Goal: Task Accomplishment & Management: Manage account settings

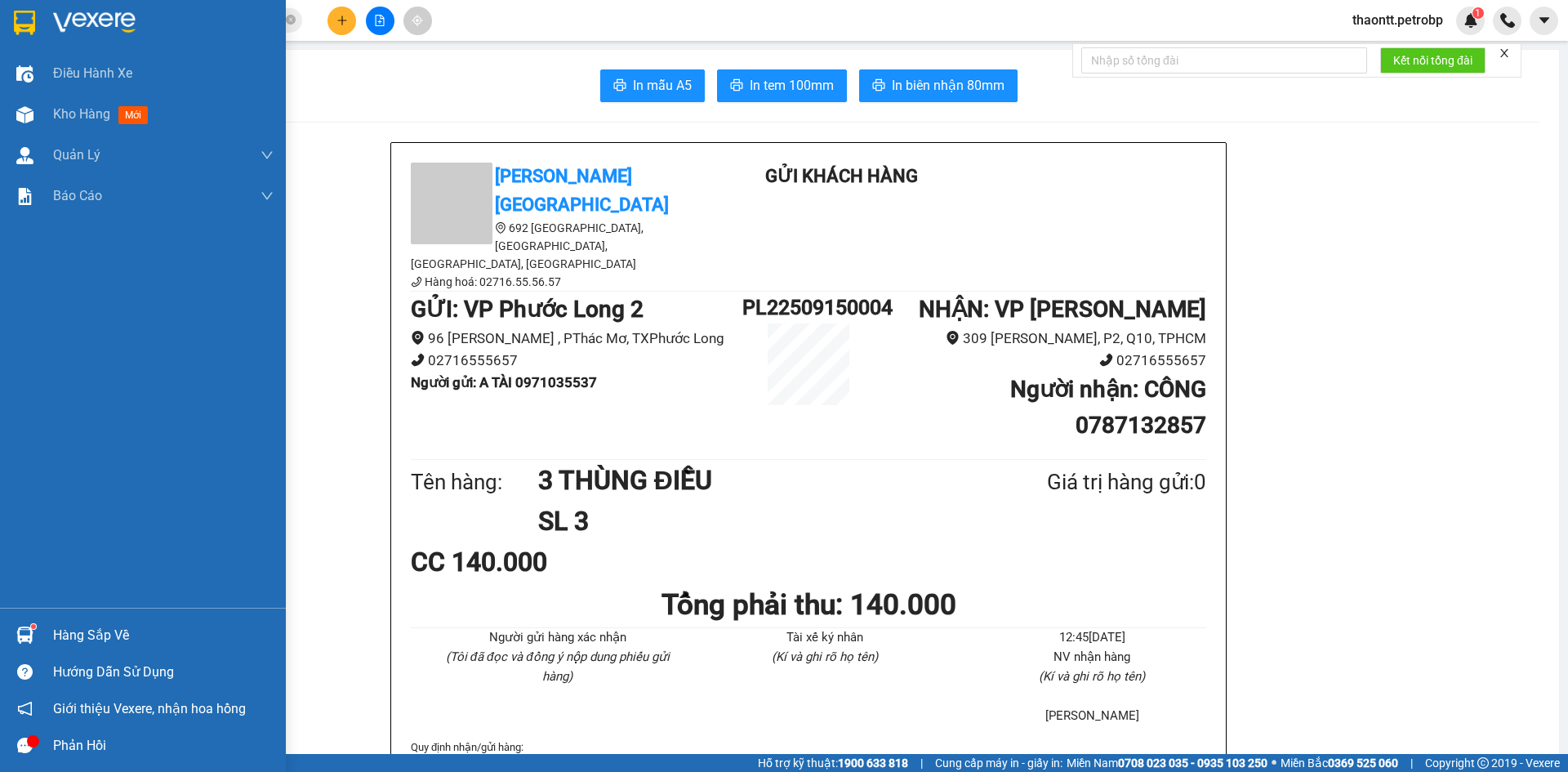
click at [48, 647] on div "Hàng sắp về" at bounding box center [143, 635] width 286 height 37
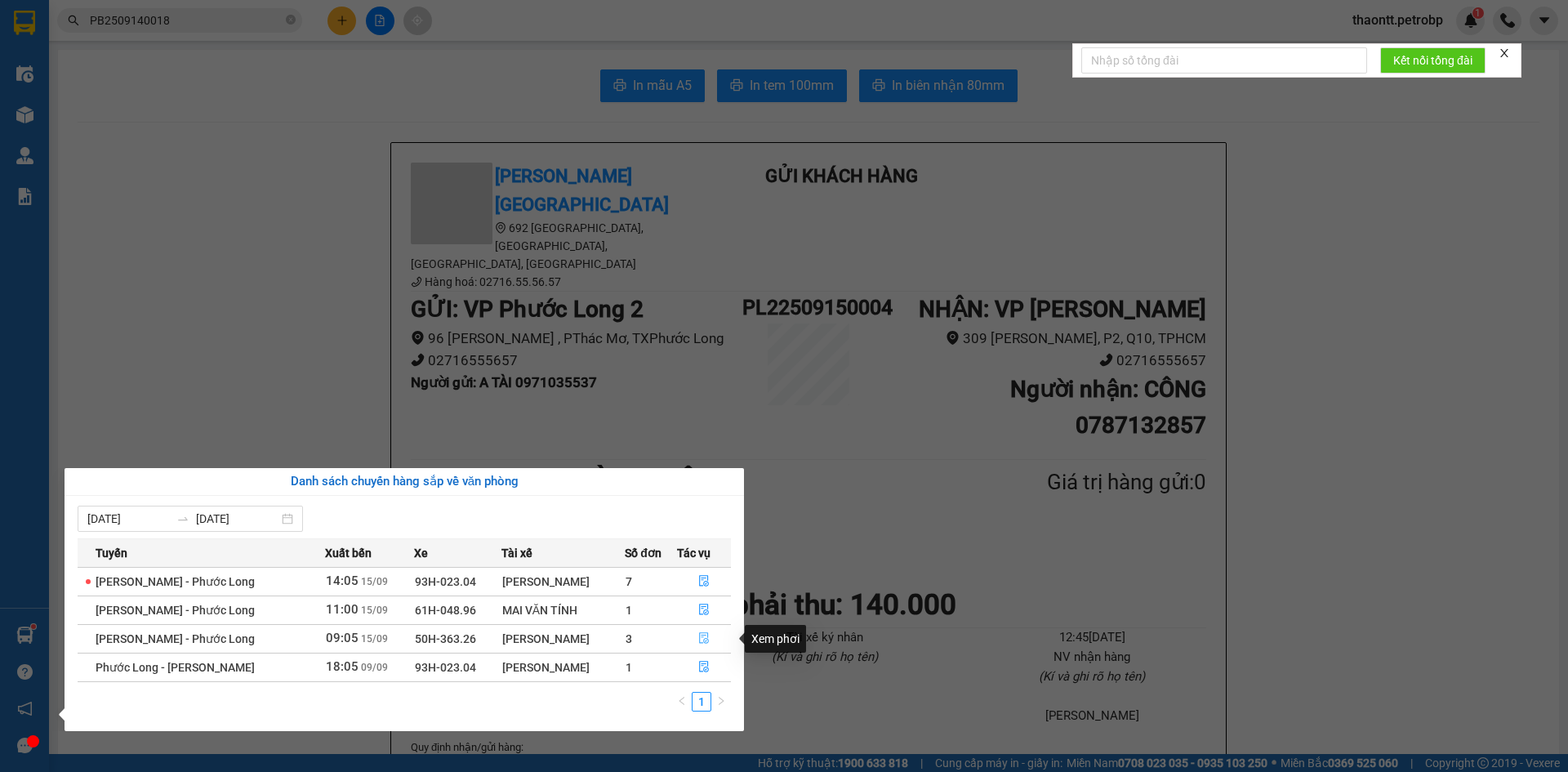
click at [707, 638] on icon "file-done" at bounding box center [703, 637] width 11 height 11
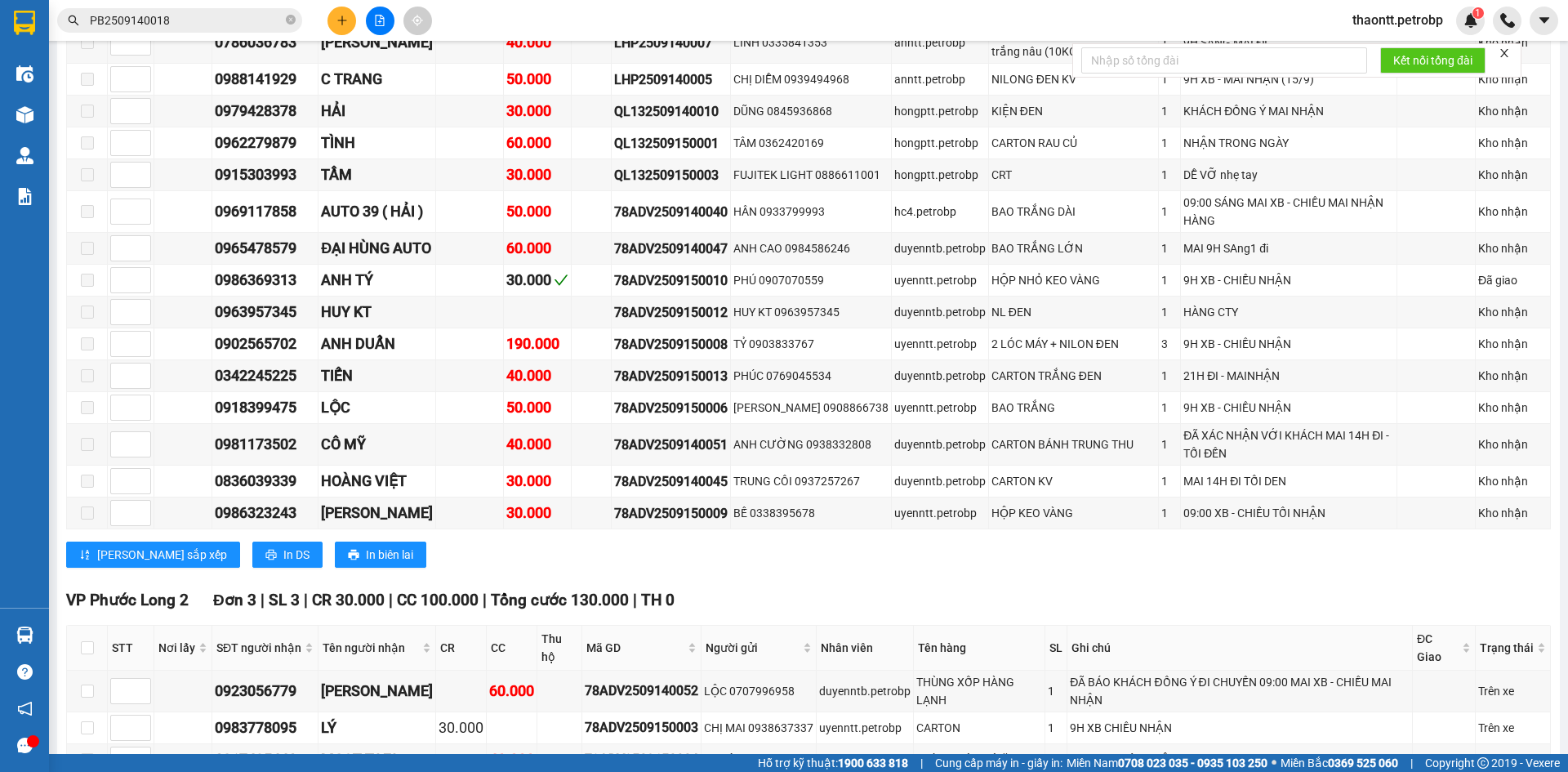
scroll to position [981, 0]
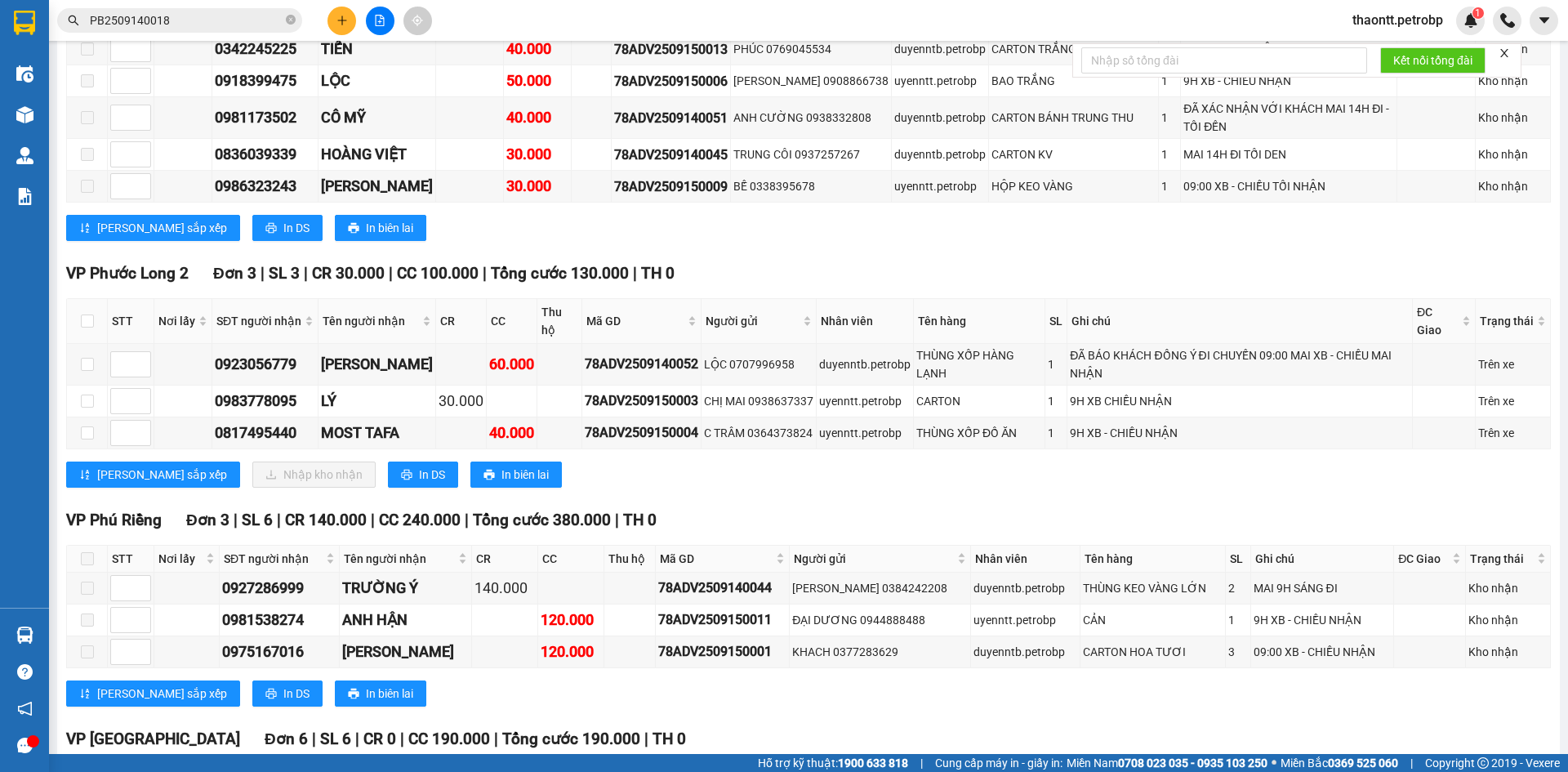
click at [341, 28] on button at bounding box center [342, 21] width 29 height 29
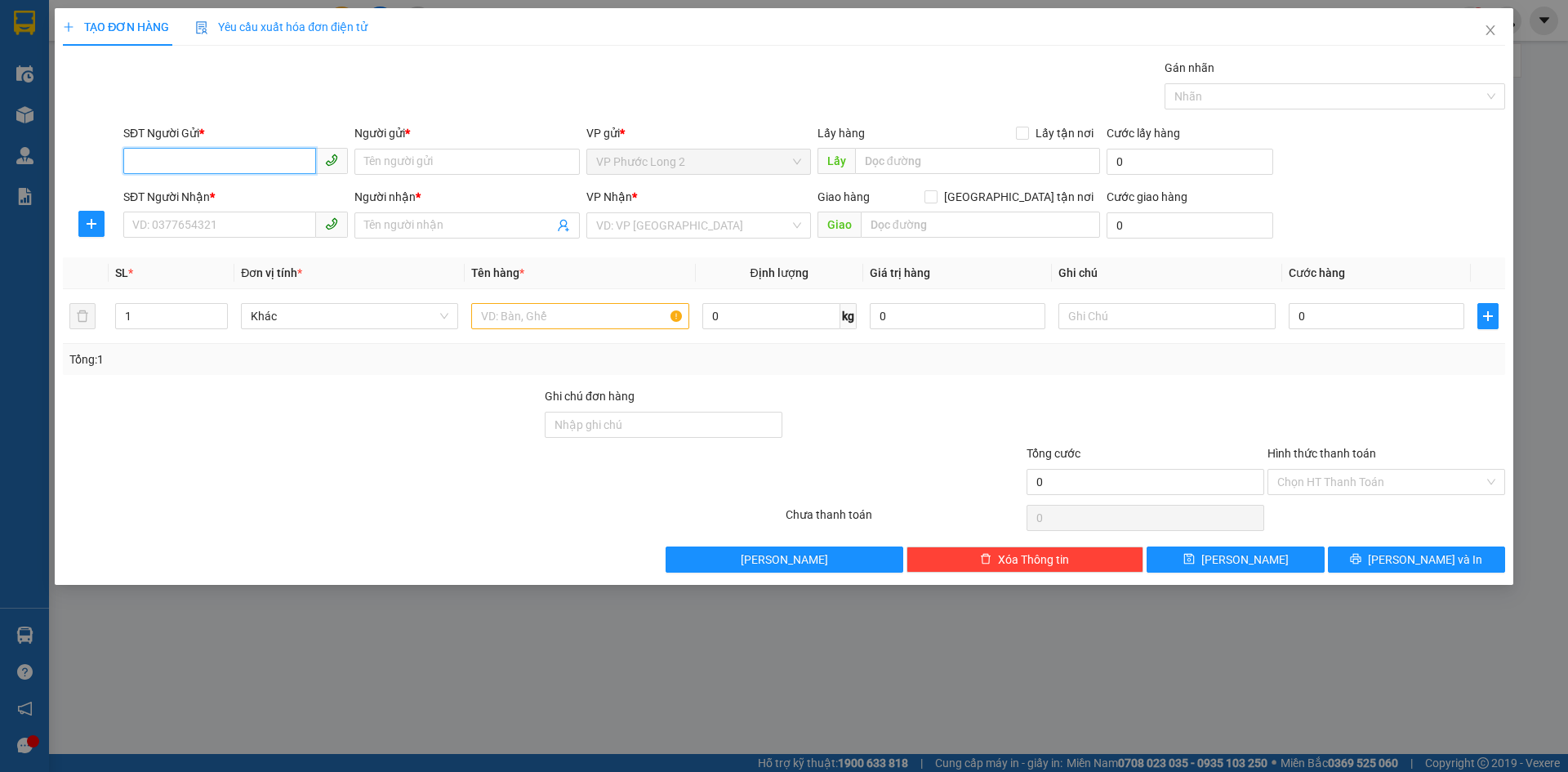
click at [258, 170] on input "SĐT Người Gửi *" at bounding box center [220, 161] width 193 height 26
paste input "0969945838"
type input "0969945838"
click at [266, 190] on div "0969945838 - THU TRƯỜNG" at bounding box center [235, 195] width 205 height 18
type input "THU TRƯỜNG"
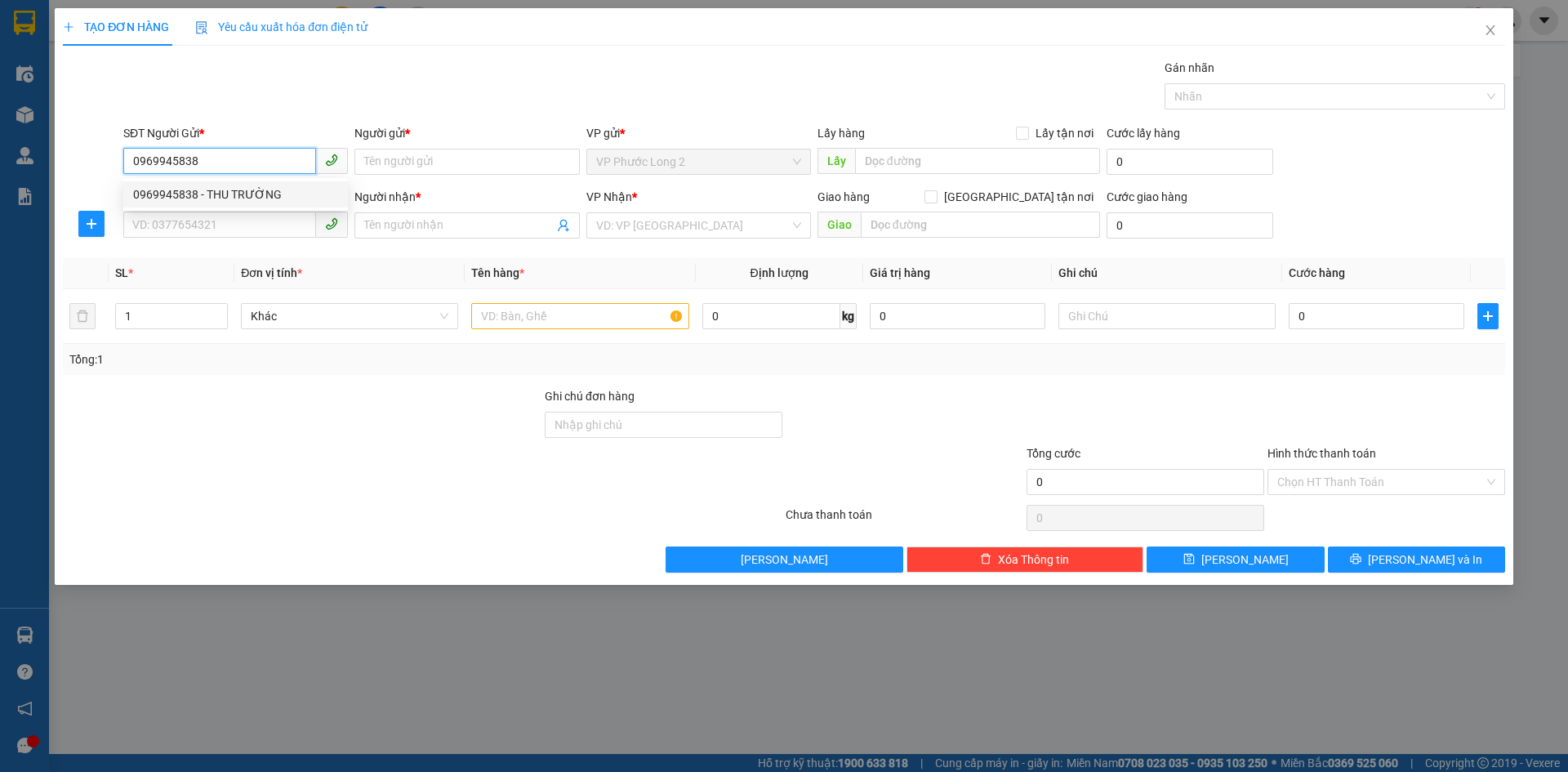
type input "0977885899"
type input "CHƯƠNG"
type input "50.000"
type input "0969945838"
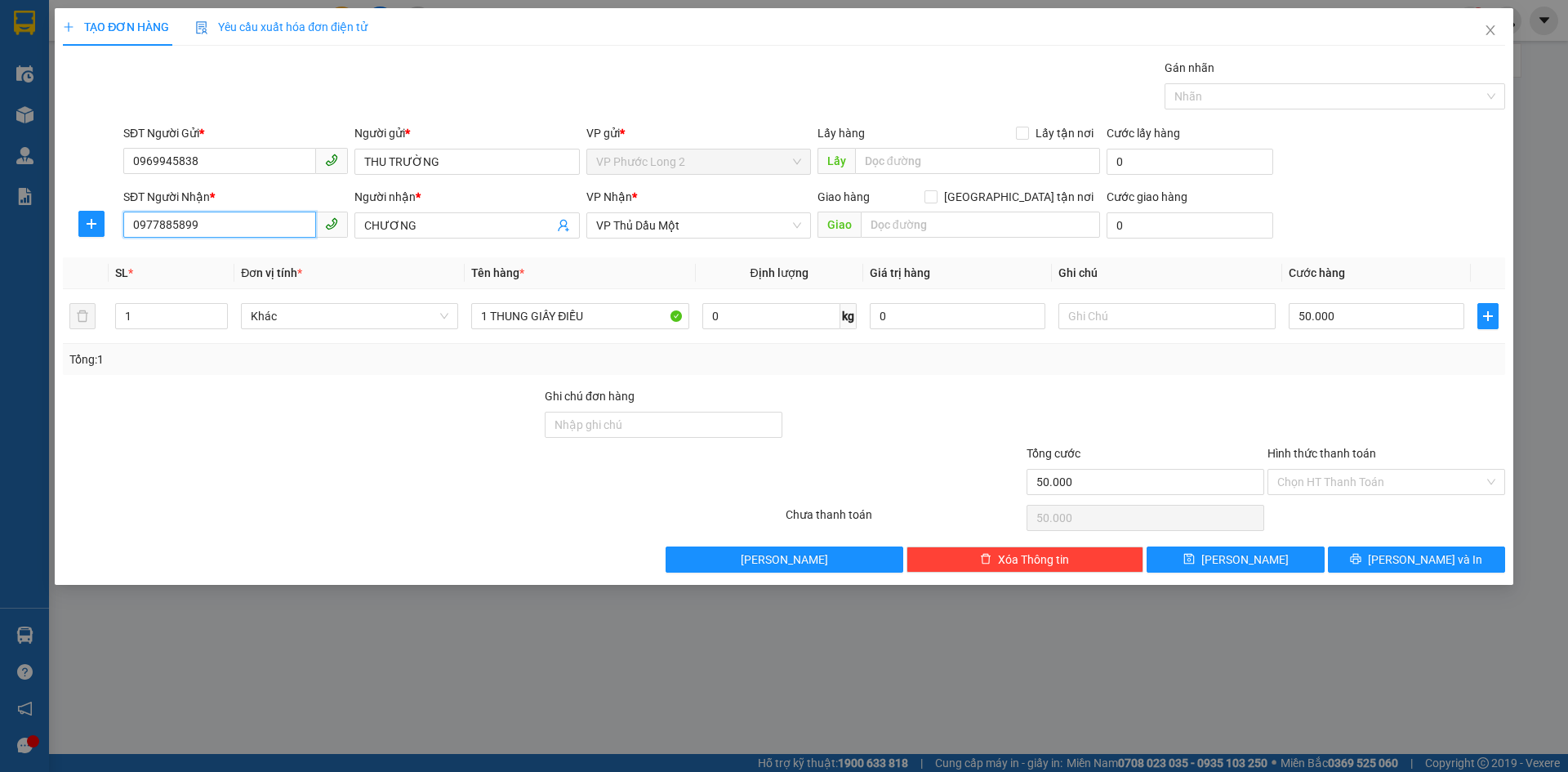
click at [237, 222] on input "0977885899" at bounding box center [220, 225] width 193 height 26
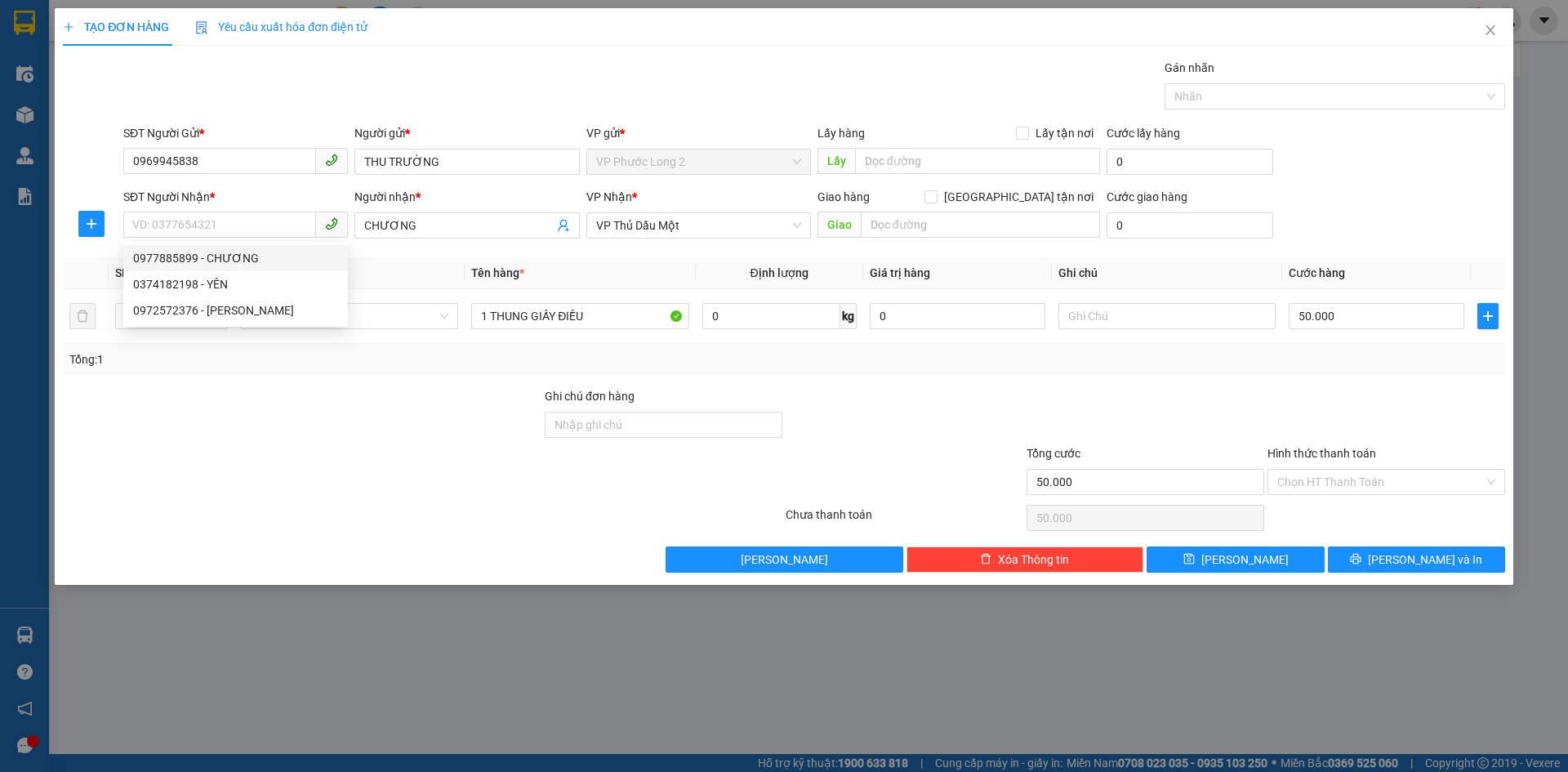
drag, startPoint x: 464, startPoint y: 228, endPoint x: 52, endPoint y: 183, distance: 414.5
click at [251, 267] on body "Kết quả tìm kiếm ( 1 ) Bộ lọc Mã ĐH Trạng thái Món hàng Tổng cước Chưa cước Ngư…" at bounding box center [784, 386] width 1568 height 772
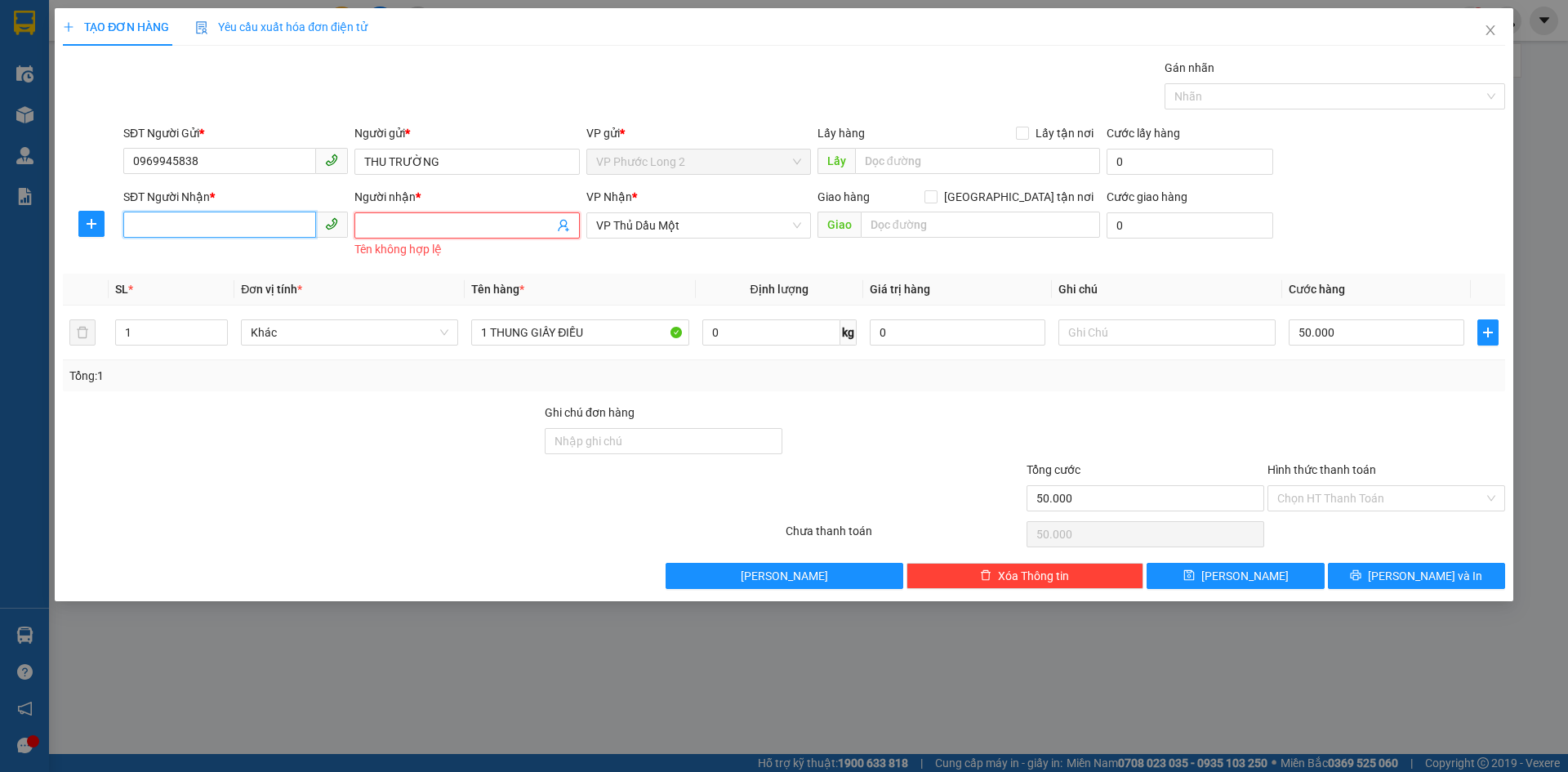
click at [164, 215] on input "SĐT Người Nhận *" at bounding box center [220, 225] width 193 height 26
click at [230, 234] on input "SĐT Người Nhận *" at bounding box center [220, 225] width 193 height 26
paste input "0966563569"
type input "0966563569"
click at [433, 222] on input "Người nhận *" at bounding box center [458, 226] width 189 height 18
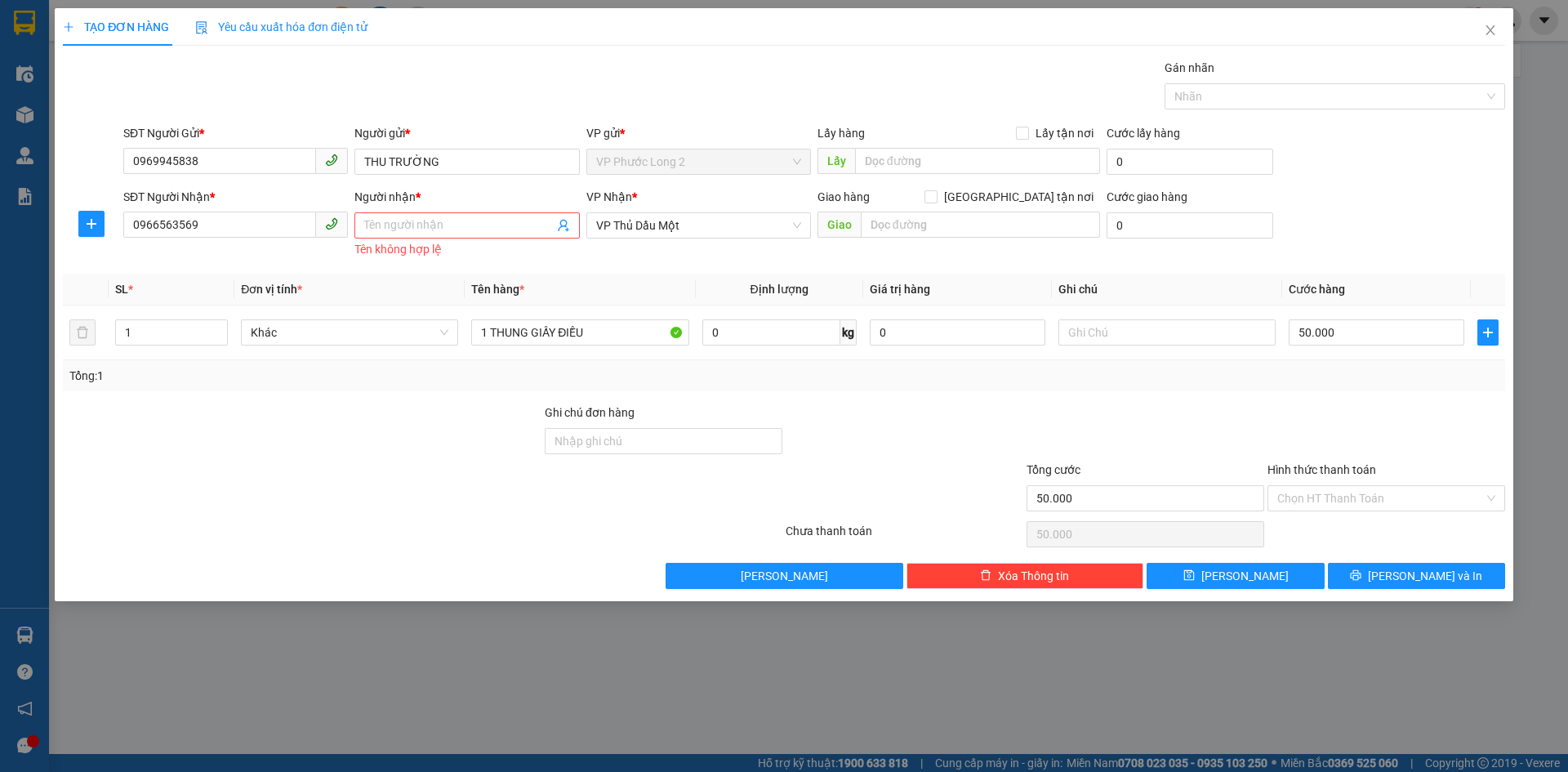
click at [273, 245] on div "SĐT Người Nhận * 0966563569" at bounding box center [235, 225] width 231 height 74
click at [276, 227] on input "0966563569" at bounding box center [220, 225] width 193 height 26
click at [267, 260] on div "0966563569 - HOÀNG VŨ" at bounding box center [235, 258] width 205 height 18
type input "HOÀNG VŨ"
type input "N4 HÒA LÂN"
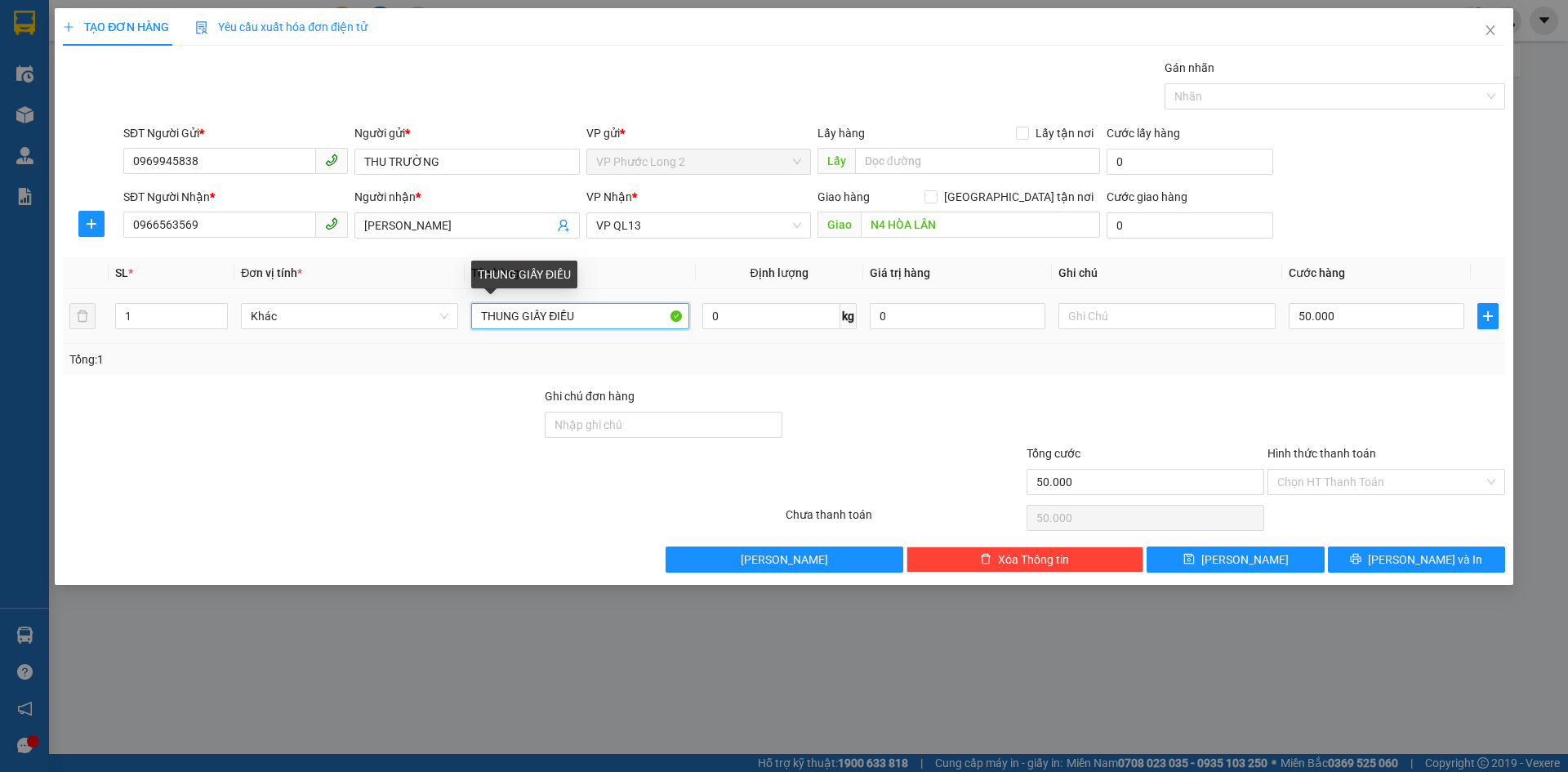
click at [478, 312] on input "THUNG GIẤY ĐIỀU" at bounding box center [580, 316] width 218 height 26
click at [801, 227] on span "VP QL13" at bounding box center [698, 225] width 205 height 25
type input "1 THUNG GIẤY ĐIỀU"
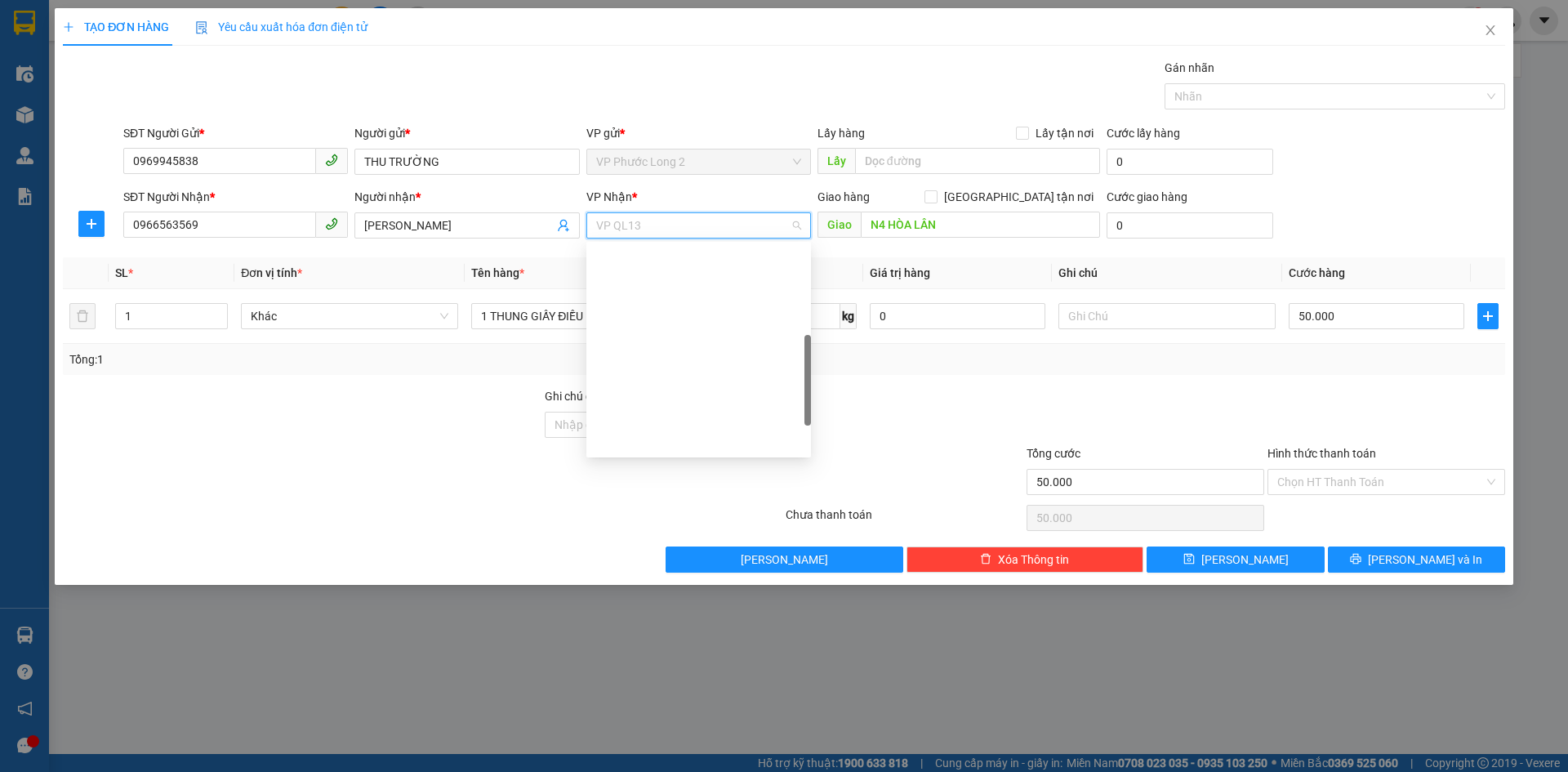
scroll to position [288, 0]
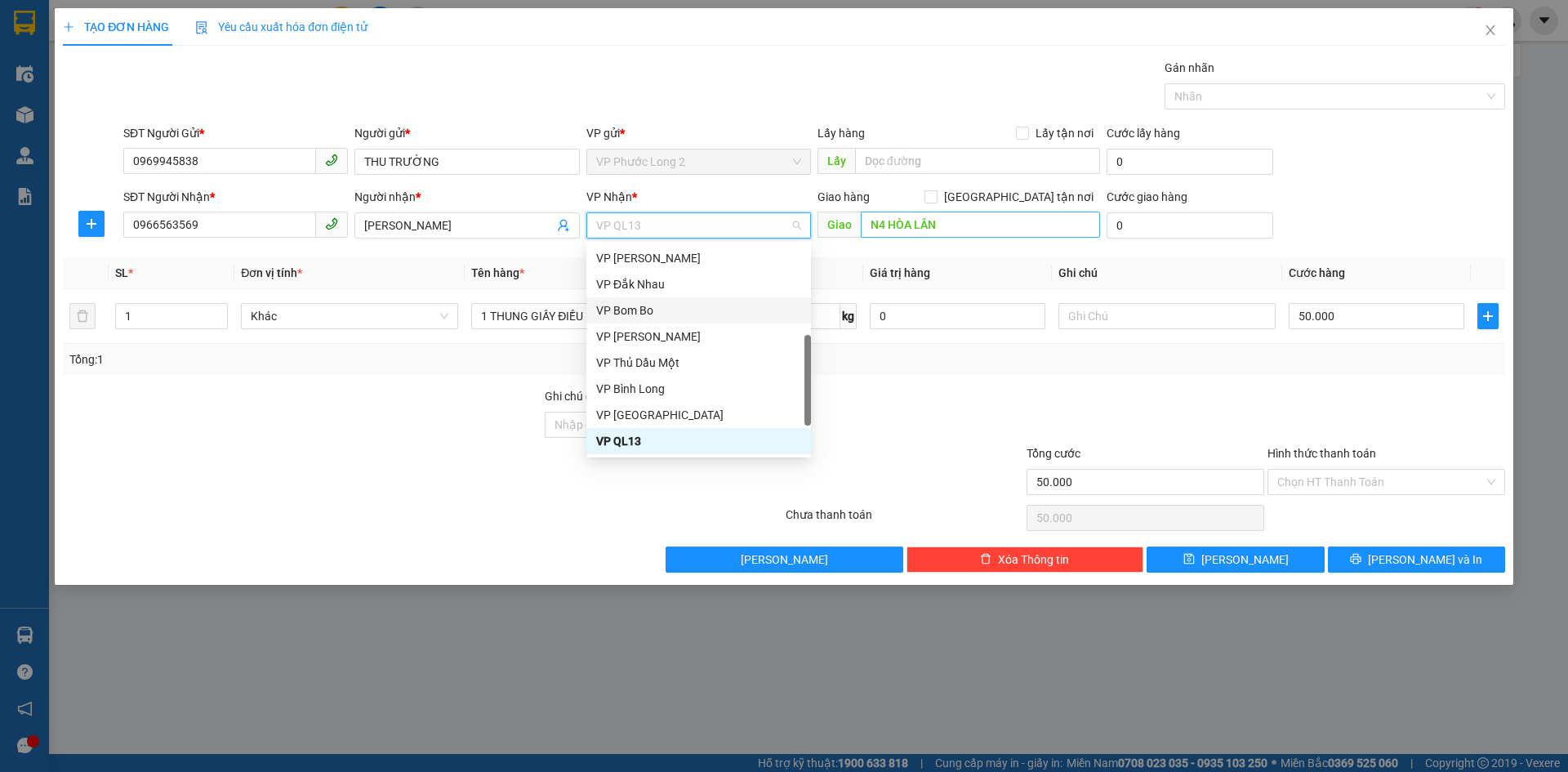
drag, startPoint x: 965, startPoint y: 386, endPoint x: 870, endPoint y: 218, distance: 193.0
click at [963, 379] on div "Transit Pickup Surcharge Ids Transit Deliver Surcharge Ids Transit Deliver Surc…" at bounding box center [784, 316] width 1443 height 513
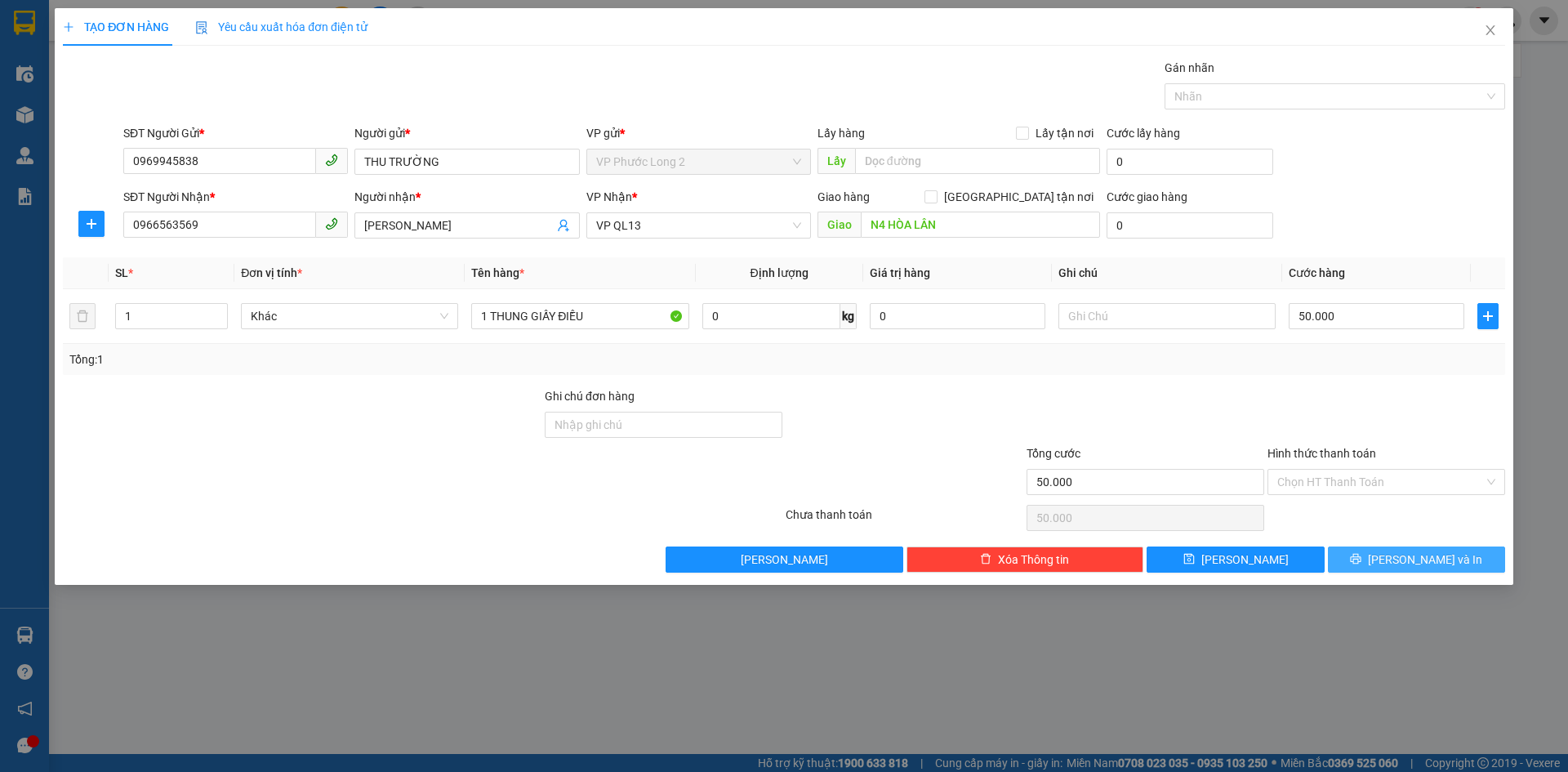
drag, startPoint x: 1363, startPoint y: 557, endPoint x: 1365, endPoint y: 547, distance: 10.2
click at [1365, 556] on button "[PERSON_NAME] và In" at bounding box center [1416, 559] width 177 height 26
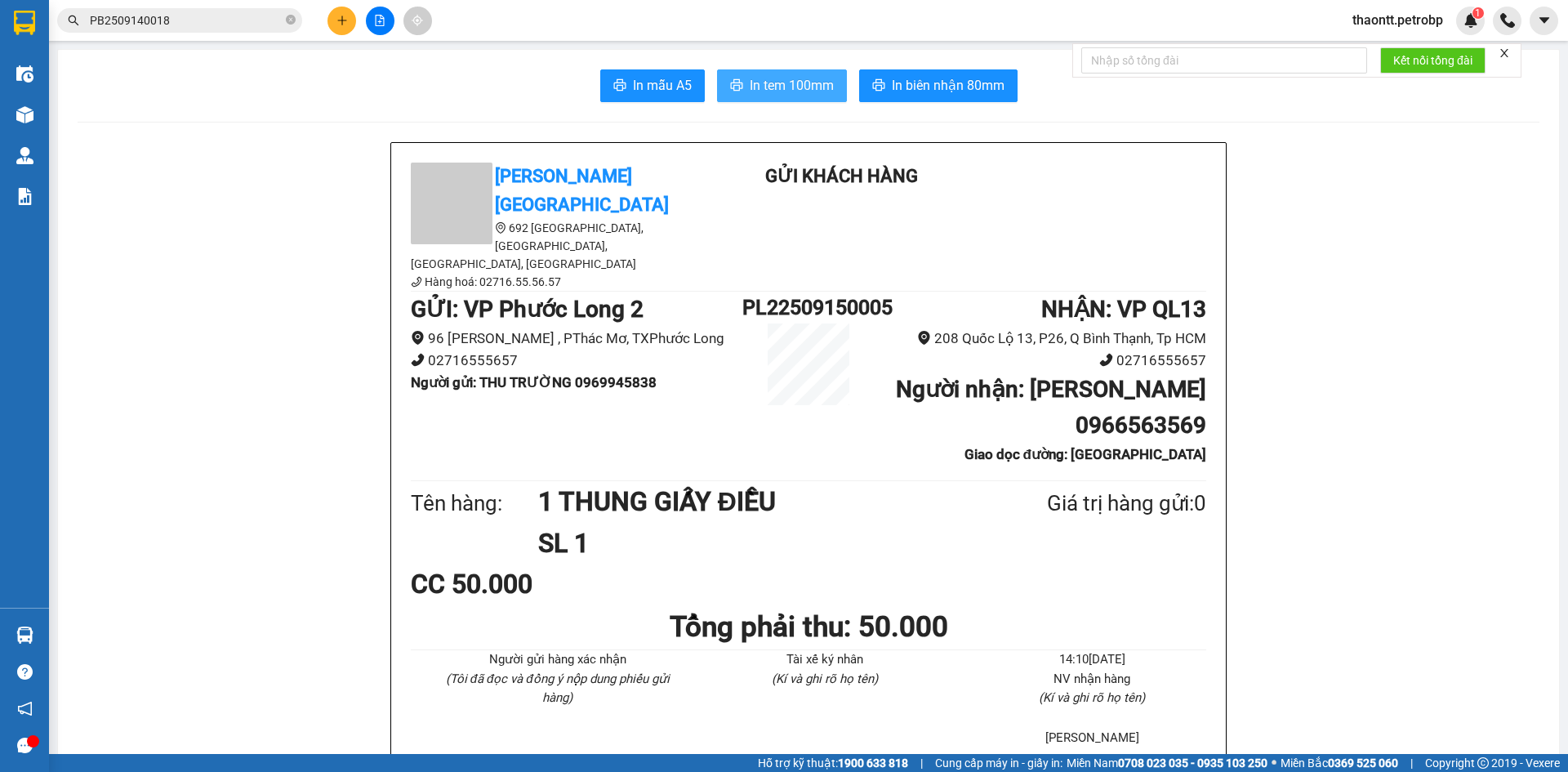
drag, startPoint x: 716, startPoint y: 94, endPoint x: 726, endPoint y: 85, distance: 13.5
click at [725, 91] on button "In tem 100mm" at bounding box center [782, 86] width 130 height 33
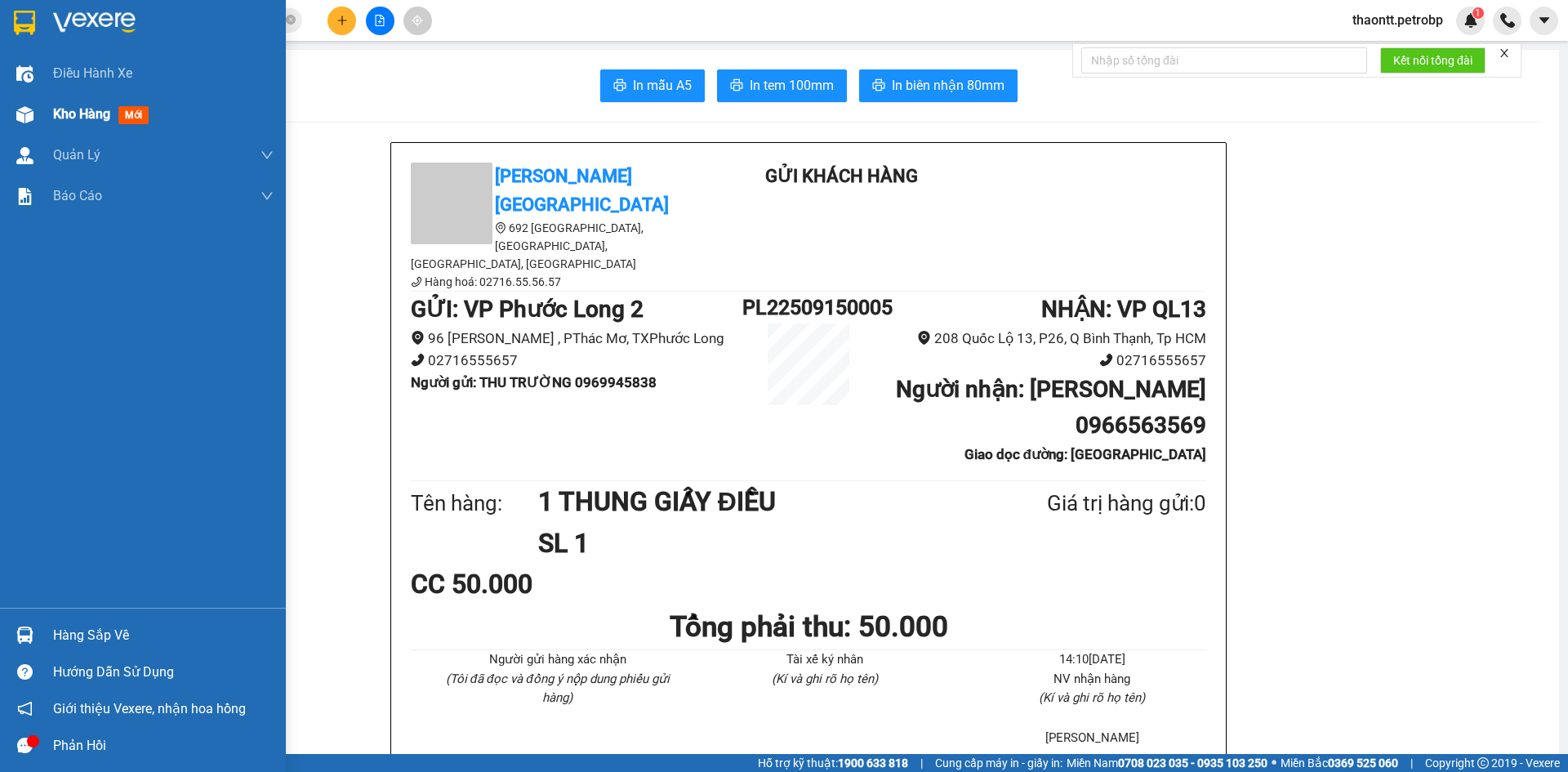
click at [34, 117] on div at bounding box center [25, 115] width 29 height 29
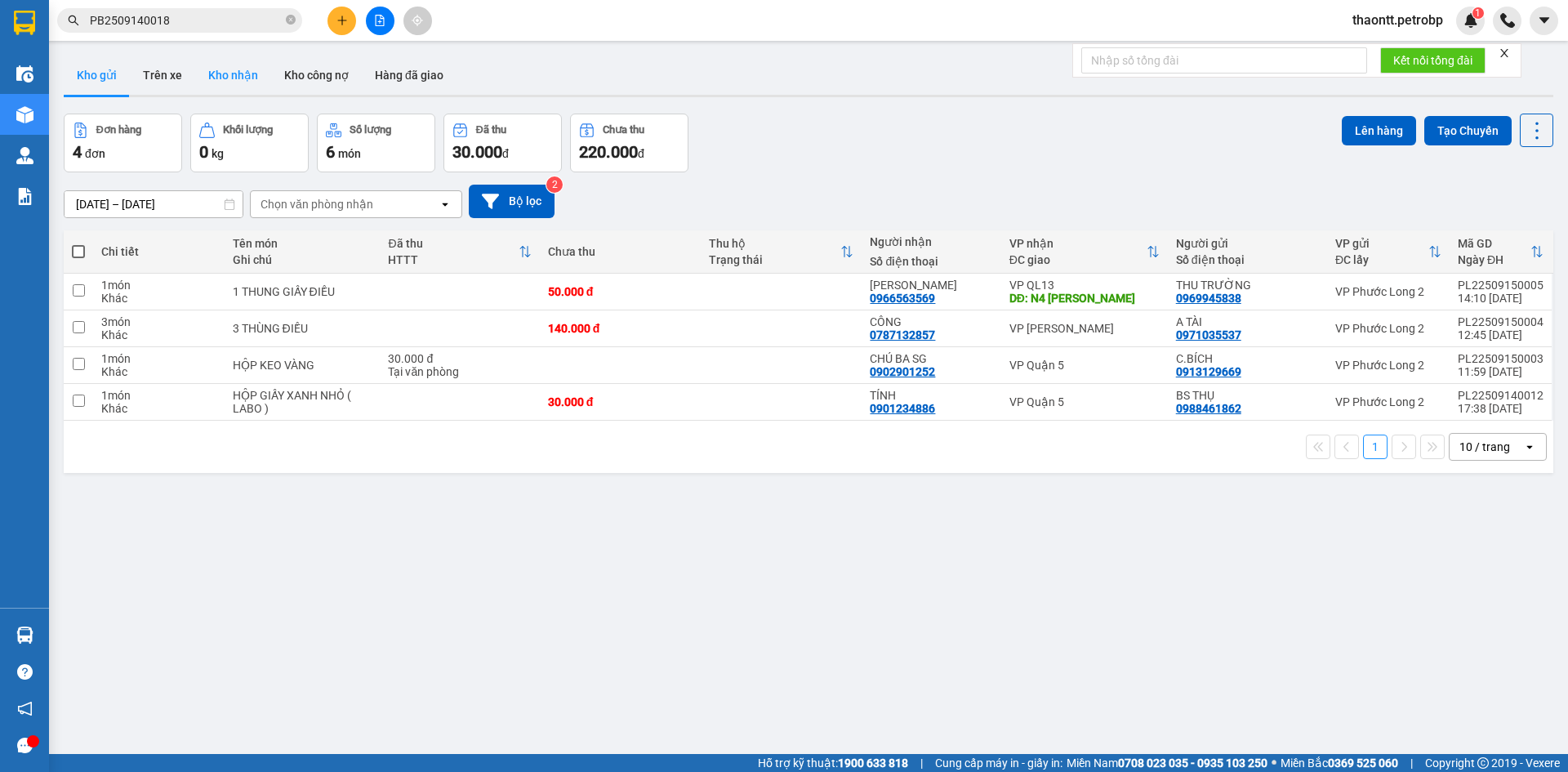
click at [214, 58] on button "Kho nhận" at bounding box center [233, 75] width 76 height 39
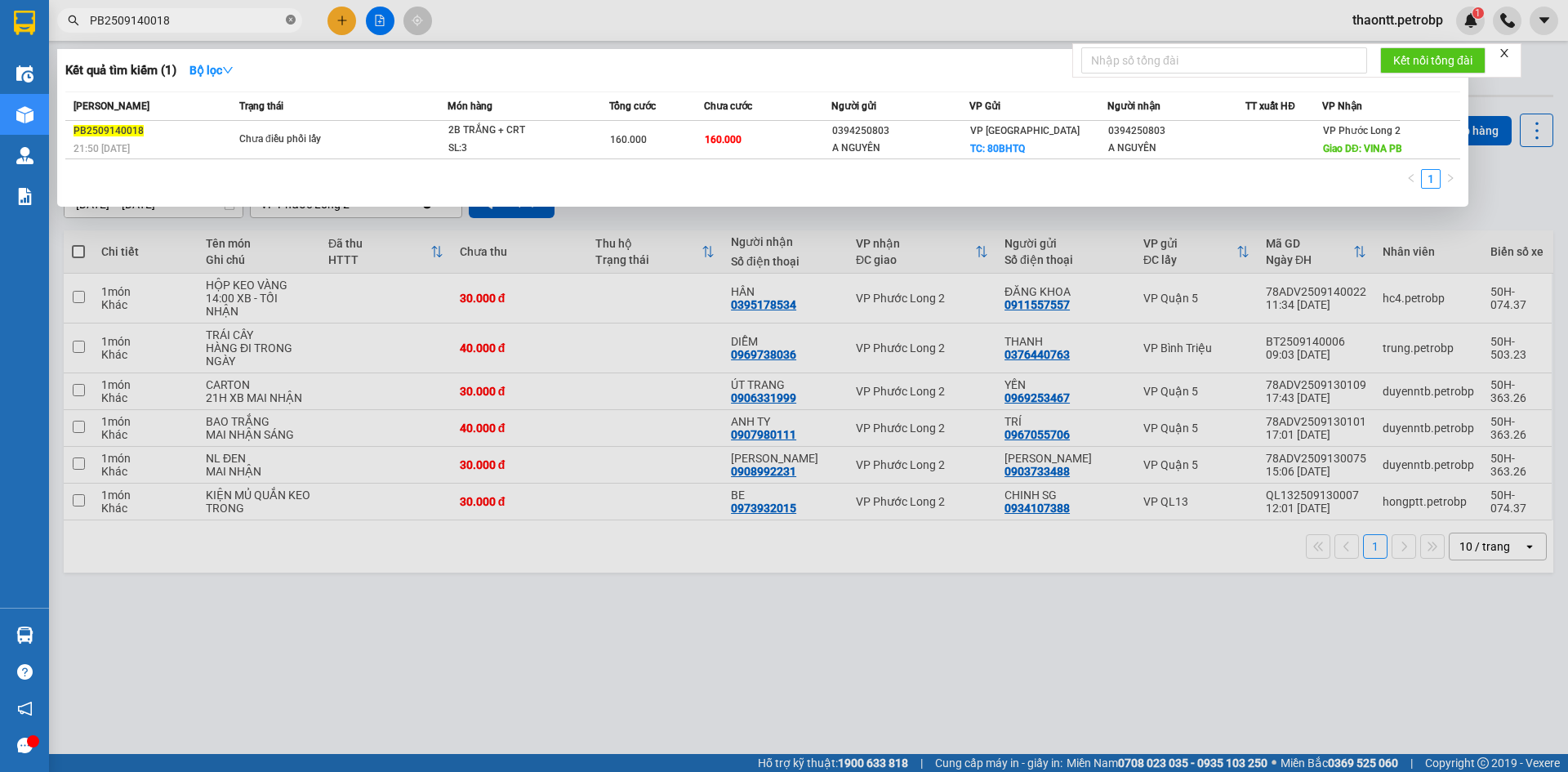
click at [295, 21] on icon "close-circle" at bounding box center [291, 20] width 10 height 10
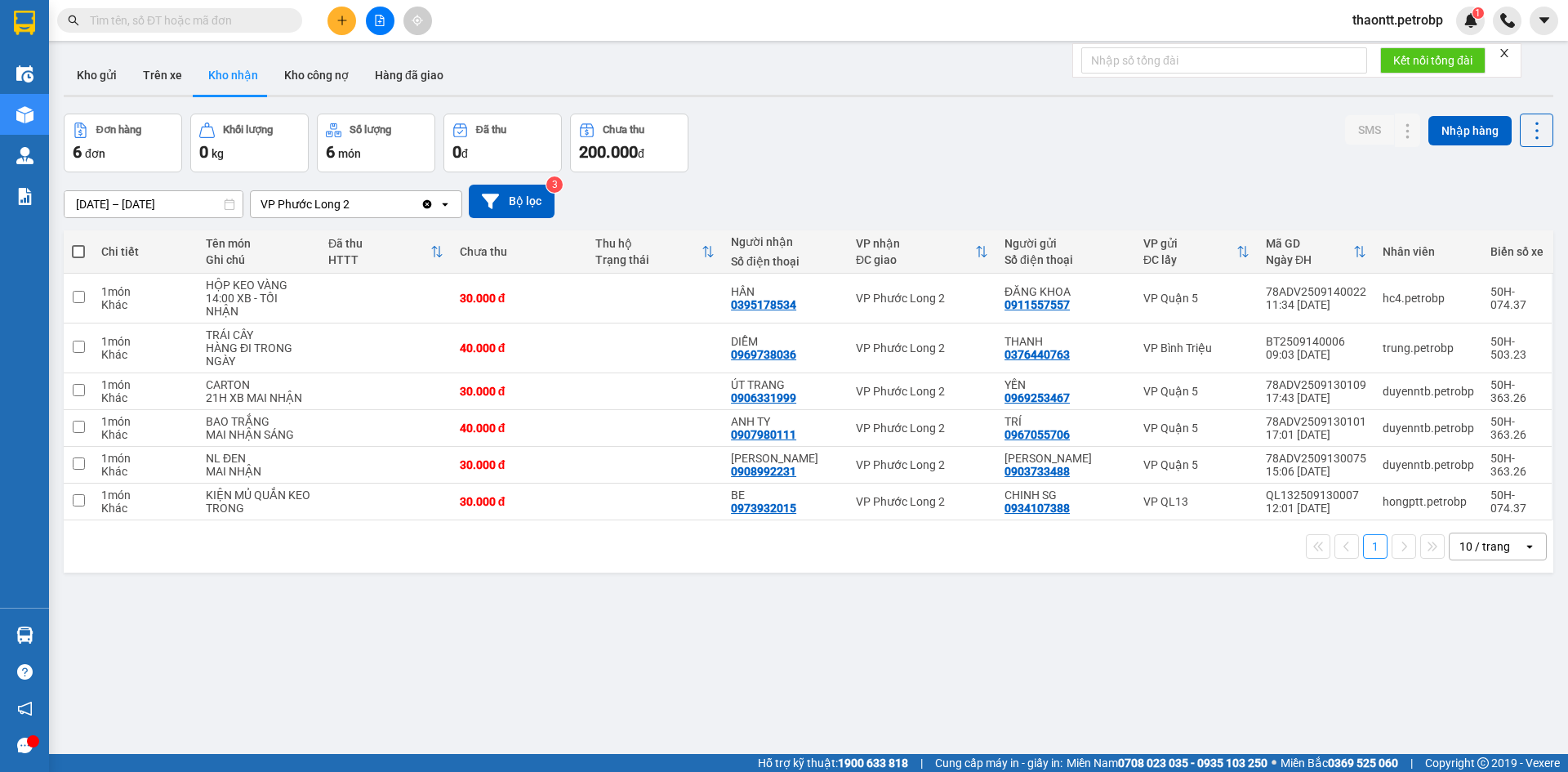
click at [235, 73] on button "Kho nhận" at bounding box center [233, 75] width 76 height 39
click at [415, 74] on button "Hàng đã giao" at bounding box center [408, 75] width 95 height 39
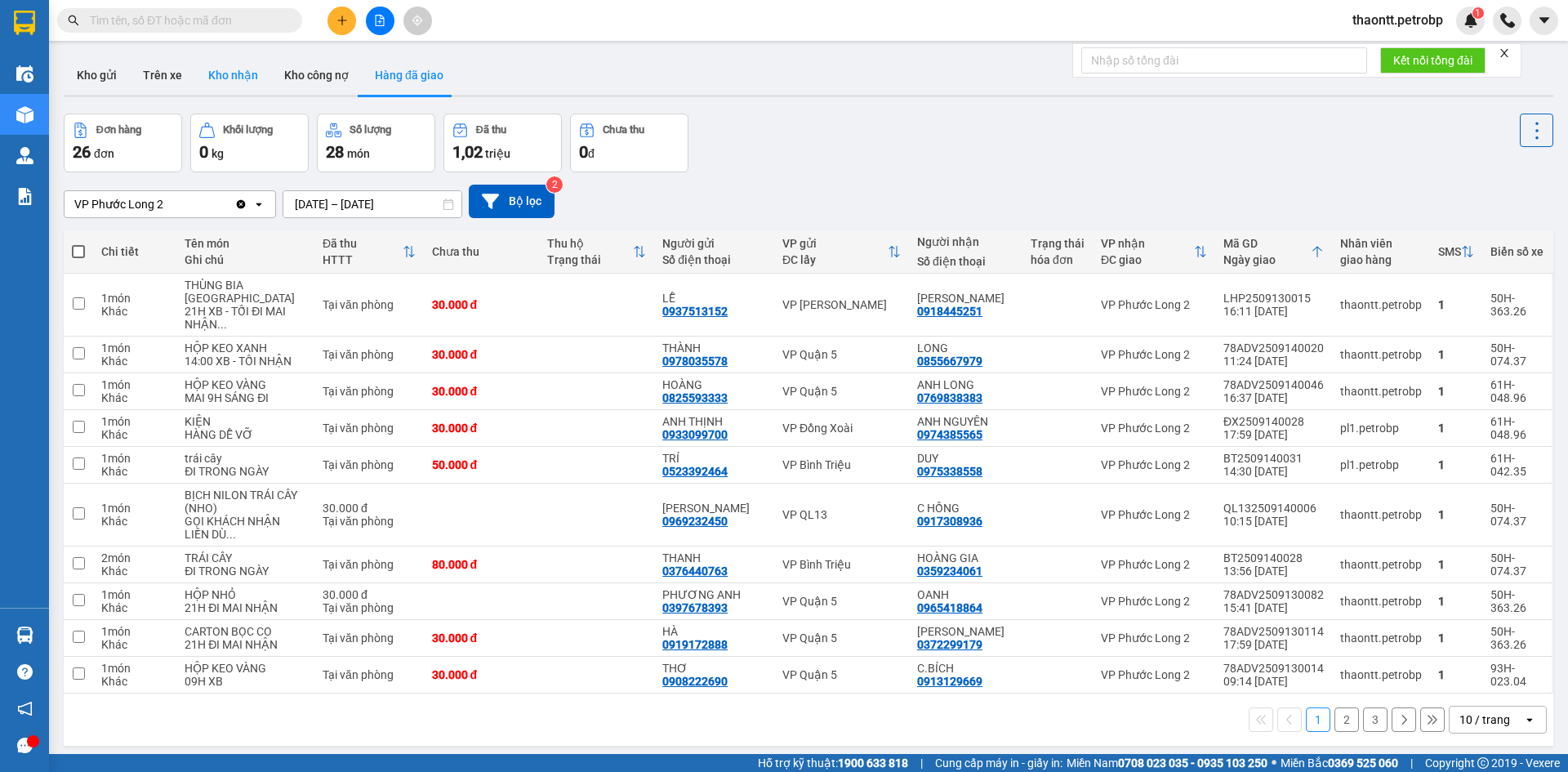
click at [239, 74] on button "Kho nhận" at bounding box center [233, 75] width 76 height 39
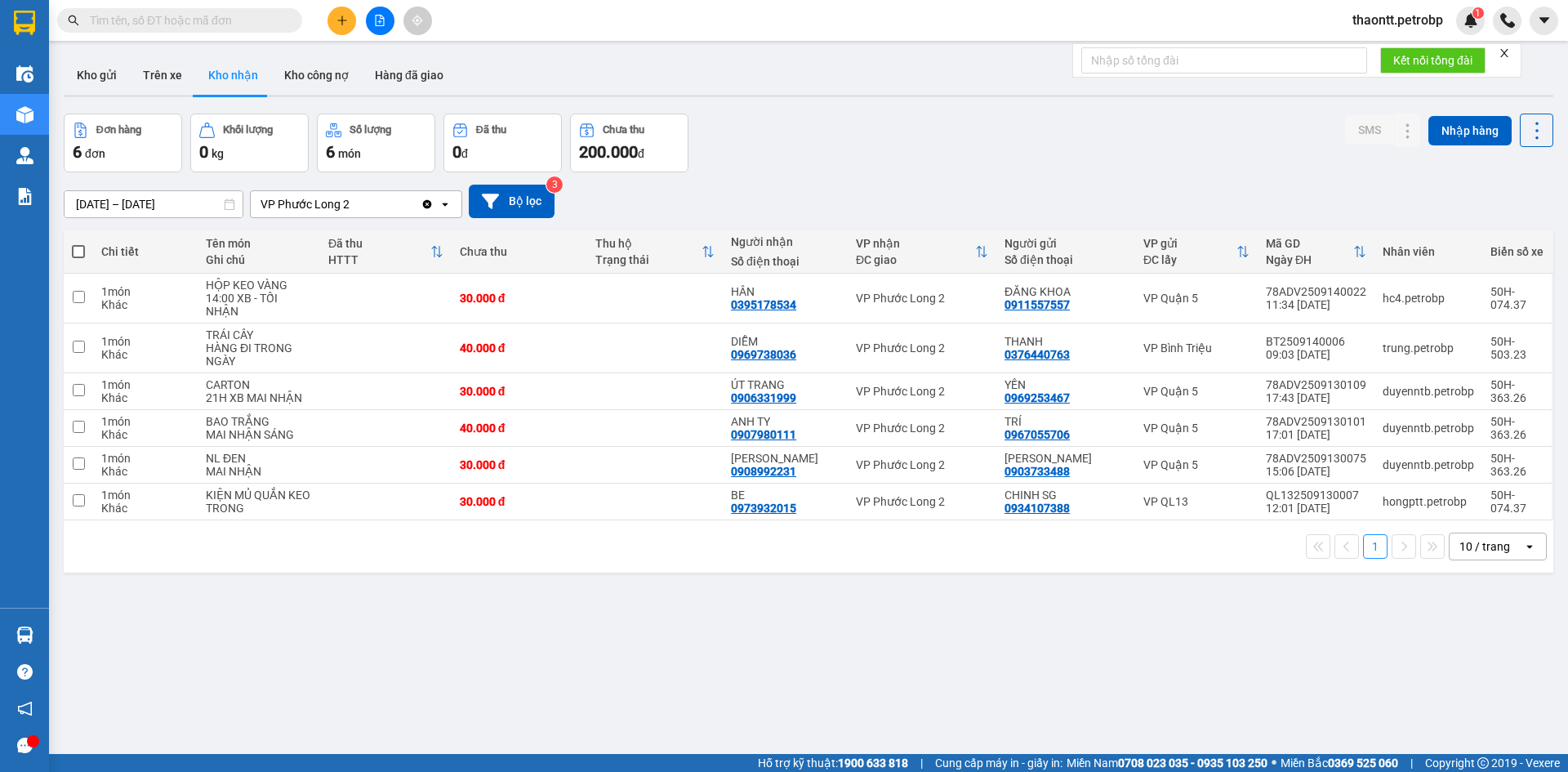
click at [845, 182] on div "[DATE] – [DATE] Press the down arrow key to interact with the calendar and sele…" at bounding box center [809, 202] width 1490 height 58
click at [834, 175] on div "[DATE] – [DATE] Press the down arrow key to interact with the calendar and sele…" at bounding box center [809, 202] width 1490 height 58
click at [220, 79] on button "Kho nhận" at bounding box center [233, 75] width 76 height 39
click at [952, 186] on div "[DATE] – [DATE] Press the down arrow key to interact with the calendar and sele…" at bounding box center [809, 202] width 1490 height 34
drag, startPoint x: 915, startPoint y: 201, endPoint x: 929, endPoint y: 213, distance: 18.4
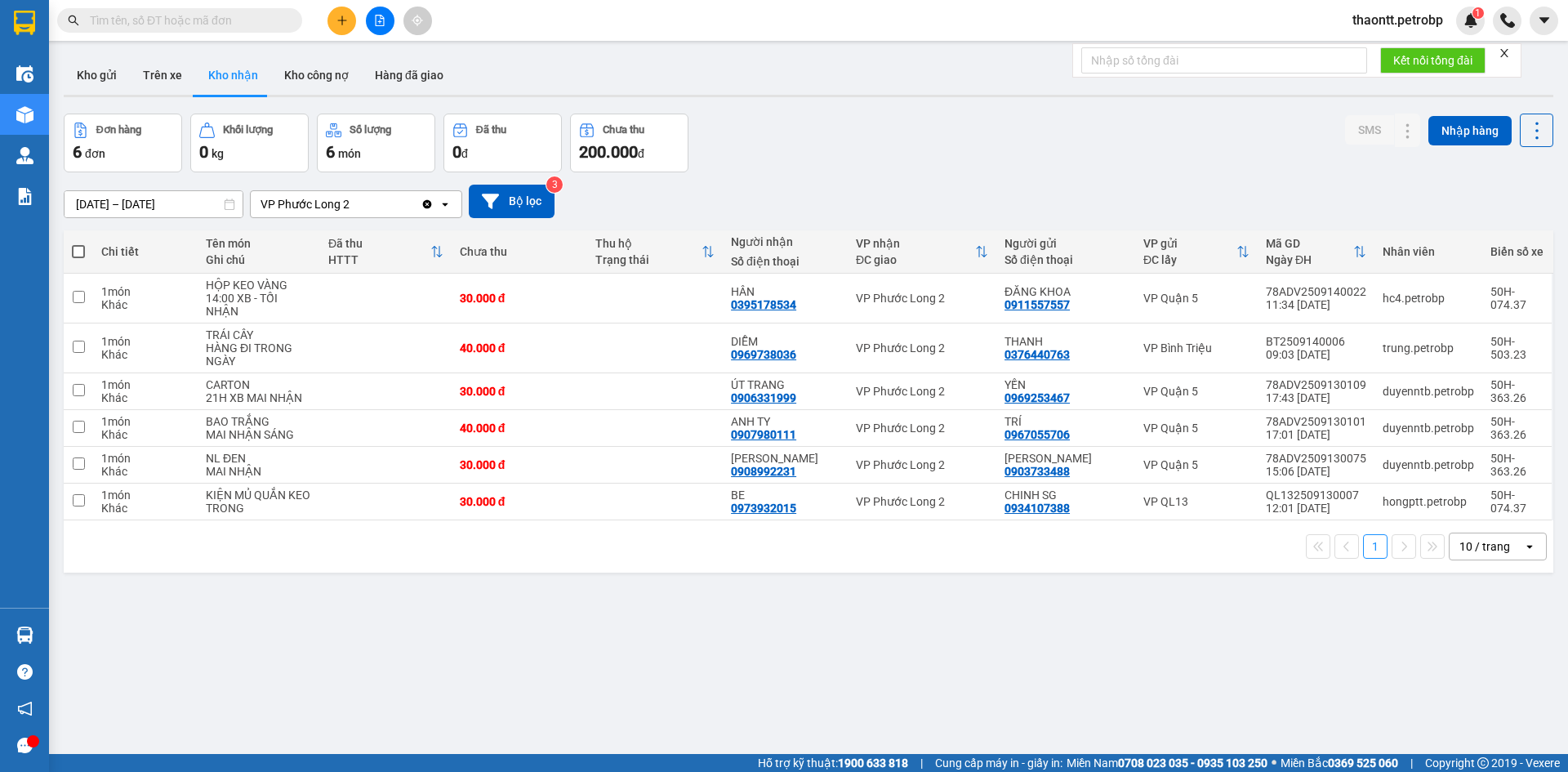
click at [929, 213] on div "[DATE] – [DATE] Press the down arrow key to interact with the calendar and sele…" at bounding box center [809, 202] width 1490 height 34
drag, startPoint x: 929, startPoint y: 185, endPoint x: 942, endPoint y: 222, distance: 39.2
click at [949, 199] on div "[DATE] – [DATE] Press the down arrow key to interact with the calendar and sele…" at bounding box center [809, 202] width 1490 height 34
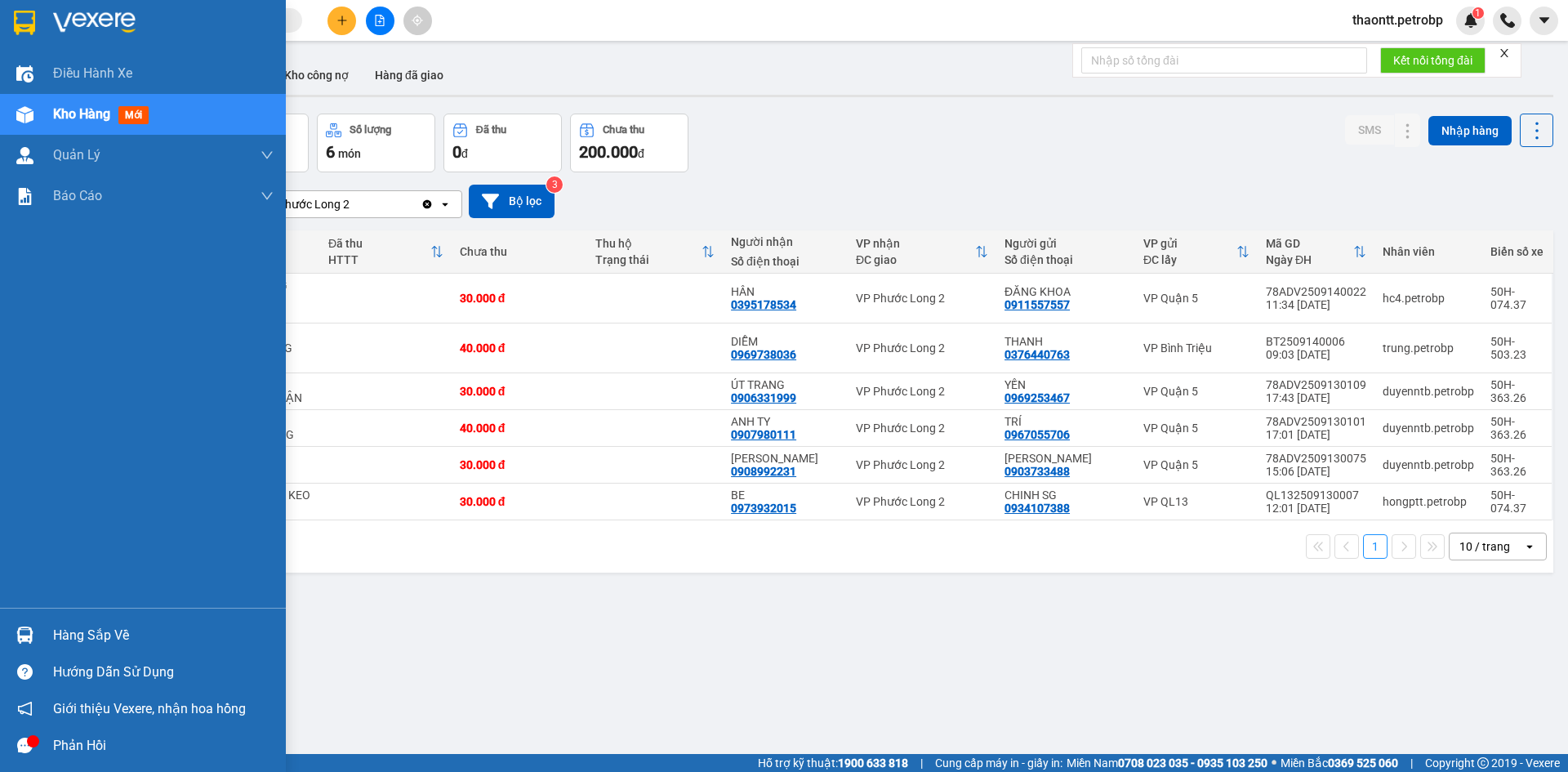
click at [74, 637] on div "Hàng sắp về" at bounding box center [163, 635] width 221 height 25
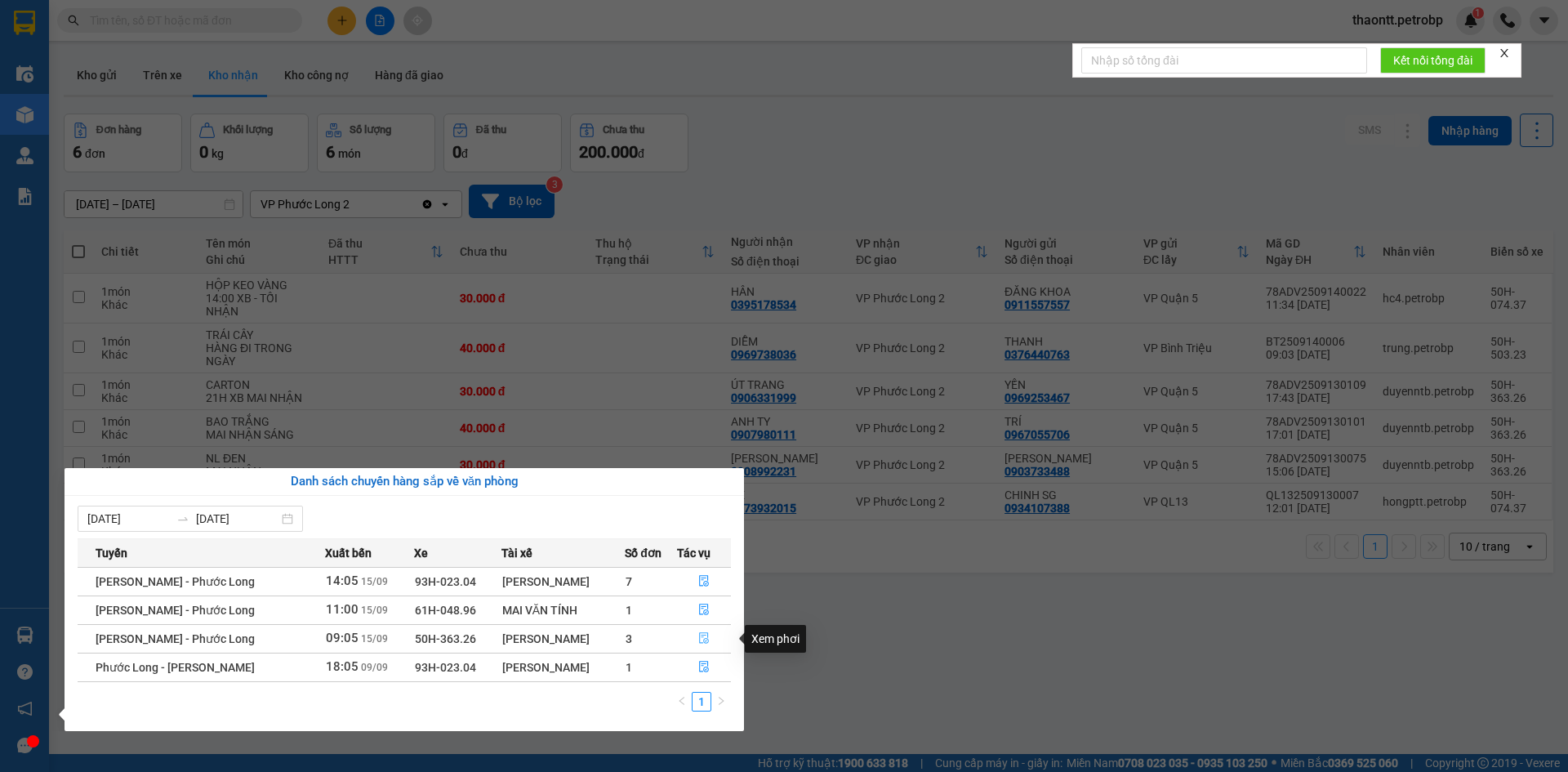
click at [704, 642] on icon "file-done" at bounding box center [703, 637] width 11 height 11
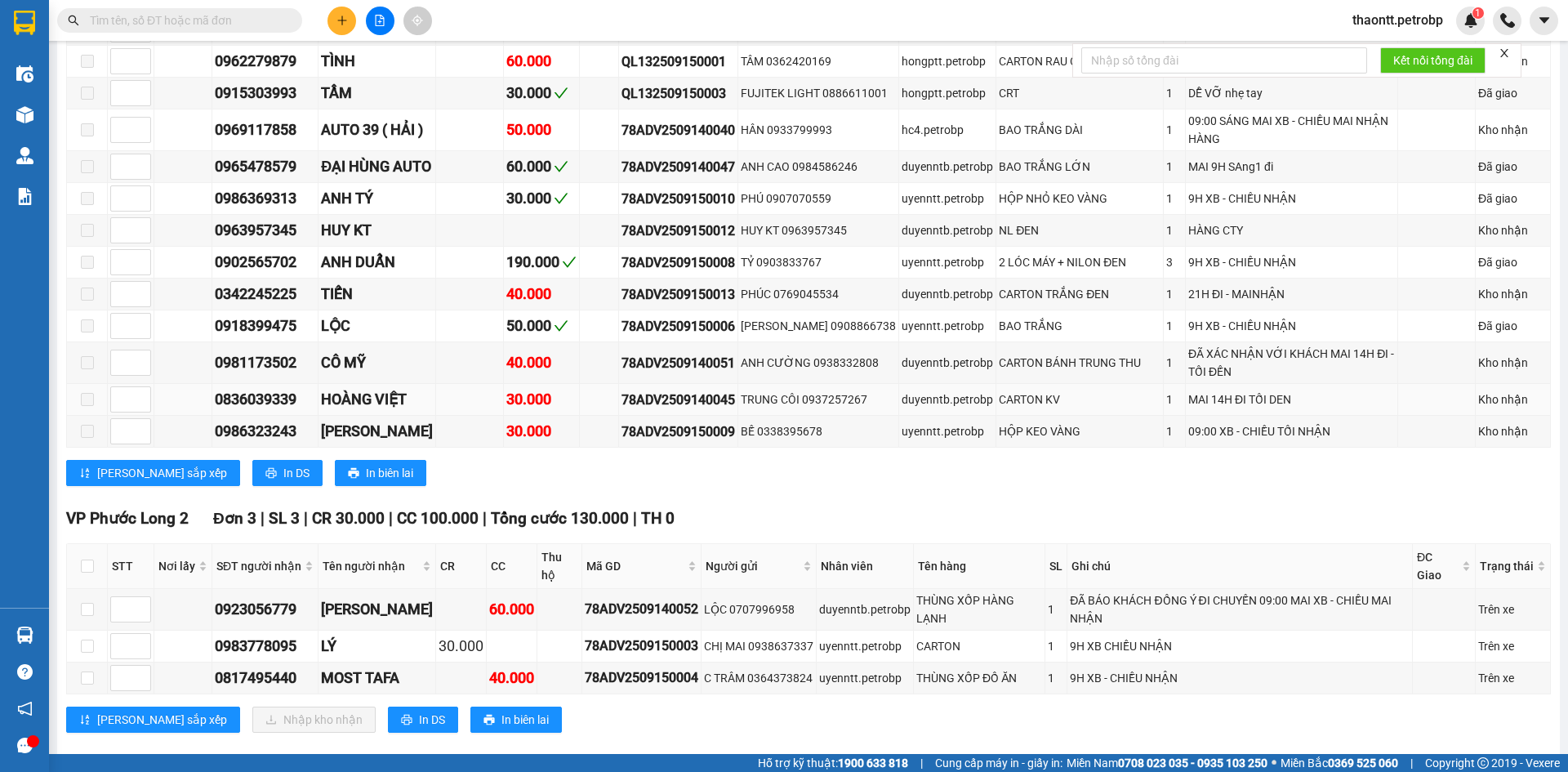
scroll to position [1062, 0]
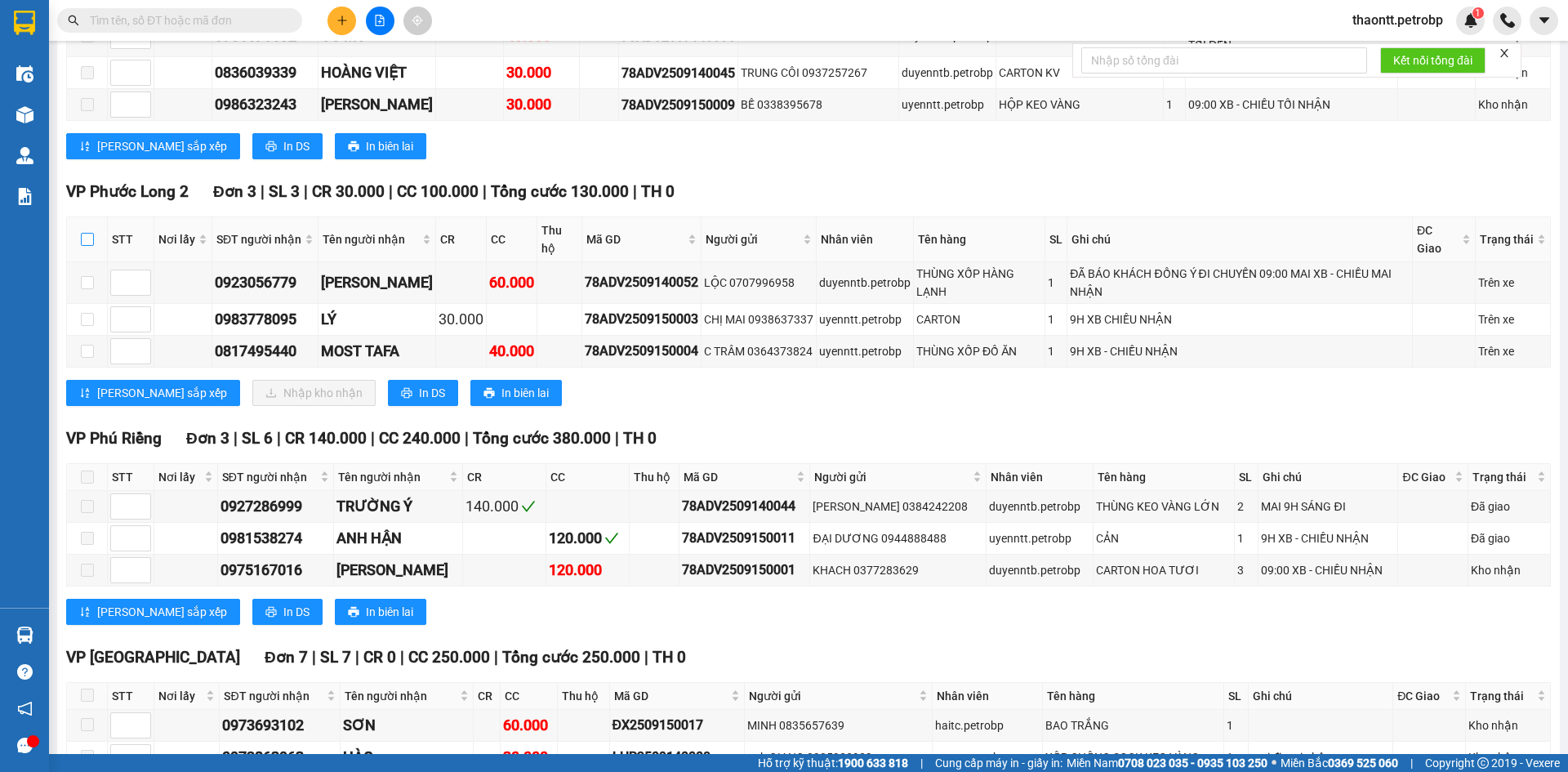
click at [91, 237] on input "checkbox" at bounding box center [87, 239] width 13 height 13
checkbox input "true"
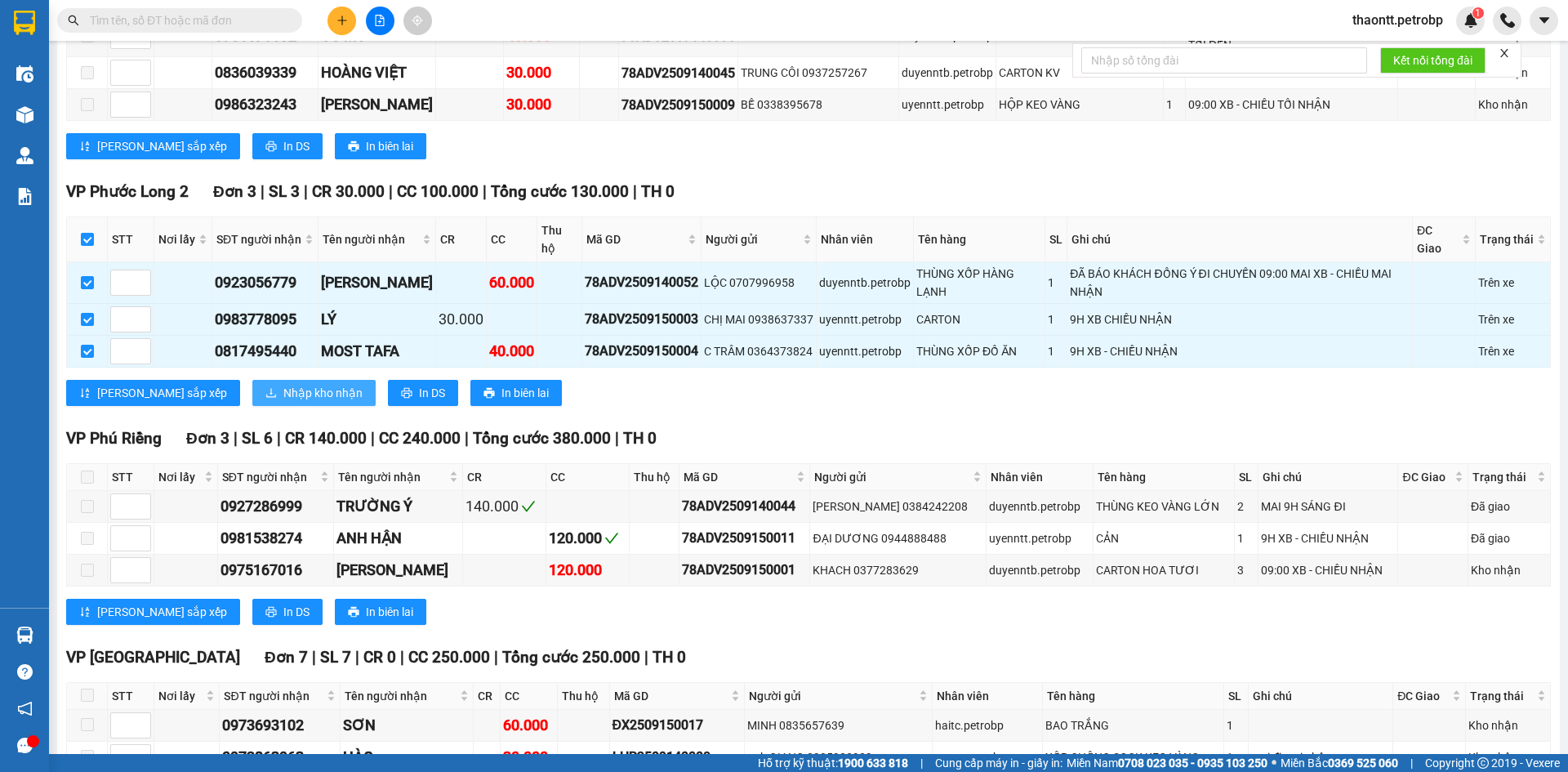
click at [284, 390] on span "Nhập kho nhận" at bounding box center [323, 392] width 79 height 18
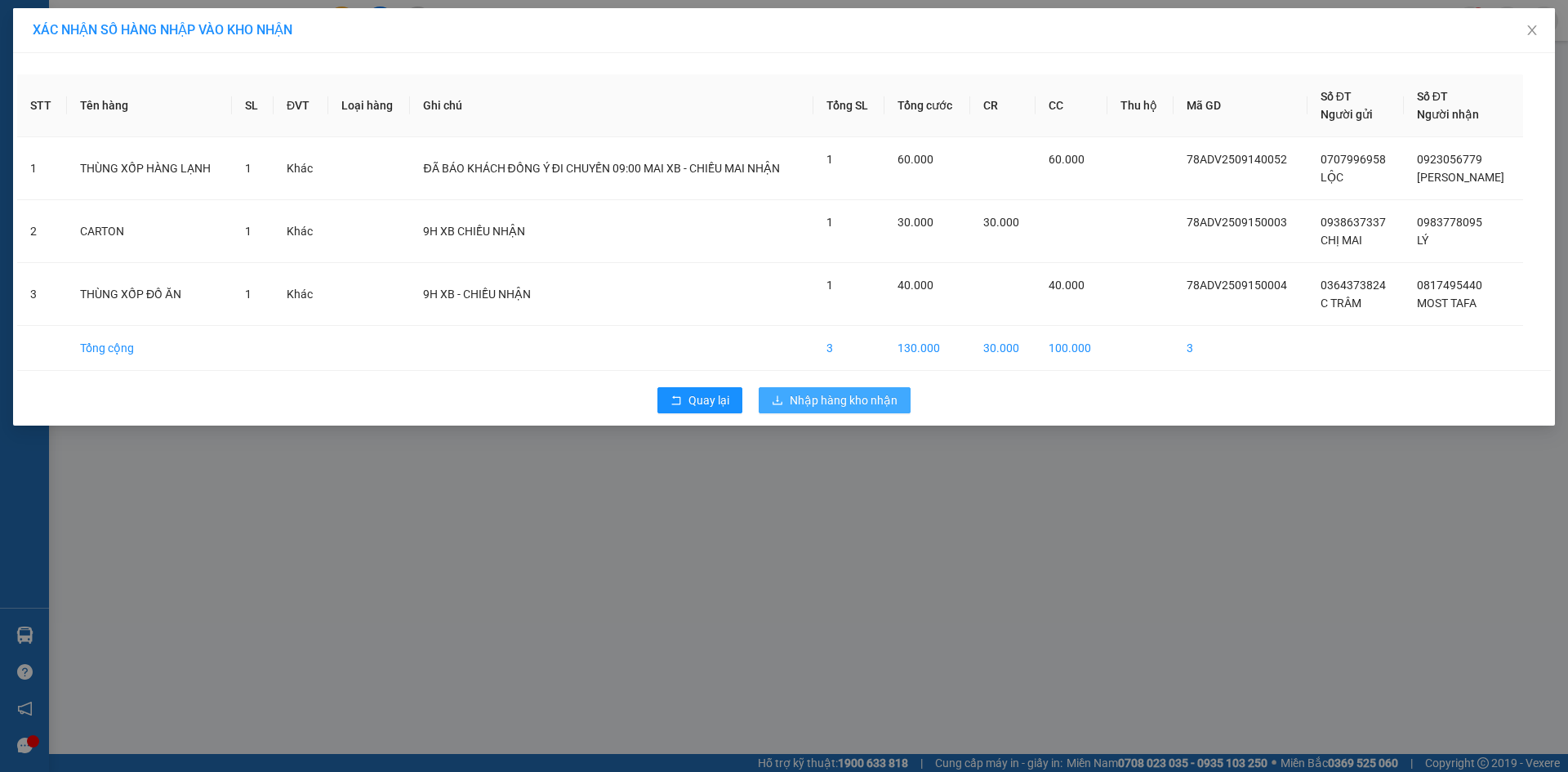
click at [850, 394] on span "Nhập hàng kho nhận" at bounding box center [844, 400] width 108 height 18
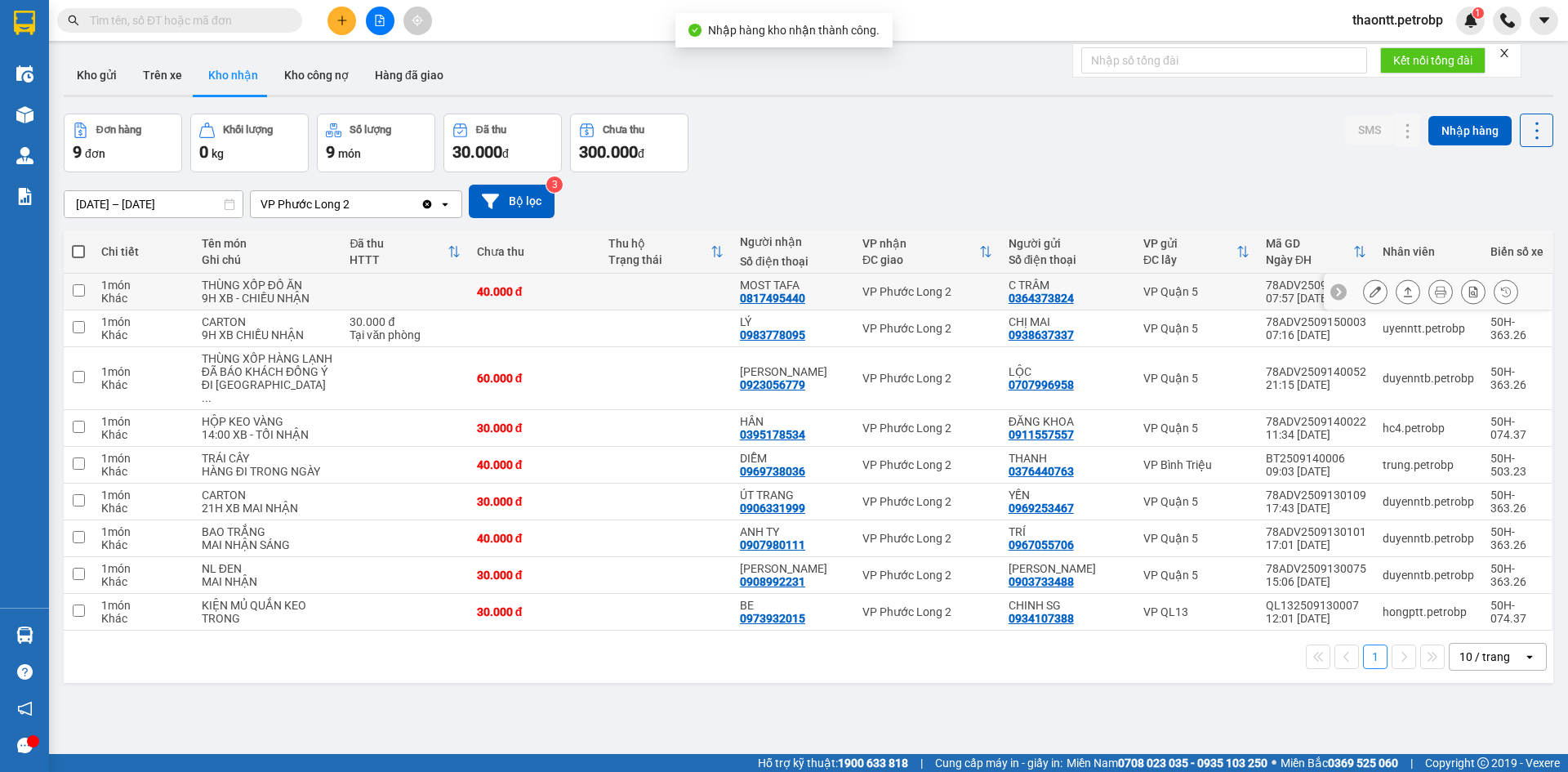
click at [775, 305] on div "0817495440" at bounding box center [772, 298] width 65 height 13
copy div "0817495440"
click at [779, 342] on div "0983778095" at bounding box center [772, 335] width 65 height 13
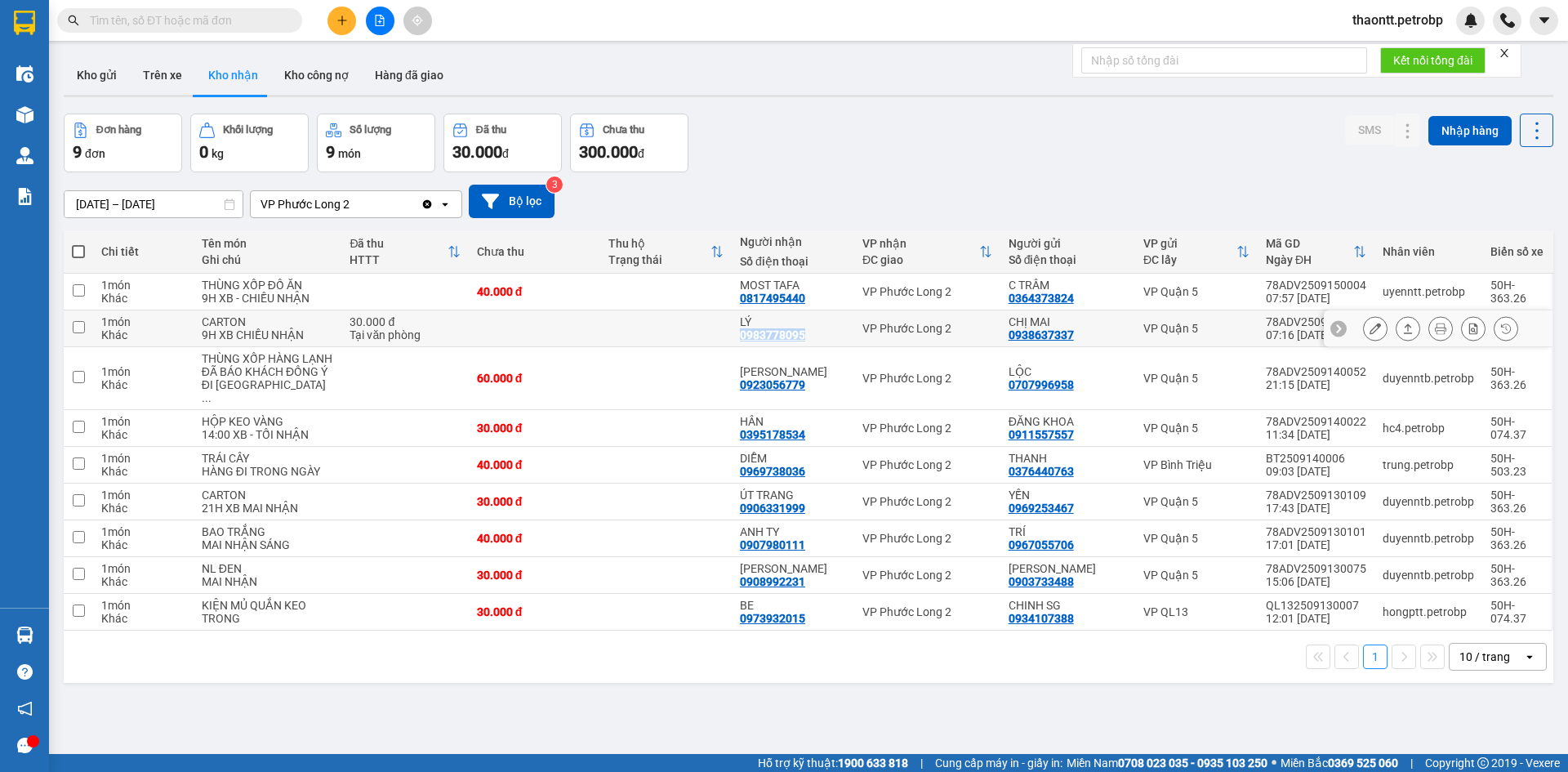
copy div "0983778095"
click at [765, 391] on div "0923056779" at bounding box center [772, 385] width 65 height 13
click at [774, 391] on div "0923056779" at bounding box center [772, 385] width 65 height 13
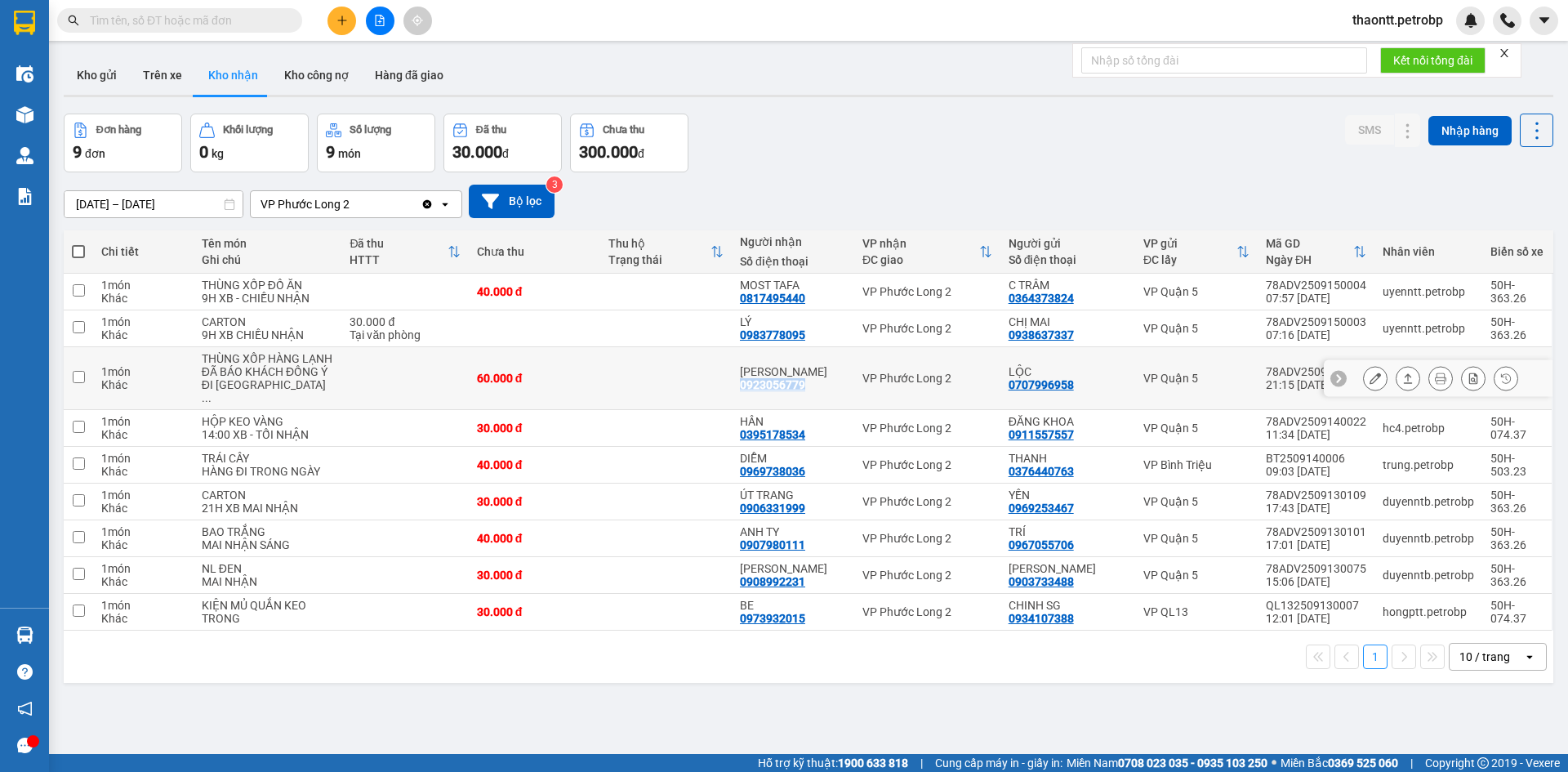
click at [774, 391] on div "0923056779" at bounding box center [772, 385] width 65 height 13
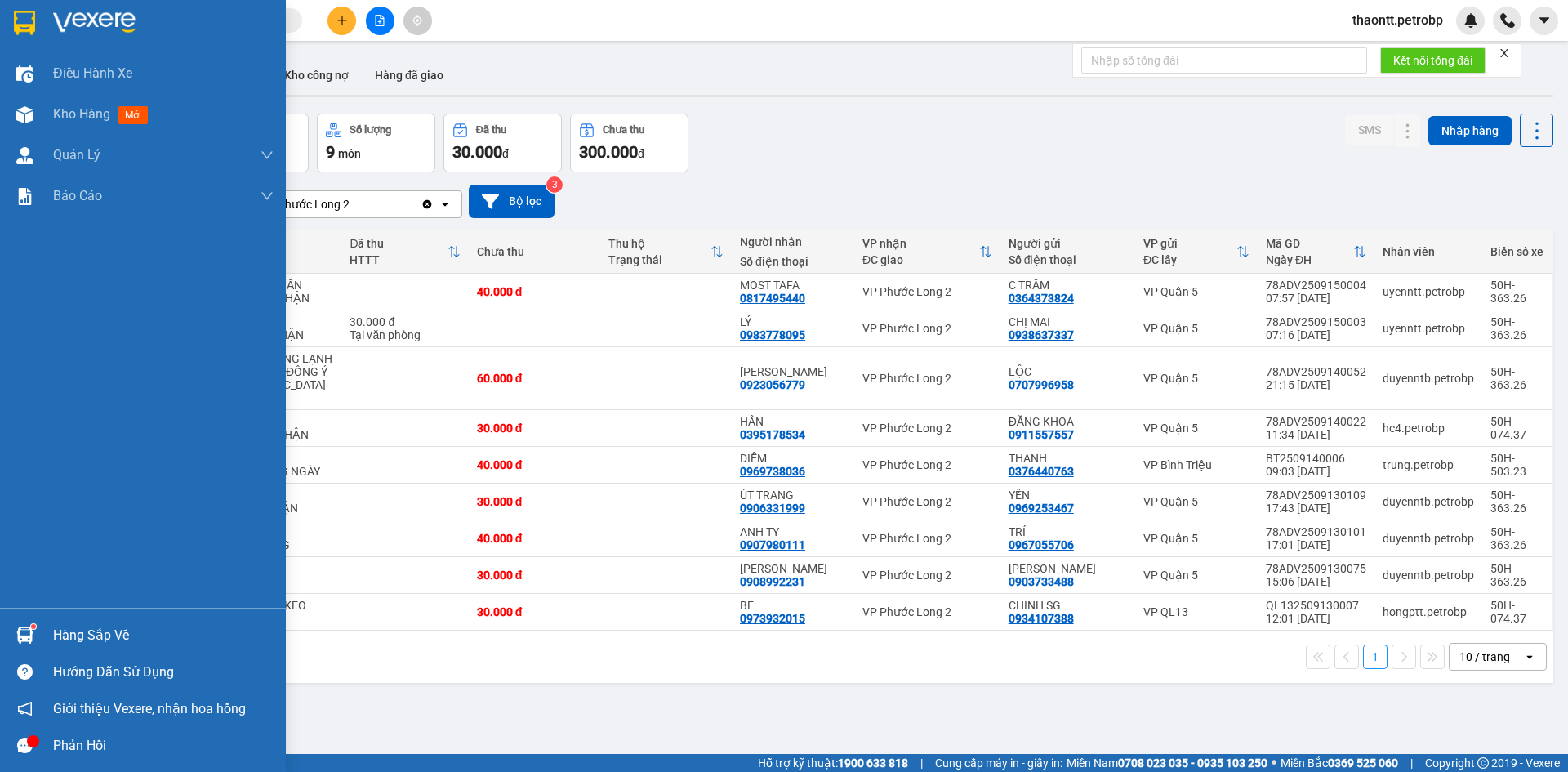
click at [44, 634] on div "Hàng sắp về" at bounding box center [143, 635] width 286 height 37
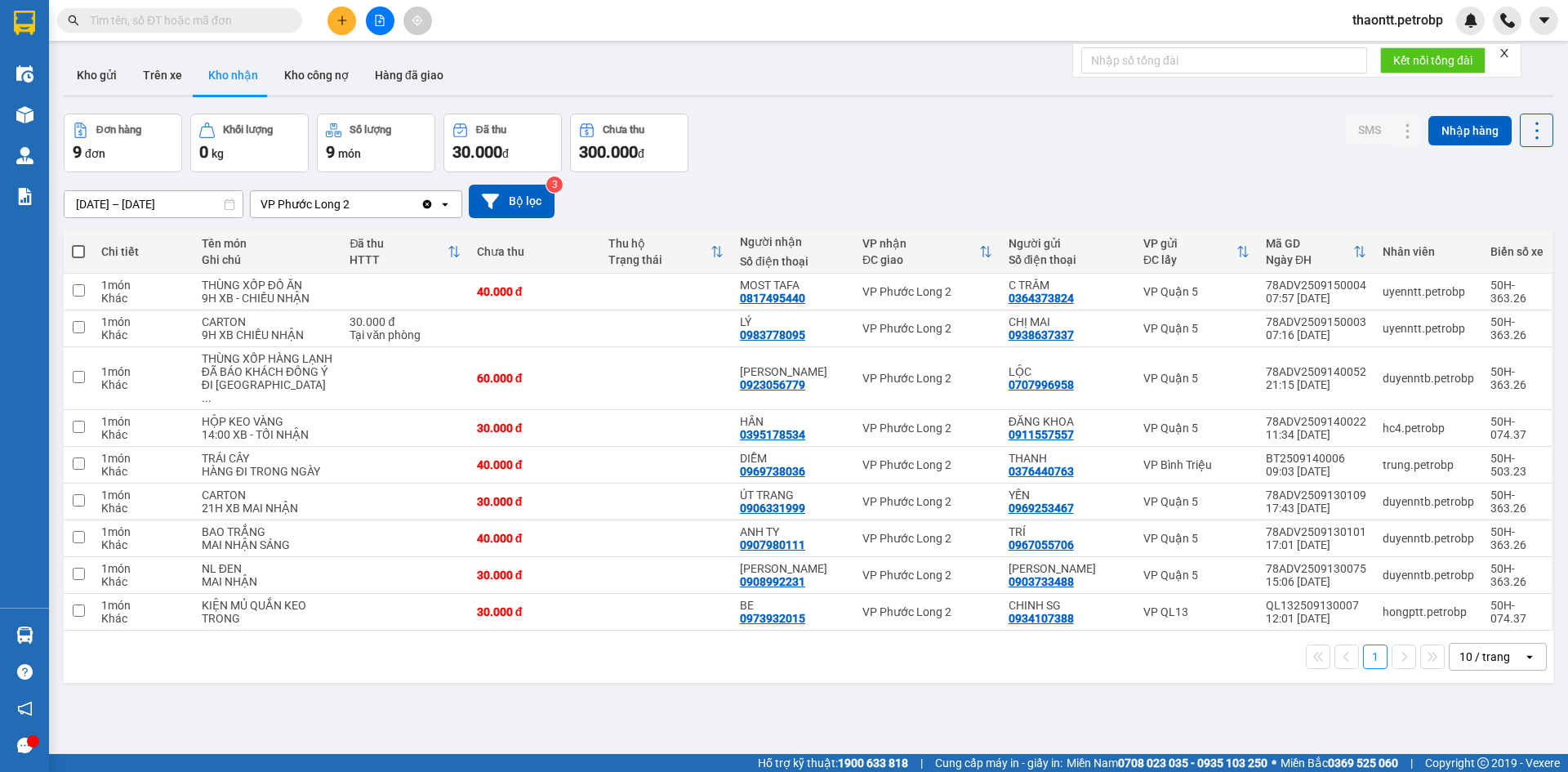
click at [828, 160] on section "Kết quả tìm kiếm ( 1 ) Bộ lọc Mã ĐH Trạng thái Món hàng Tổng cước Chưa cước Ngư…" at bounding box center [784, 386] width 1568 height 772
click at [98, 79] on button "Kho gửi" at bounding box center [97, 75] width 66 height 39
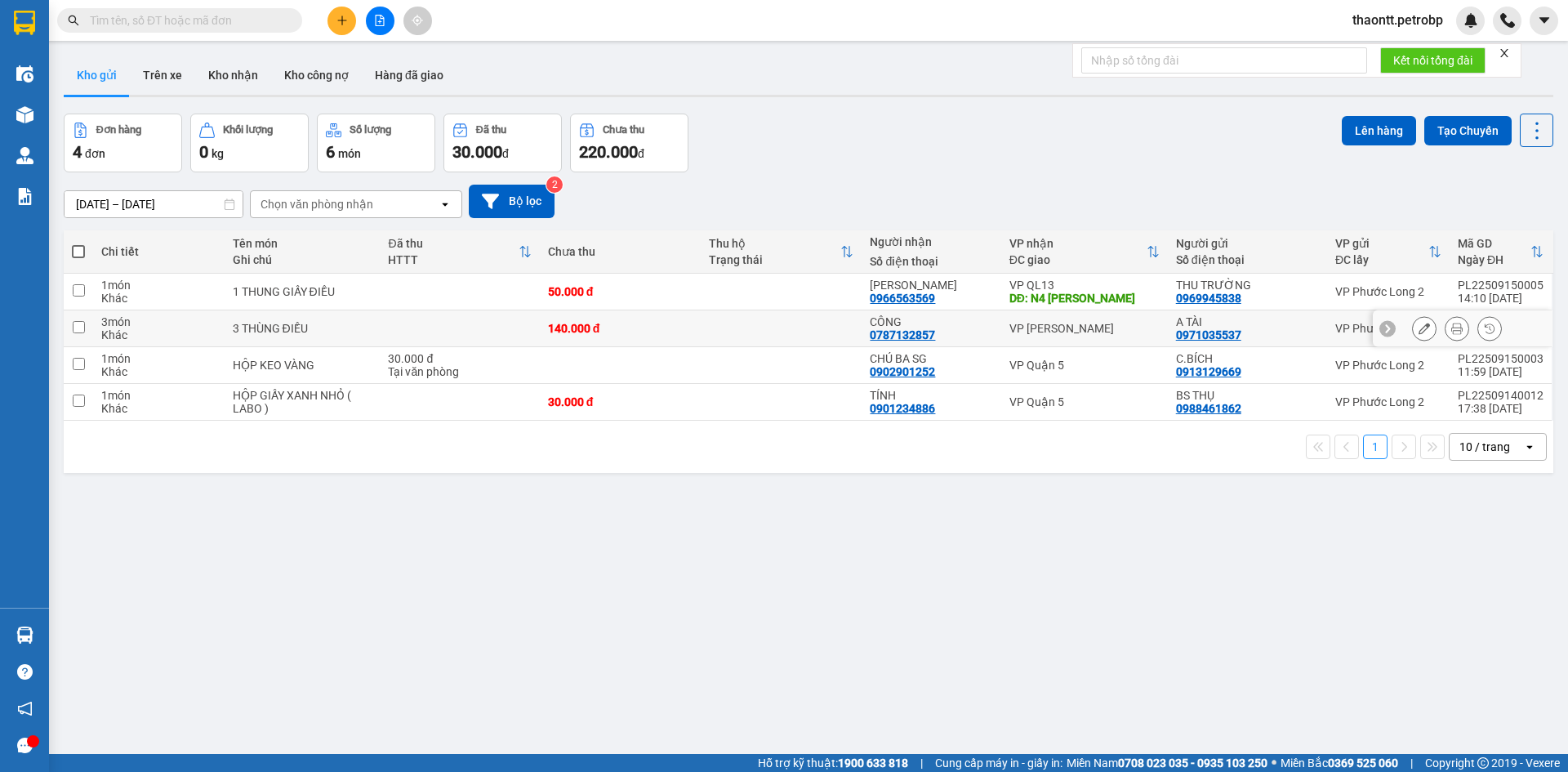
click at [356, 312] on td "3 THÙNG ĐIỀU" at bounding box center [303, 329] width 156 height 37
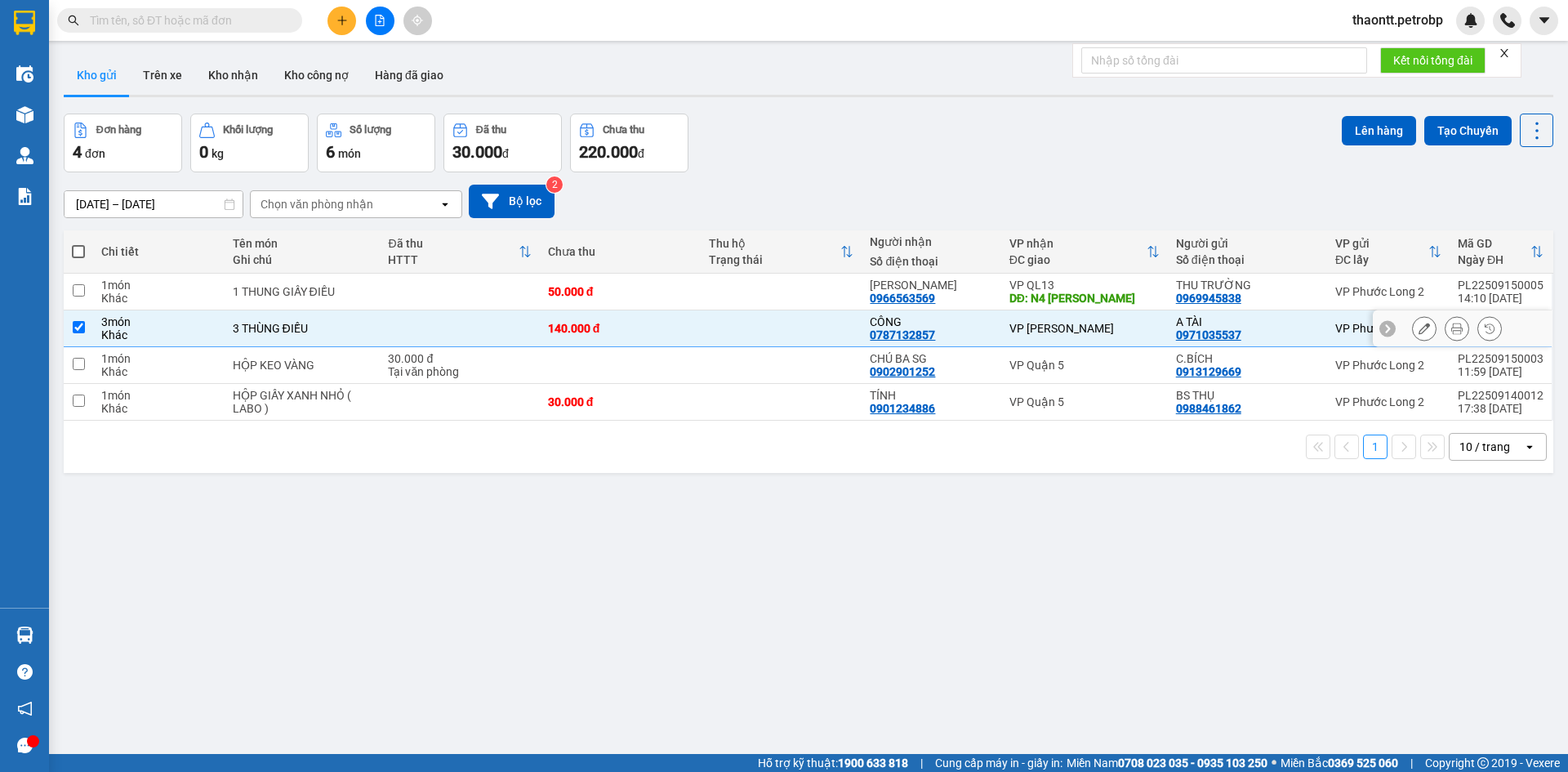
click at [357, 344] on td "3 THÙNG ĐIỀU" at bounding box center [303, 329] width 156 height 37
checkbox input "false"
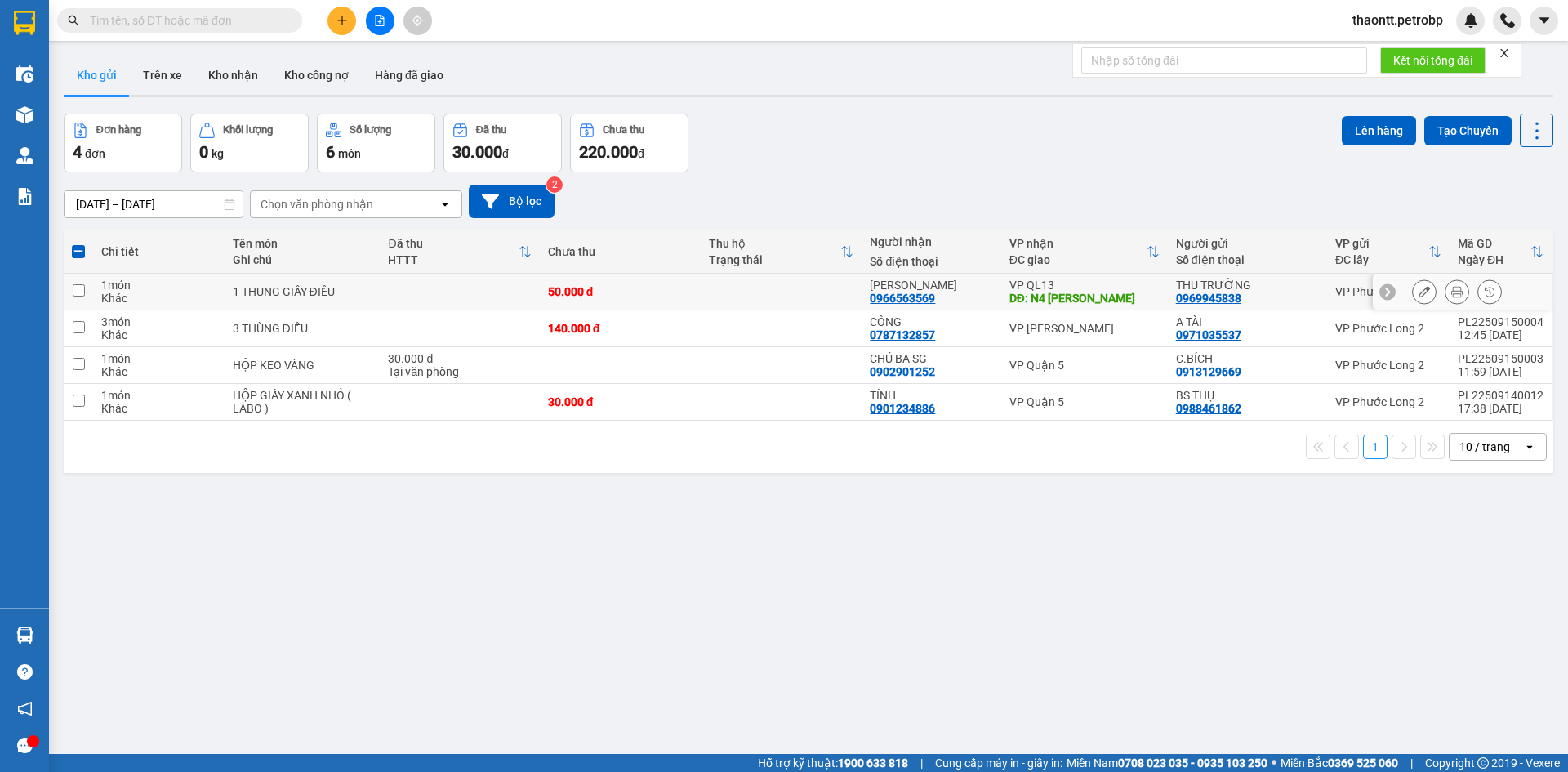
click at [380, 293] on td at bounding box center [459, 292] width 160 height 37
checkbox input "true"
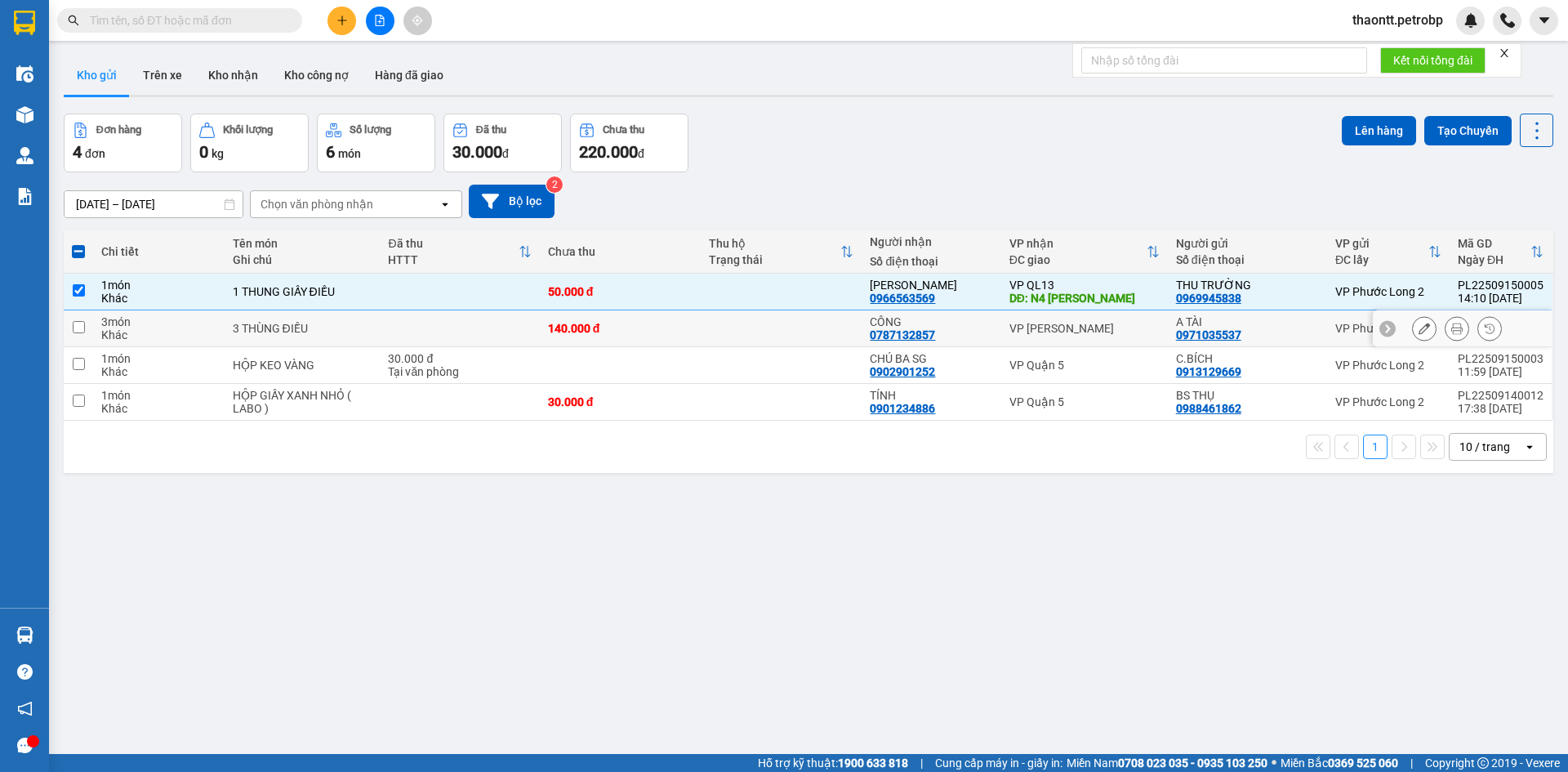
click at [378, 328] on td "3 THÙNG ĐIỀU" at bounding box center [303, 329] width 156 height 37
checkbox input "true"
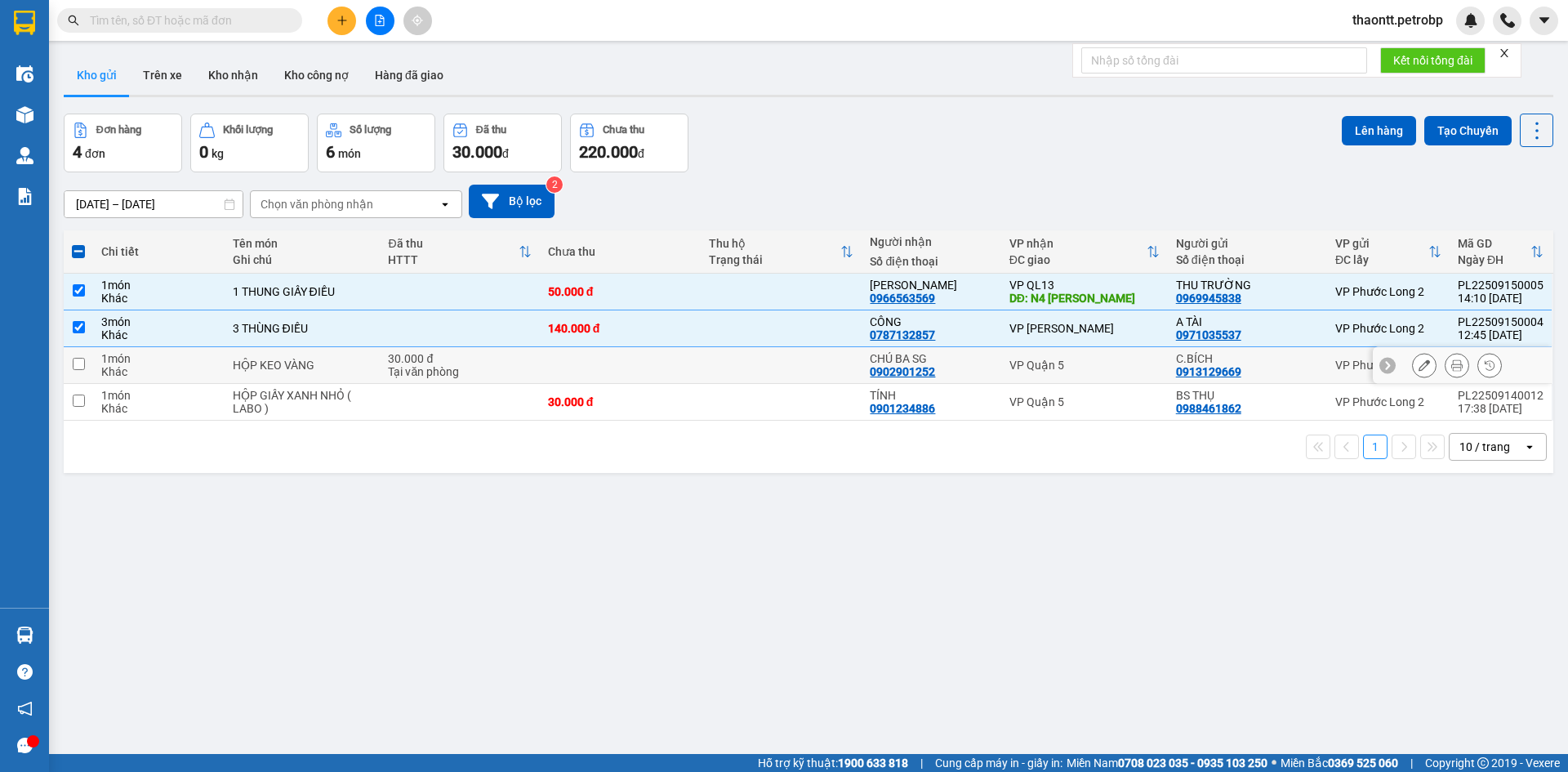
click at [353, 372] on td "HỘP KEO VÀNG" at bounding box center [303, 366] width 156 height 37
checkbox input "true"
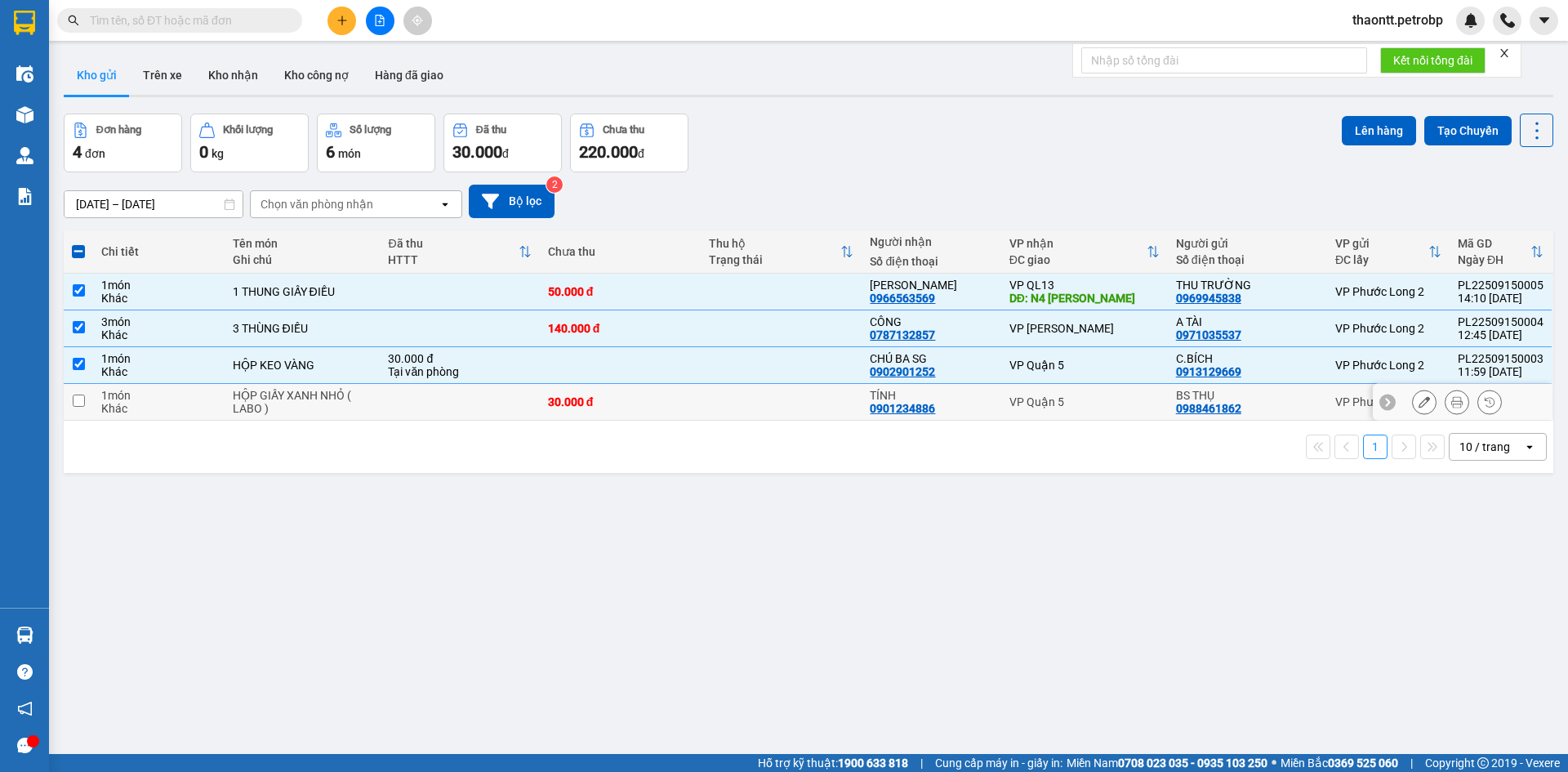
click at [353, 407] on div "HỘP GIẤY XANH NHỎ ( LABO )" at bounding box center [303, 401] width 140 height 26
checkbox input "true"
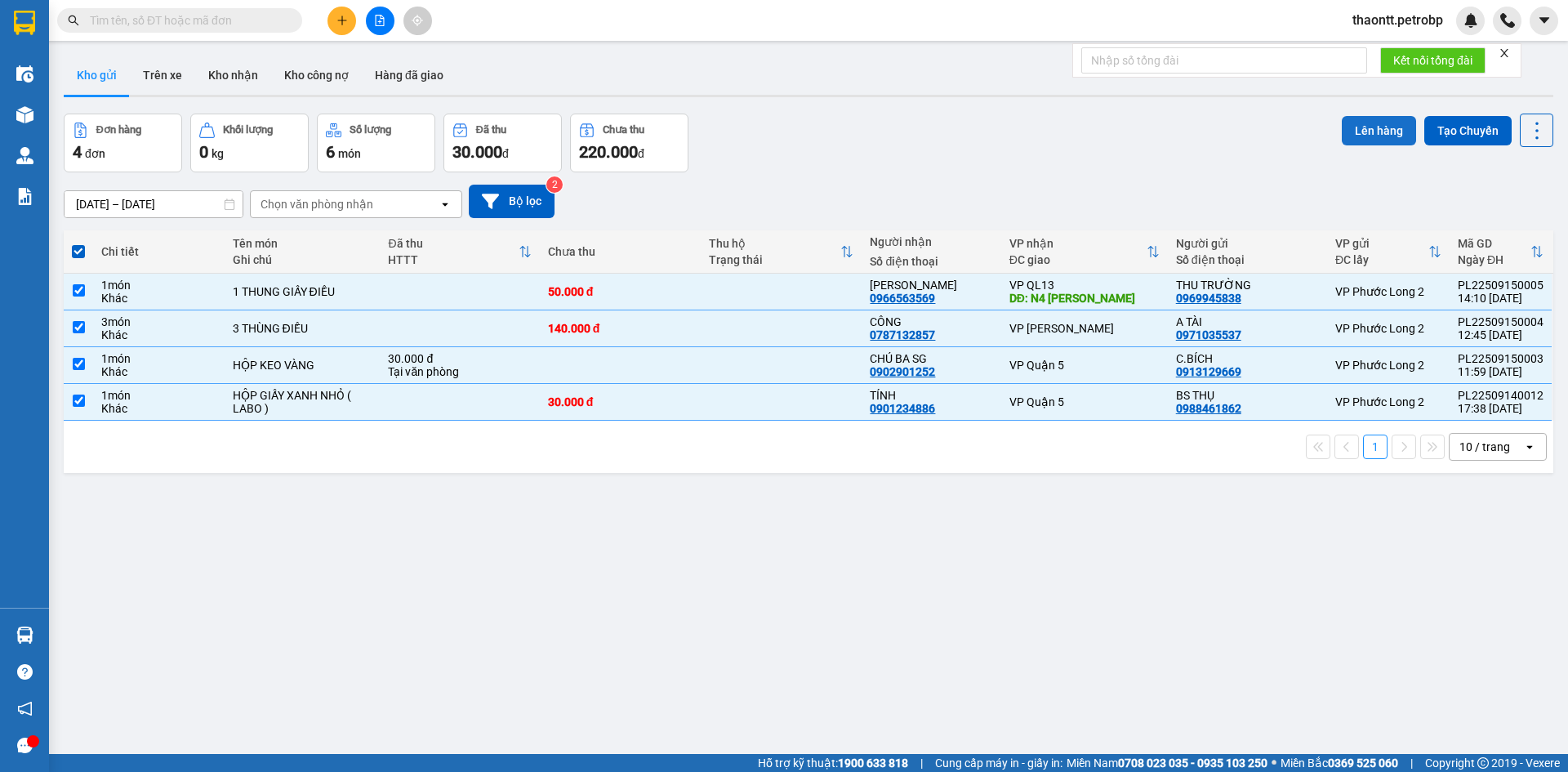
click at [1384, 130] on button "Lên hàng" at bounding box center [1379, 130] width 74 height 29
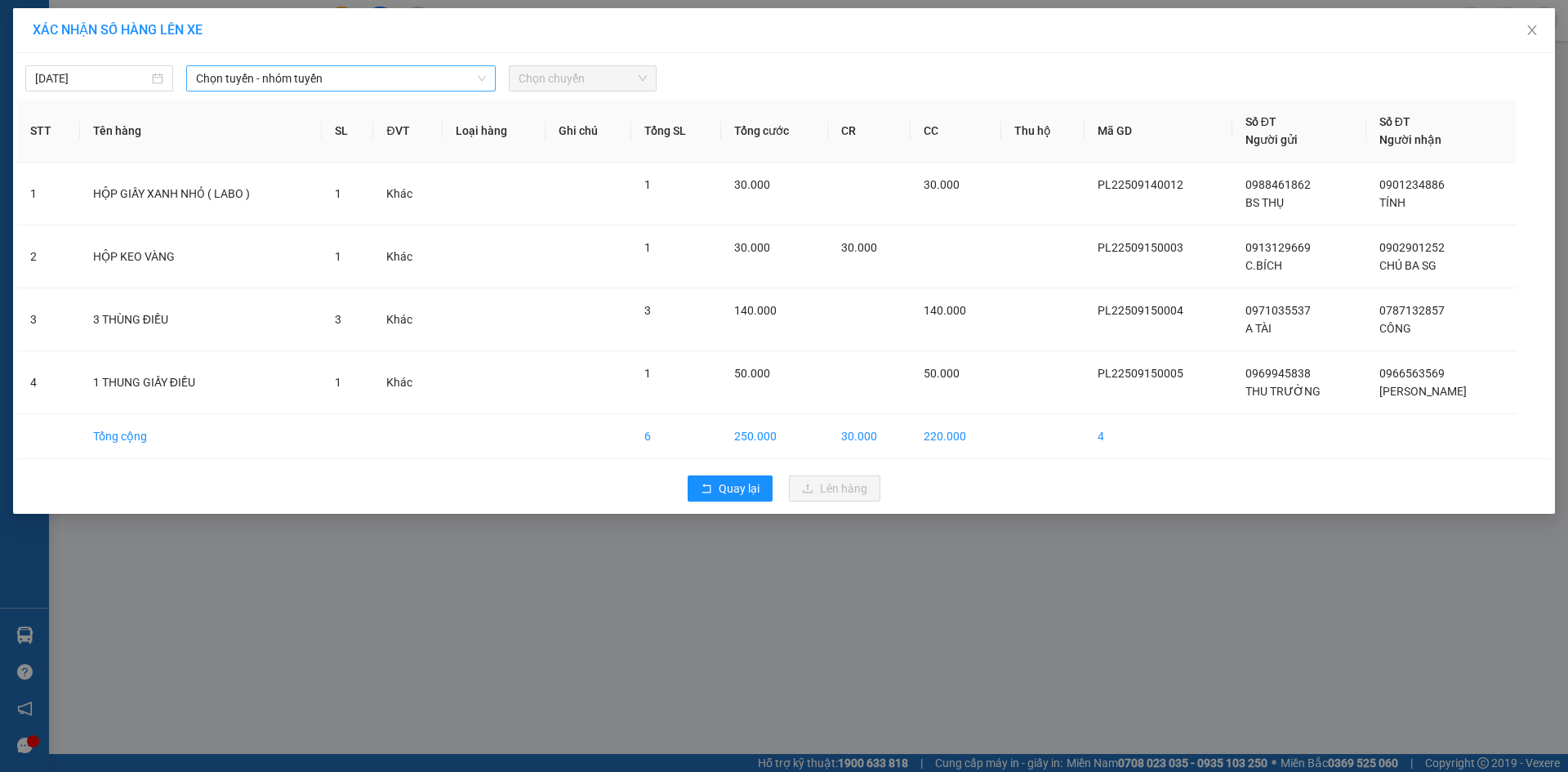
click at [416, 65] on div "Chọn tuyến - nhóm tuyến" at bounding box center [341, 78] width 310 height 26
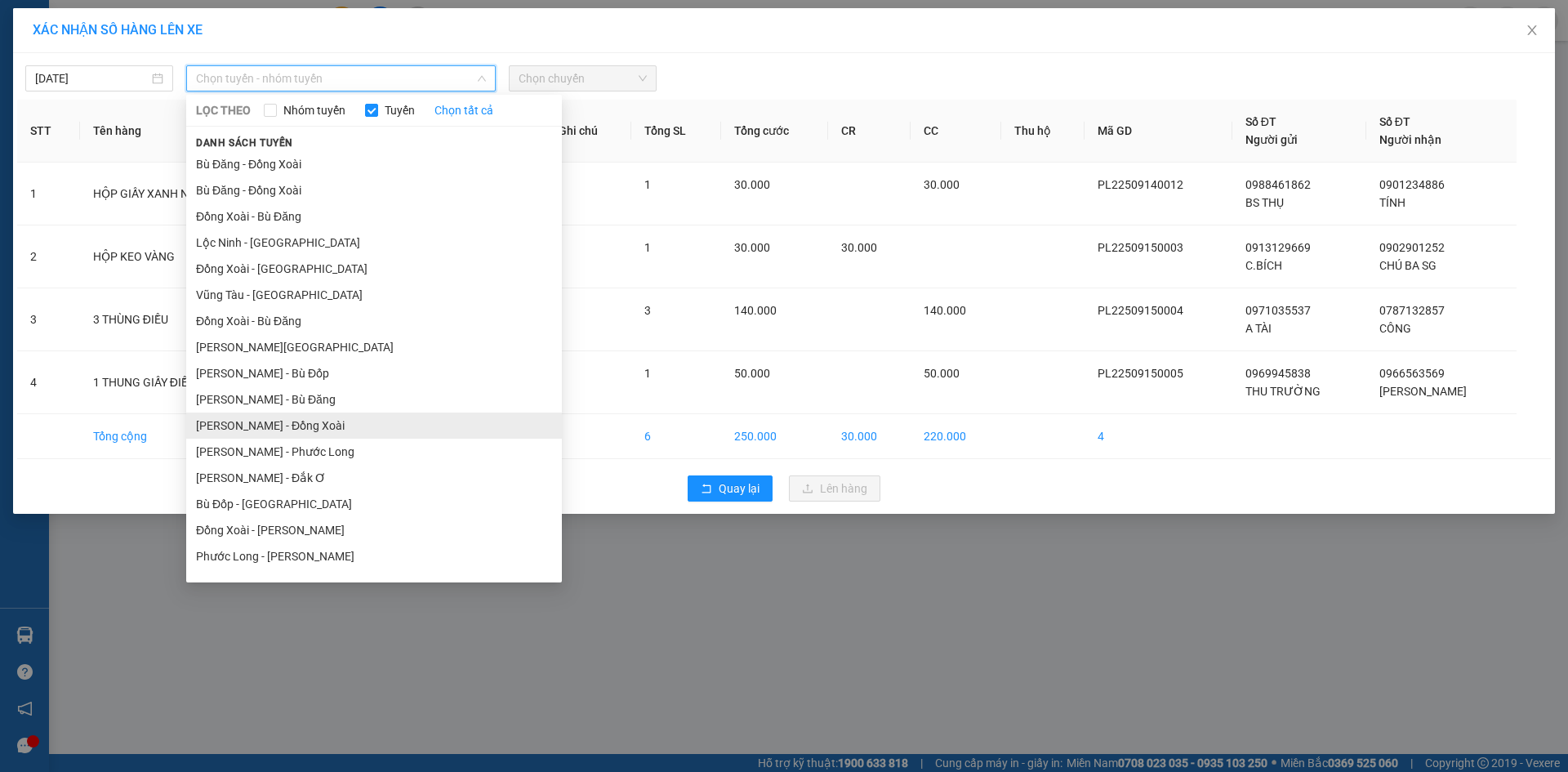
scroll to position [98, 0]
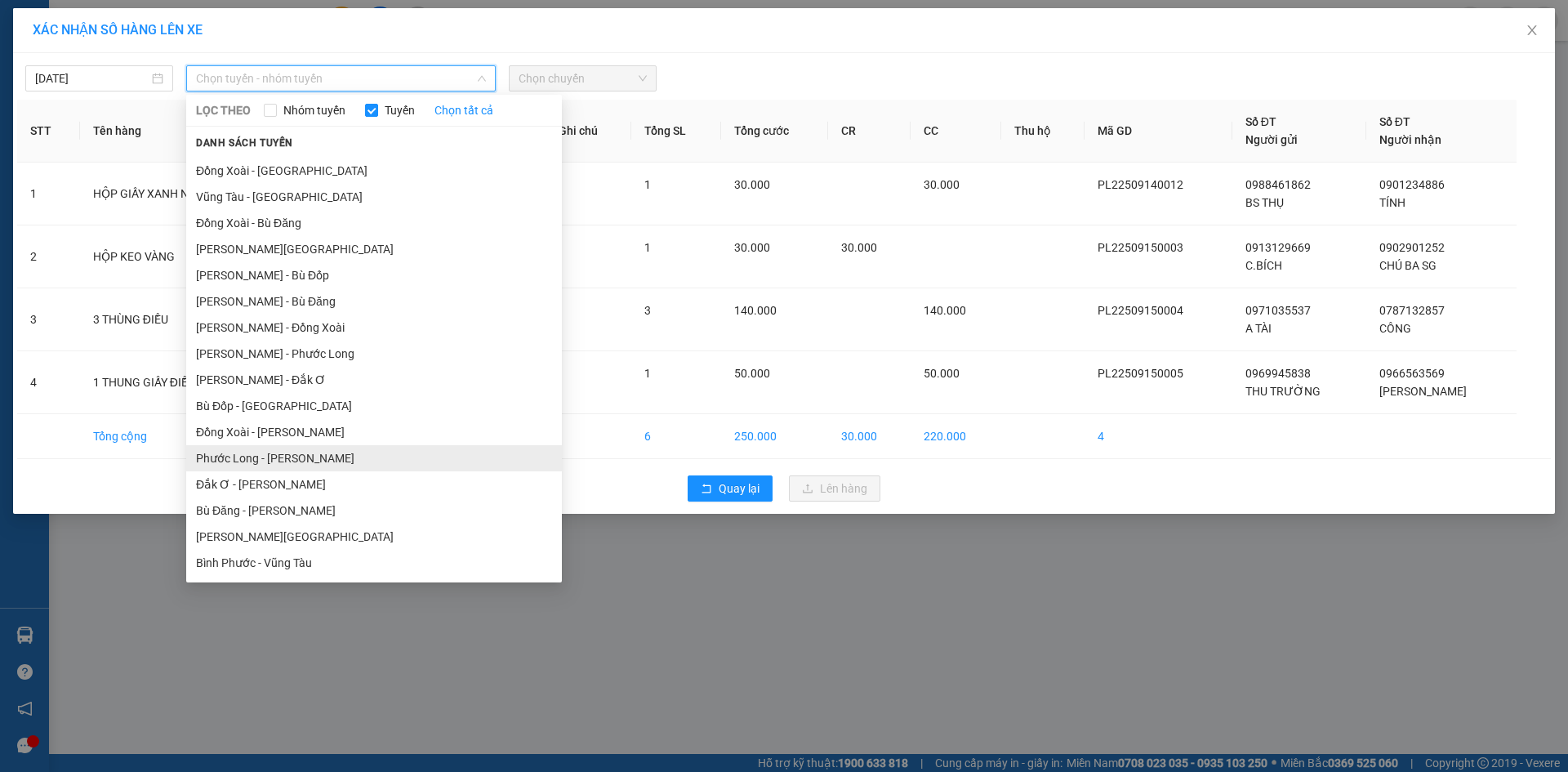
click at [276, 451] on li "[PERSON_NAME] [PERSON_NAME]" at bounding box center [374, 458] width 376 height 26
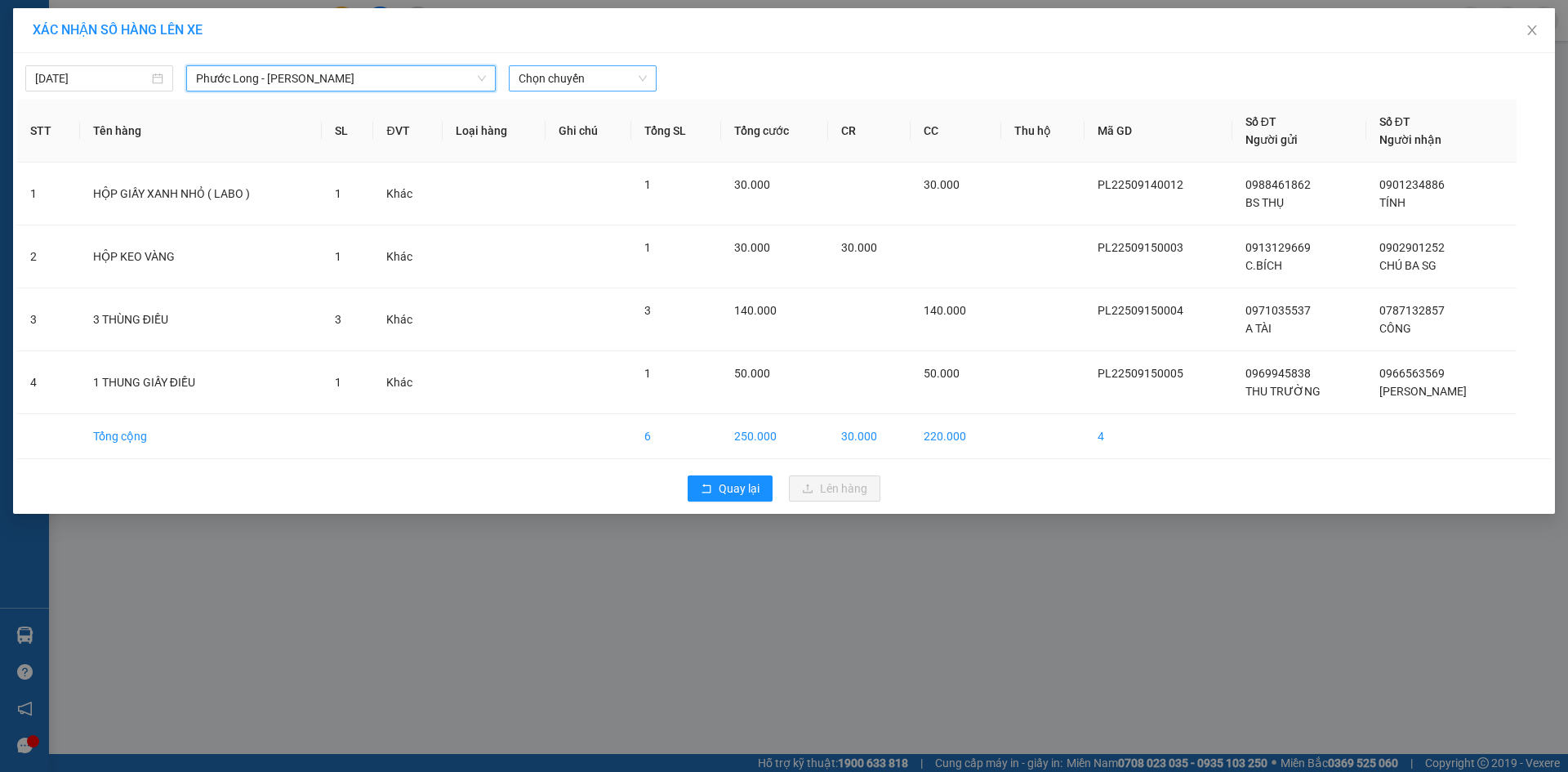
click at [606, 74] on span "Chọn chuyến" at bounding box center [582, 78] width 128 height 25
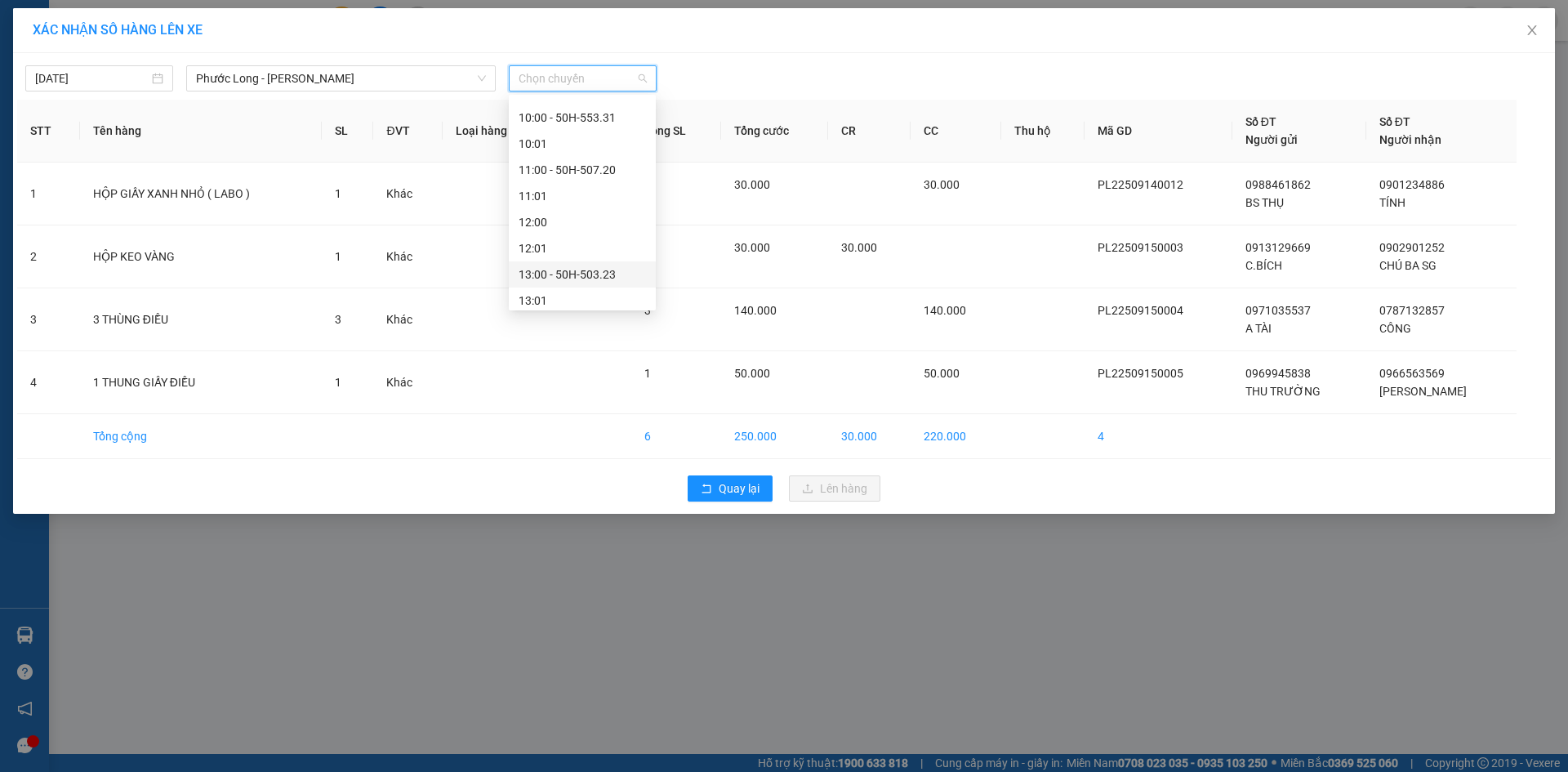
scroll to position [653, 0]
click at [597, 264] on div "15:05 - 50H-074.37" at bounding box center [582, 268] width 128 height 18
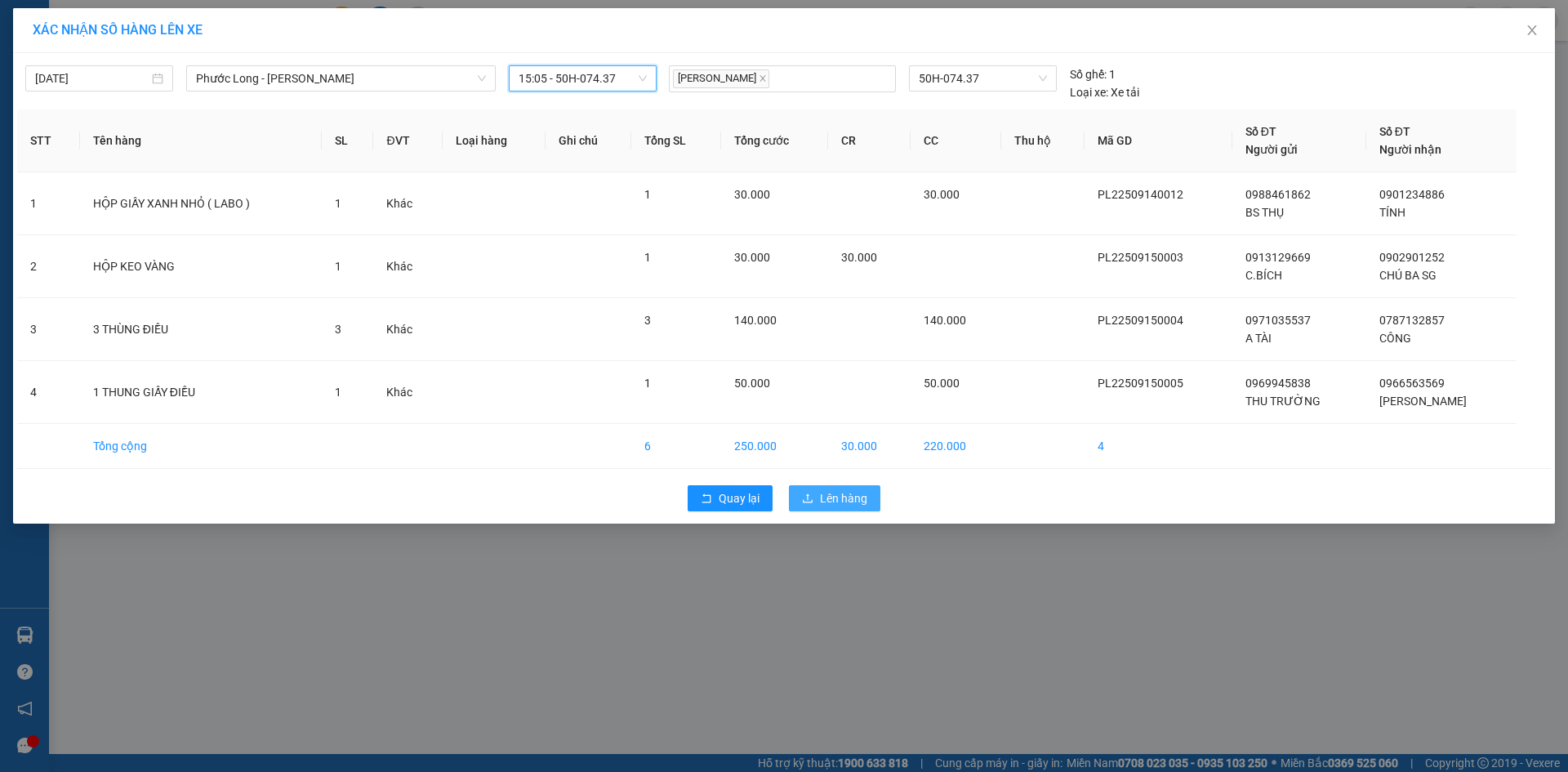
click at [838, 490] on span "Lên hàng" at bounding box center [843, 498] width 47 height 18
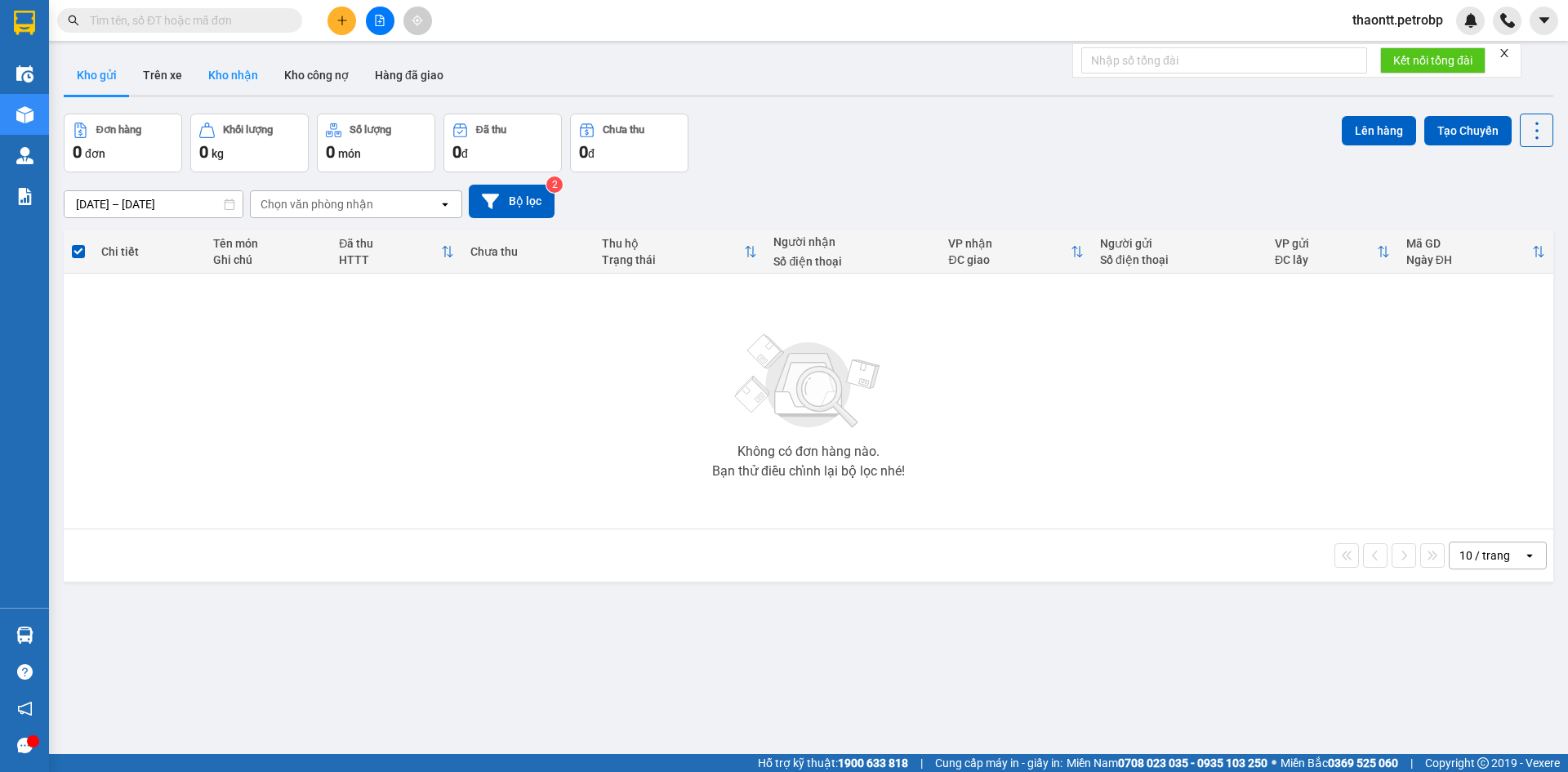
click at [242, 81] on button "Kho nhận" at bounding box center [233, 75] width 76 height 39
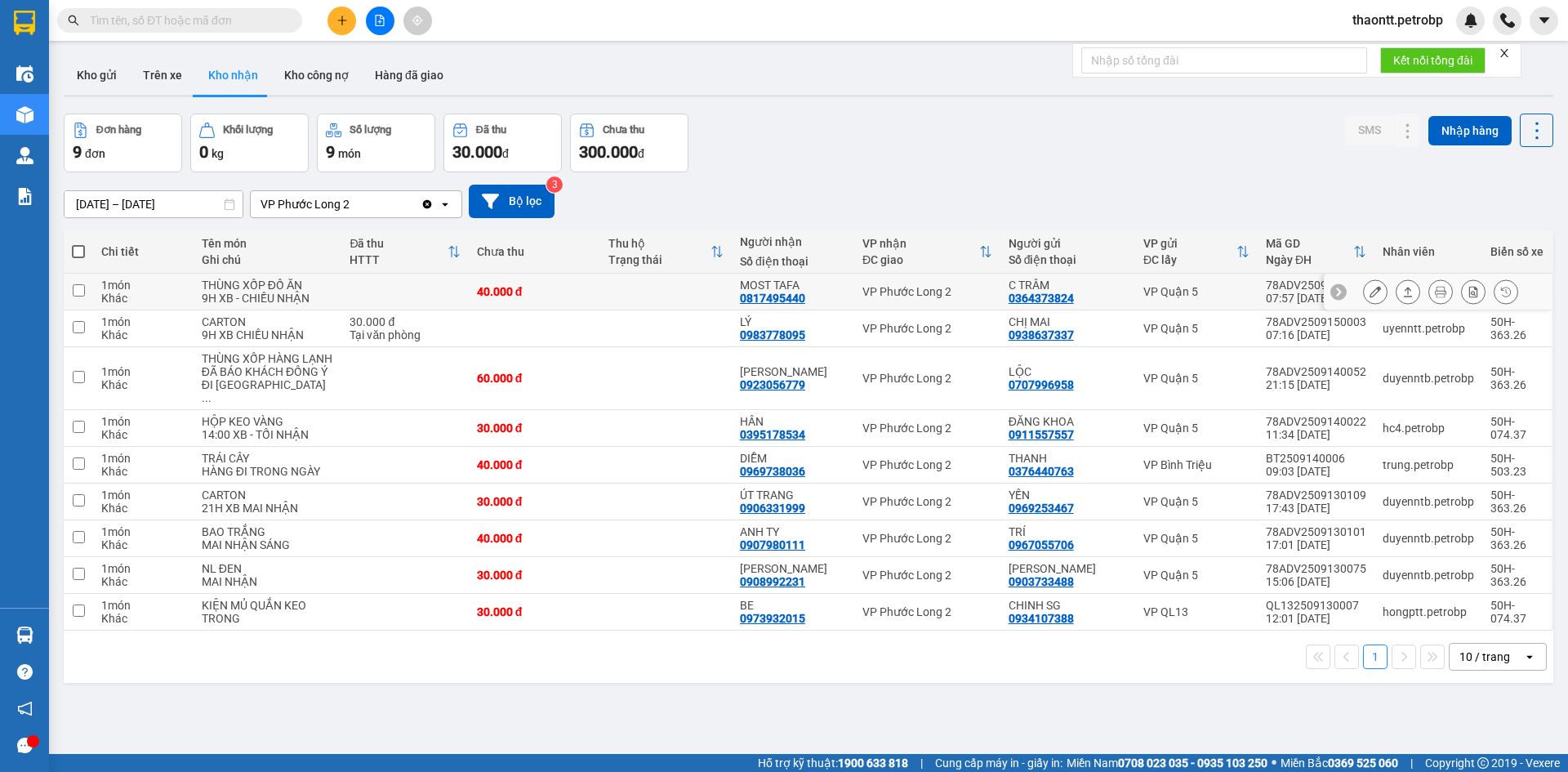
click at [600, 299] on td at bounding box center [666, 292] width 132 height 37
checkbox input "true"
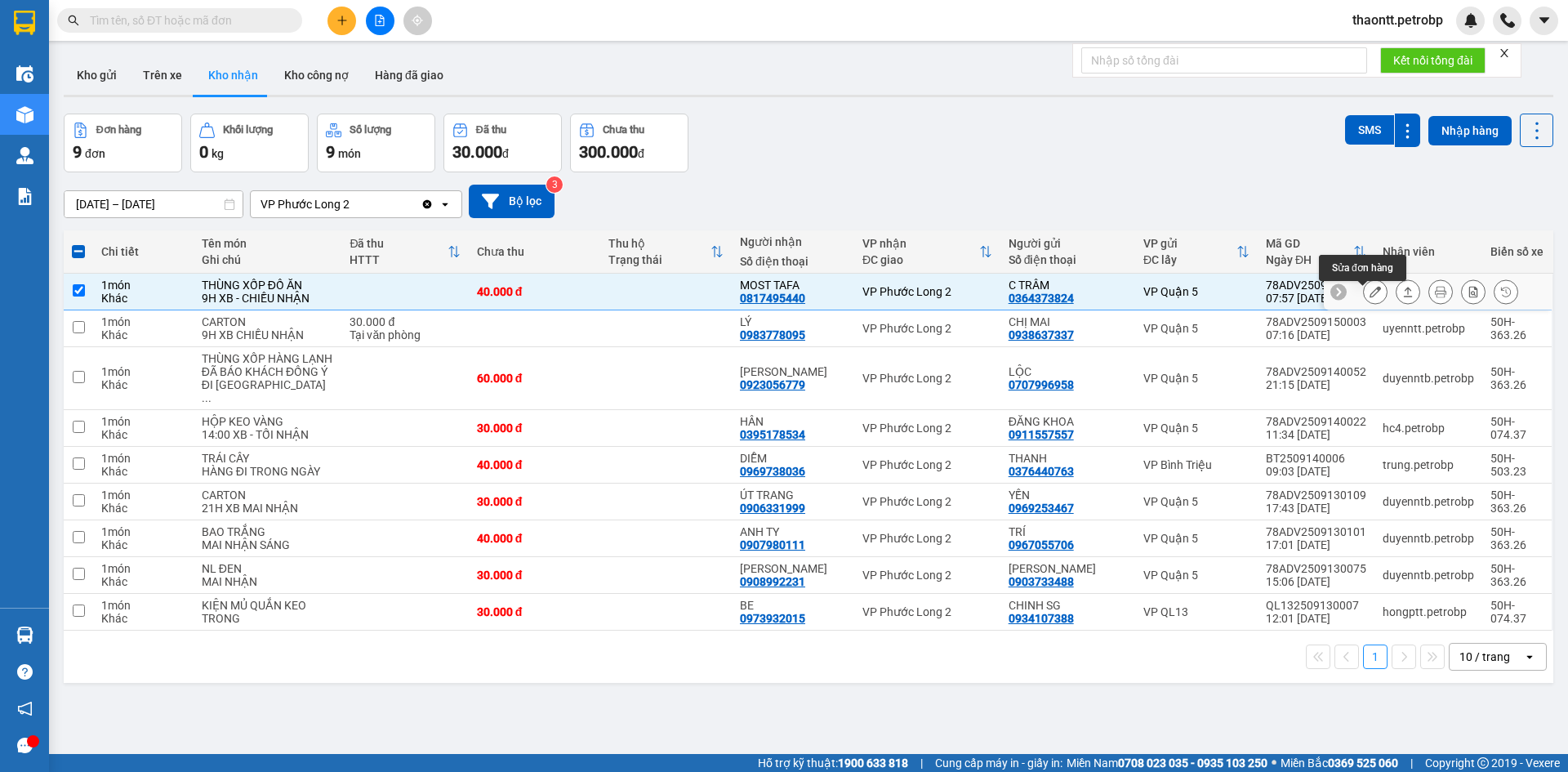
click at [1370, 298] on icon at bounding box center [1375, 291] width 11 height 11
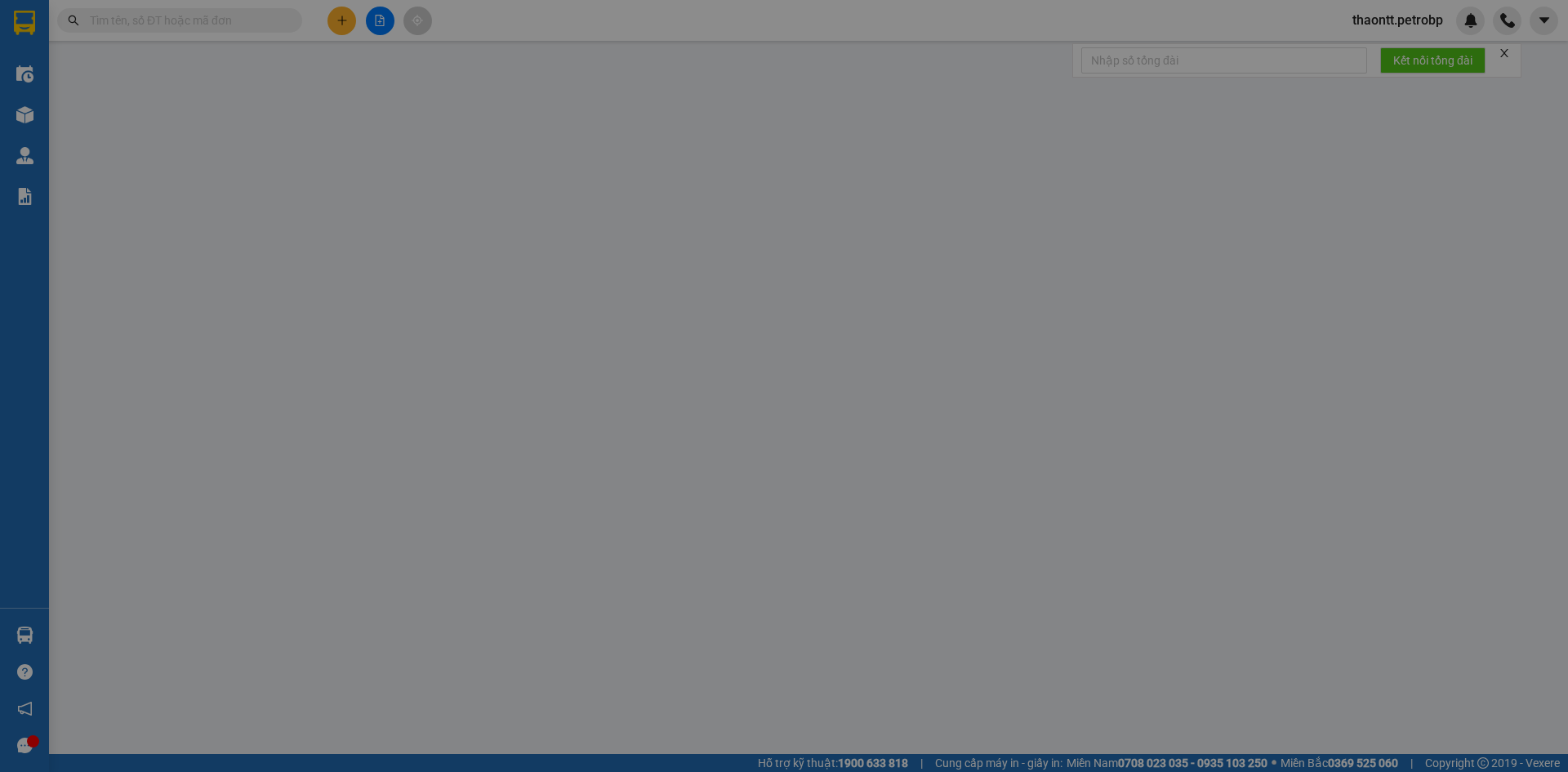
type input "0364373824"
type input "C TRÂM"
type input "0817495440"
type input "MOST TAFA"
type input "40.000"
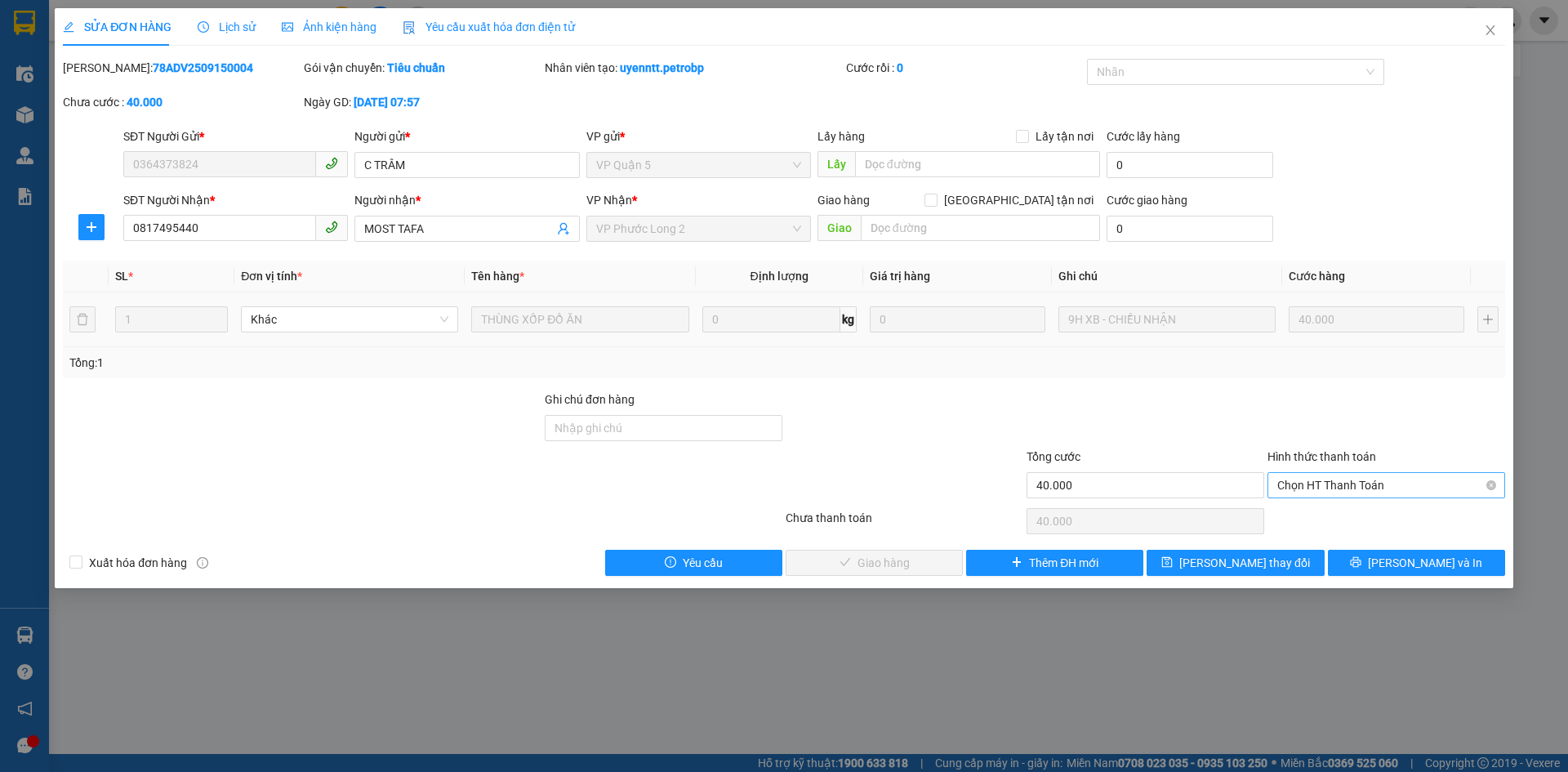
click at [1323, 481] on span "Chọn HT Thanh Toán" at bounding box center [1386, 485] width 218 height 25
click at [1300, 516] on div "Tại văn phòng" at bounding box center [1386, 518] width 218 height 18
type input "0"
click at [885, 561] on span "[PERSON_NAME] và [PERSON_NAME] hàng" at bounding box center [895, 563] width 157 height 18
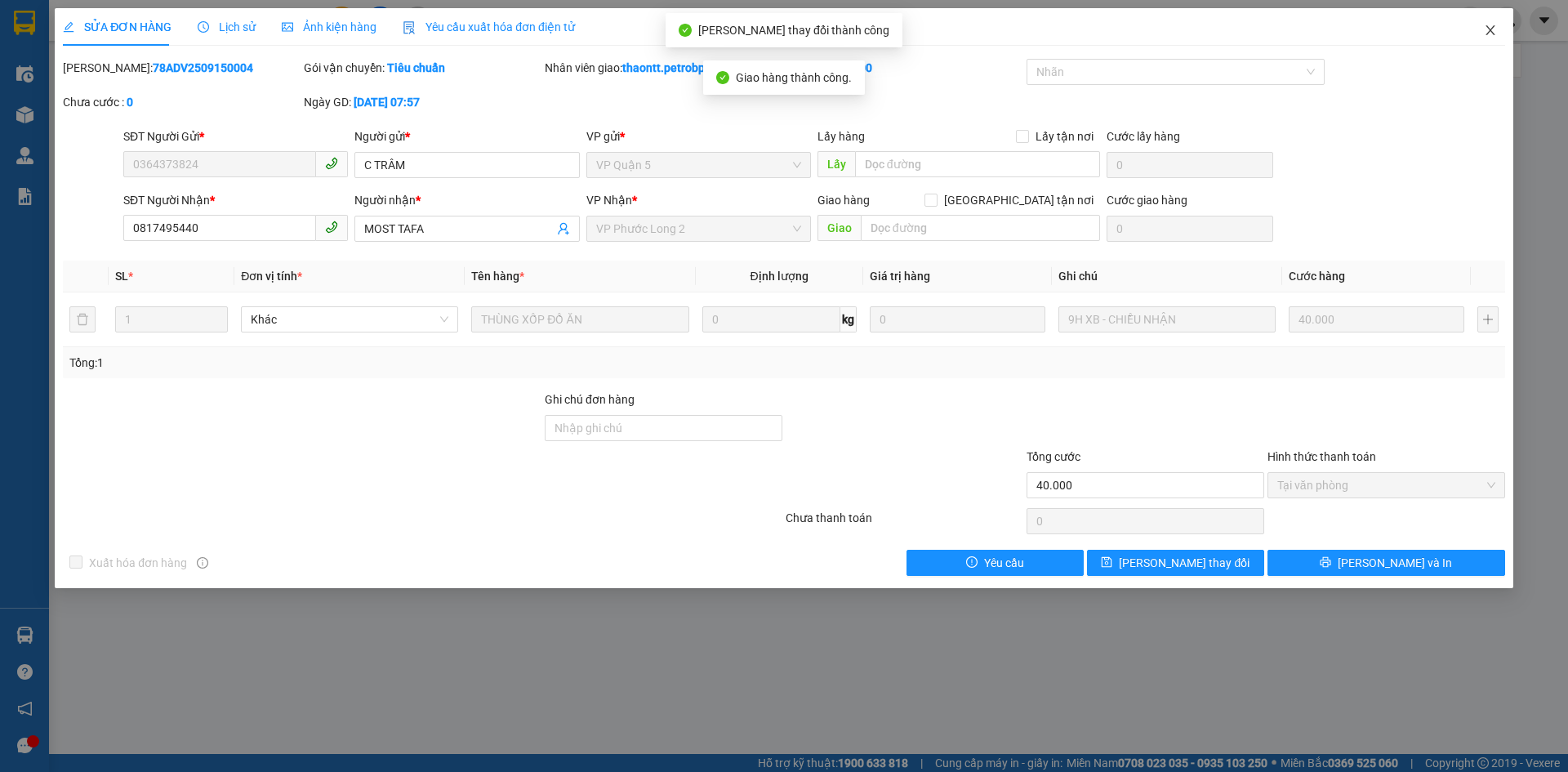
click at [1492, 31] on icon "close" at bounding box center [1490, 30] width 13 height 13
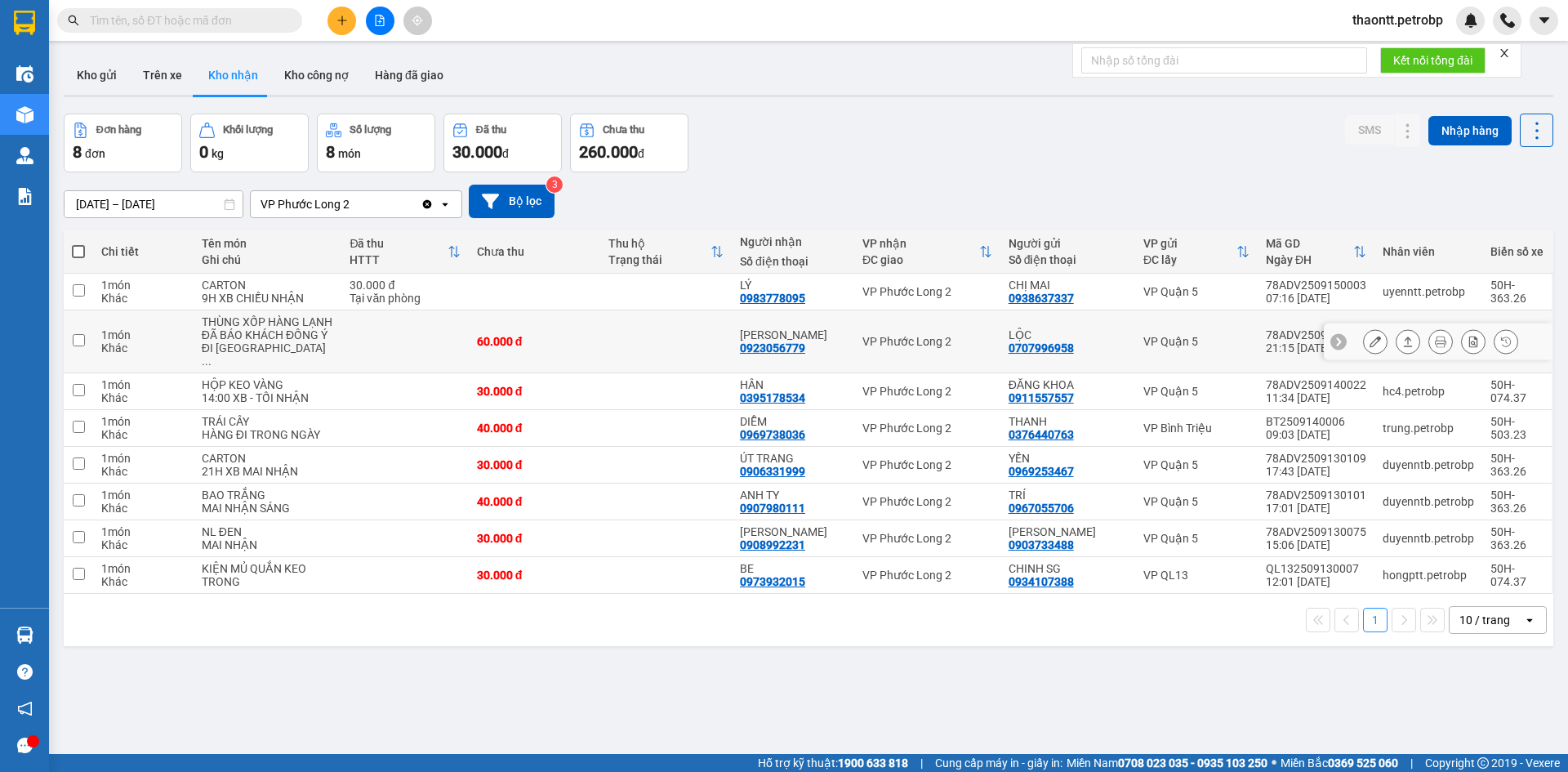
click at [649, 357] on td at bounding box center [666, 342] width 132 height 63
checkbox input "true"
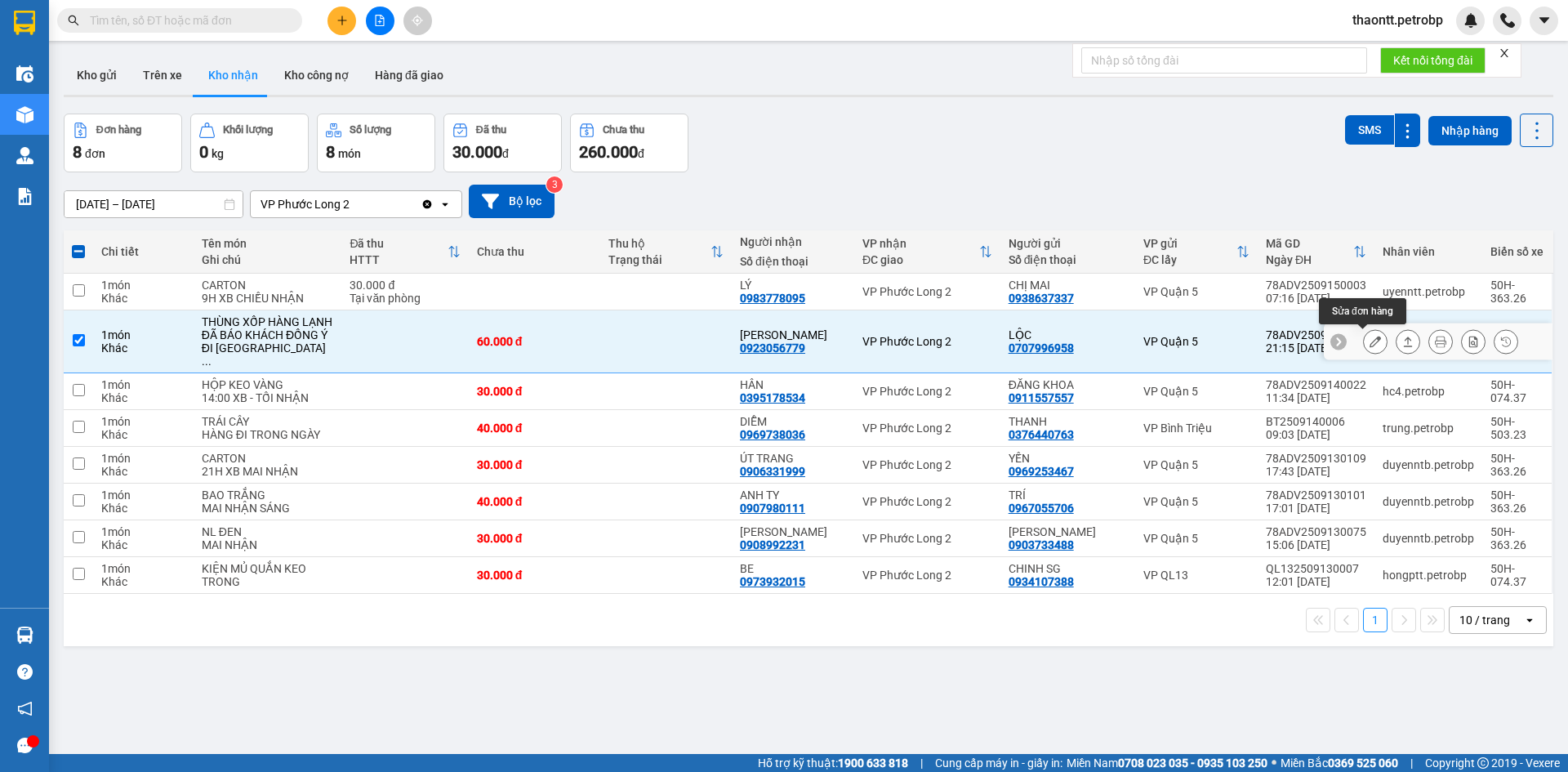
click at [1370, 336] on button at bounding box center [1375, 342] width 23 height 29
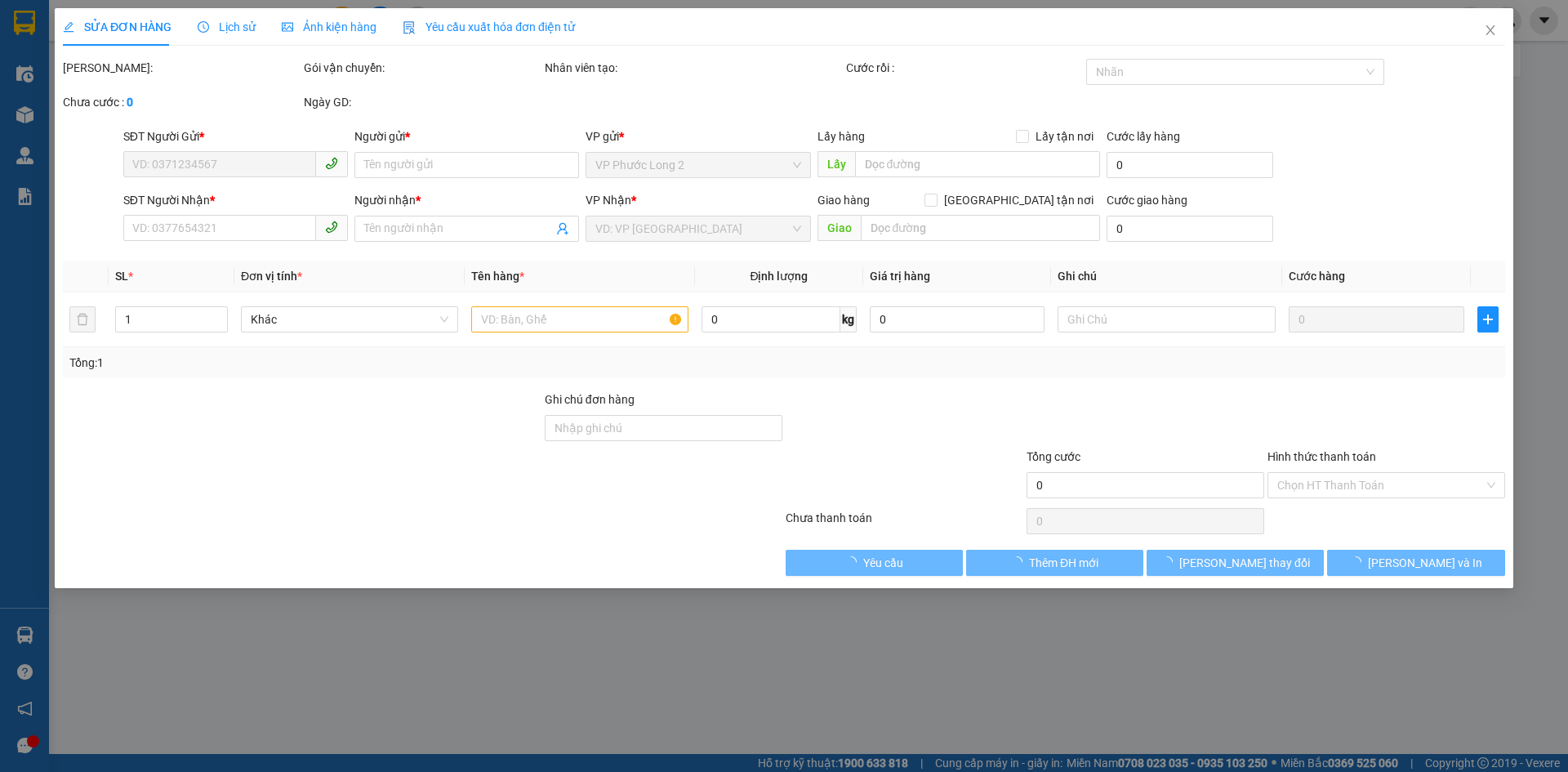
type input "0707996958"
type input "LỘC"
type input "0923056779"
type input "[PERSON_NAME]"
type input "60.000"
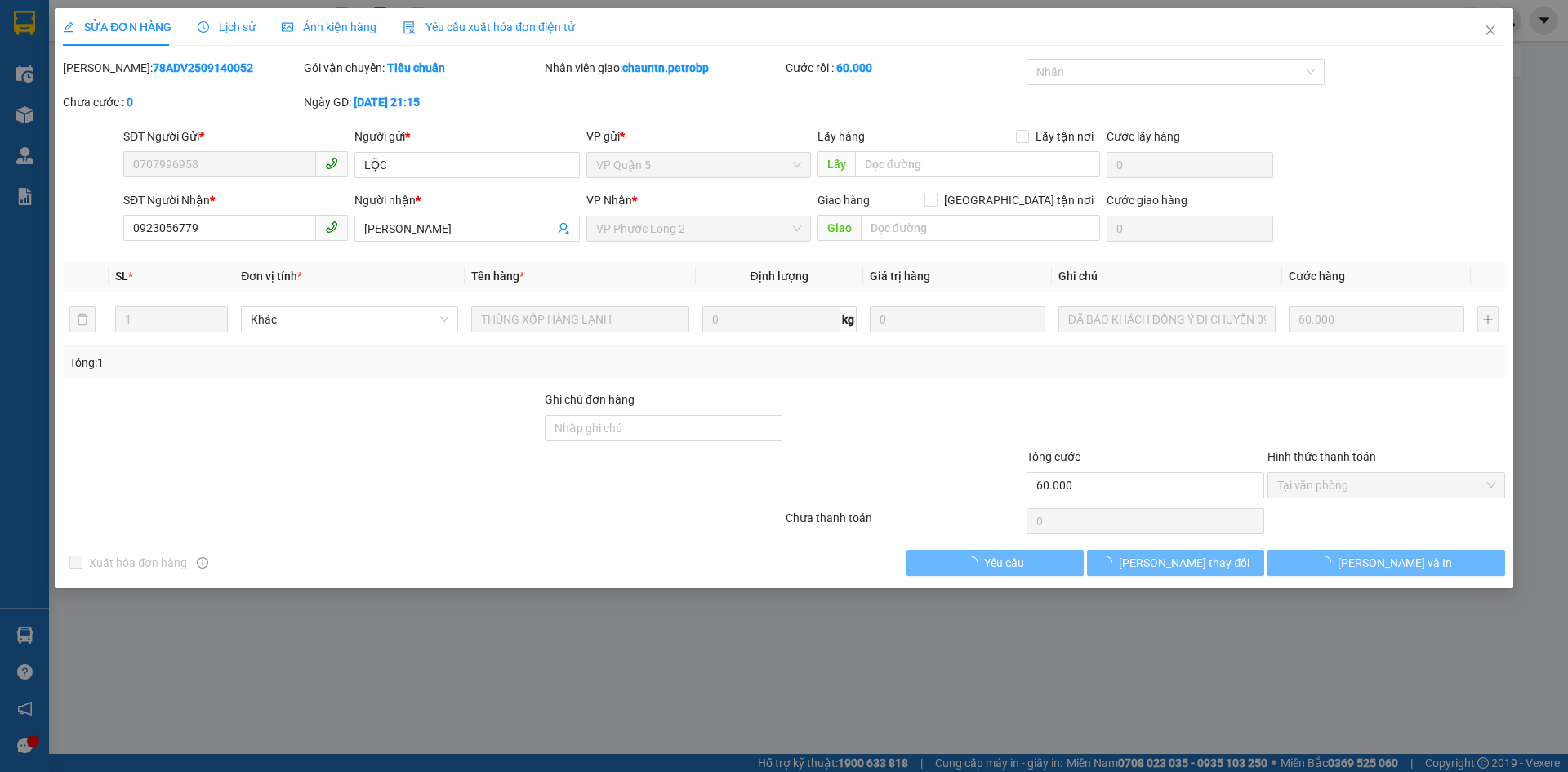
click at [1363, 483] on span "Tại văn phòng" at bounding box center [1386, 485] width 218 height 25
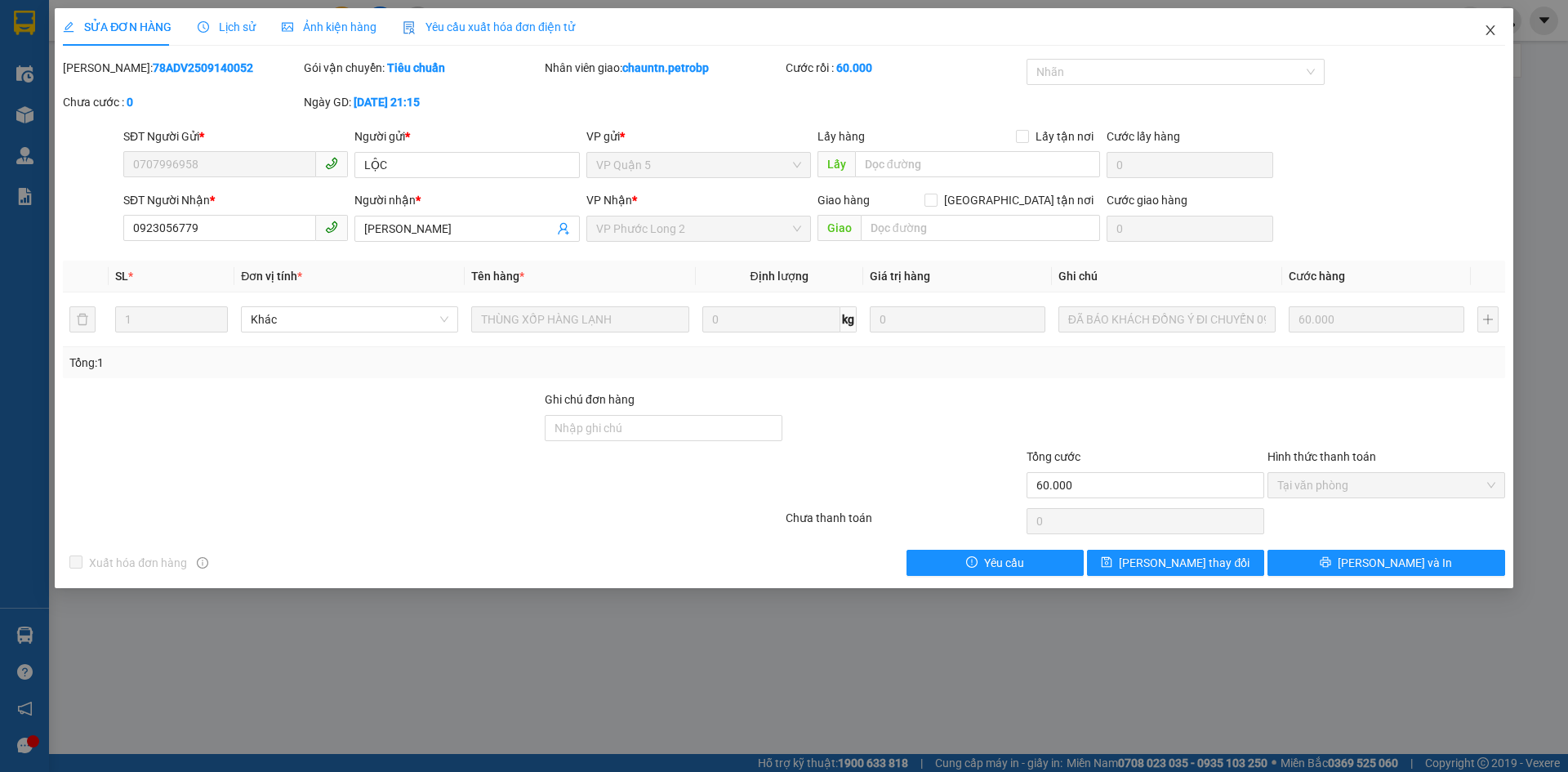
click at [1478, 23] on span "Close" at bounding box center [1491, 31] width 46 height 46
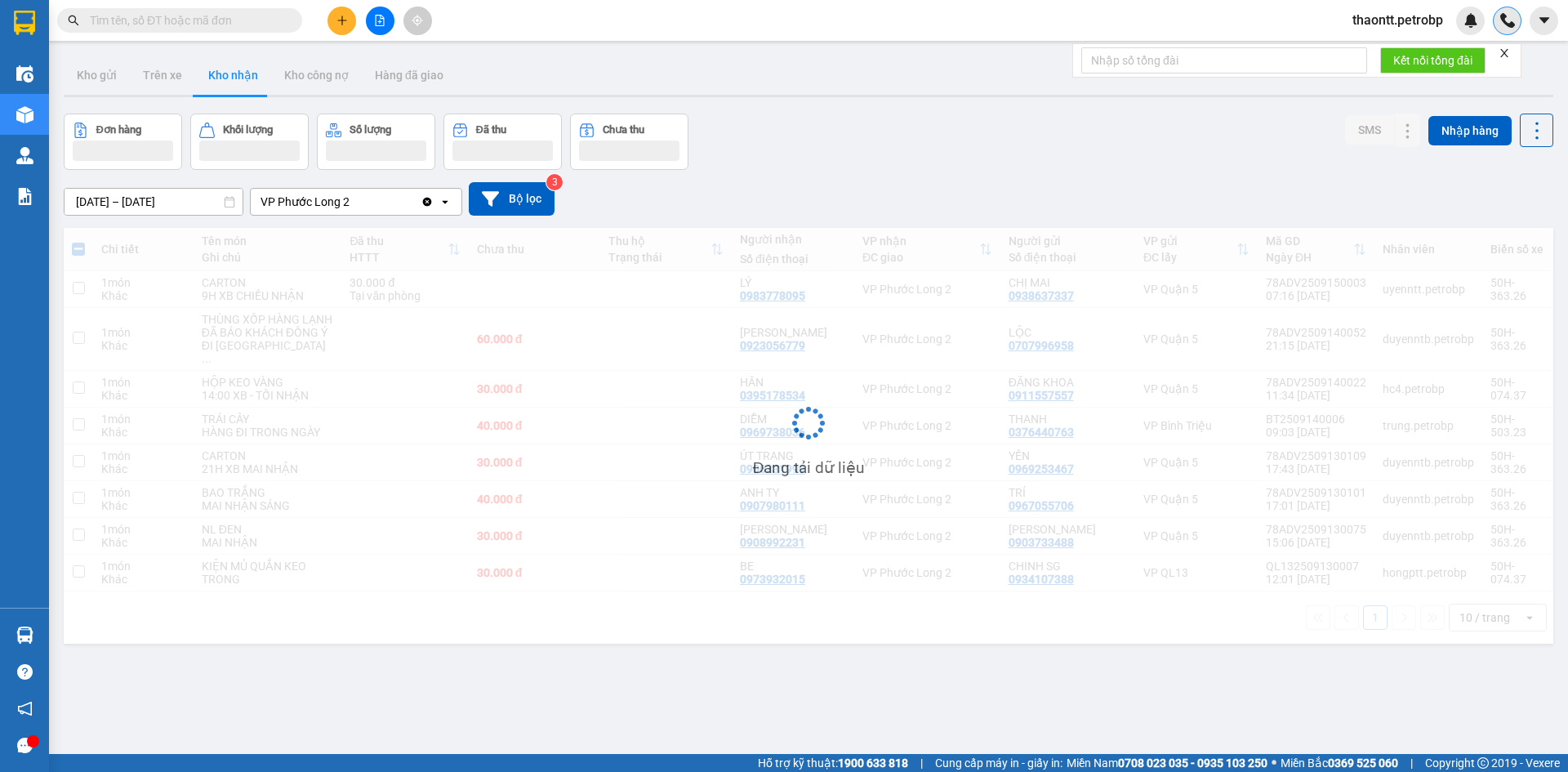
click at [1499, 30] on div at bounding box center [1507, 21] width 29 height 29
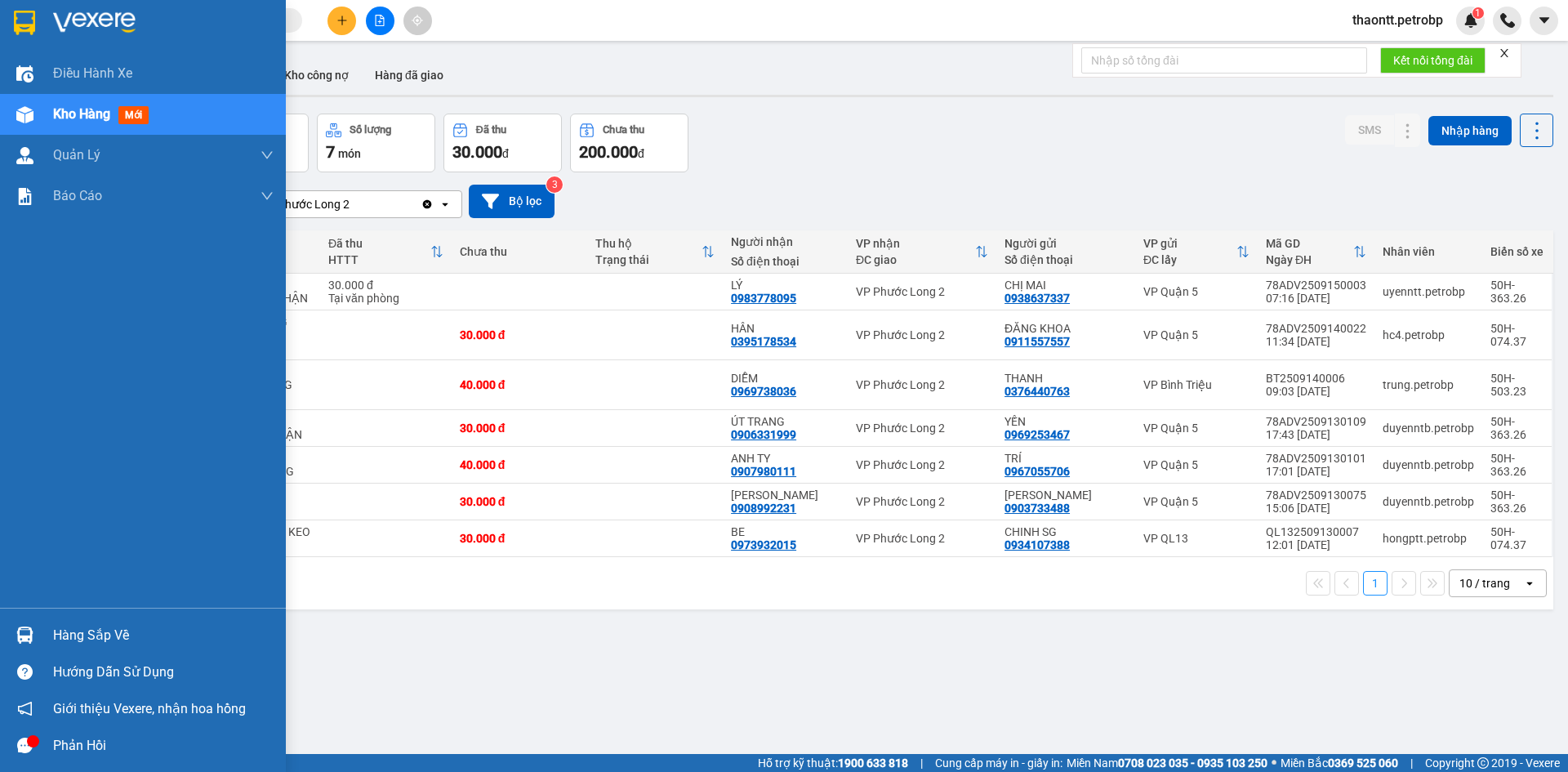
click at [34, 634] on div at bounding box center [25, 635] width 29 height 29
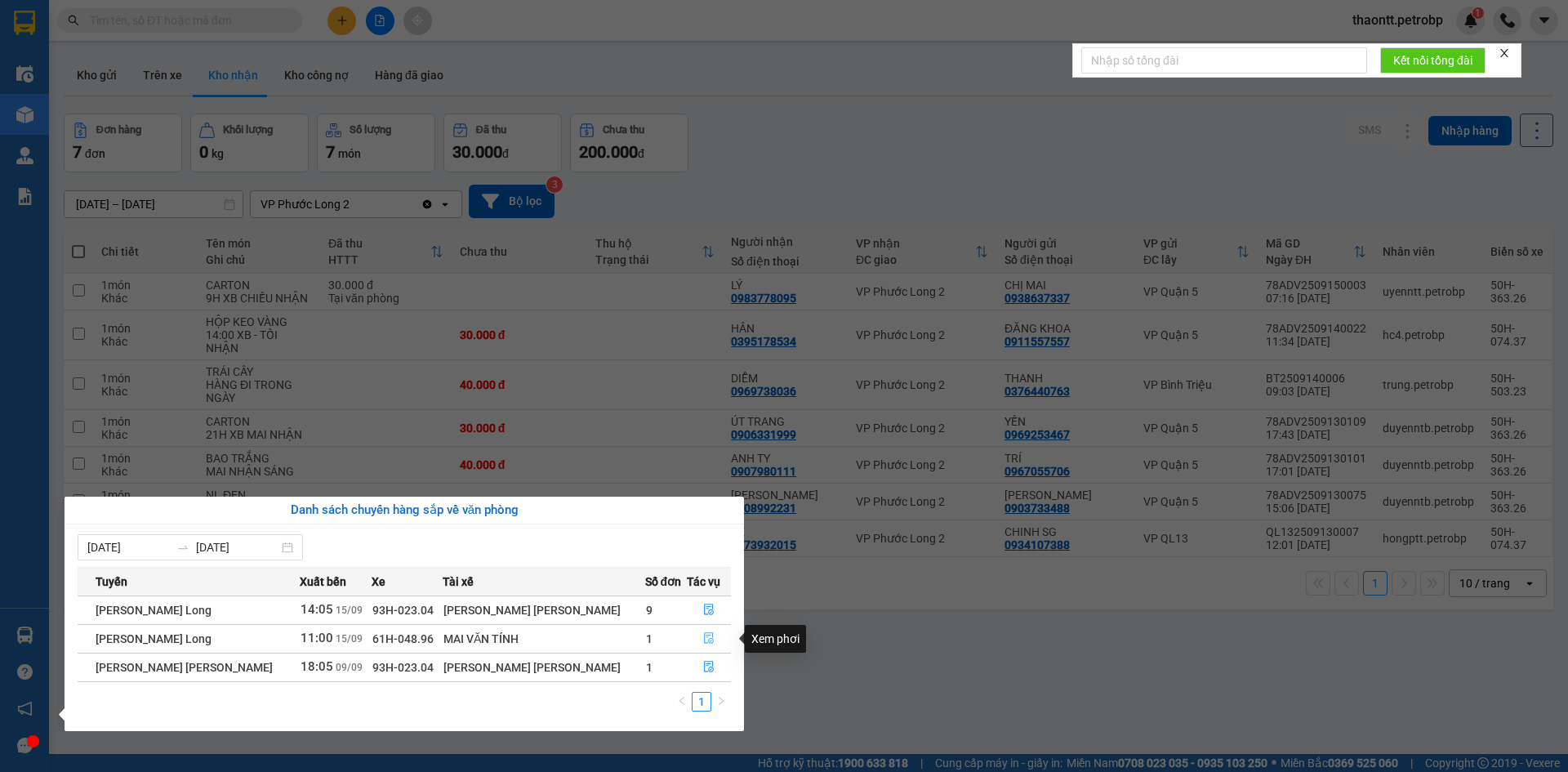
click at [707, 639] on icon "file-done" at bounding box center [708, 637] width 11 height 11
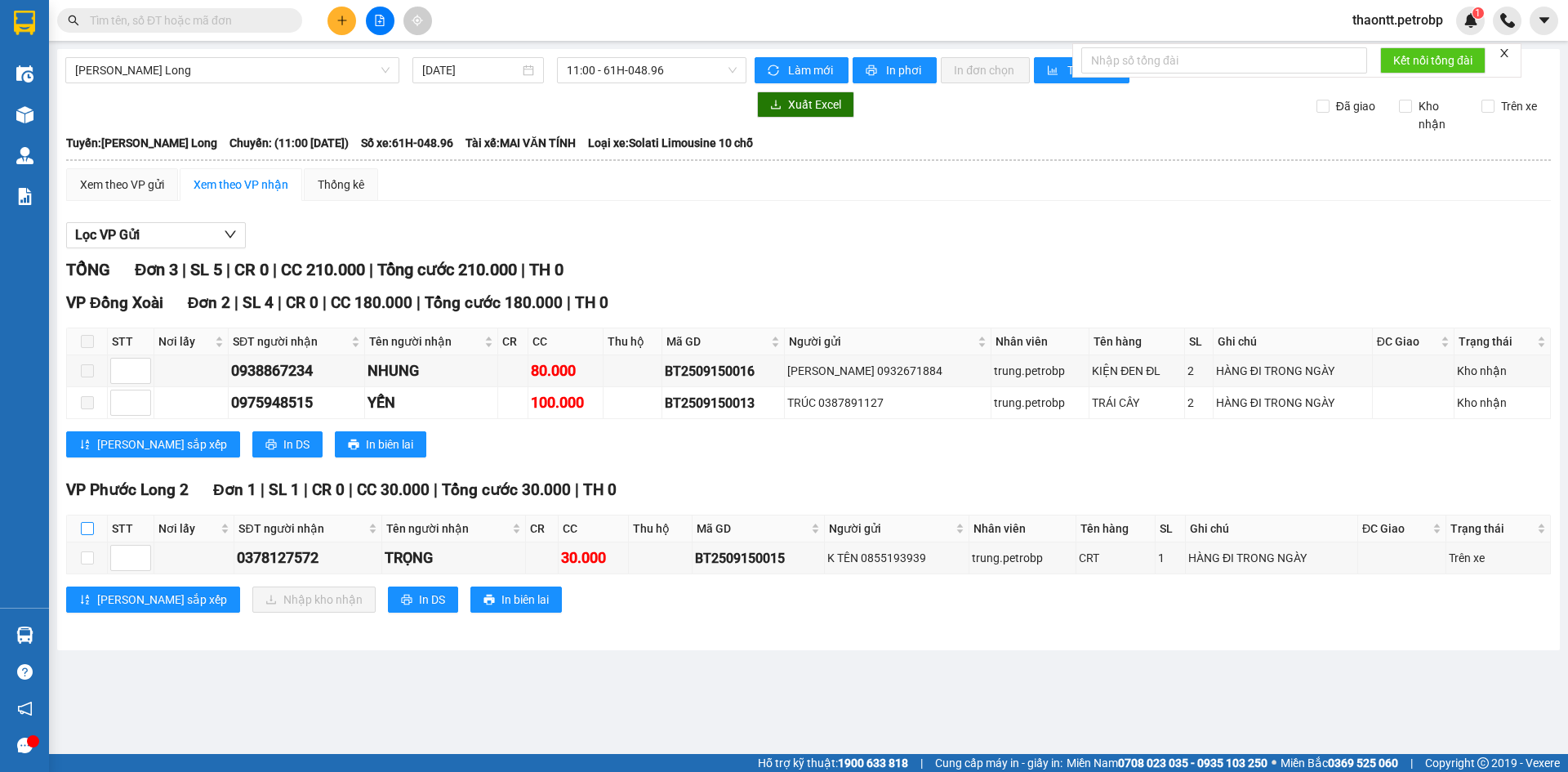
click at [88, 524] on input "checkbox" at bounding box center [87, 528] width 13 height 13
checkbox input "true"
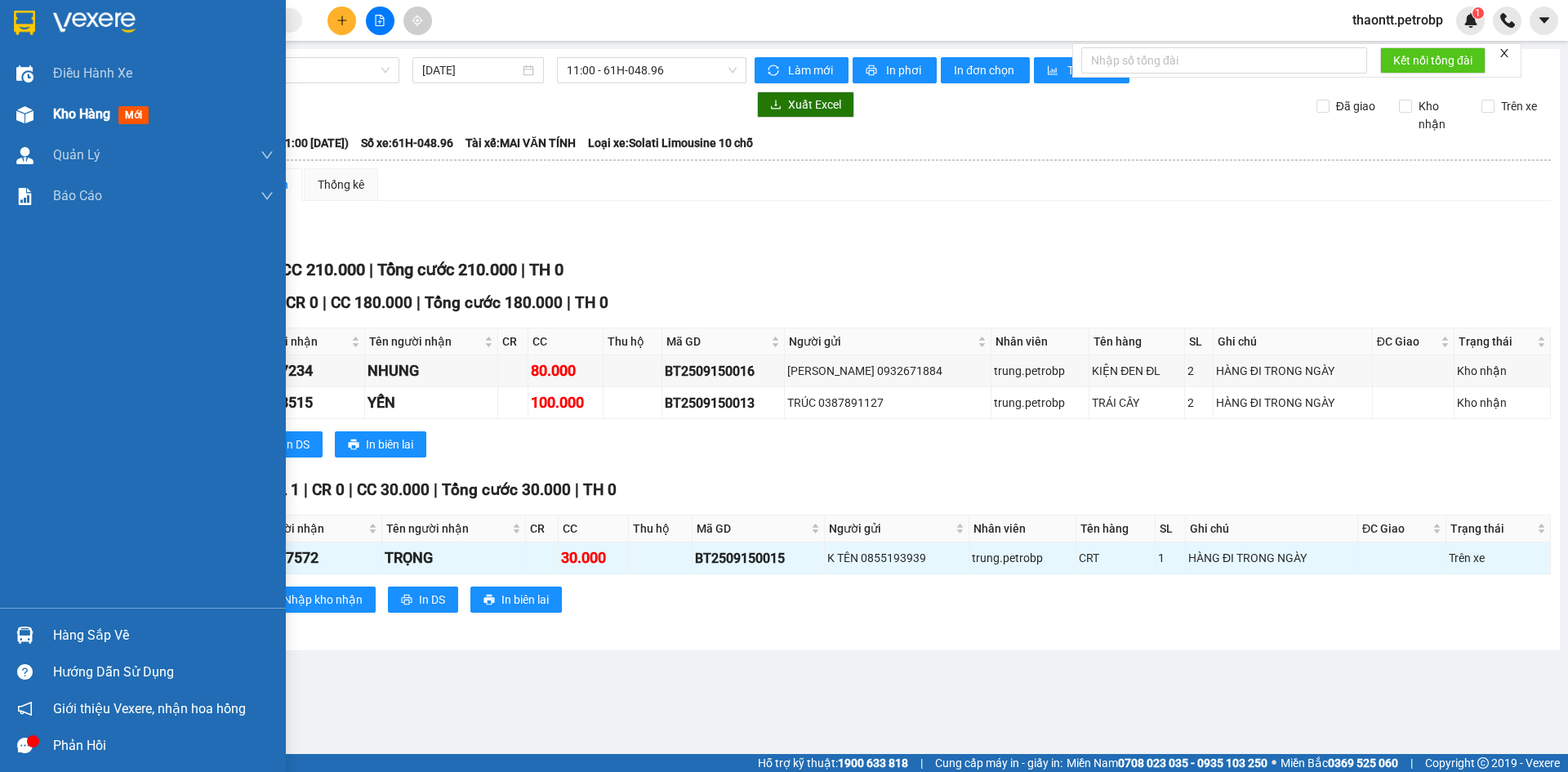
click at [30, 118] on img at bounding box center [24, 114] width 17 height 17
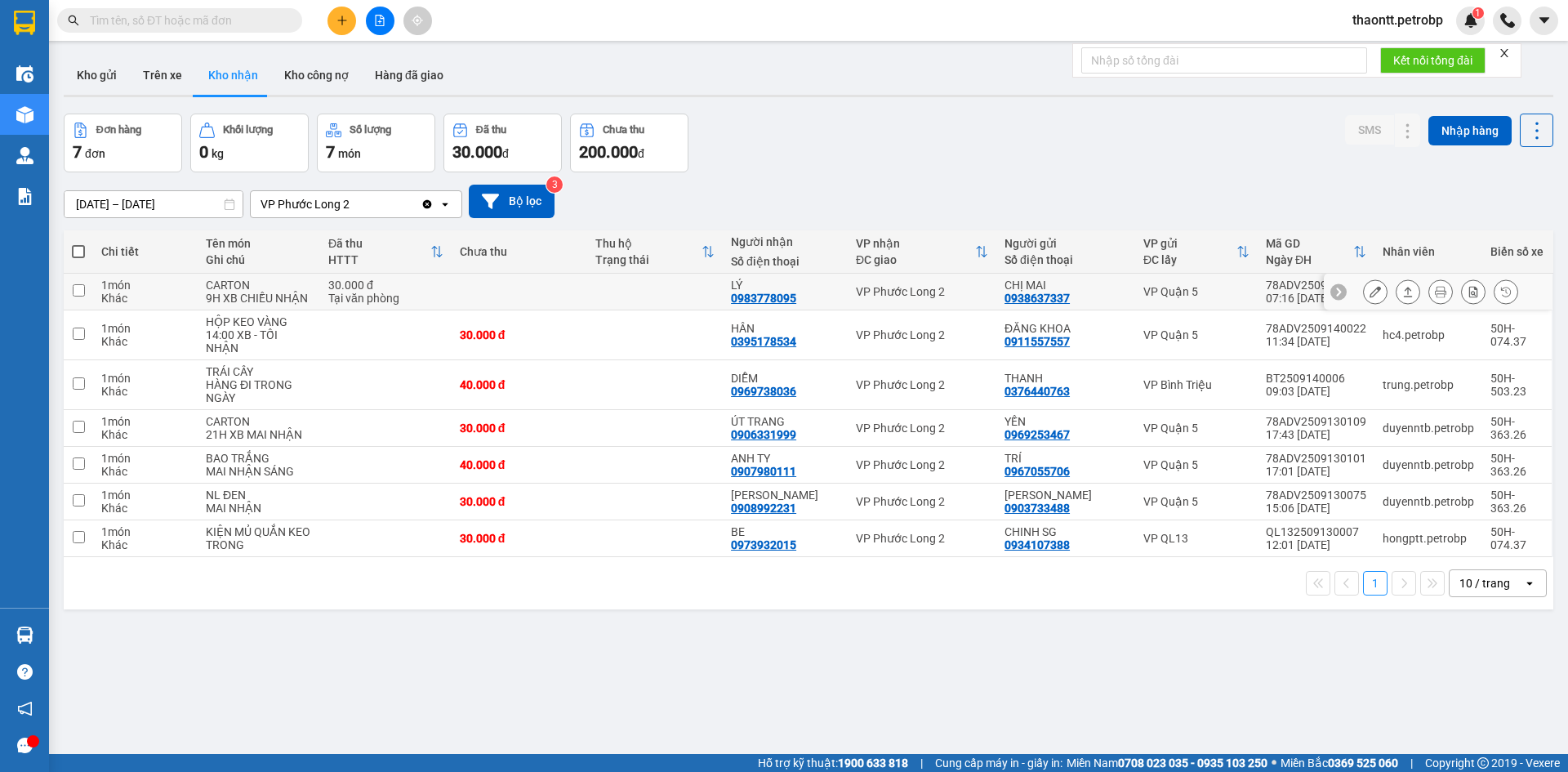
click at [796, 294] on div "0983778095" at bounding box center [763, 298] width 65 height 13
click at [1370, 295] on icon at bounding box center [1375, 291] width 11 height 11
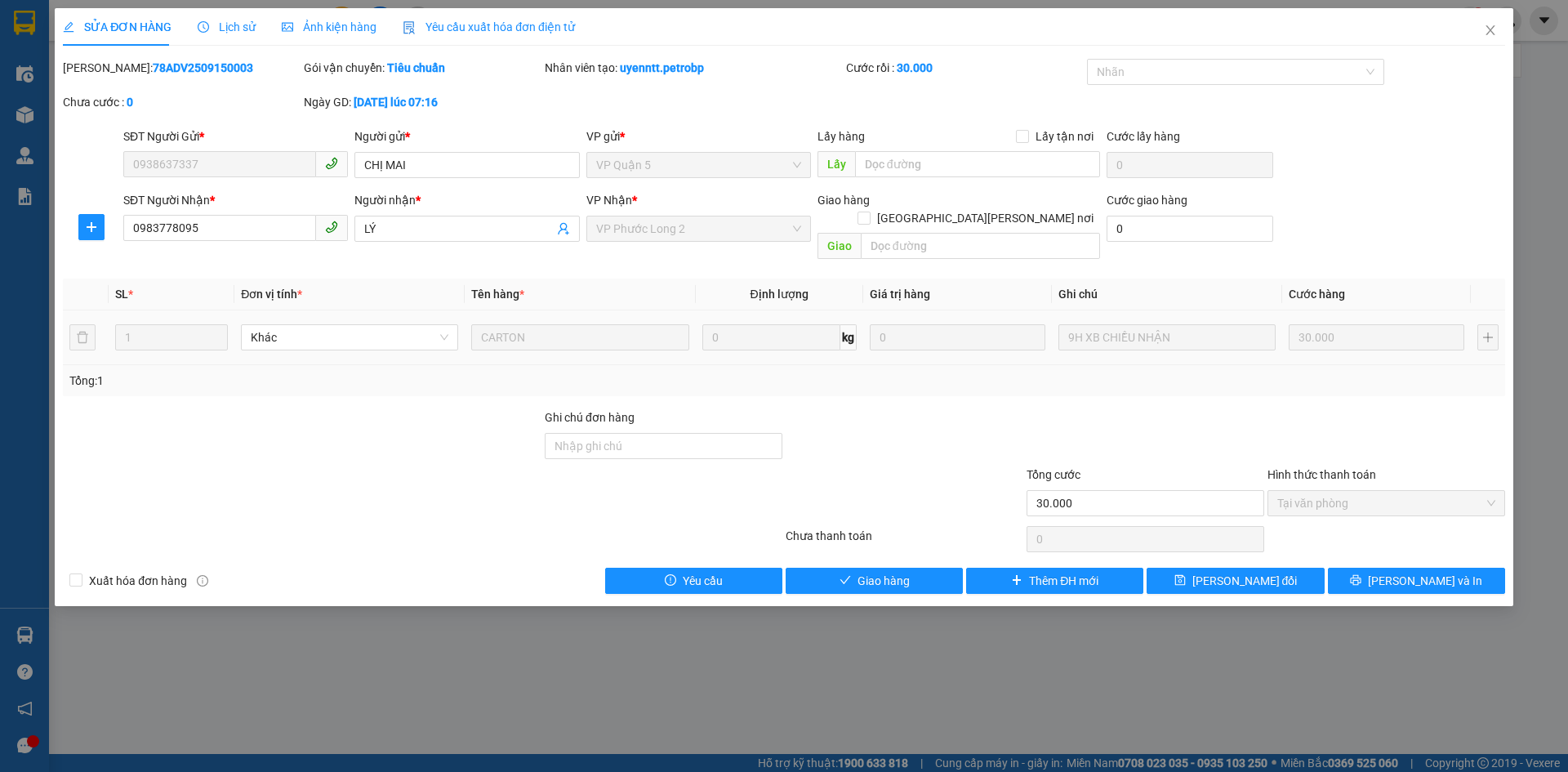
click at [1331, 491] on span "Tại văn phòng" at bounding box center [1386, 503] width 218 height 25
click at [891, 572] on span "Giao hàng" at bounding box center [884, 581] width 52 height 18
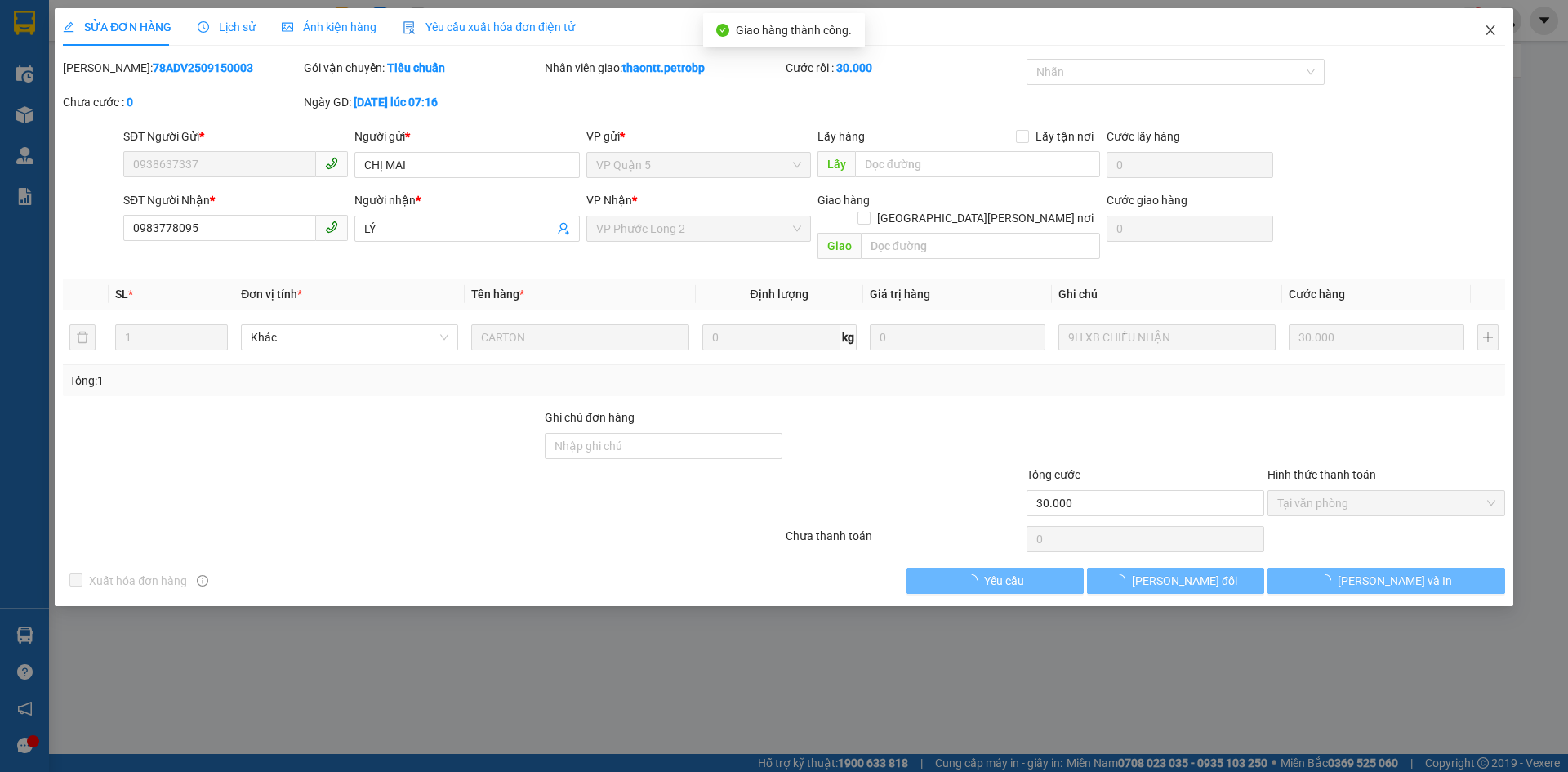
drag, startPoint x: 1487, startPoint y: 29, endPoint x: 1467, endPoint y: 43, distance: 24.4
click at [1484, 31] on icon "close" at bounding box center [1490, 30] width 13 height 13
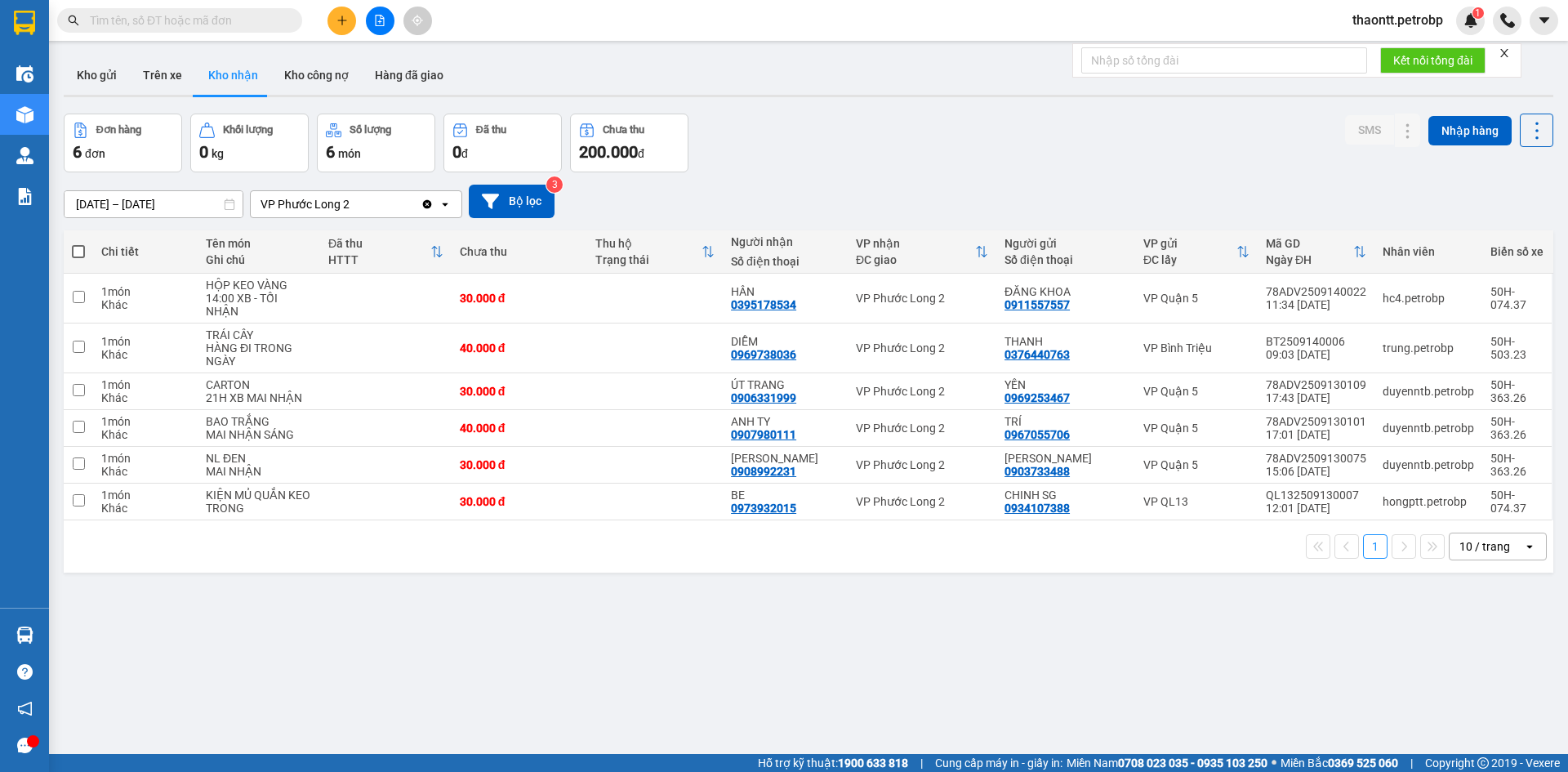
click at [280, 11] on input "text" at bounding box center [186, 20] width 193 height 18
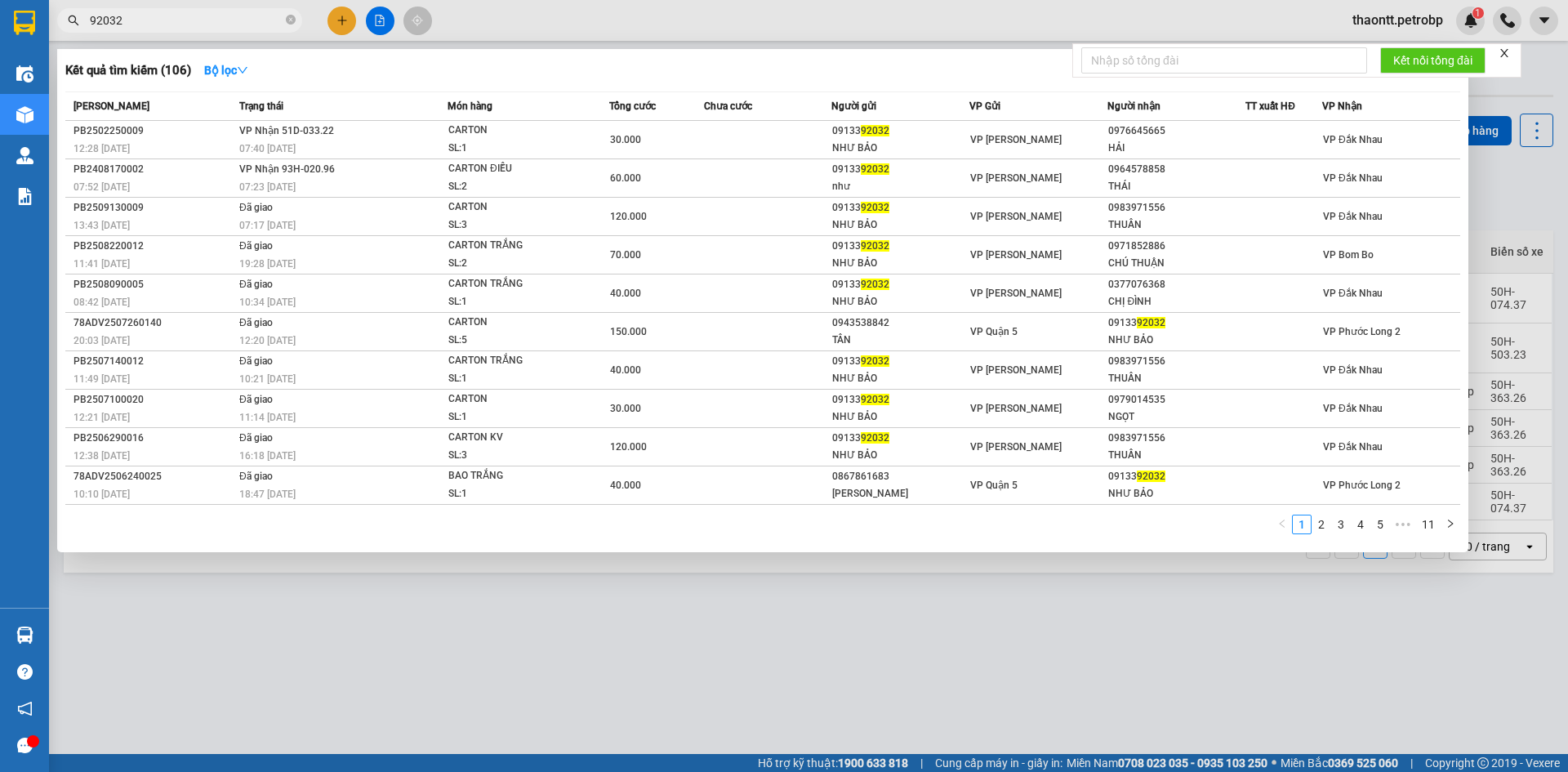
click at [90, 20] on input "92032" at bounding box center [186, 20] width 193 height 18
click at [1487, 200] on div at bounding box center [784, 386] width 1568 height 772
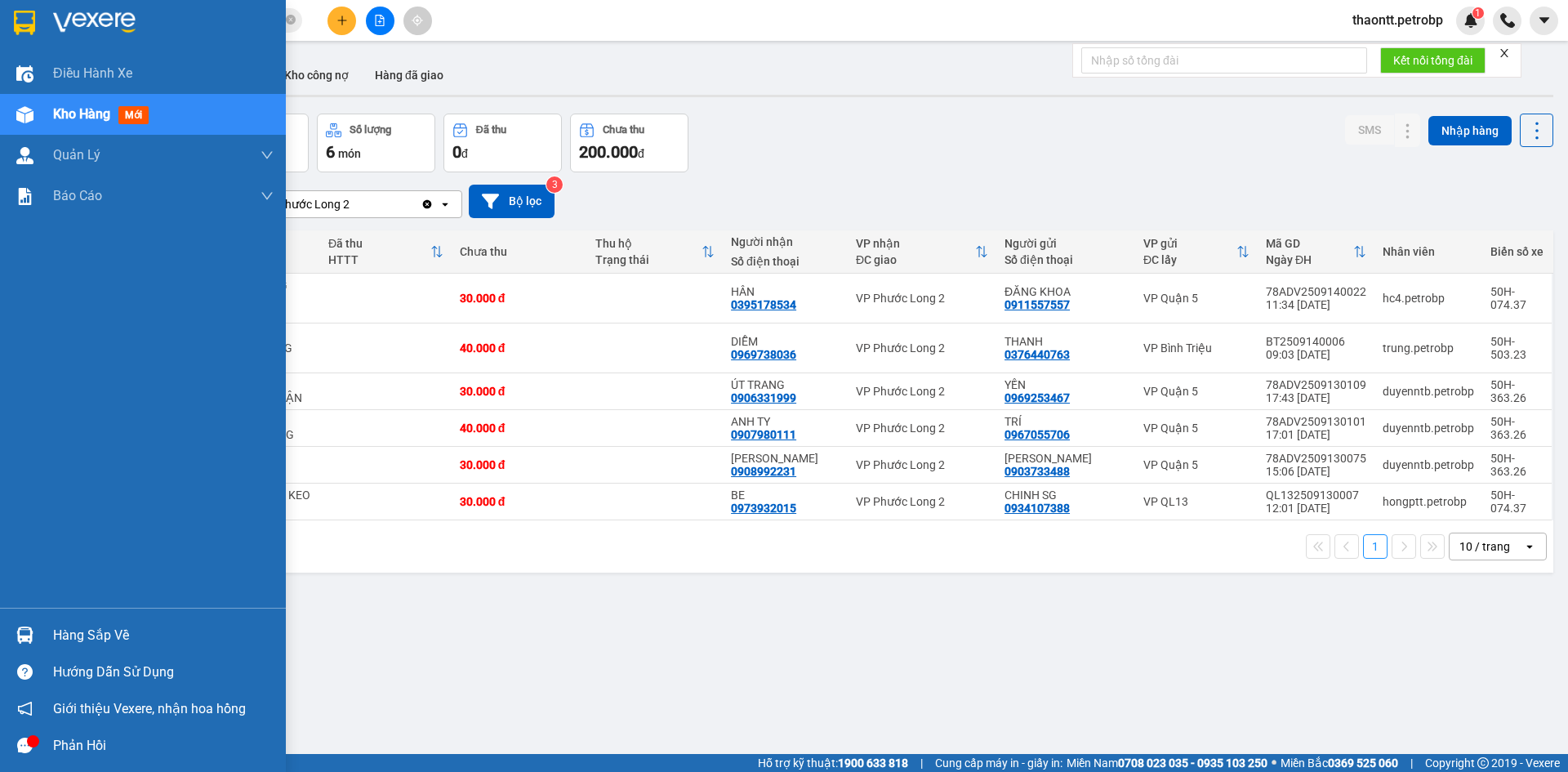
click at [59, 636] on div "Hàng sắp về" at bounding box center [163, 635] width 221 height 25
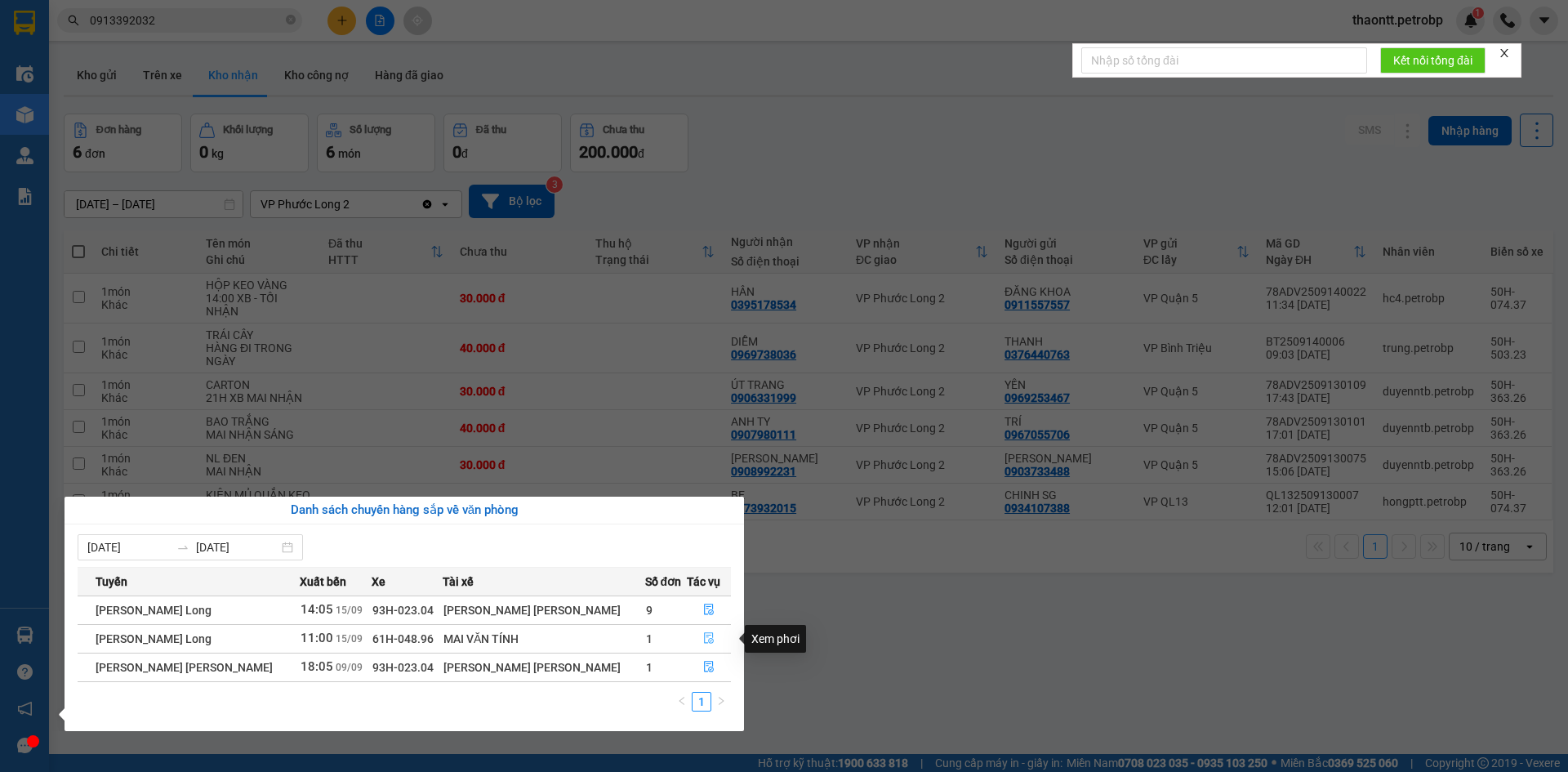
click at [704, 637] on icon "file-done" at bounding box center [708, 637] width 11 height 11
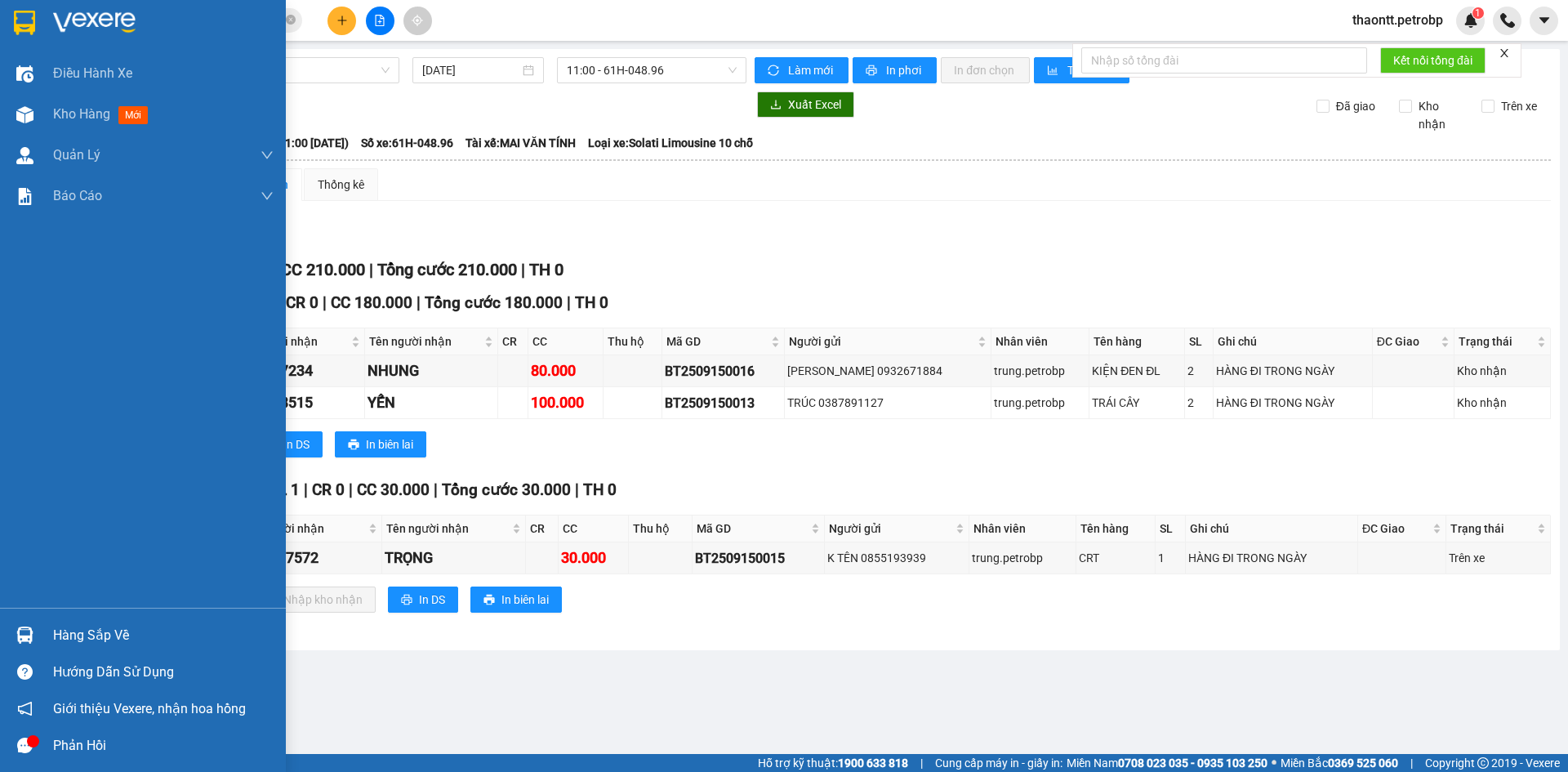
click at [44, 621] on div "Hàng sắp về" at bounding box center [143, 635] width 286 height 37
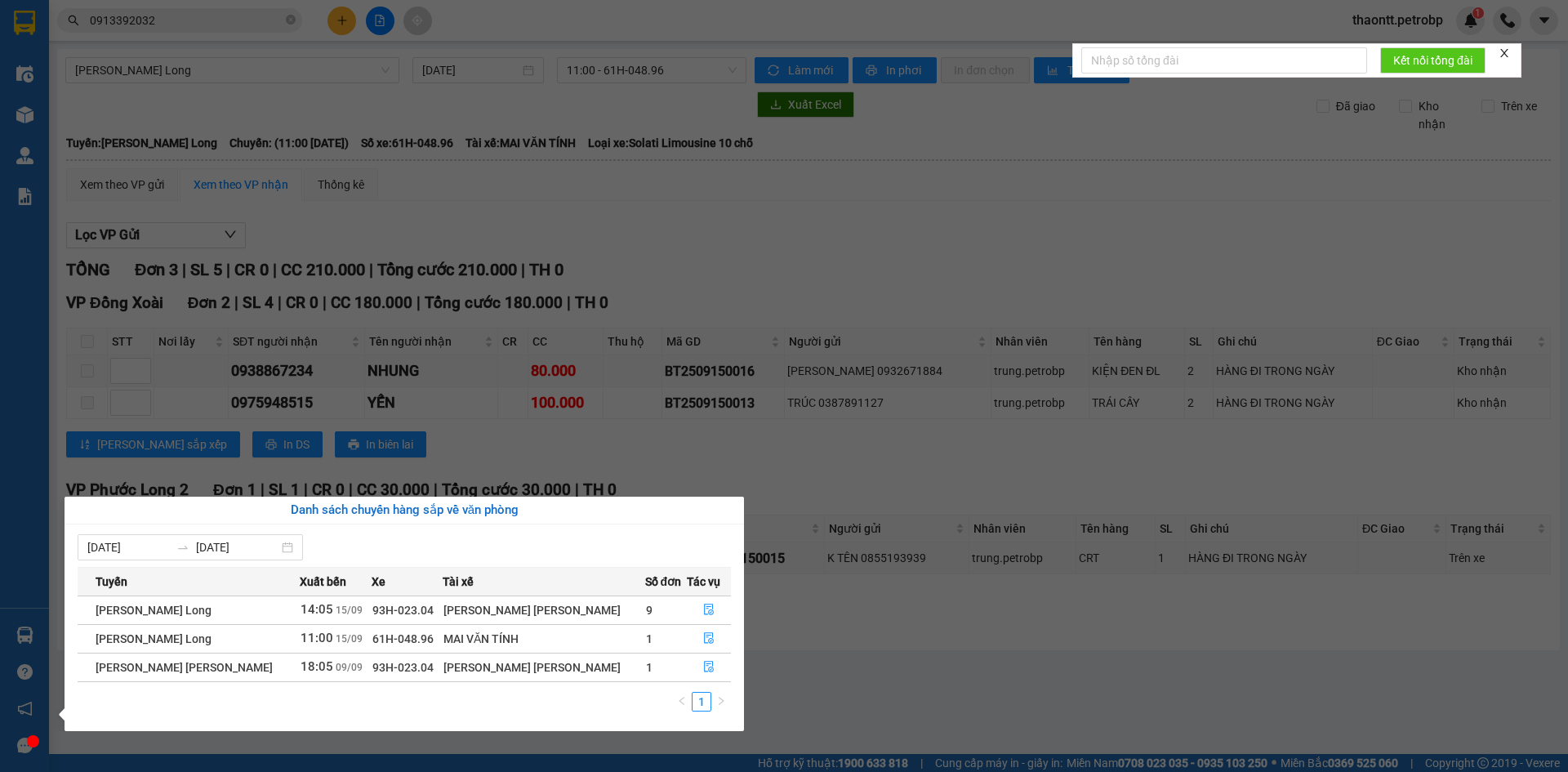
click at [949, 224] on section "Kết quả [PERSON_NAME] ( 105 ) Bộ lọc Mã ĐH Trạng thái Món hàng [PERSON_NAME] [P…" at bounding box center [784, 386] width 1568 height 772
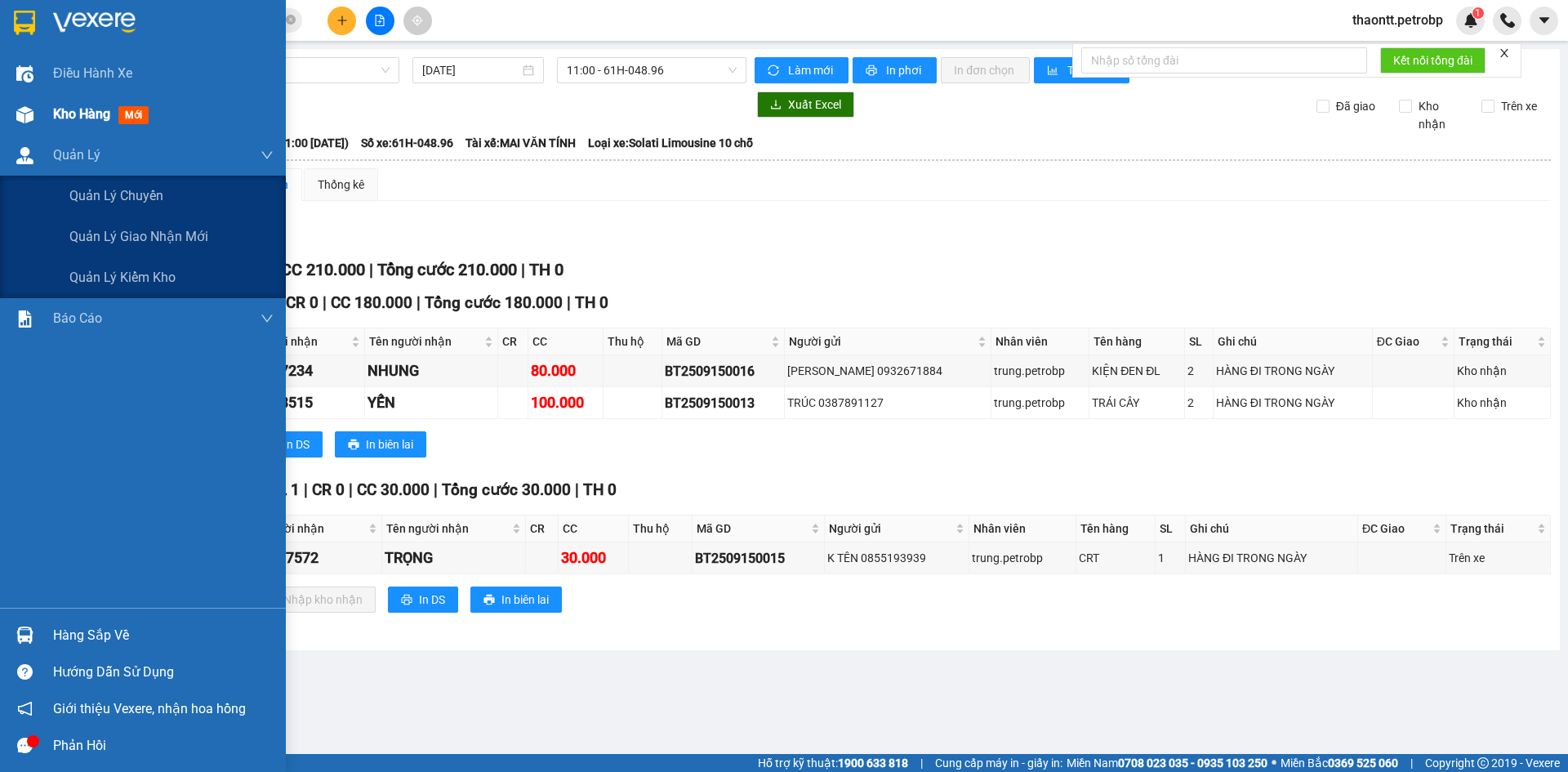
click at [61, 110] on span "Kho hàng" at bounding box center [81, 114] width 57 height 16
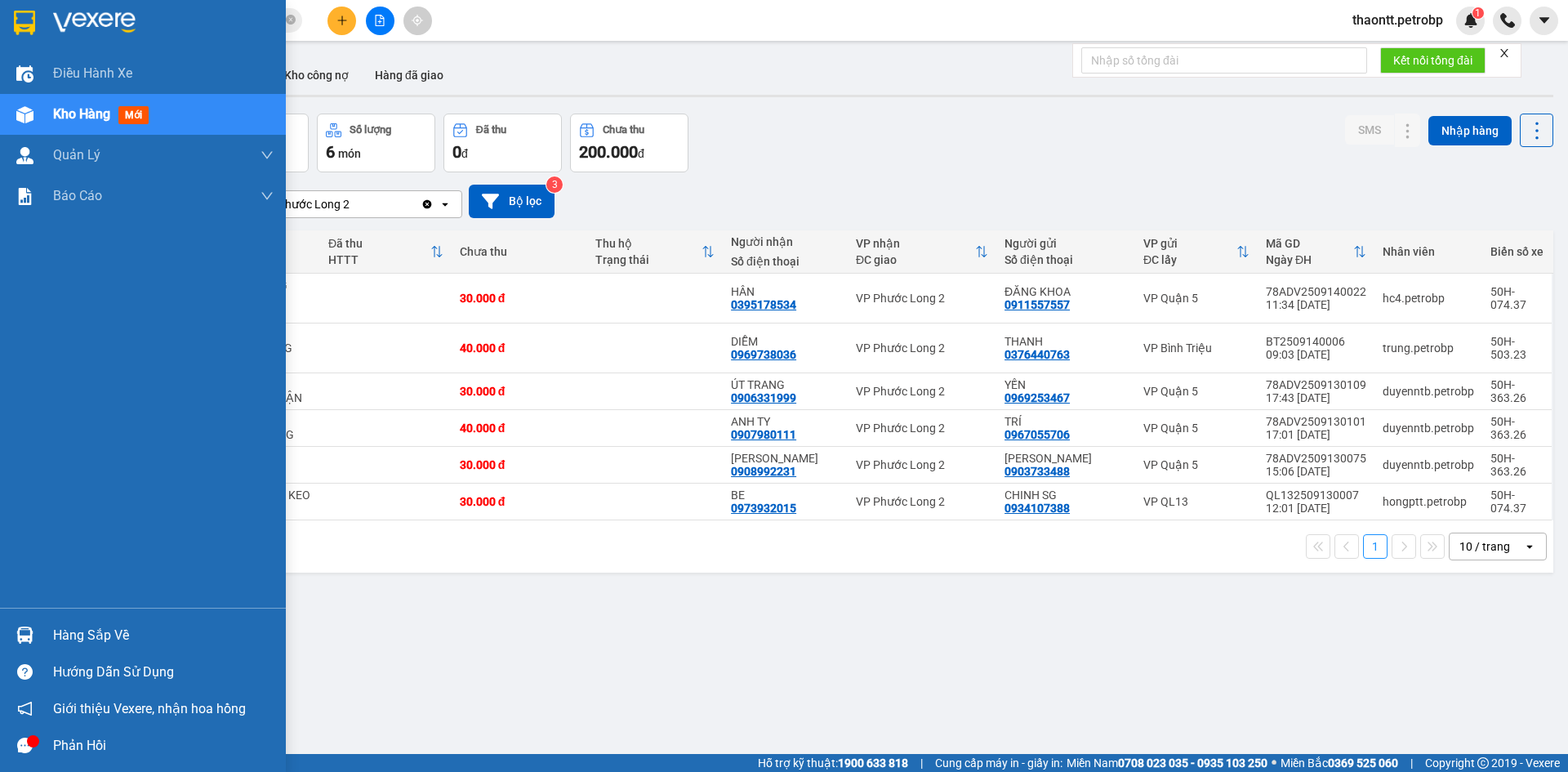
click at [120, 630] on div "Hàng sắp về" at bounding box center [163, 635] width 221 height 25
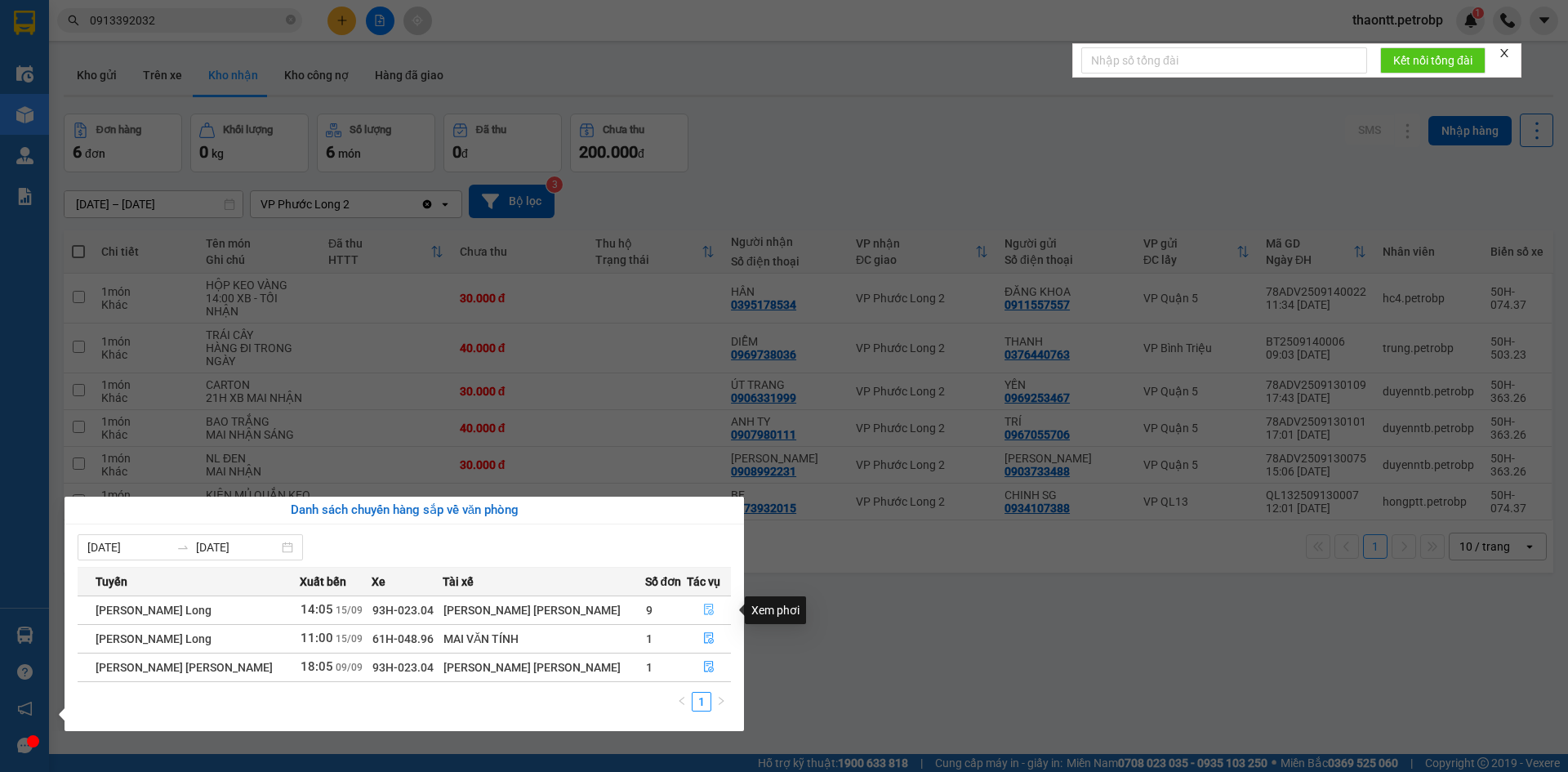
click at [707, 610] on icon "file-done" at bounding box center [708, 608] width 11 height 11
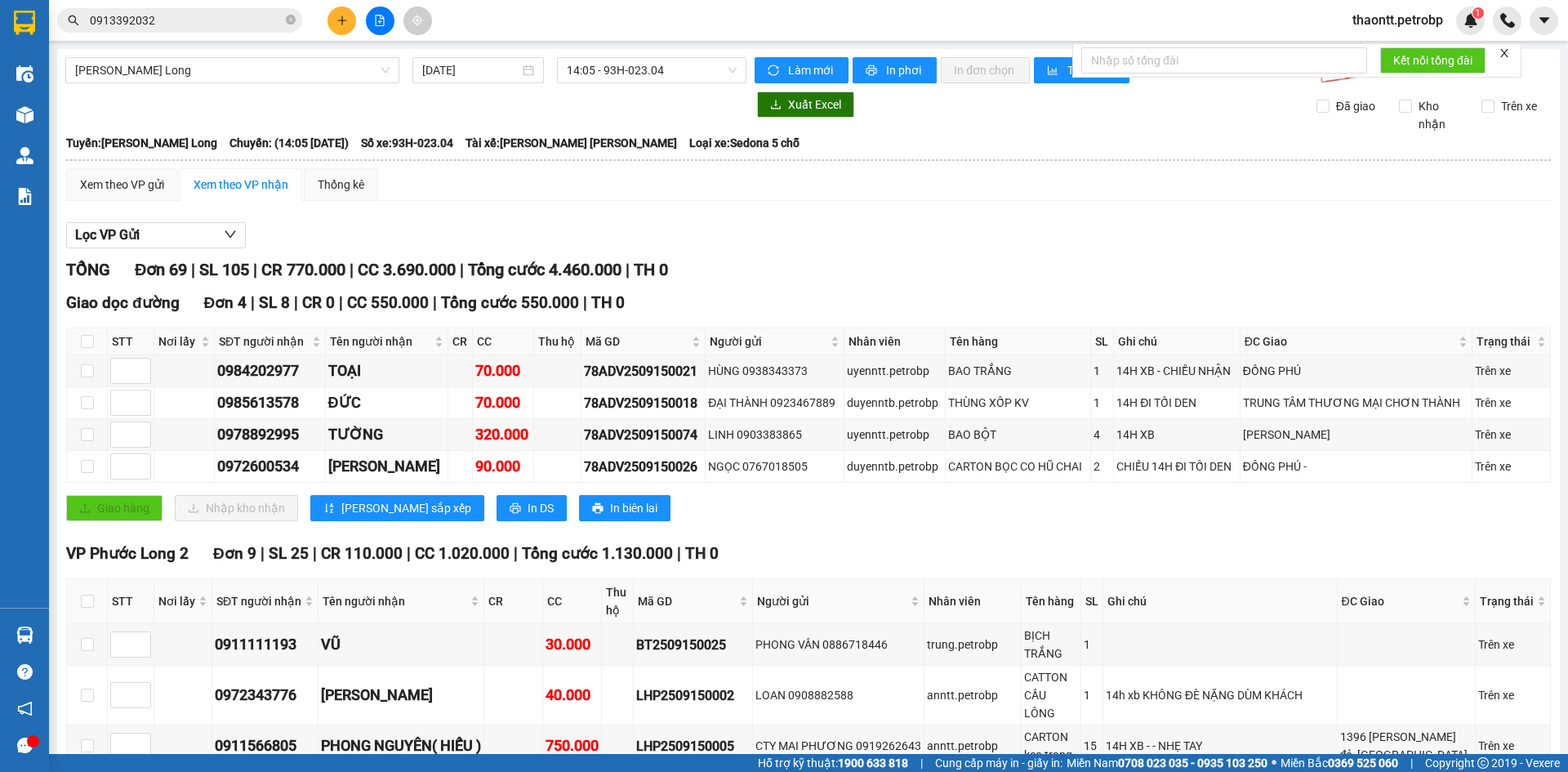
click at [152, 32] on span "0913392032" at bounding box center [179, 20] width 245 height 25
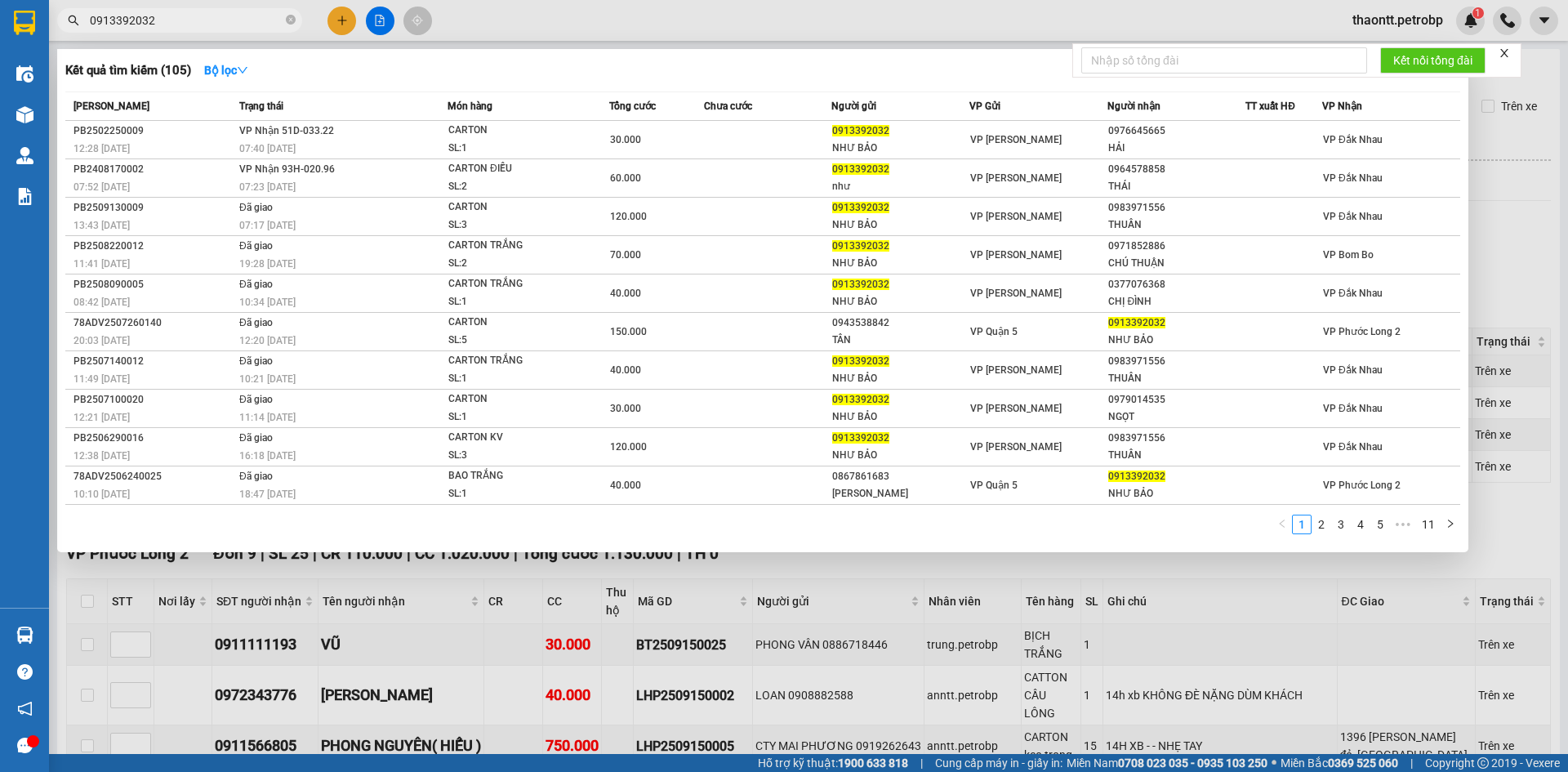
click at [152, 32] on span "0913392032" at bounding box center [179, 20] width 245 height 25
click at [157, 16] on input "0913392032" at bounding box center [186, 20] width 193 height 18
paste input "PB2509140018"
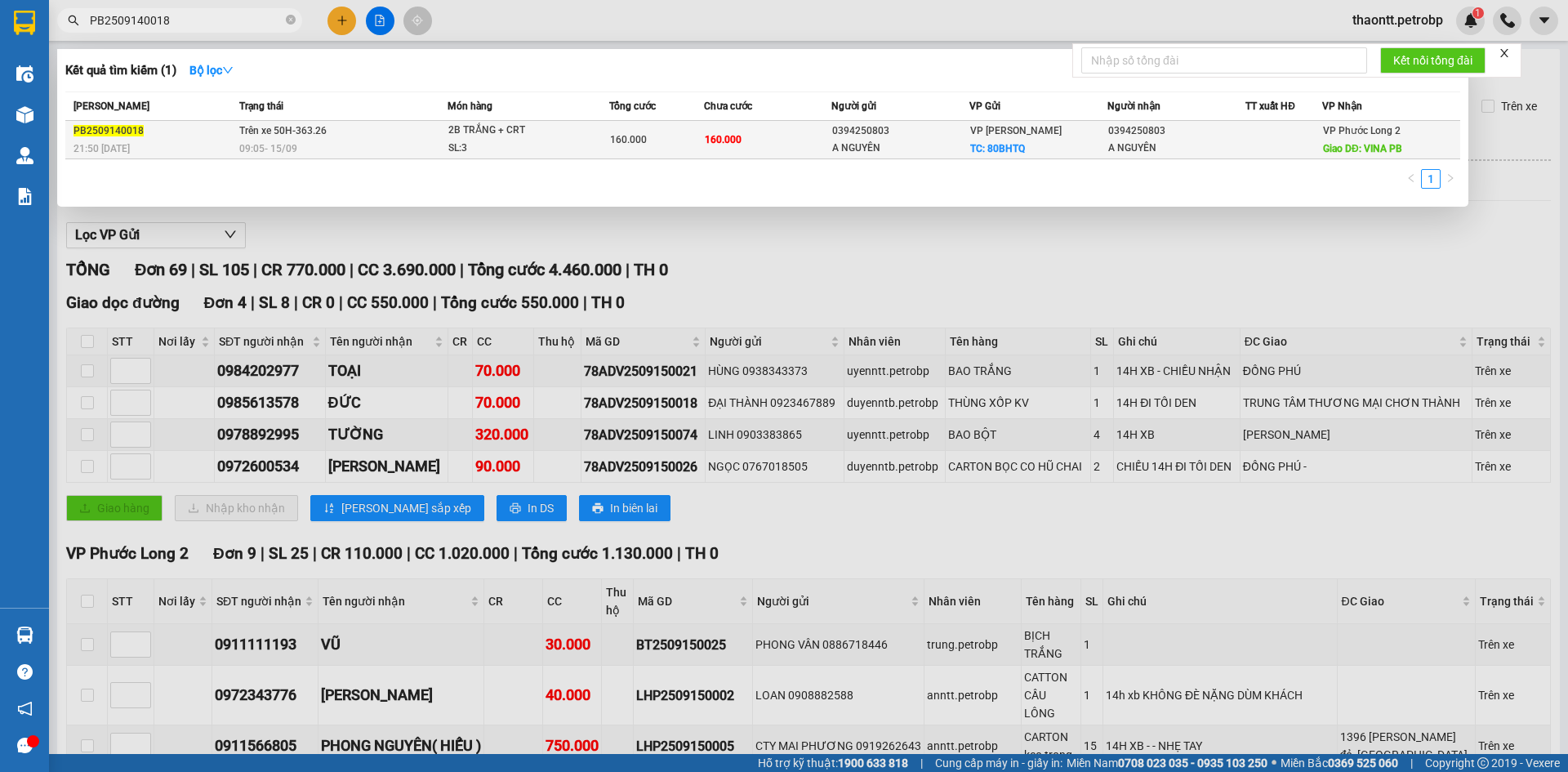
type input "PB2509140018"
click at [544, 150] on div "SL: 3" at bounding box center [509, 149] width 123 height 18
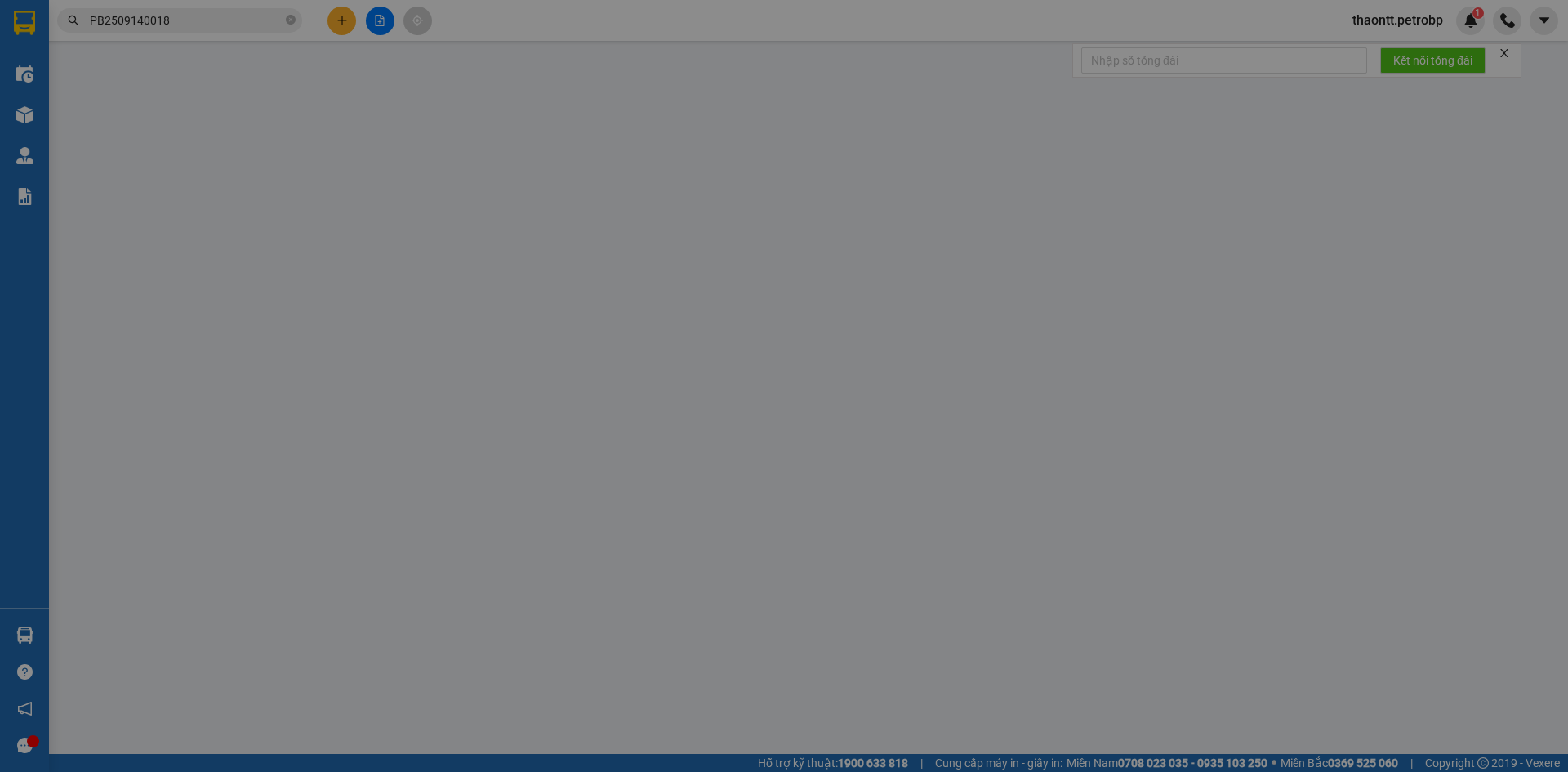
type input "0394250803"
type input "A NGUYÊN"
checkbox input "true"
type input "80BHTQ"
type input "0394250803"
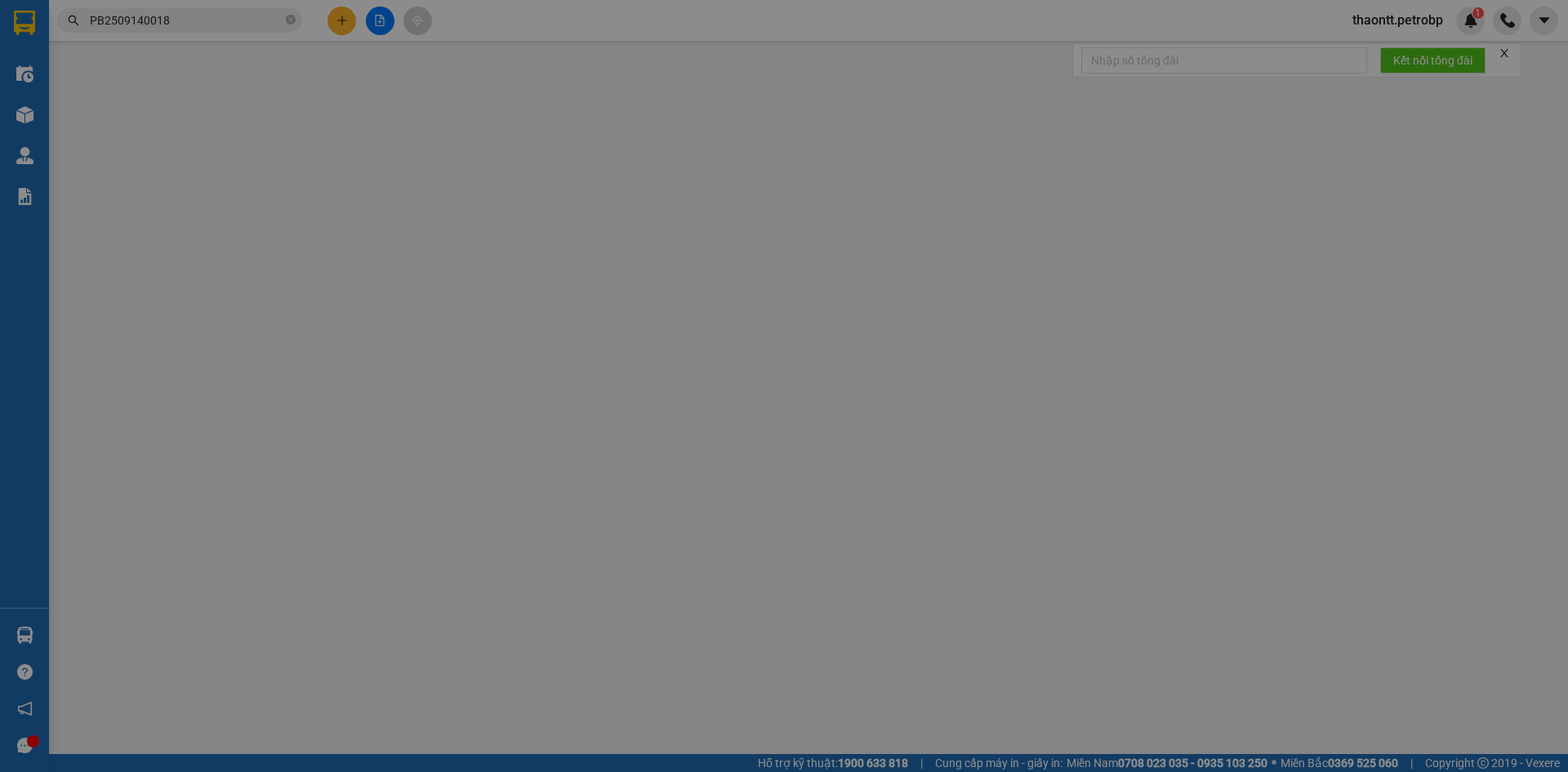
type input "A NGUYÊN"
type input "VINA PB"
type input "160.000"
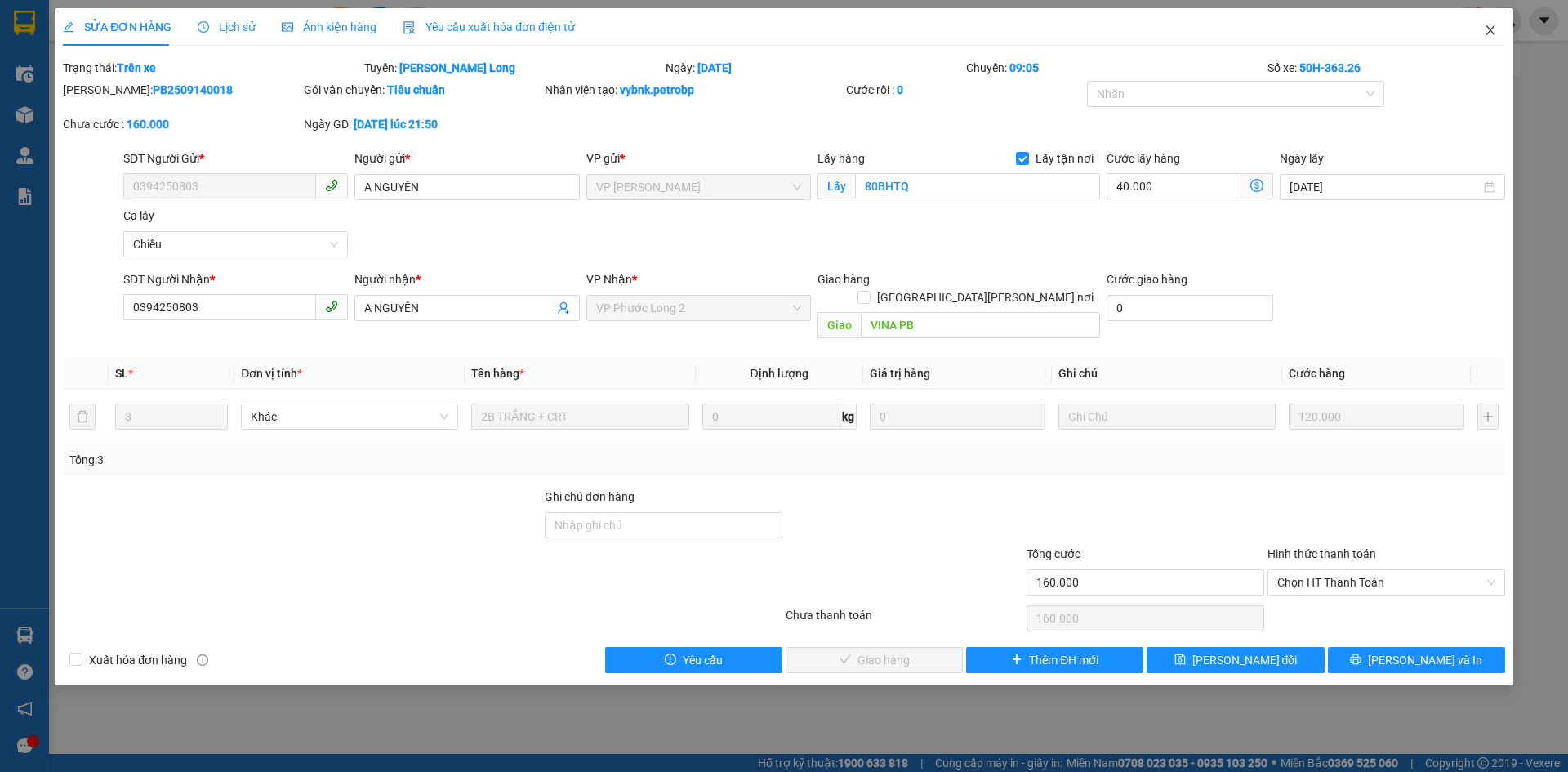
click at [1484, 29] on icon "close" at bounding box center [1490, 30] width 13 height 13
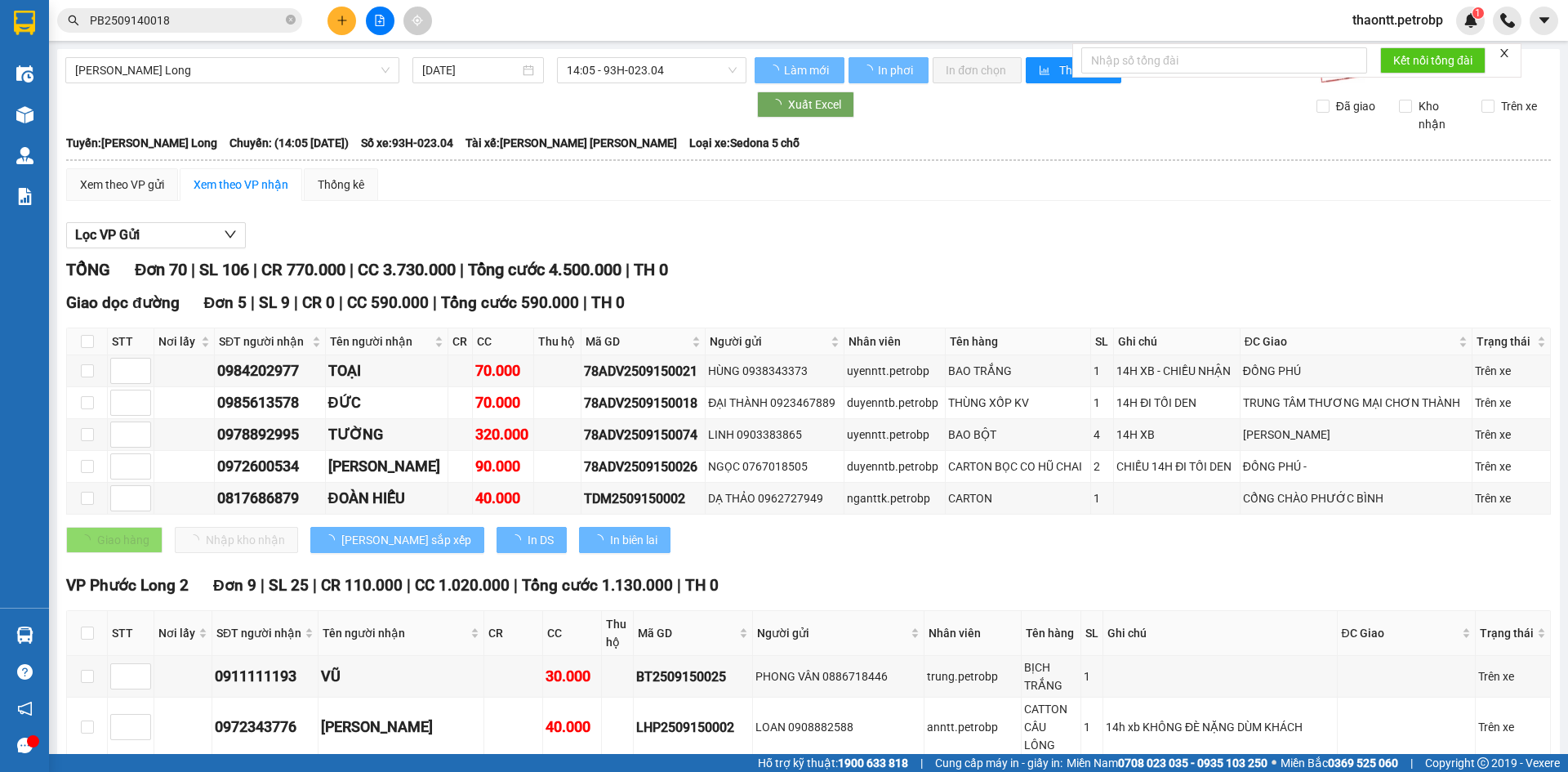
click at [255, 15] on input "PB2509140018" at bounding box center [186, 20] width 193 height 18
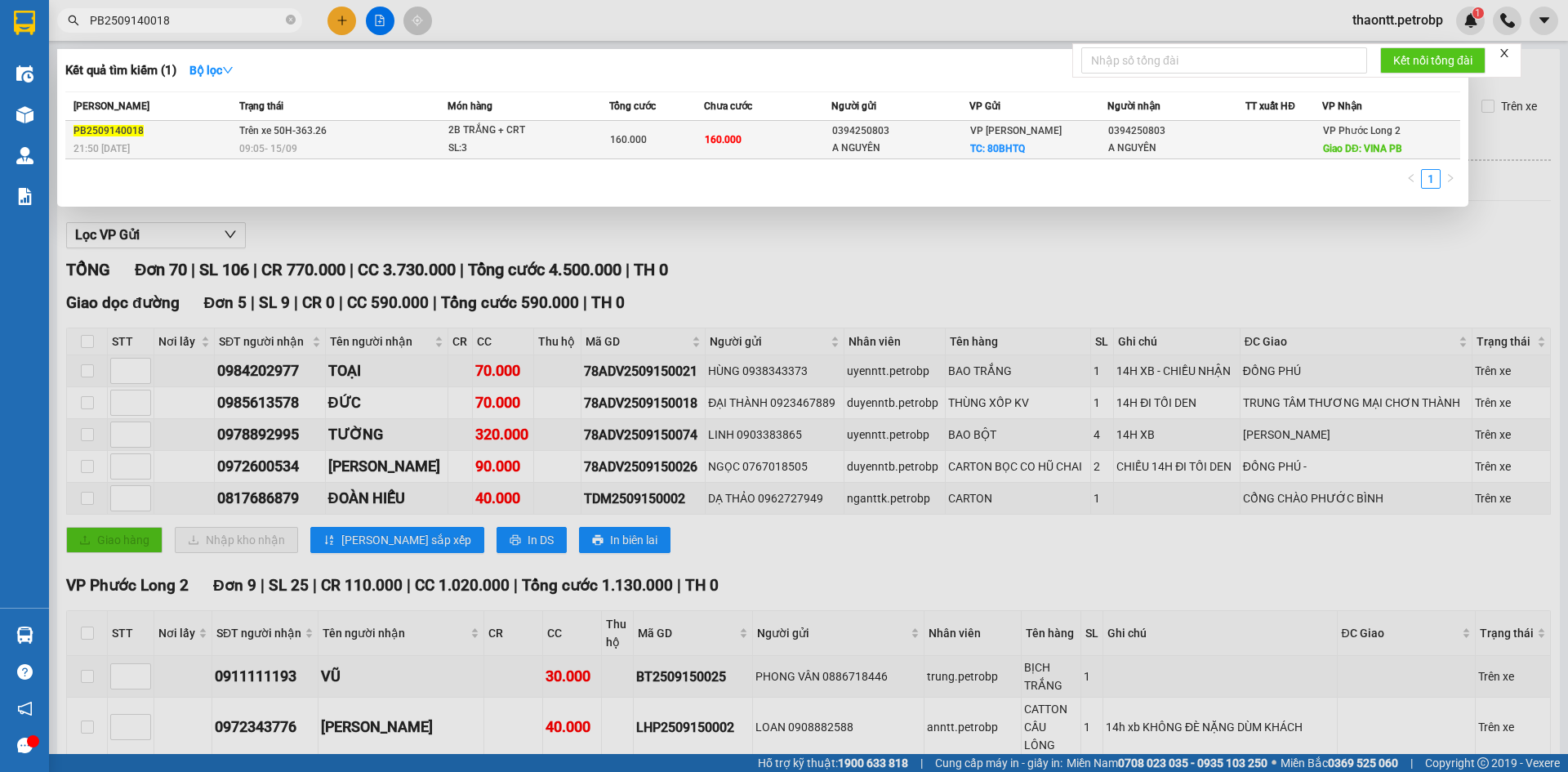
click at [369, 142] on div "09:05 [DATE]" at bounding box center [344, 149] width 208 height 18
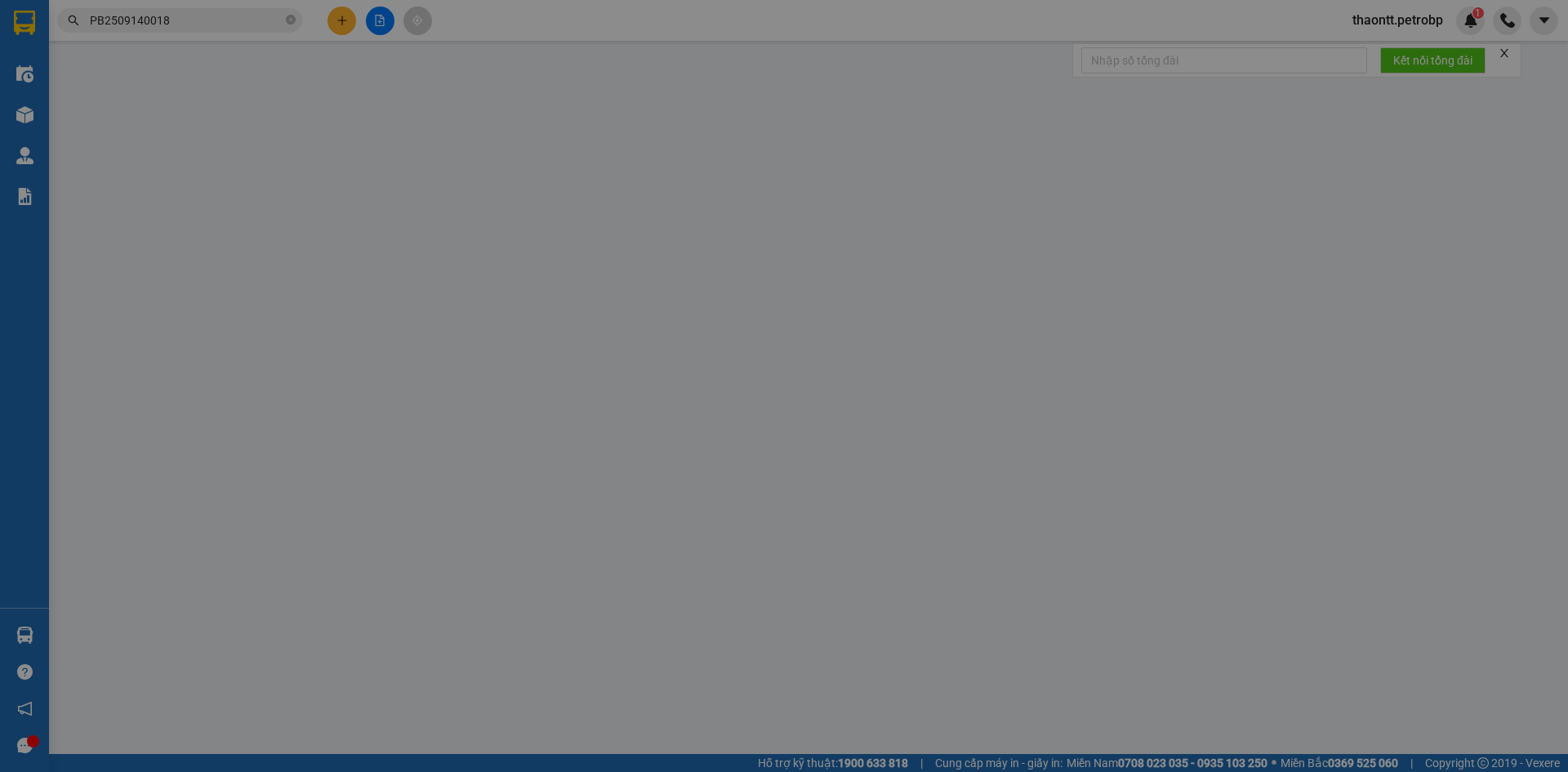
type input "0394250803"
type input "A NGUYÊN"
checkbox input "true"
type input "80BHTQ"
type input "0394250803"
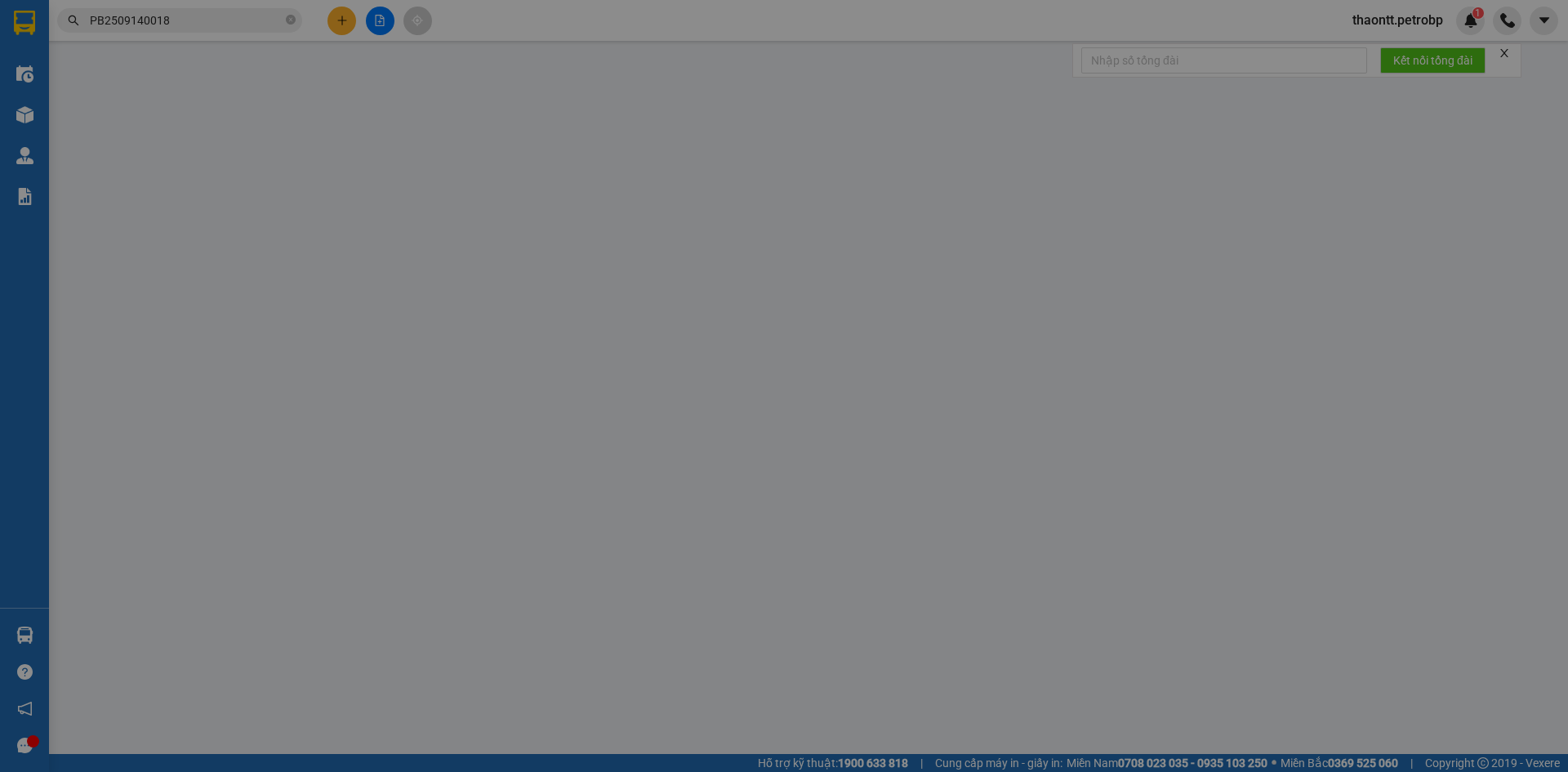
type input "A NGUYÊN"
type input "VINA PB"
type input "160.000"
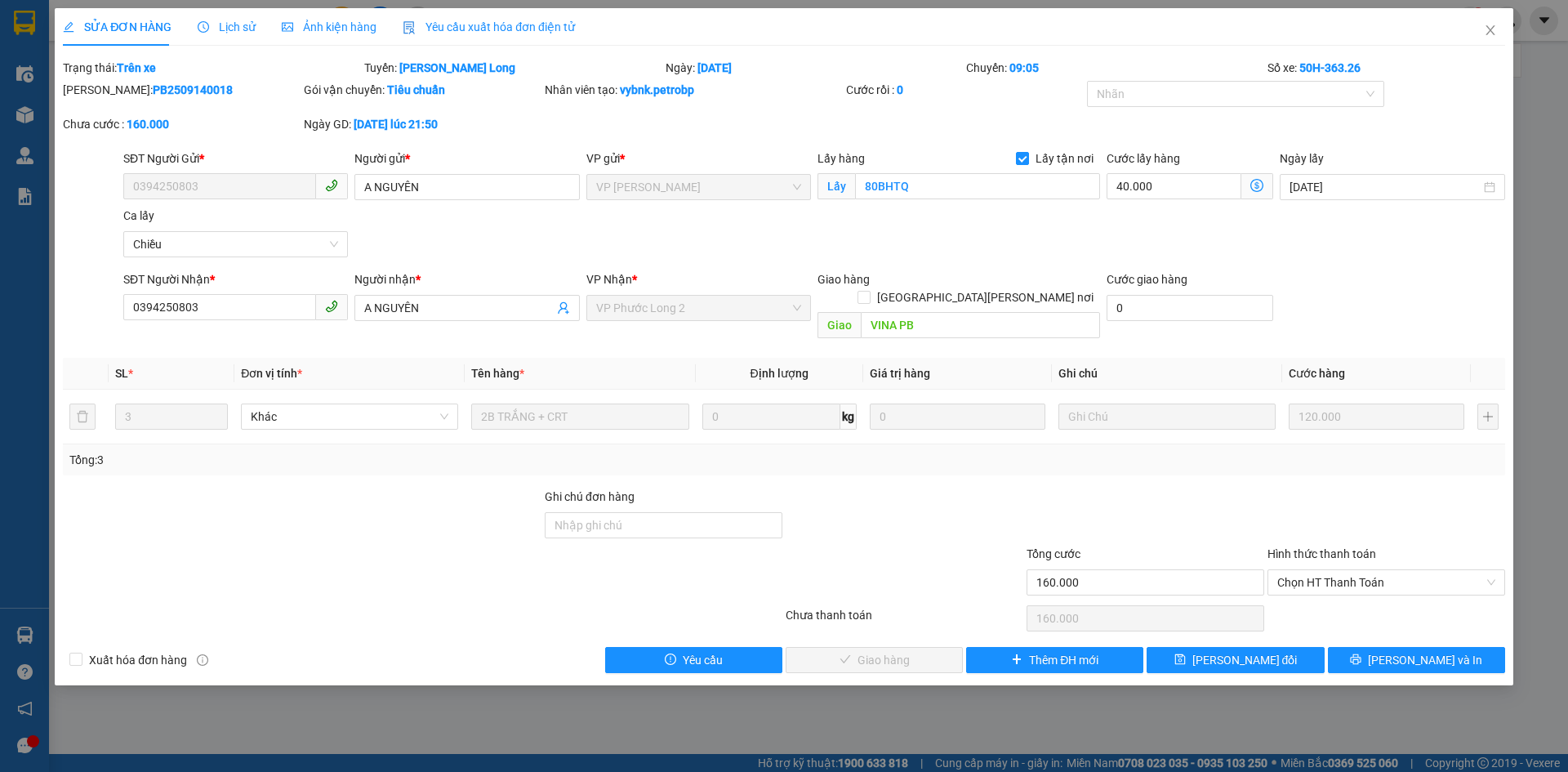
click at [235, 16] on div "Lịch sử" at bounding box center [227, 27] width 58 height 38
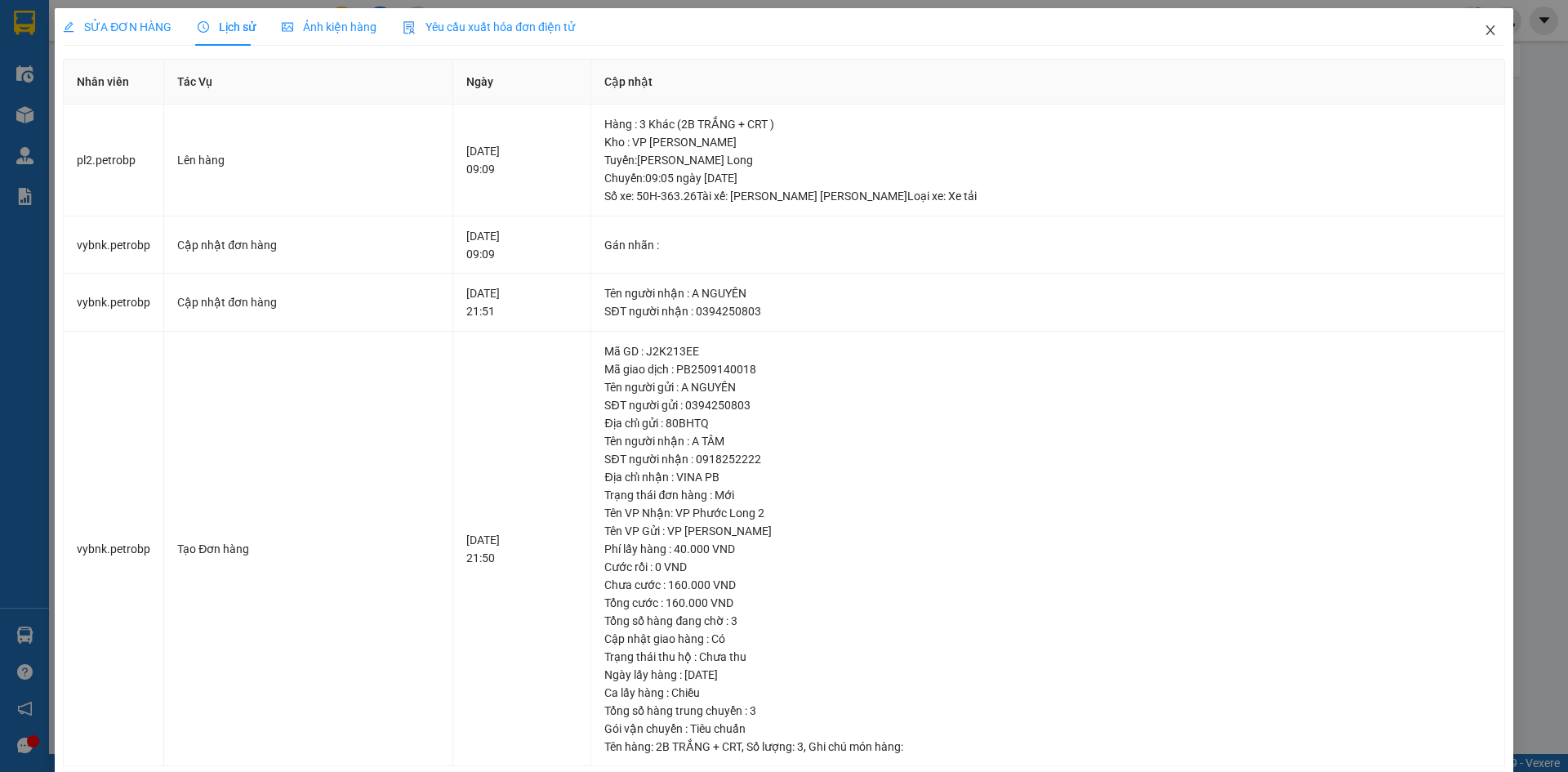
click at [1484, 31] on icon "close" at bounding box center [1490, 30] width 13 height 13
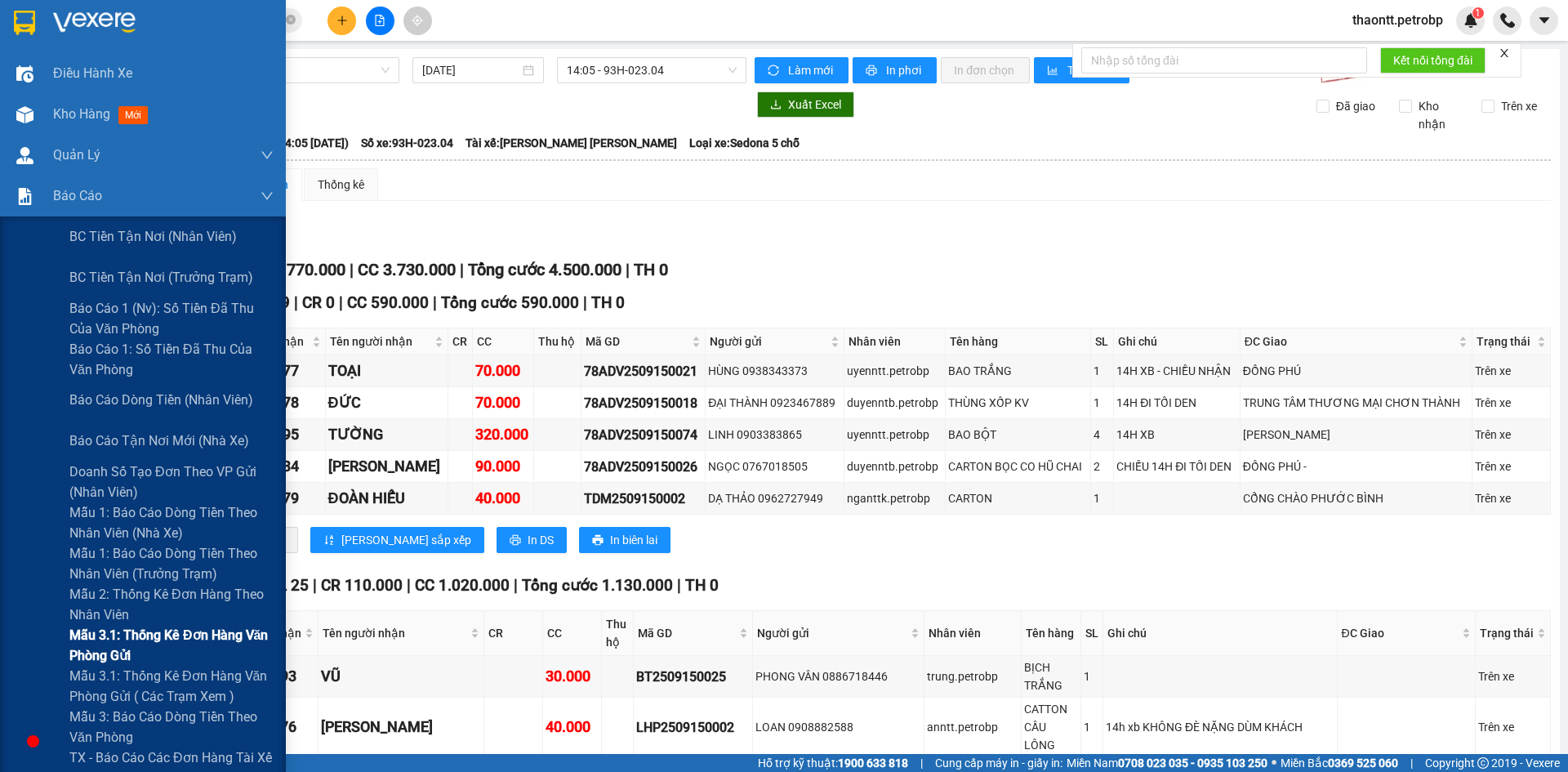
click at [111, 634] on span "Mẫu 3.1: Thống kê đơn hàng văn phòng gửi" at bounding box center [172, 645] width 204 height 41
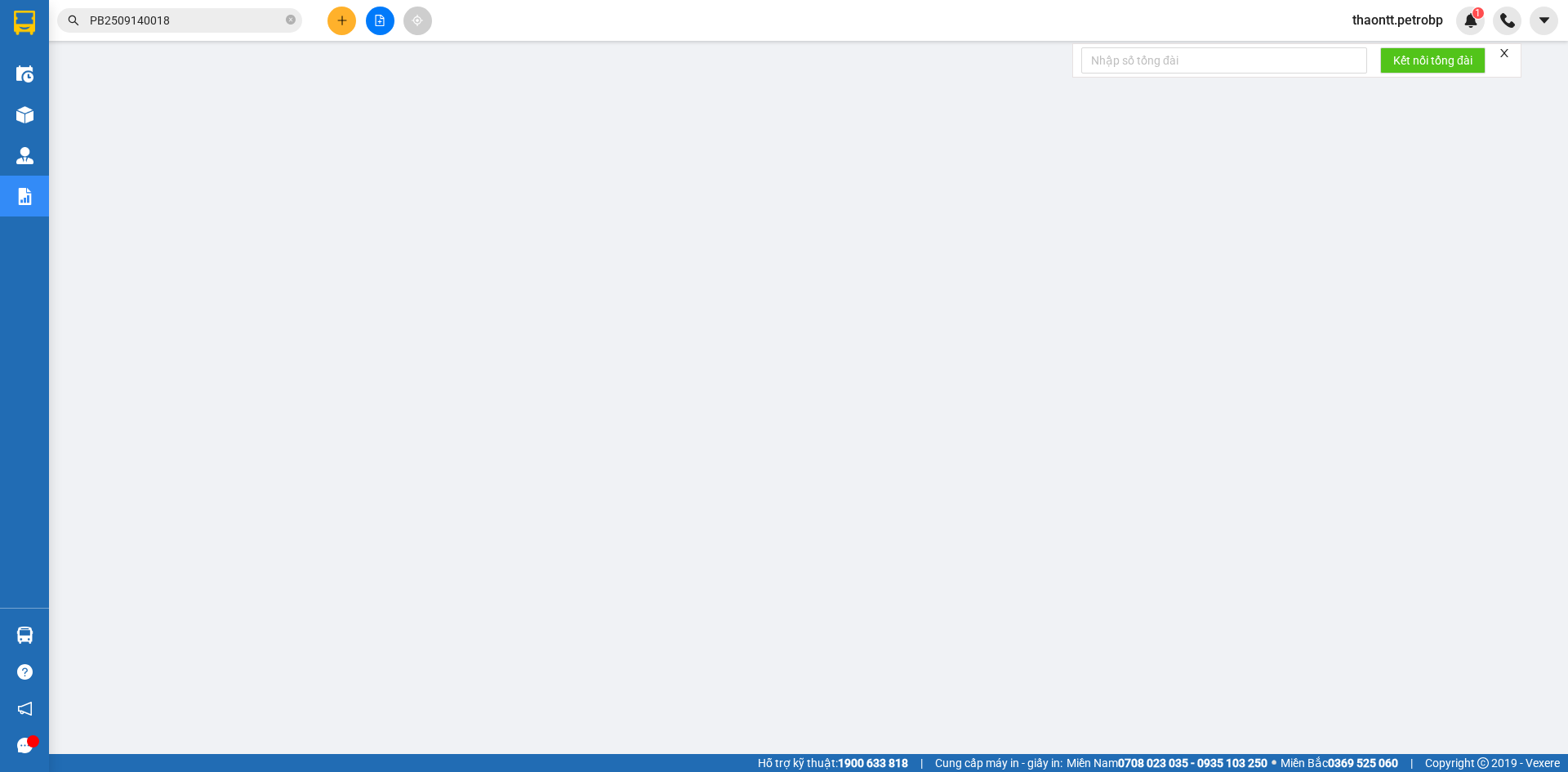
scroll to position [38, 0]
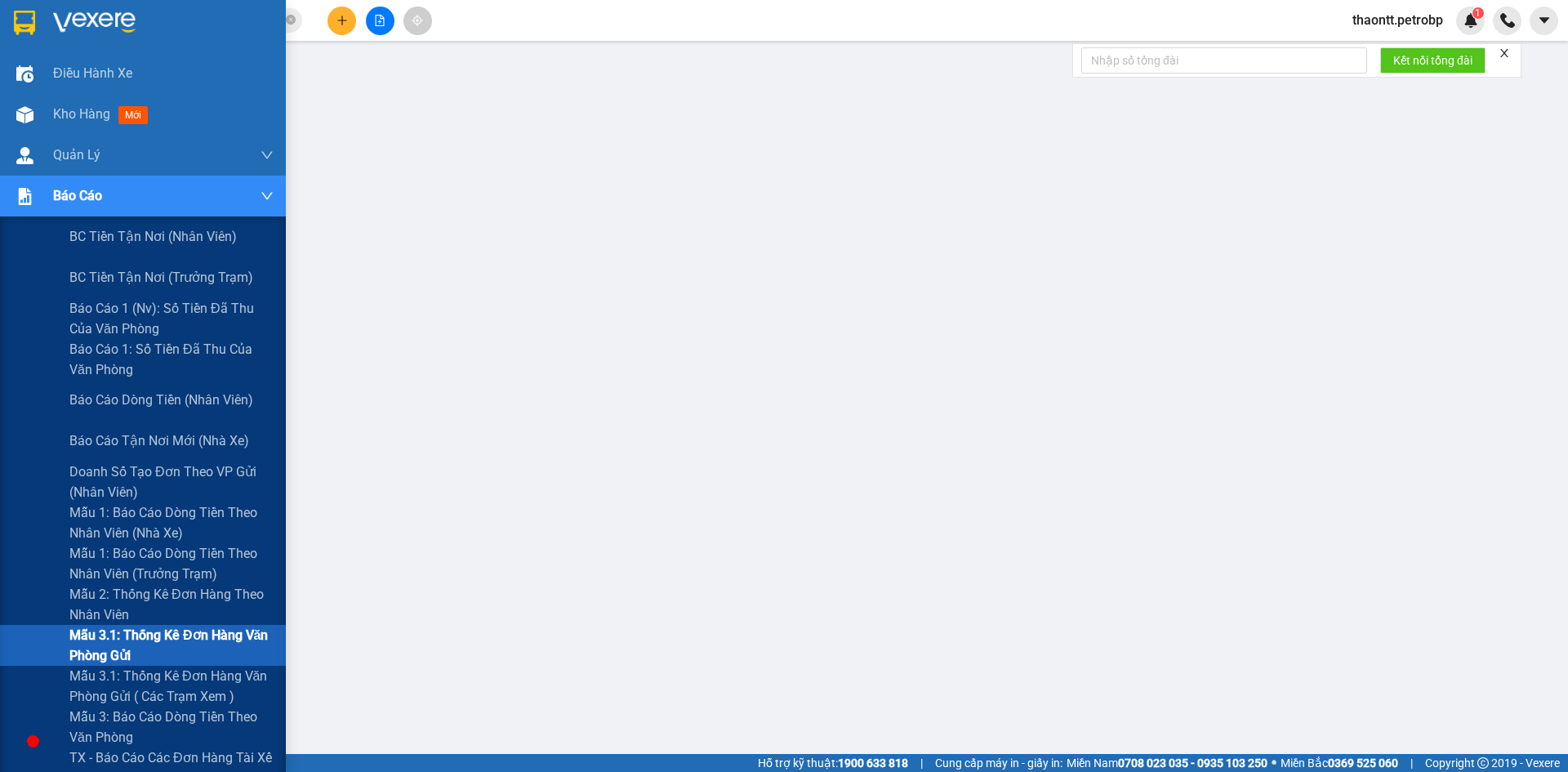
click at [156, 181] on div "Báo cáo" at bounding box center [163, 196] width 221 height 41
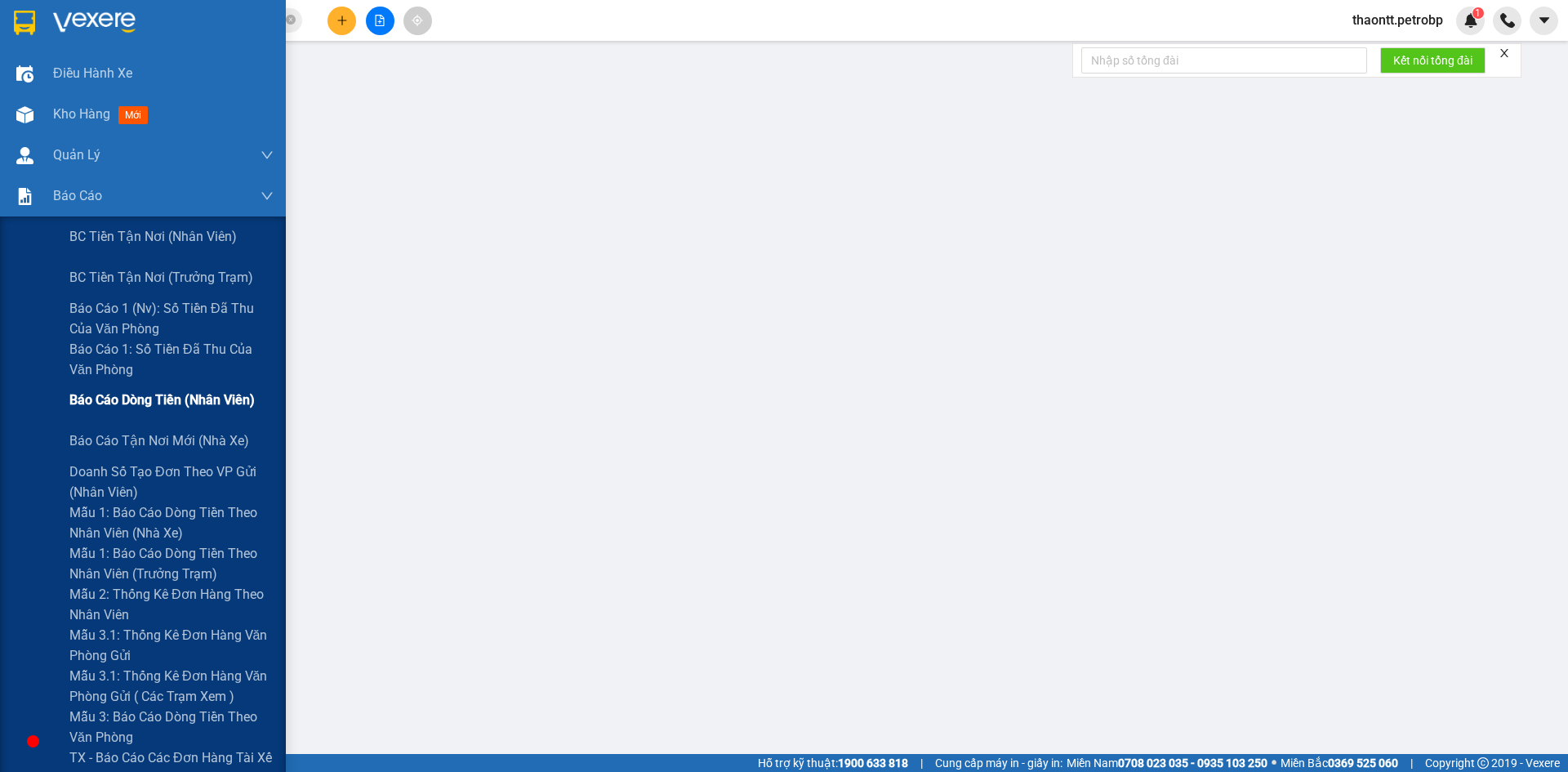
click at [107, 401] on span "Báo cáo dòng tiền (nhân viên)" at bounding box center [163, 399] width 186 height 20
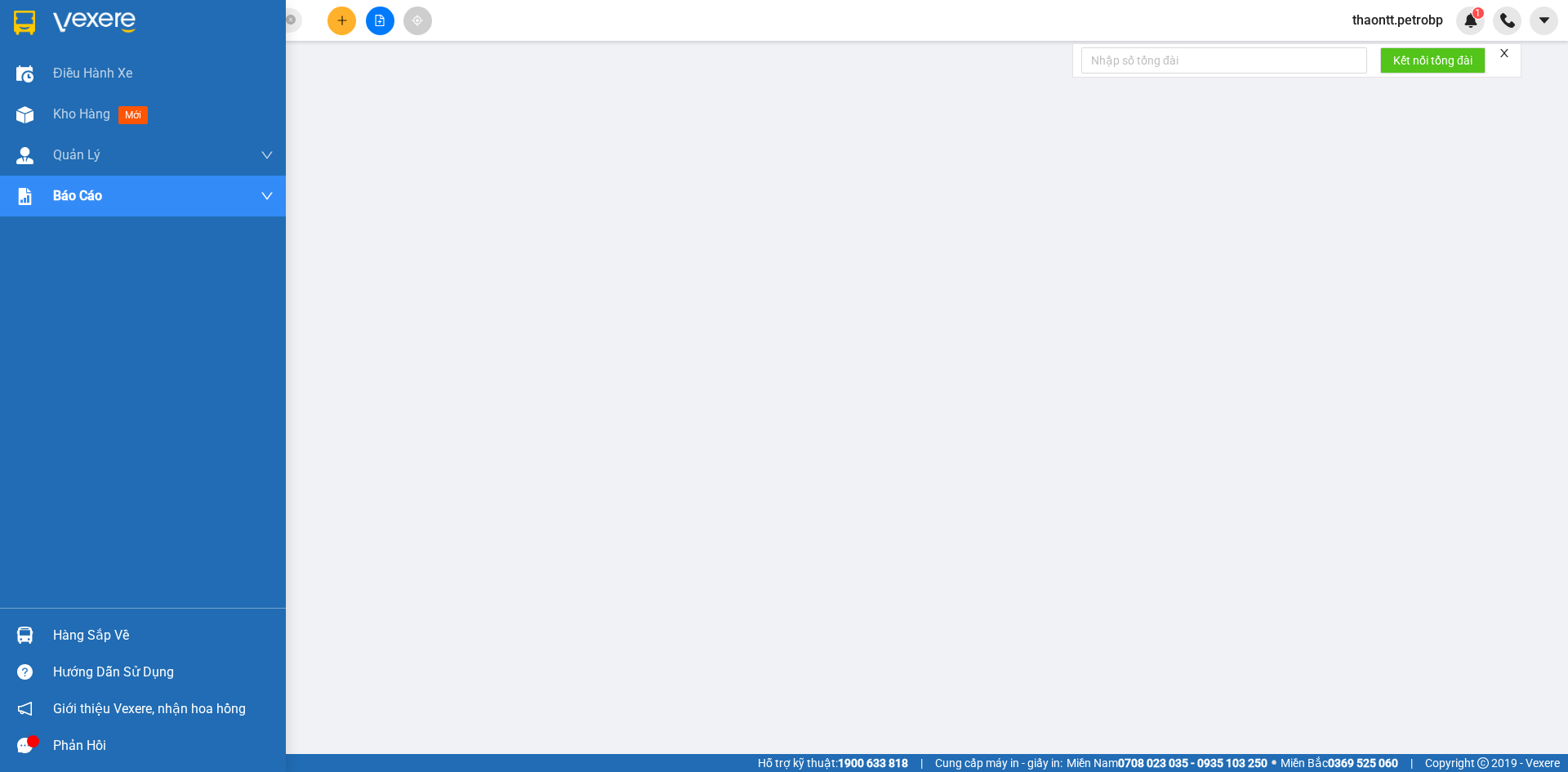
click at [29, 638] on img at bounding box center [24, 634] width 17 height 17
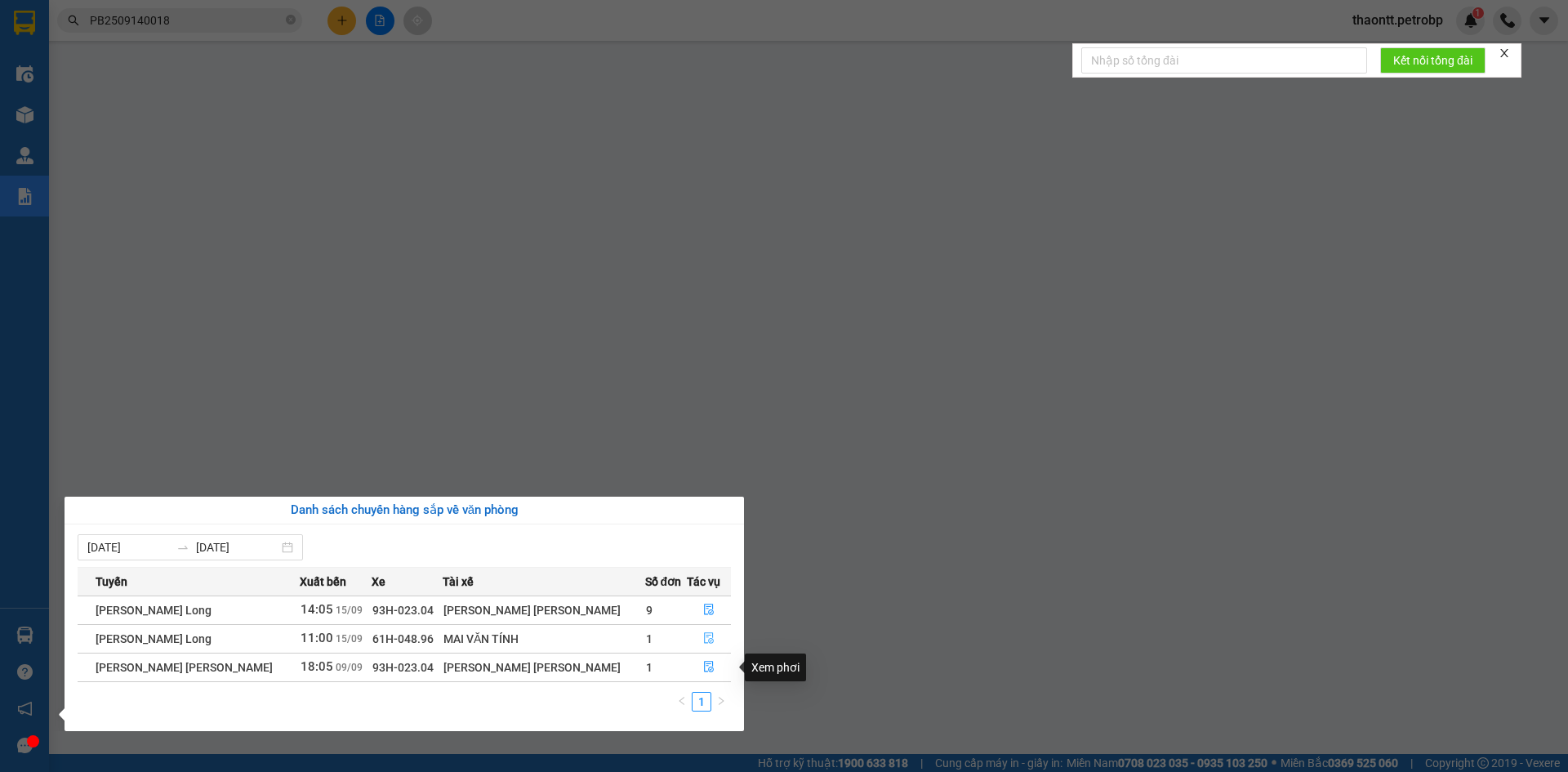
click at [703, 641] on icon "file-done" at bounding box center [708, 637] width 11 height 11
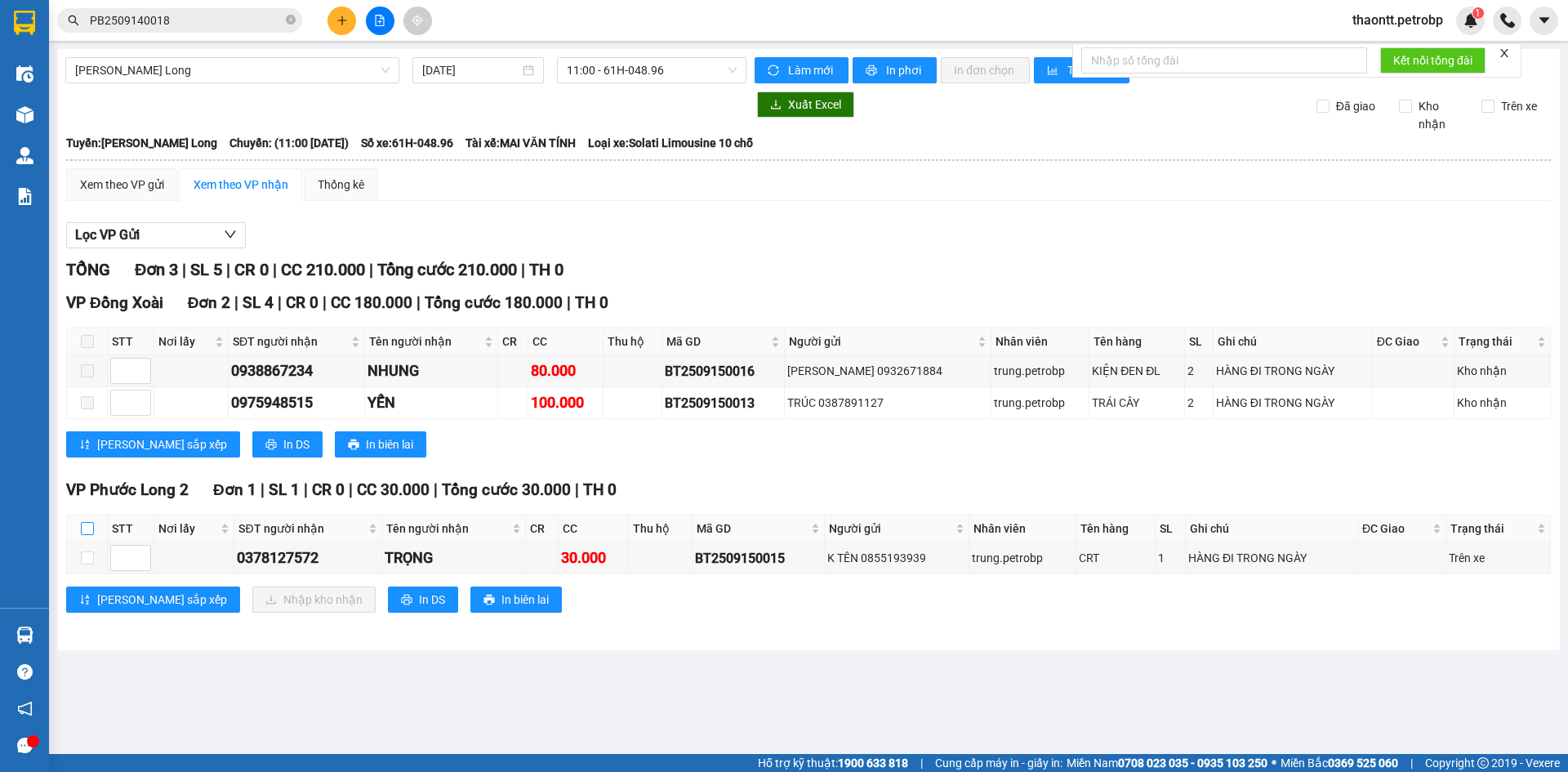
click at [81, 527] on input "checkbox" at bounding box center [87, 528] width 13 height 13
checkbox input "true"
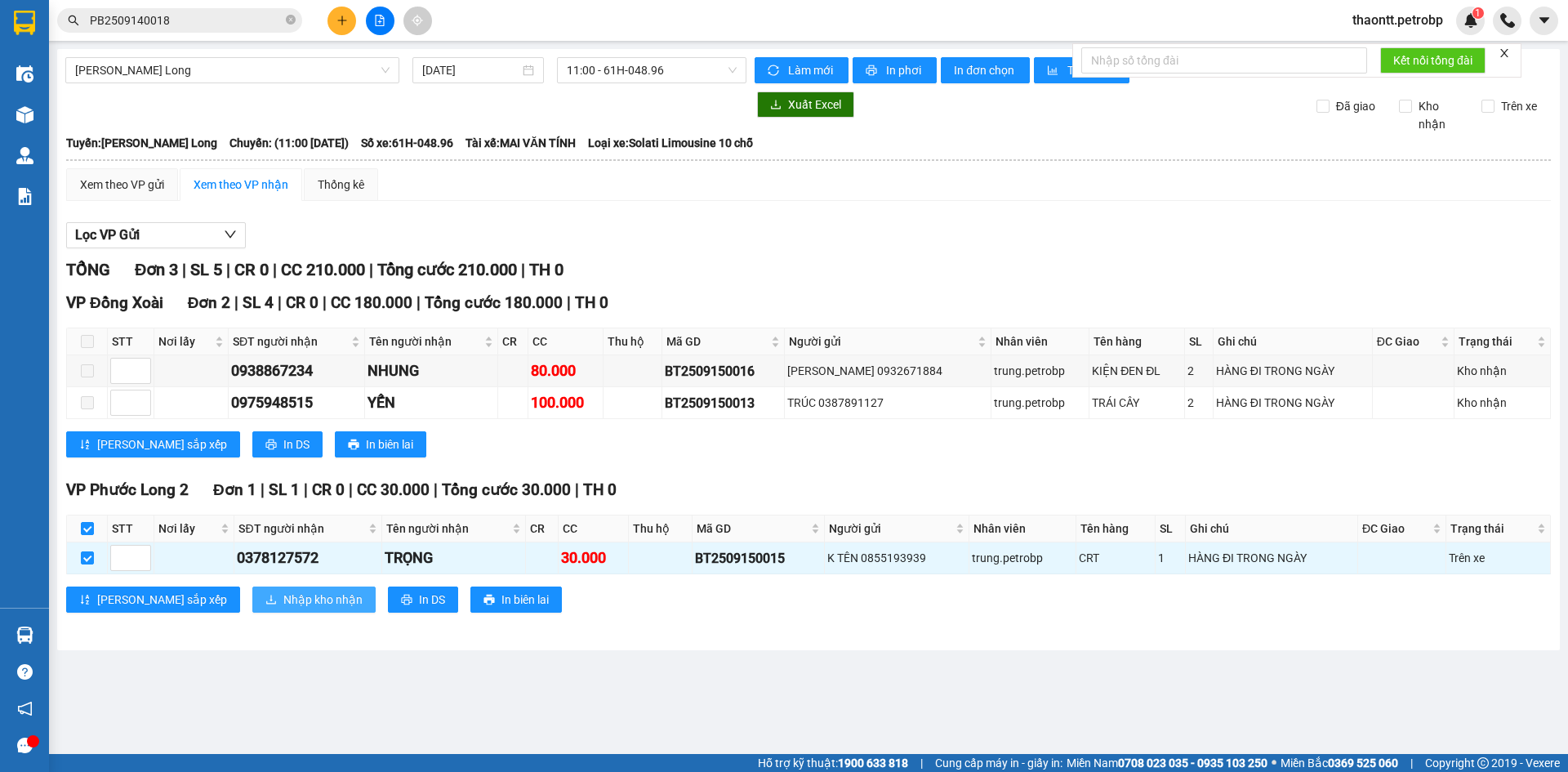
click at [284, 599] on span "Nhập kho nhận" at bounding box center [323, 599] width 79 height 18
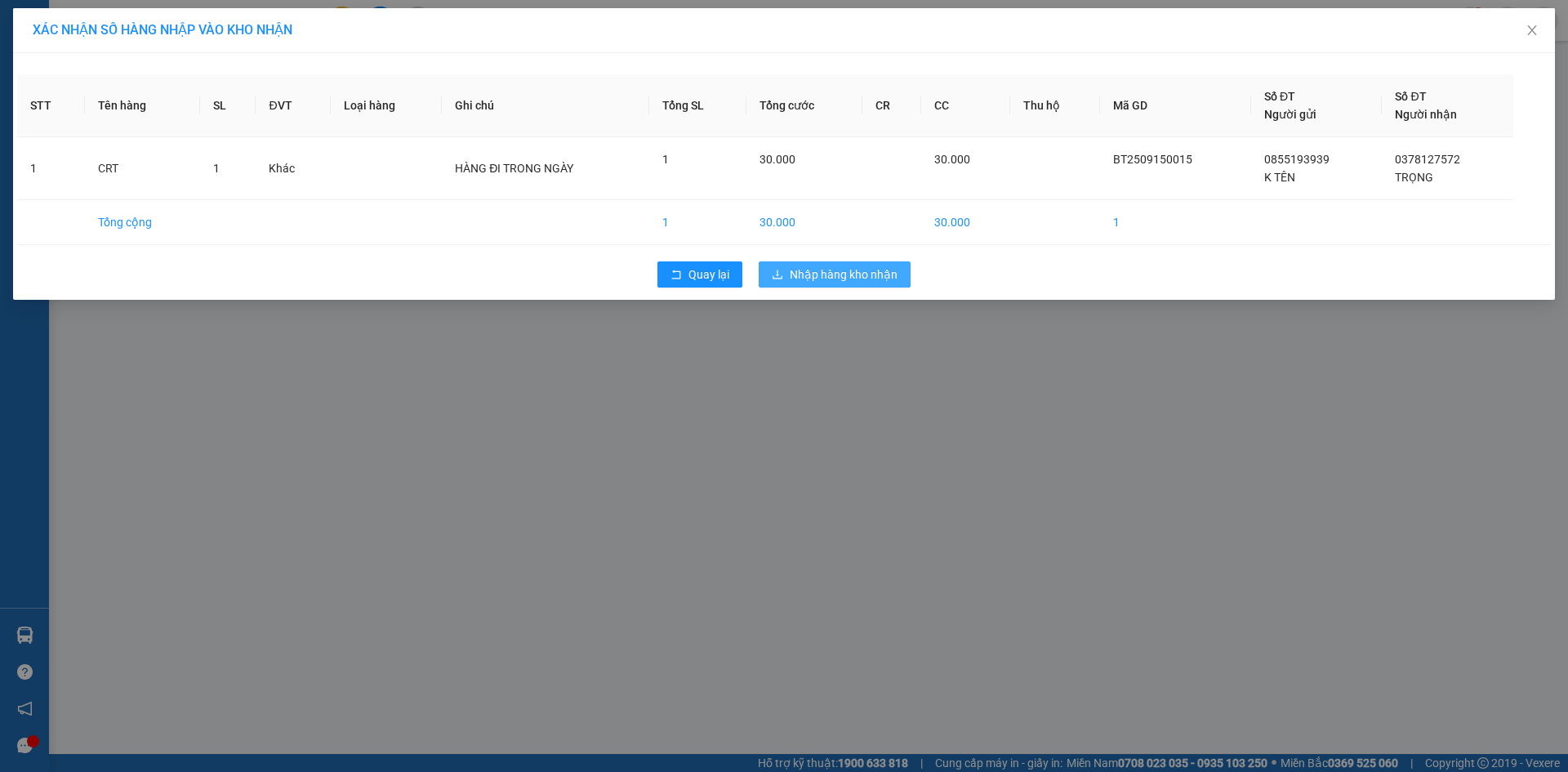
click at [850, 276] on span "Nhập hàng kho nhận" at bounding box center [844, 275] width 108 height 18
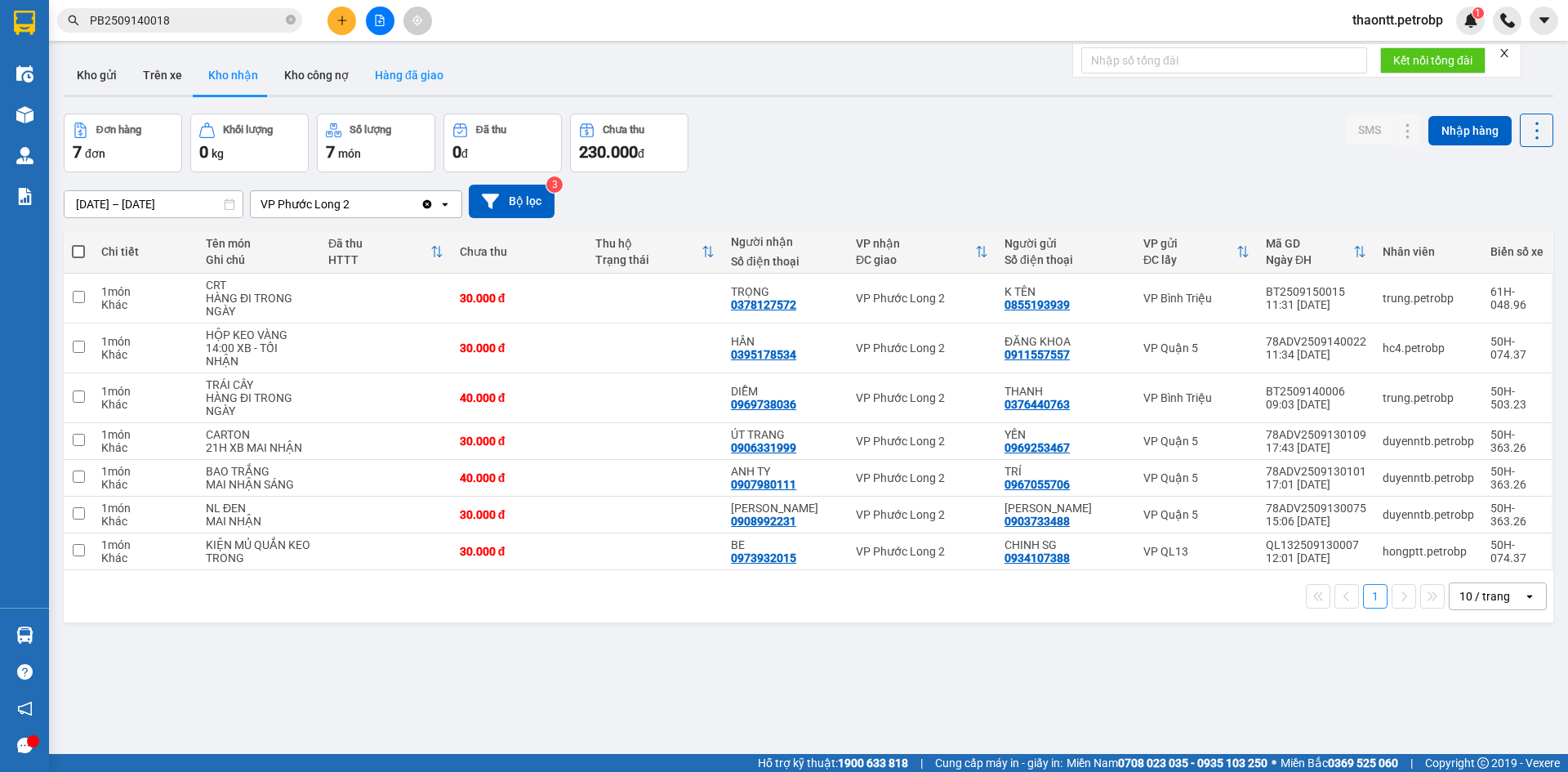
click at [391, 66] on button "Hàng đã giao" at bounding box center [408, 75] width 95 height 39
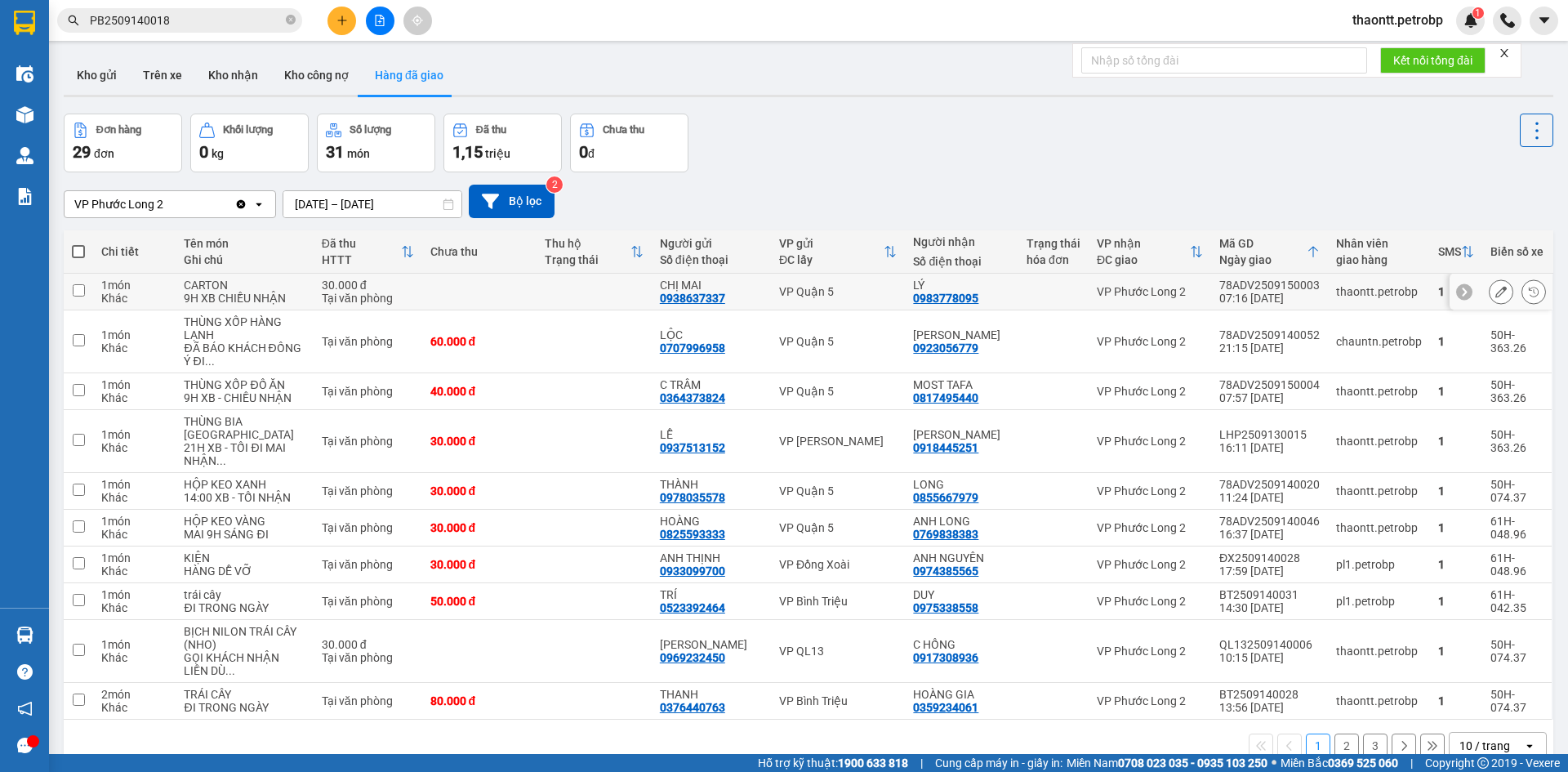
scroll to position [82, 0]
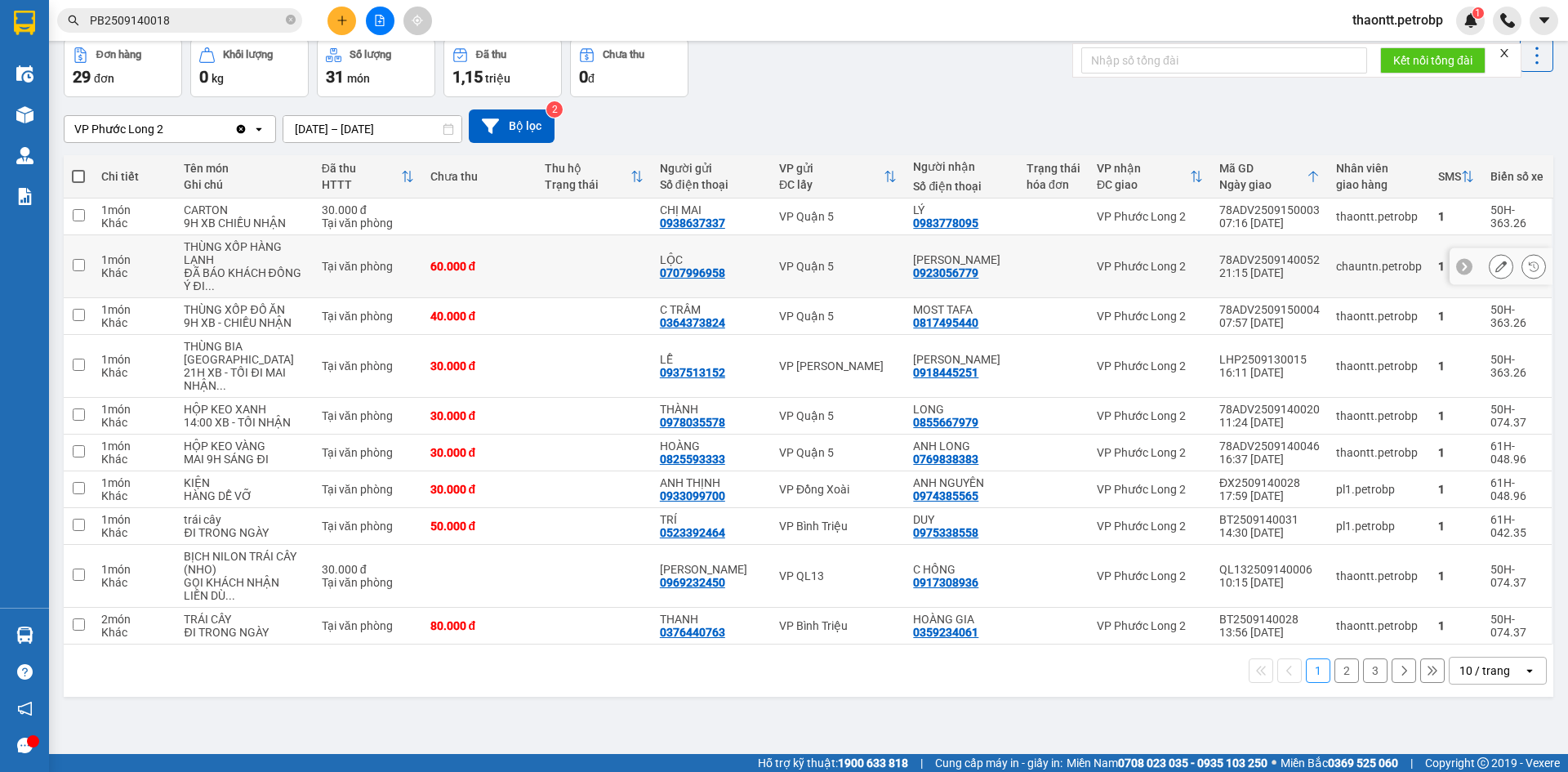
click at [597, 285] on td at bounding box center [593, 267] width 115 height 63
checkbox input "true"
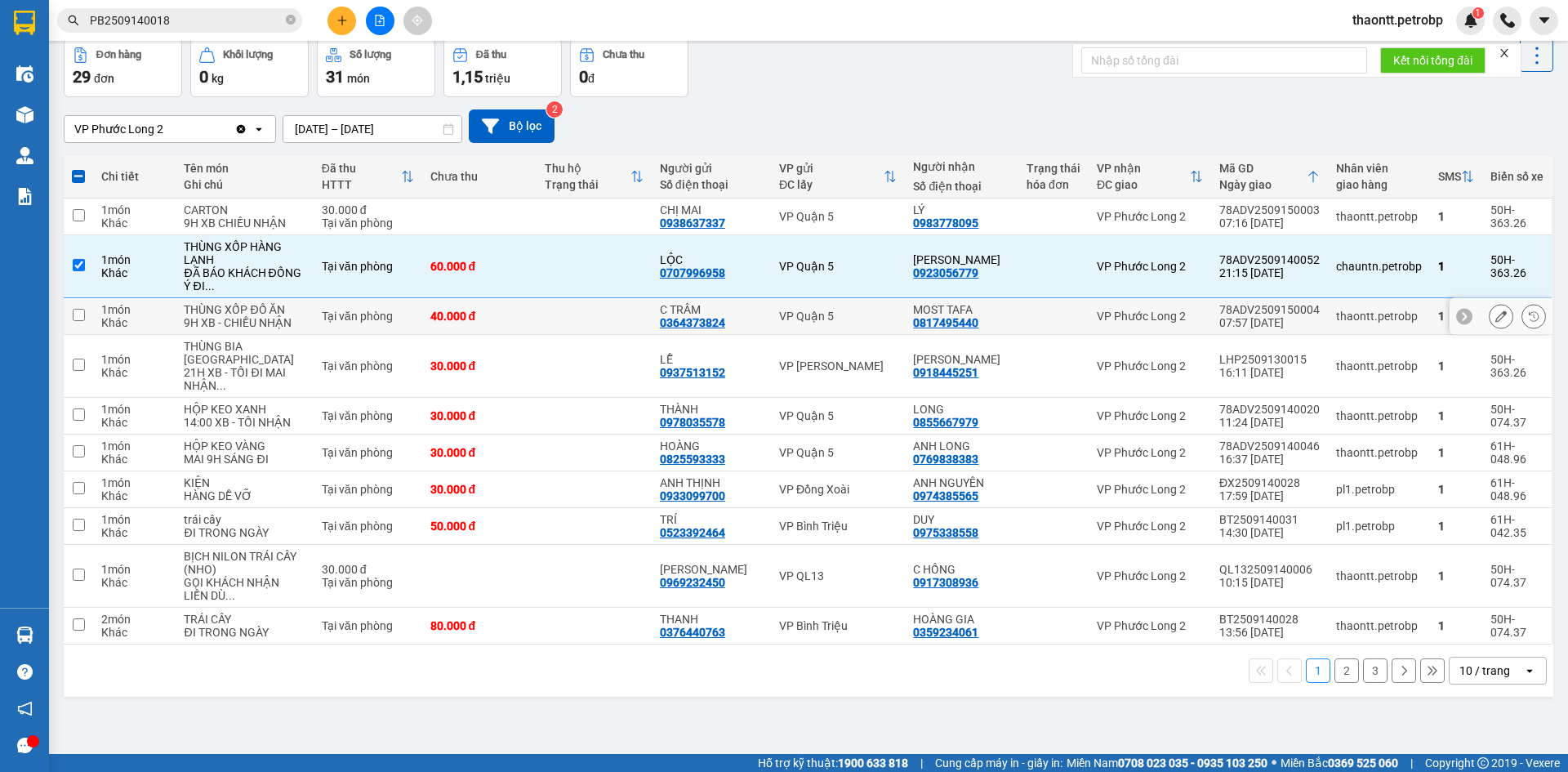
click at [595, 335] on td at bounding box center [593, 317] width 115 height 37
checkbox input "true"
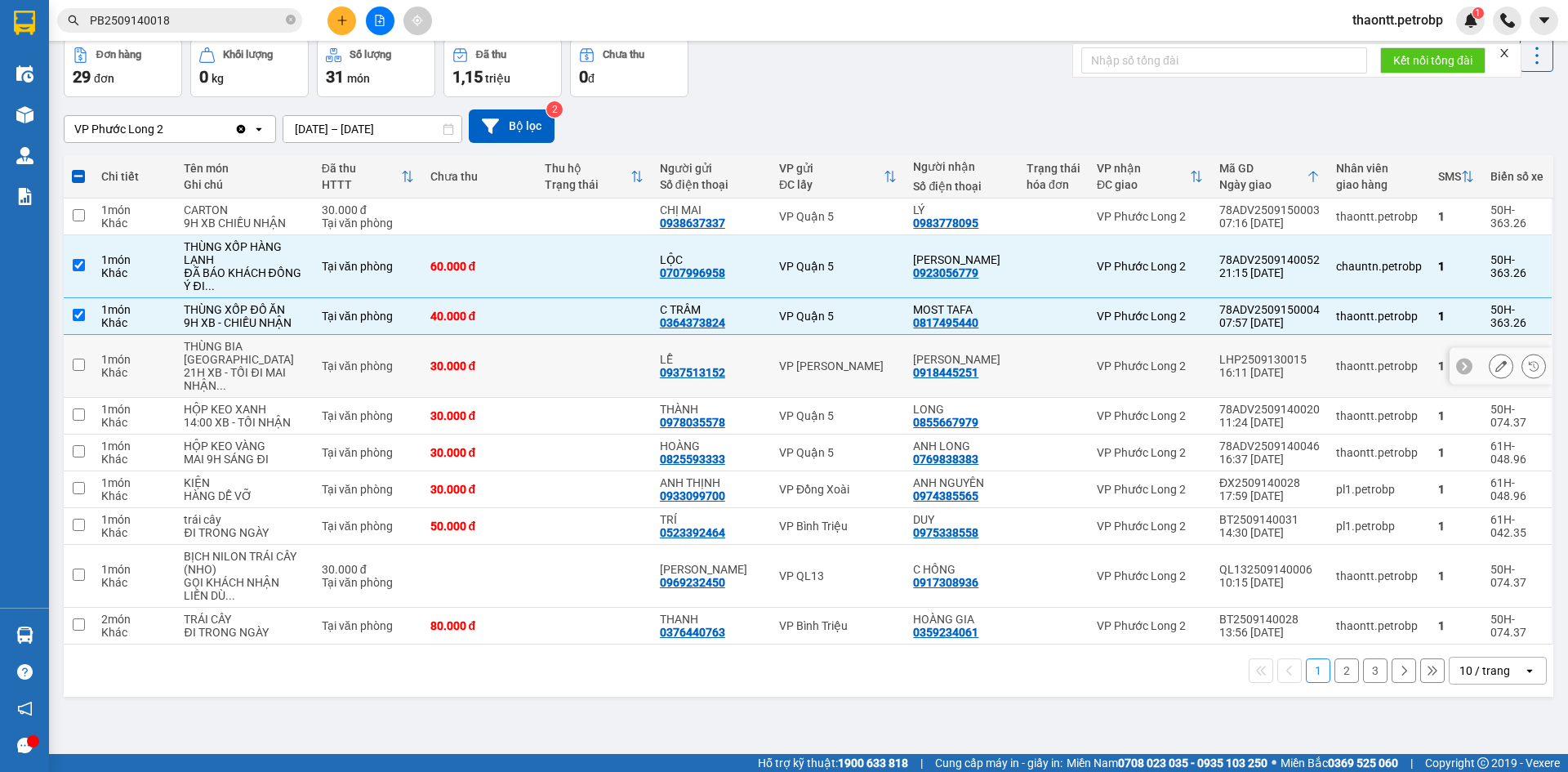
click at [569, 393] on td at bounding box center [593, 366] width 115 height 63
checkbox input "true"
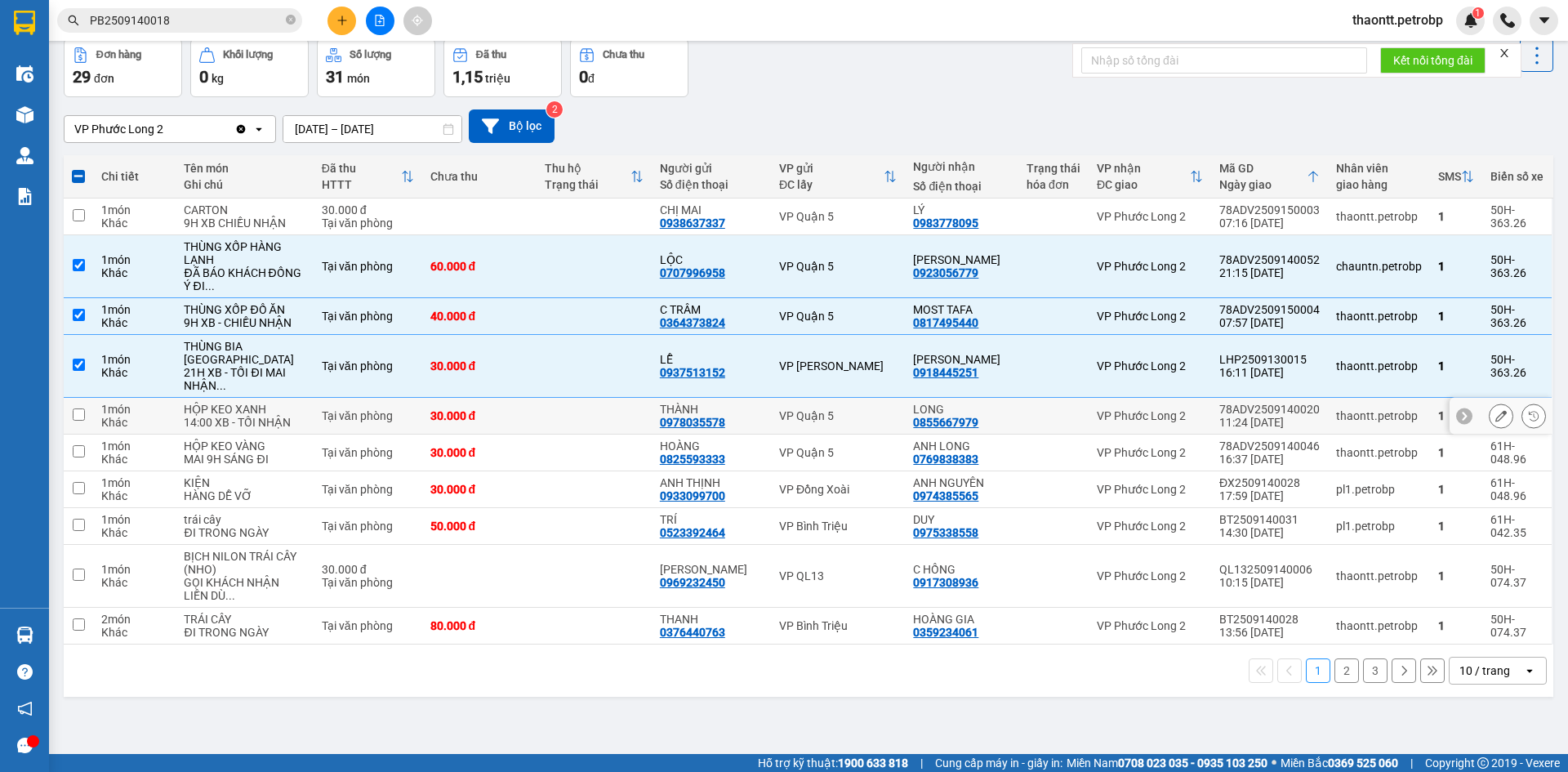
click at [565, 434] on td at bounding box center [593, 415] width 115 height 37
checkbox input "true"
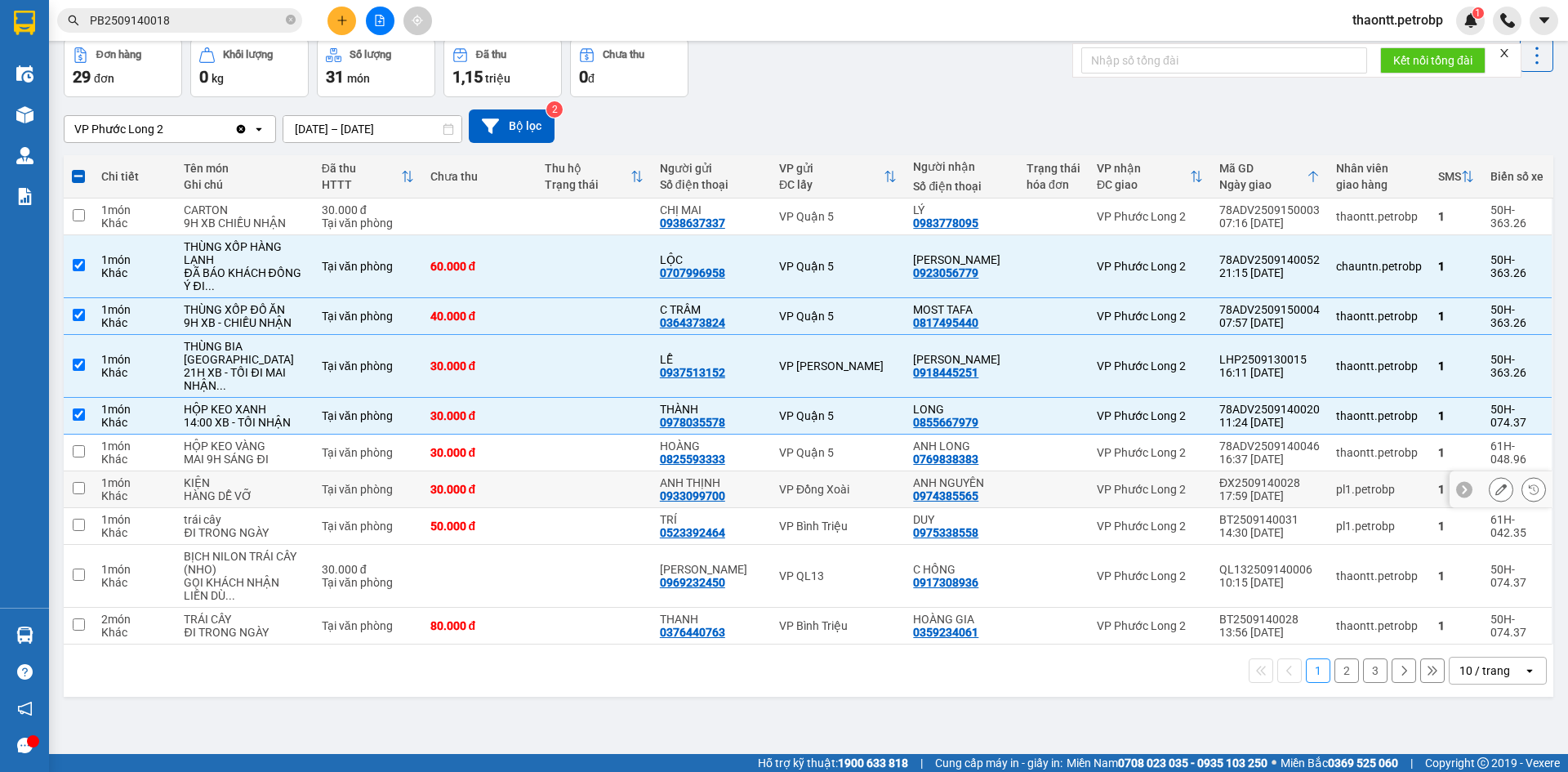
click at [536, 471] on td at bounding box center [593, 452] width 115 height 37
checkbox input "true"
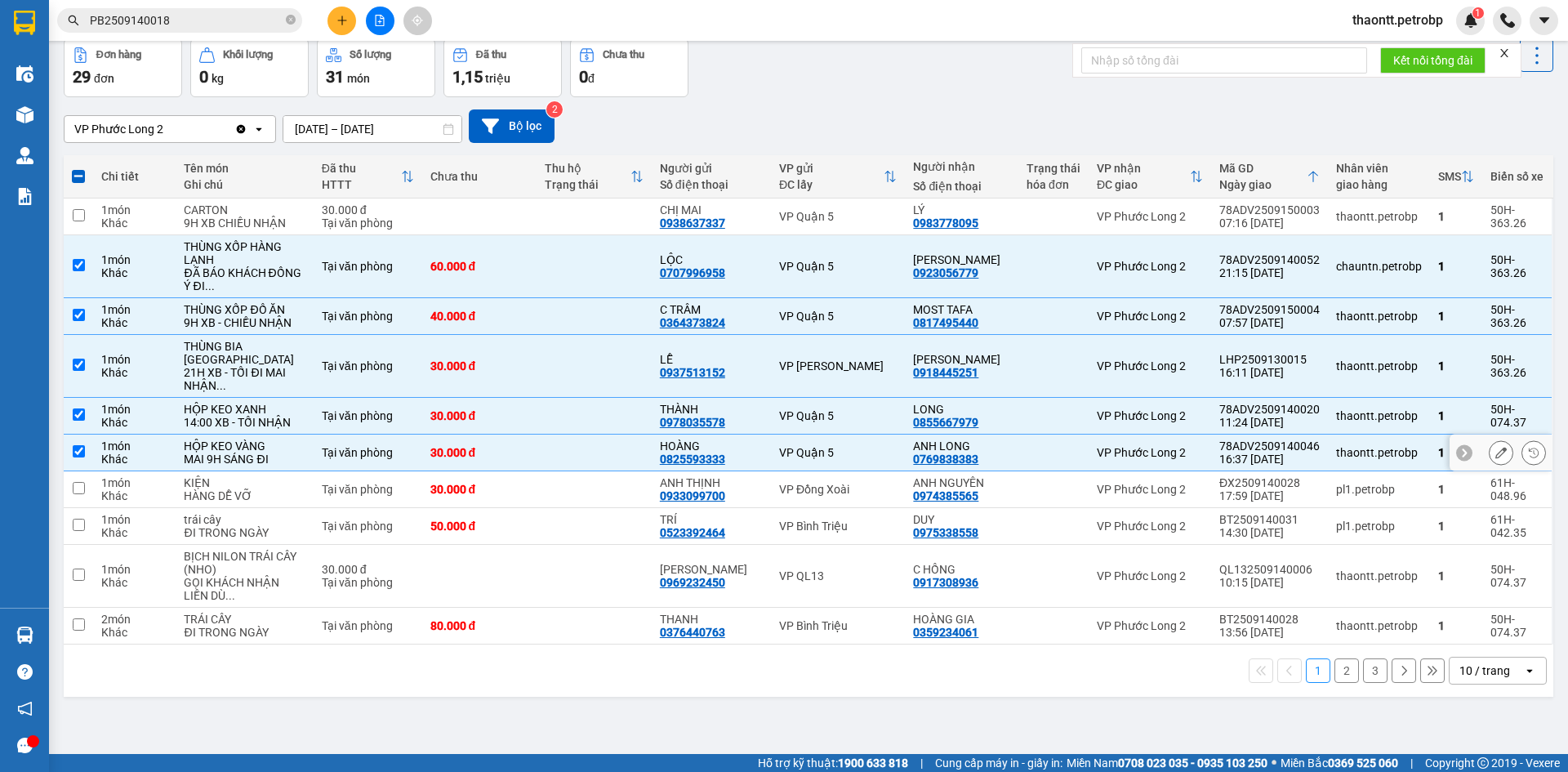
scroll to position [85, 0]
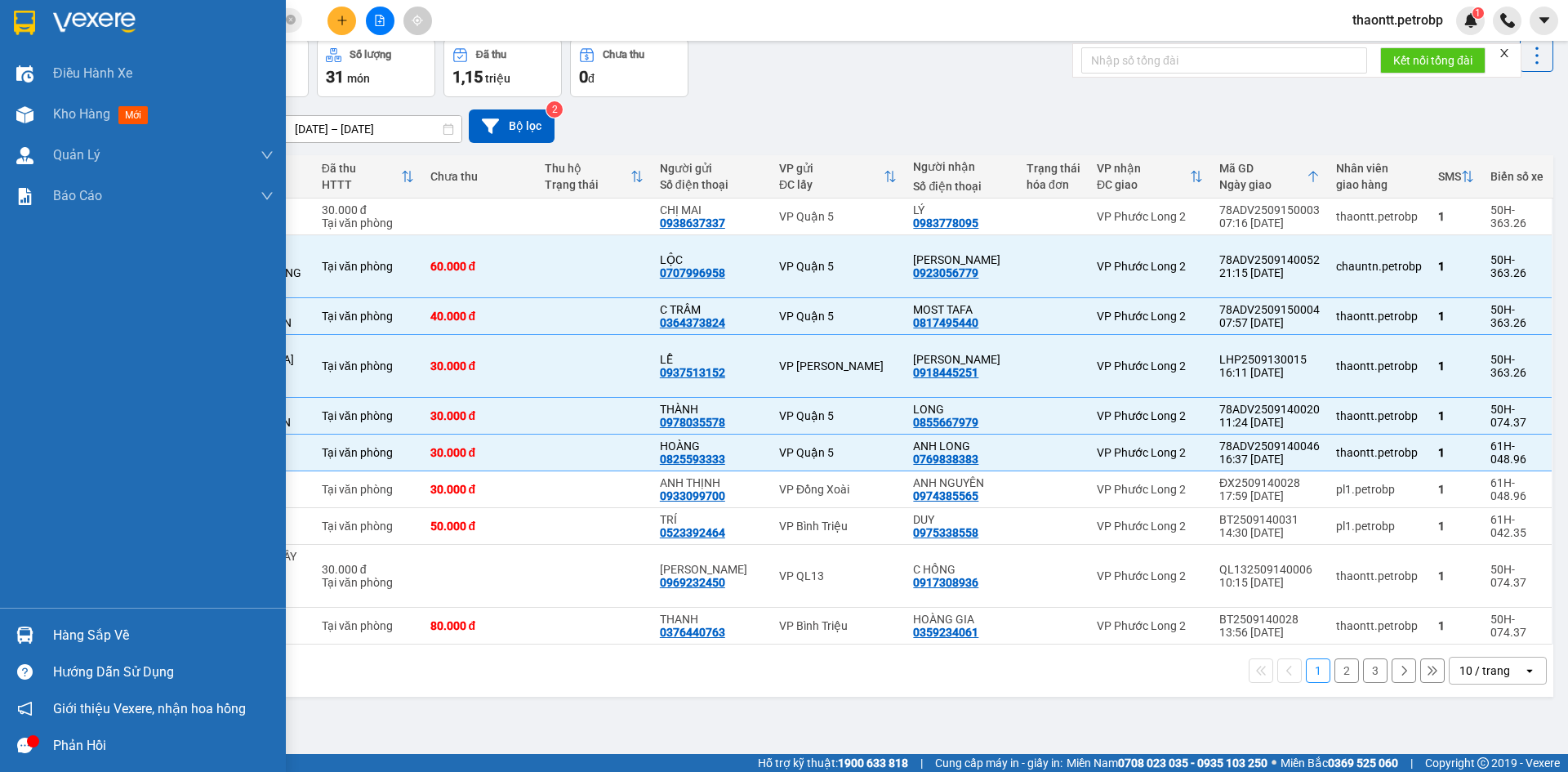
click at [31, 633] on img at bounding box center [24, 634] width 17 height 17
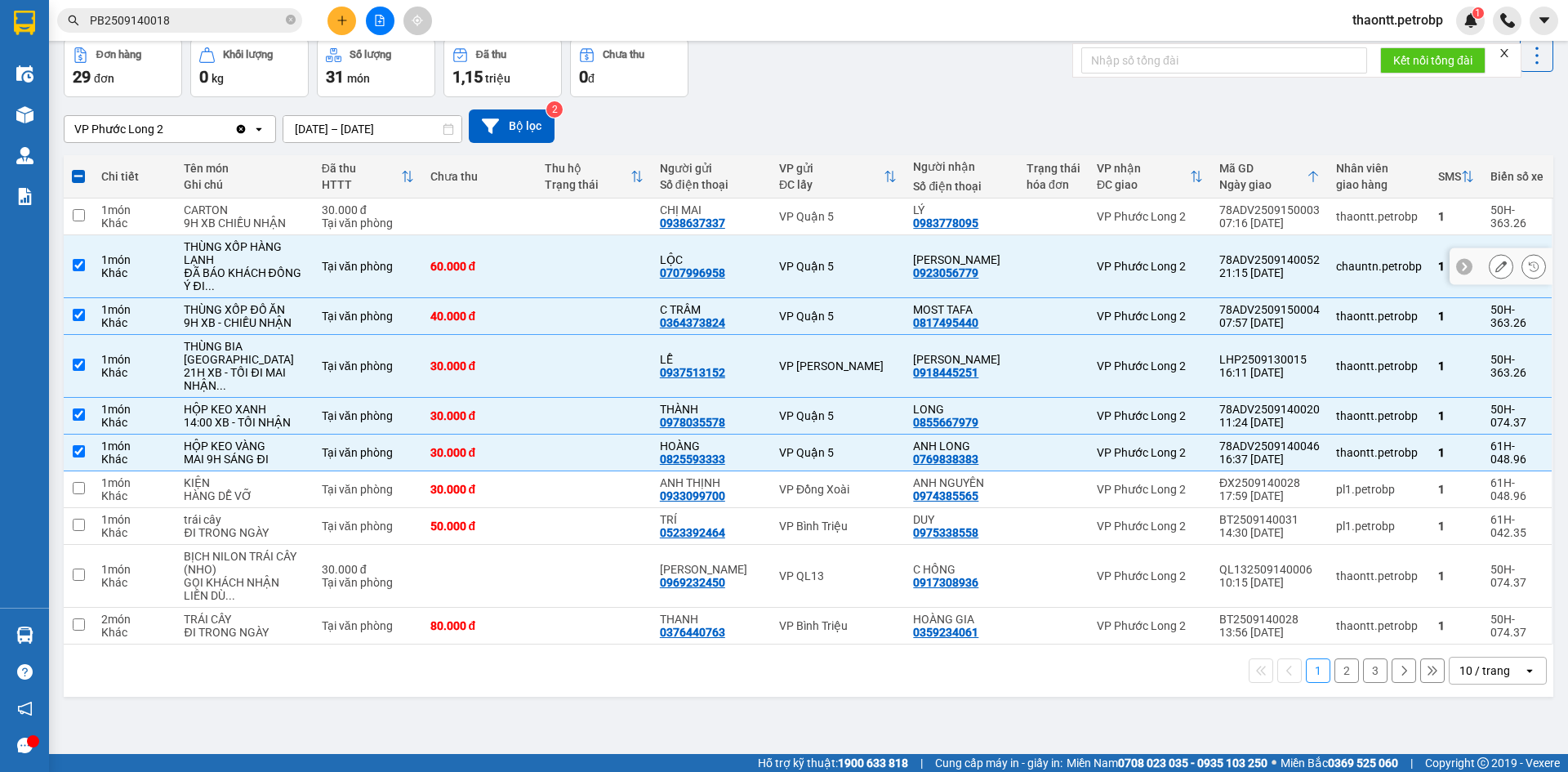
click at [539, 290] on section "Kết quả [PERSON_NAME] ( 1 ) Bộ lọc Mã ĐH Trạng thái Món hàng [PERSON_NAME] [PER…" at bounding box center [784, 386] width 1568 height 772
click at [557, 335] on td at bounding box center [593, 317] width 115 height 37
checkbox input "false"
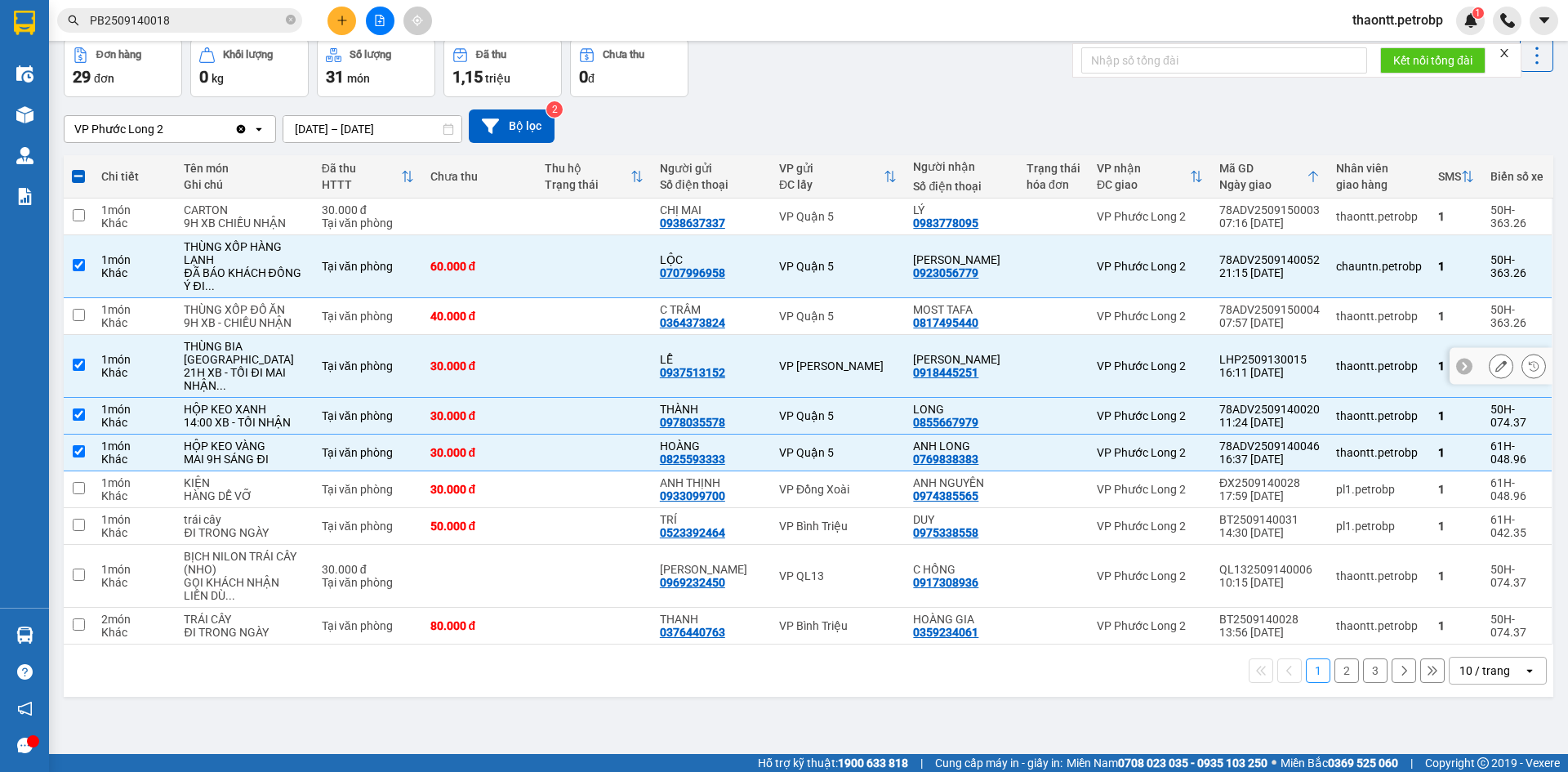
click at [567, 397] on td at bounding box center [593, 366] width 115 height 63
checkbox input "false"
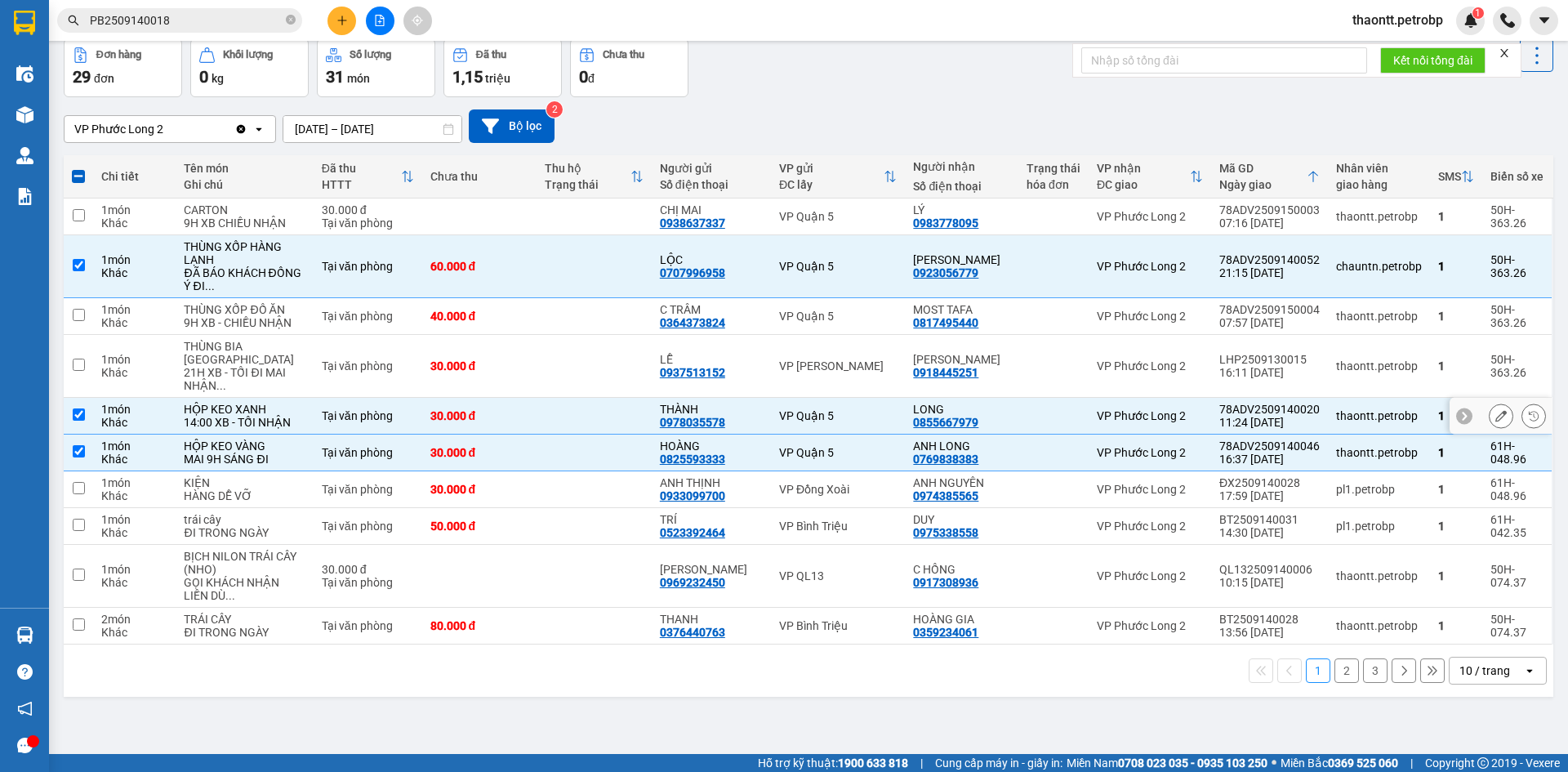
click at [568, 434] on td at bounding box center [593, 415] width 115 height 37
checkbox input "false"
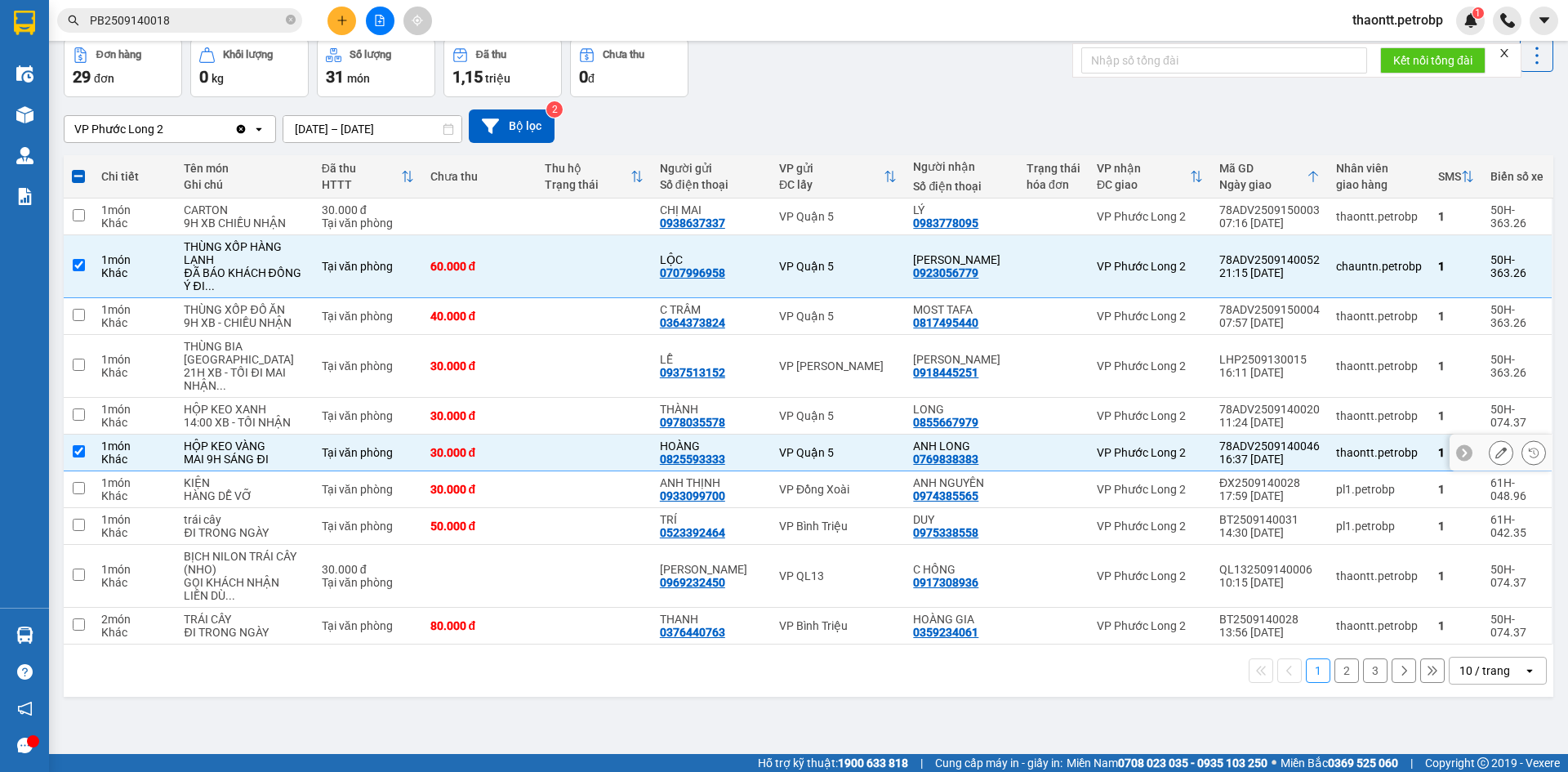
click at [569, 471] on td at bounding box center [593, 452] width 115 height 37
checkbox input "false"
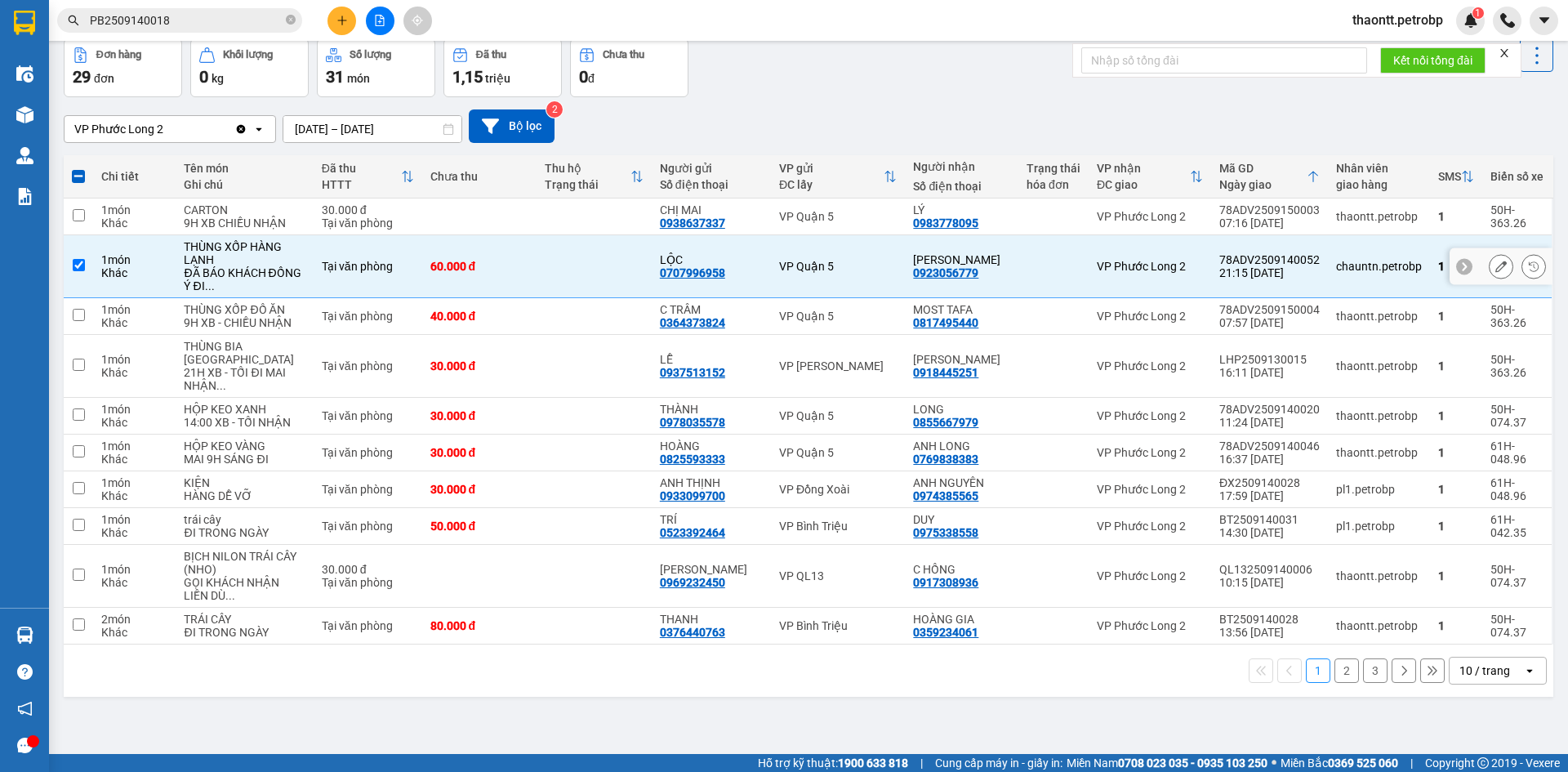
click at [581, 296] on td at bounding box center [593, 267] width 115 height 63
checkbox input "false"
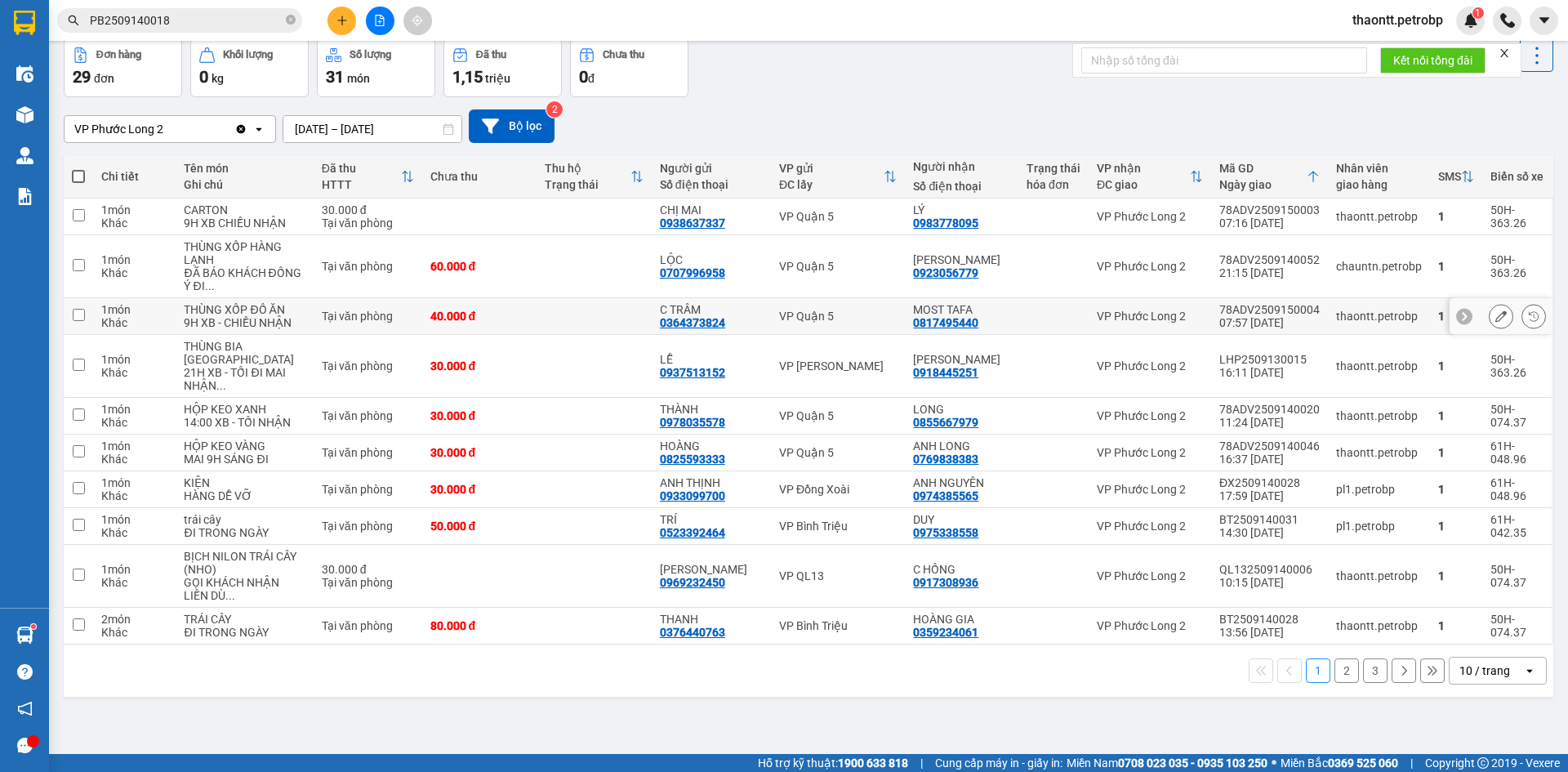
scroll to position [0, 0]
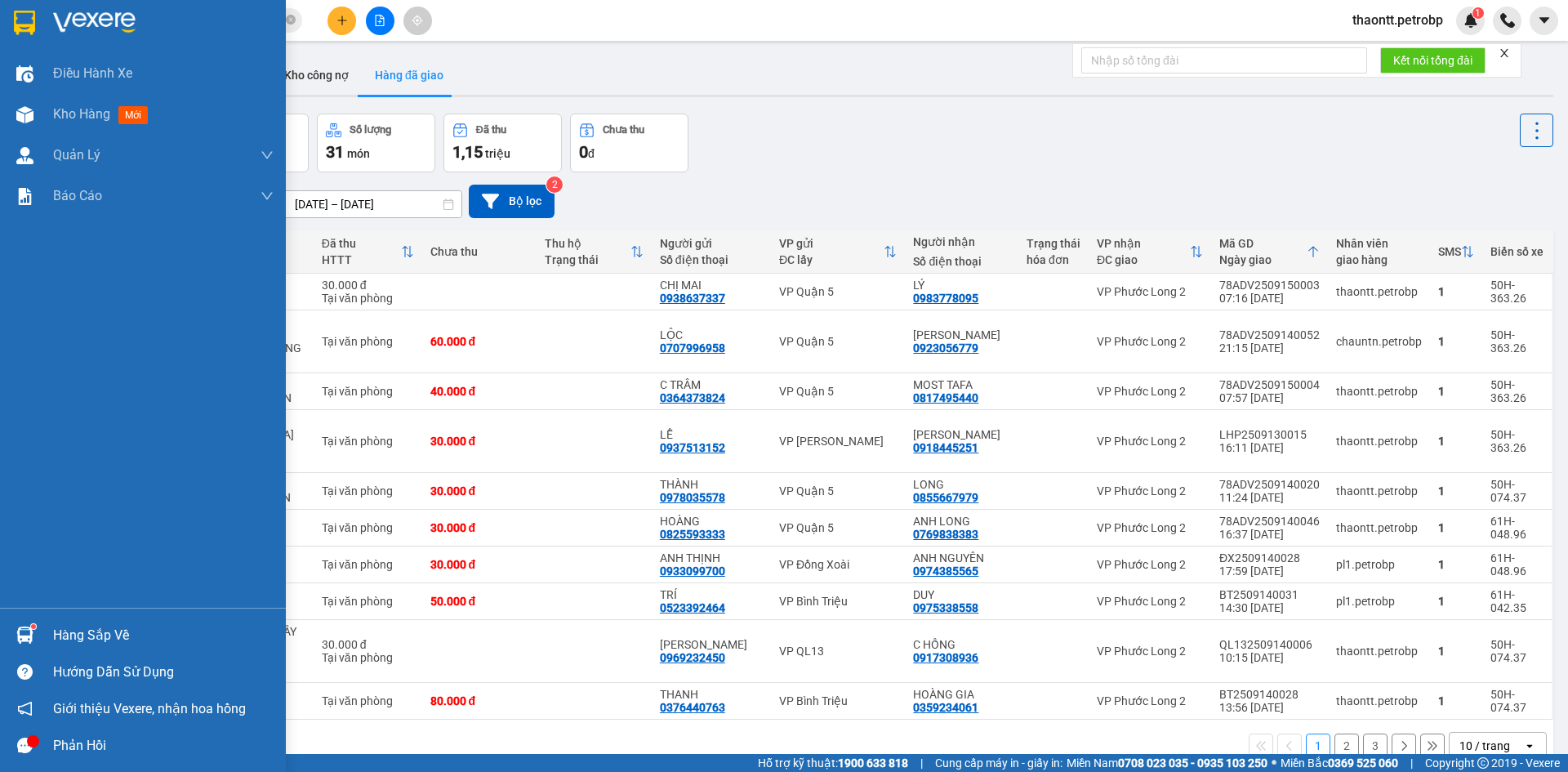
click at [55, 632] on div "Hàng sắp về" at bounding box center [163, 635] width 221 height 25
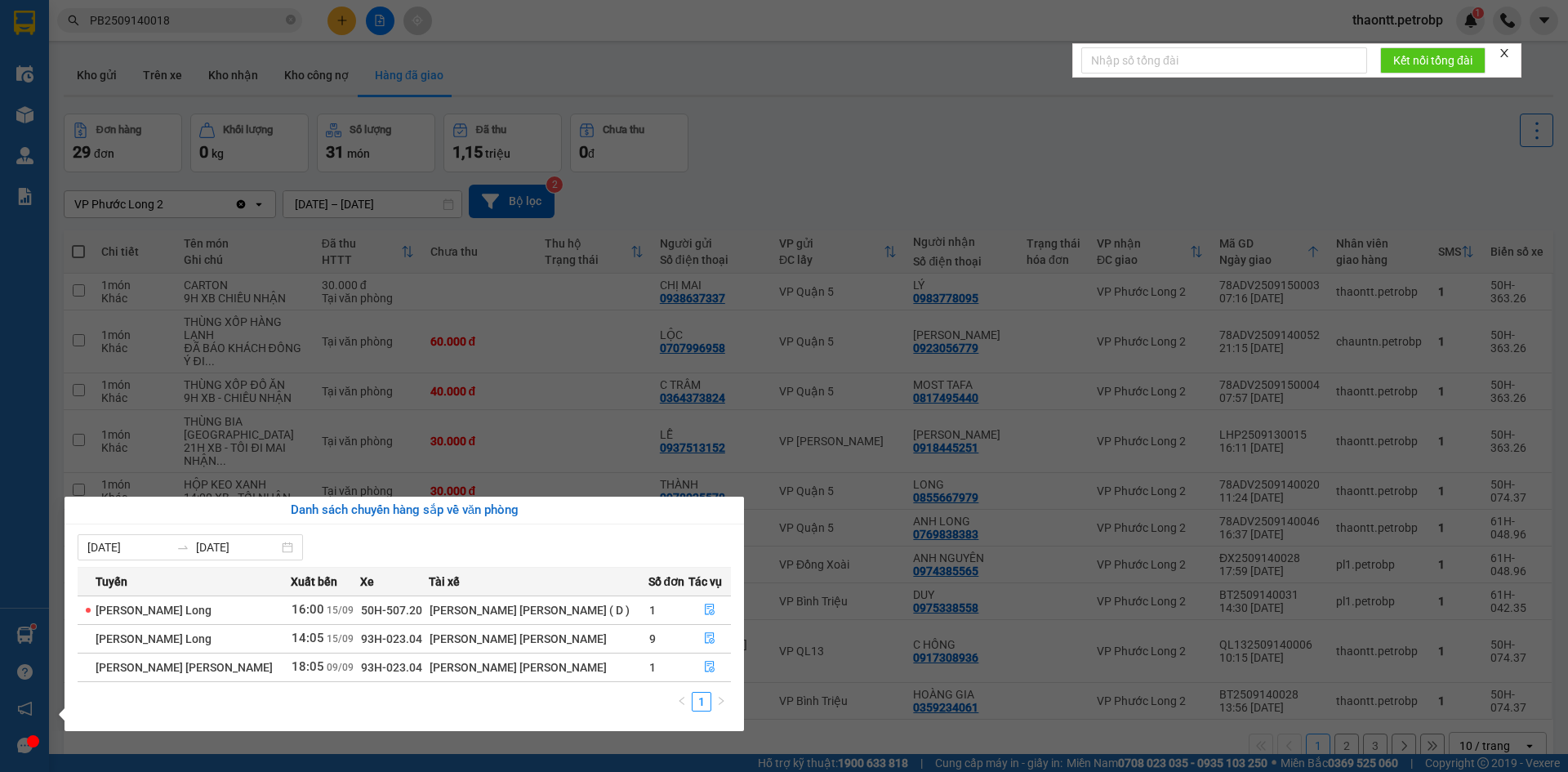
click at [800, 110] on section "Kết quả [PERSON_NAME] ( 1 ) Bộ lọc Mã ĐH Trạng thái Món hàng [PERSON_NAME] [PER…" at bounding box center [784, 386] width 1568 height 772
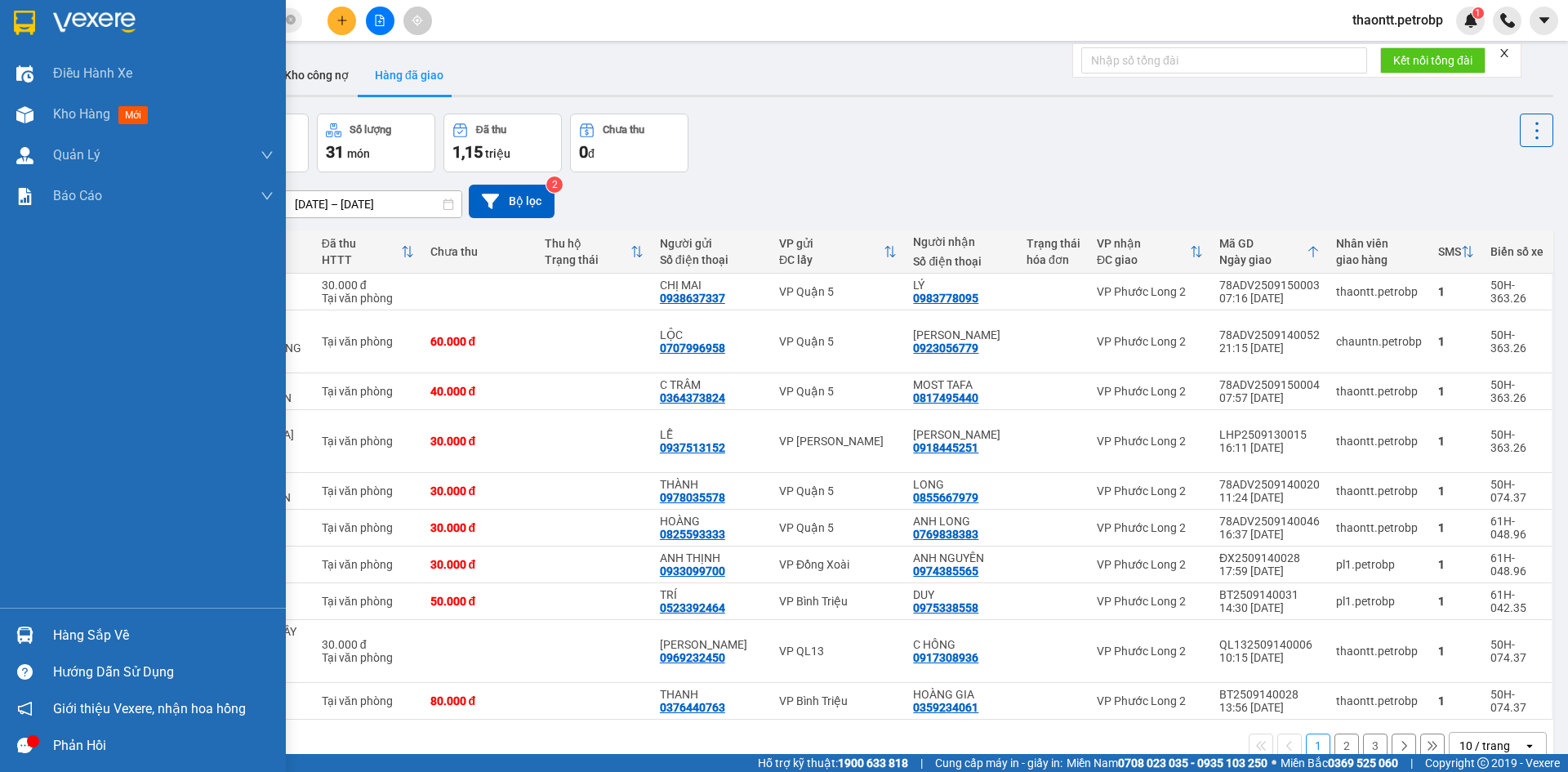
click at [46, 627] on div "Hàng sắp về" at bounding box center [143, 635] width 286 height 37
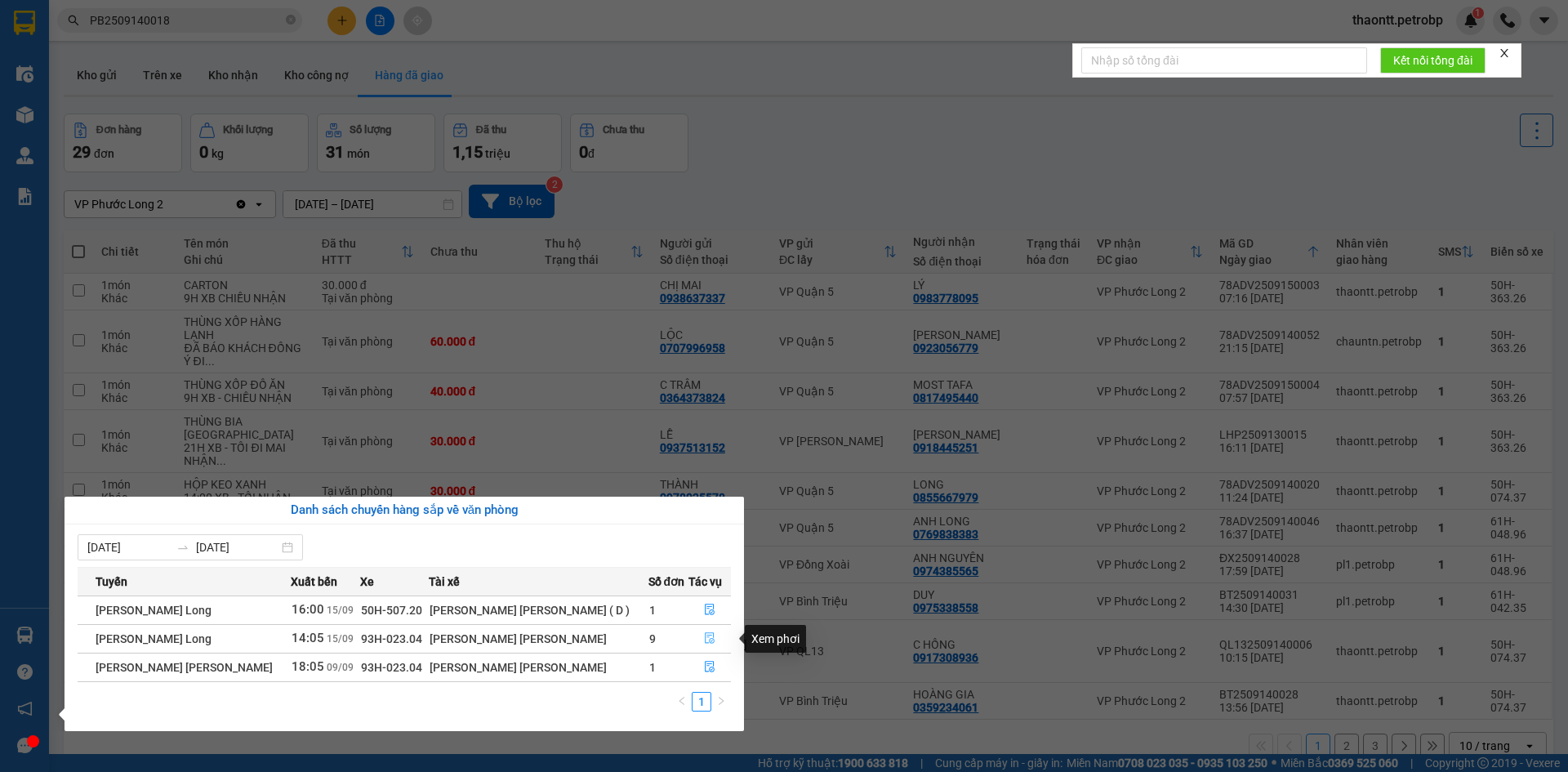
click at [705, 636] on icon "file-done" at bounding box center [709, 637] width 11 height 11
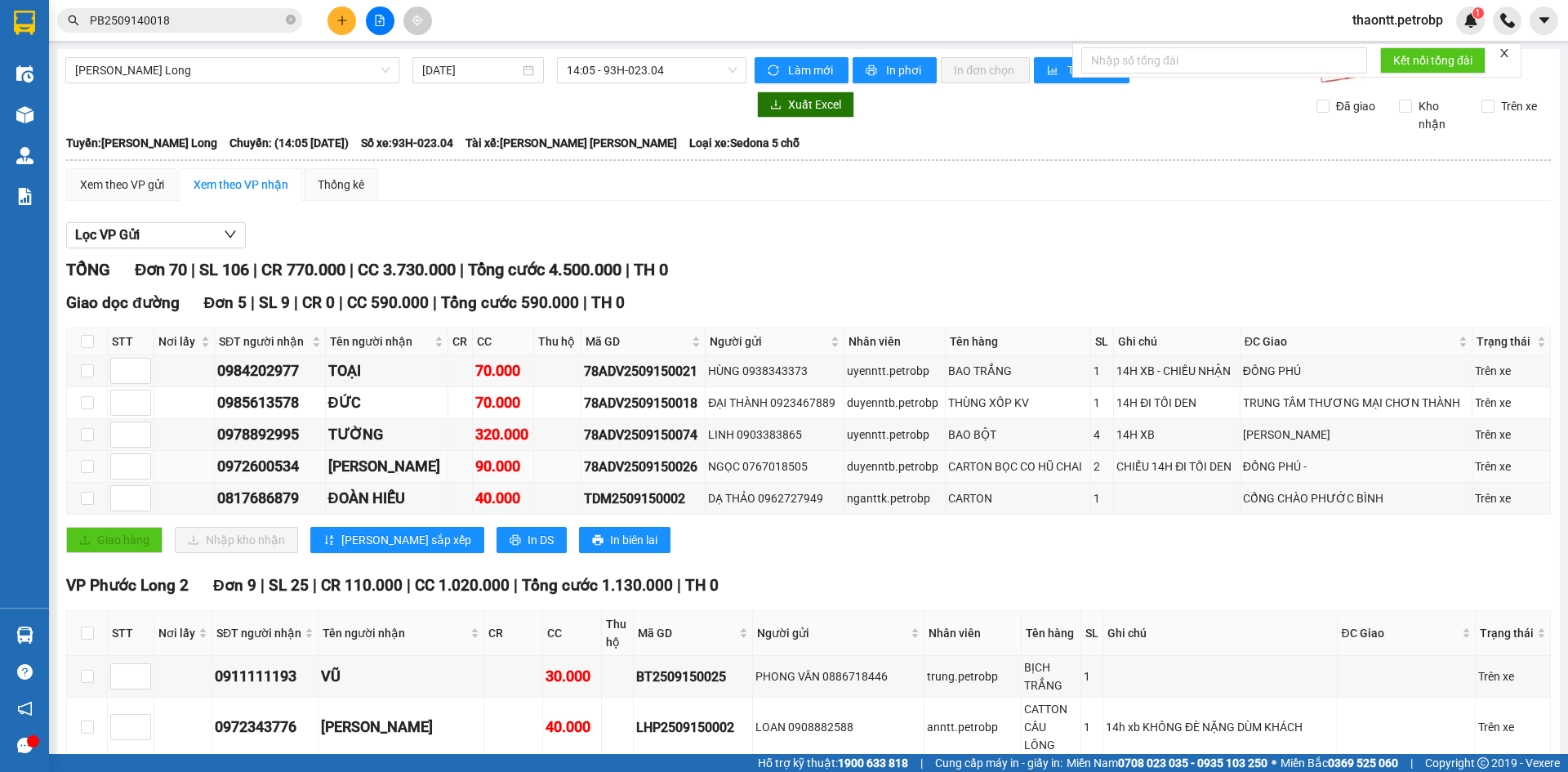
scroll to position [490, 0]
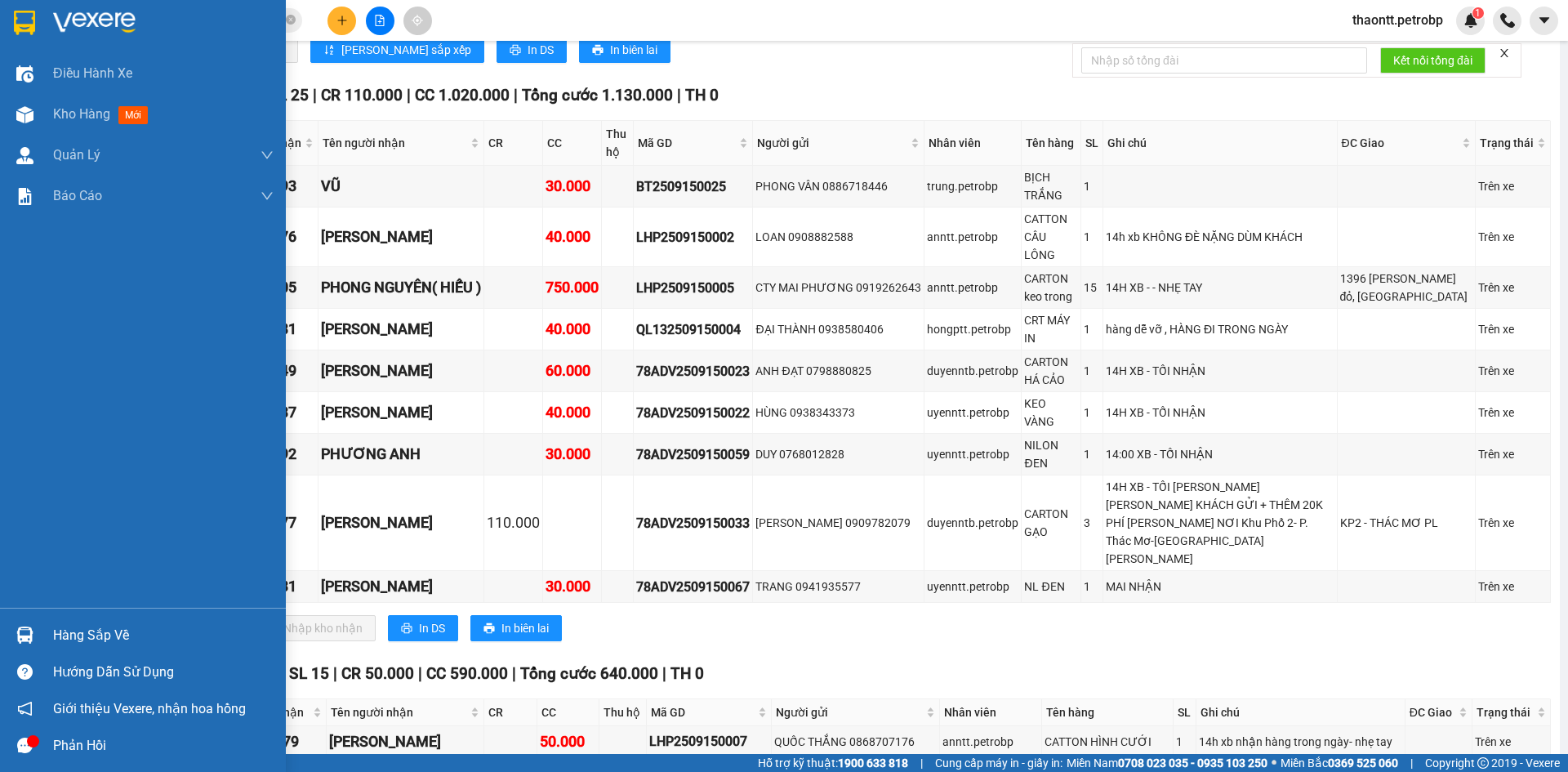
click at [43, 631] on div "Hàng sắp về" at bounding box center [143, 635] width 286 height 37
click at [34, 106] on div "Điều [PERSON_NAME] xe Kho hàng mới [PERSON_NAME] [PERSON_NAME] [PERSON_NAME] lý…" at bounding box center [143, 386] width 286 height 772
click at [34, 106] on div at bounding box center [25, 115] width 29 height 29
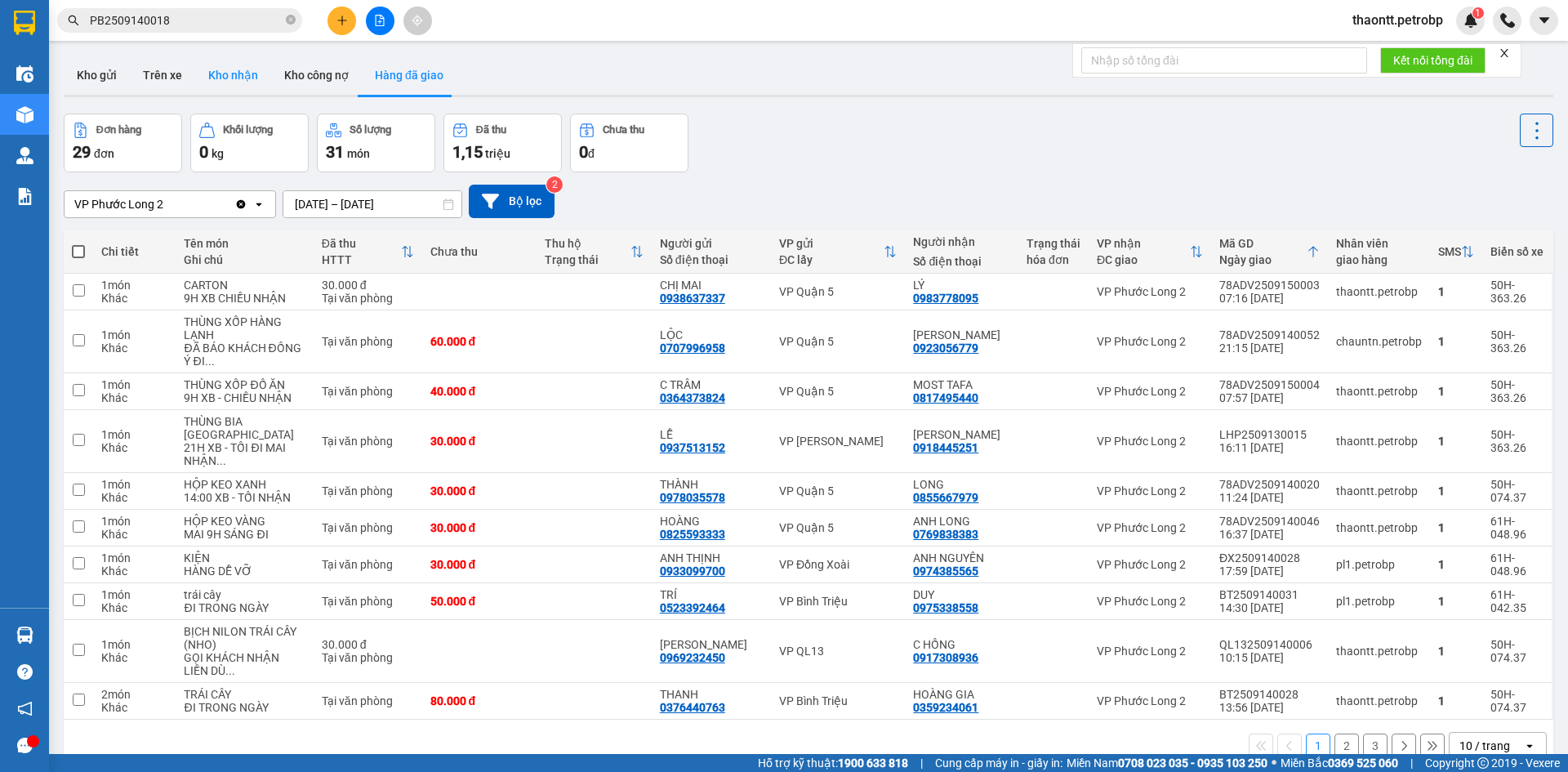
click at [226, 79] on button "Kho nhận" at bounding box center [233, 75] width 76 height 39
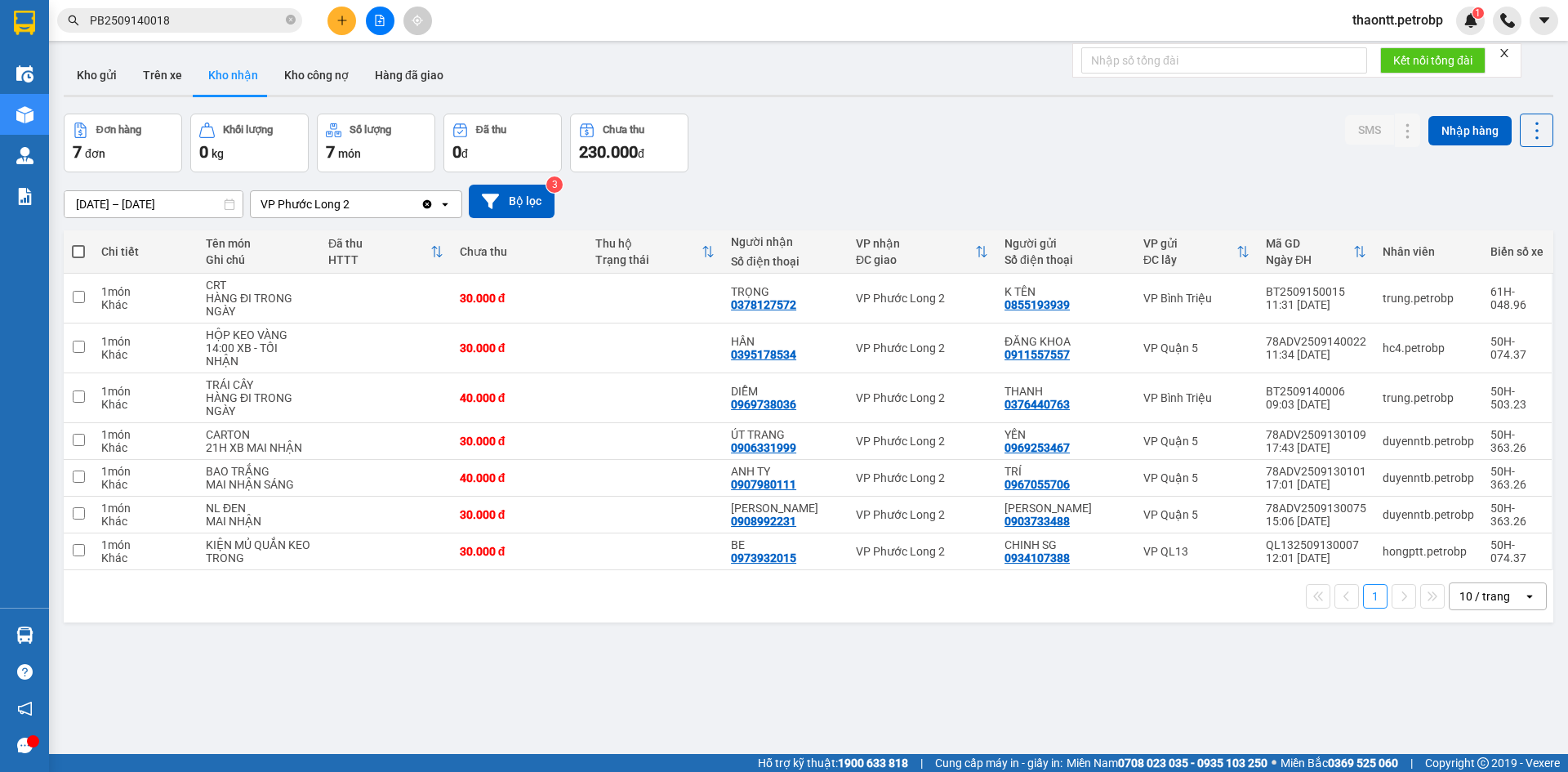
click at [766, 176] on div "[DATE] – [DATE] Press the down arrow key to interact with the calendar and sele…" at bounding box center [809, 202] width 1490 height 58
click at [825, 313] on td "TRỌNG 0378127572" at bounding box center [785, 299] width 125 height 50
checkbox input "true"
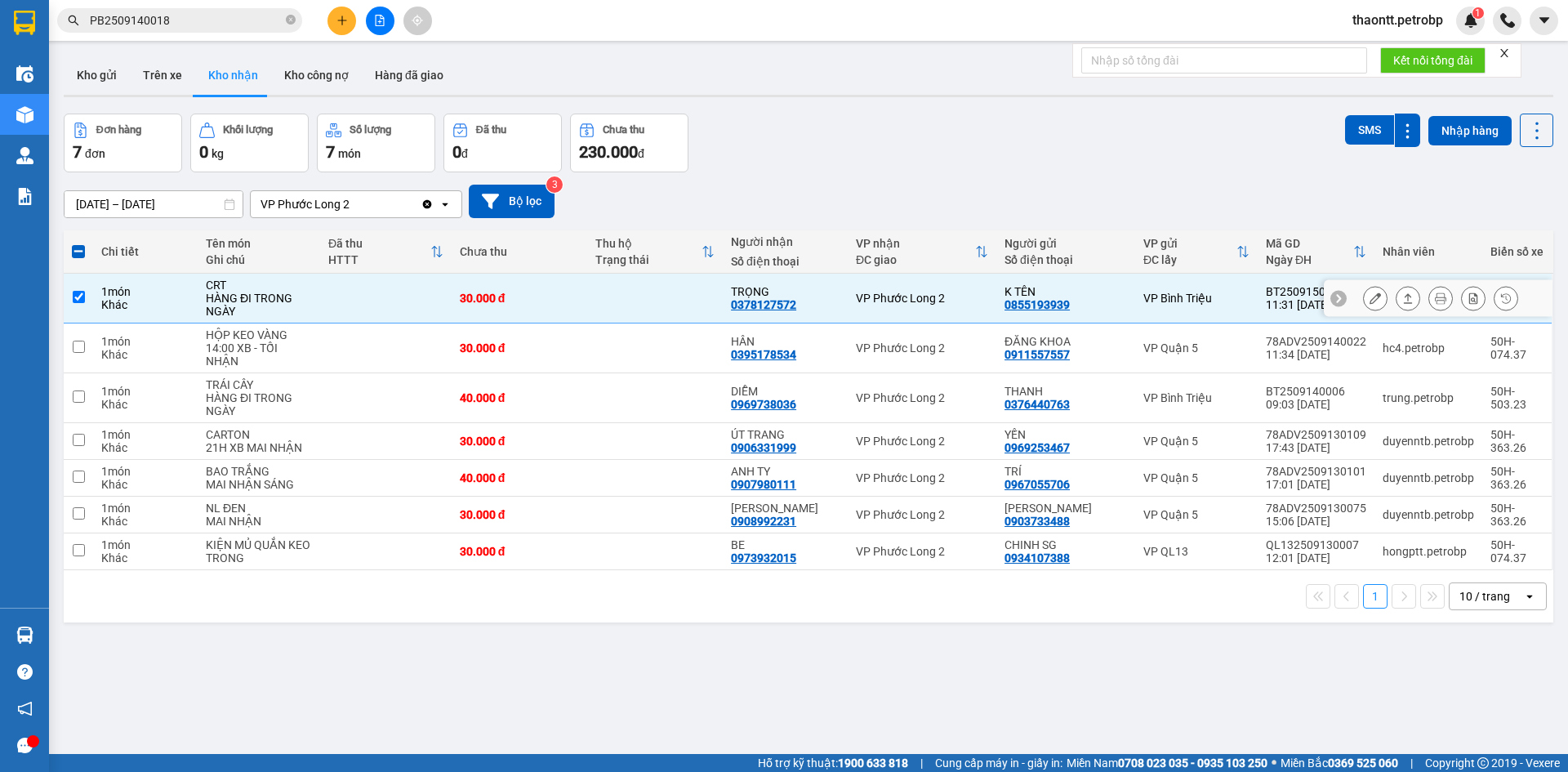
click at [1369, 302] on button at bounding box center [1375, 299] width 23 height 29
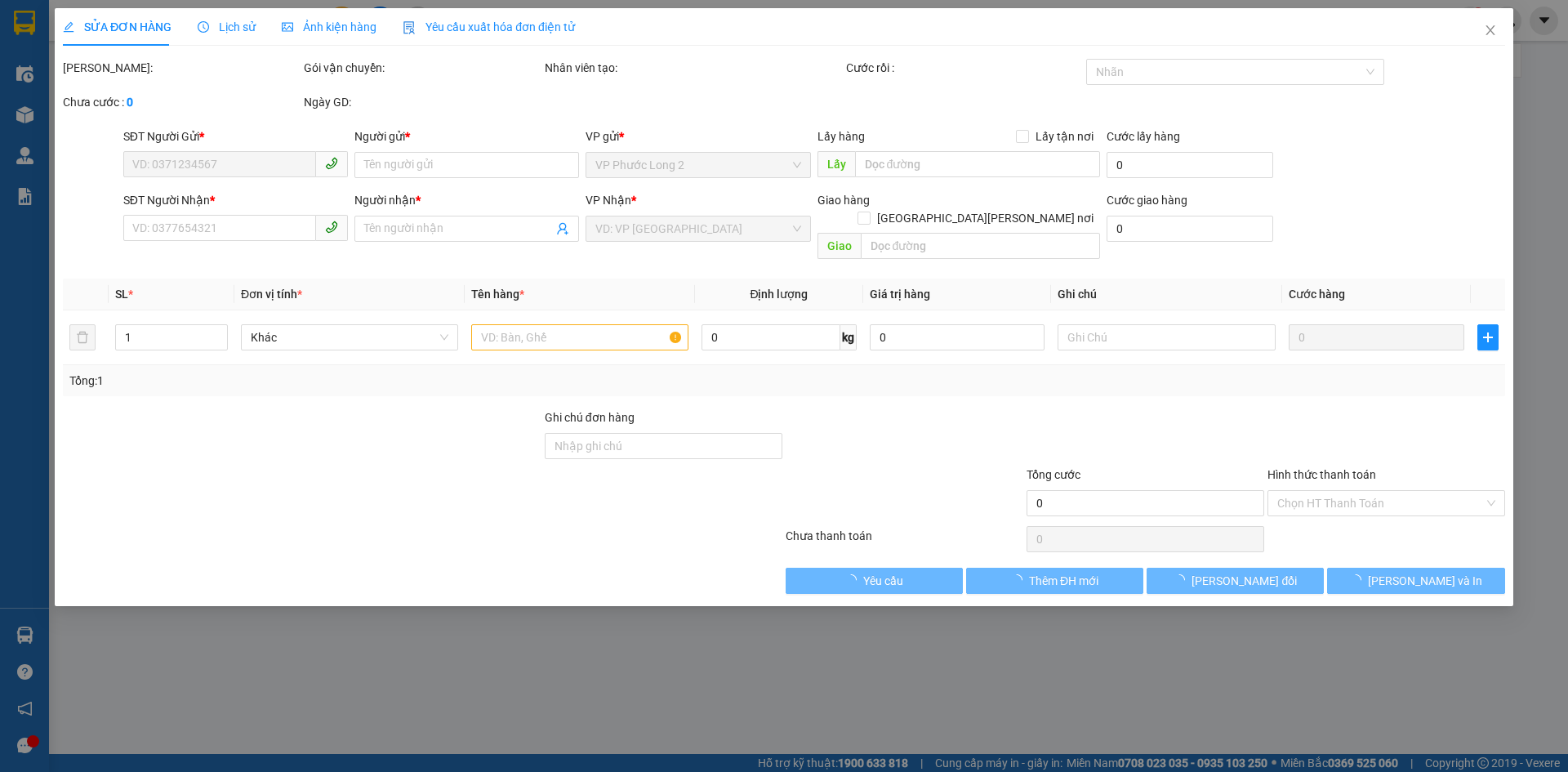
type input "0855193939"
type input "K TÊN"
type input "0378127572"
type input "TRỌNG"
type input "30.000"
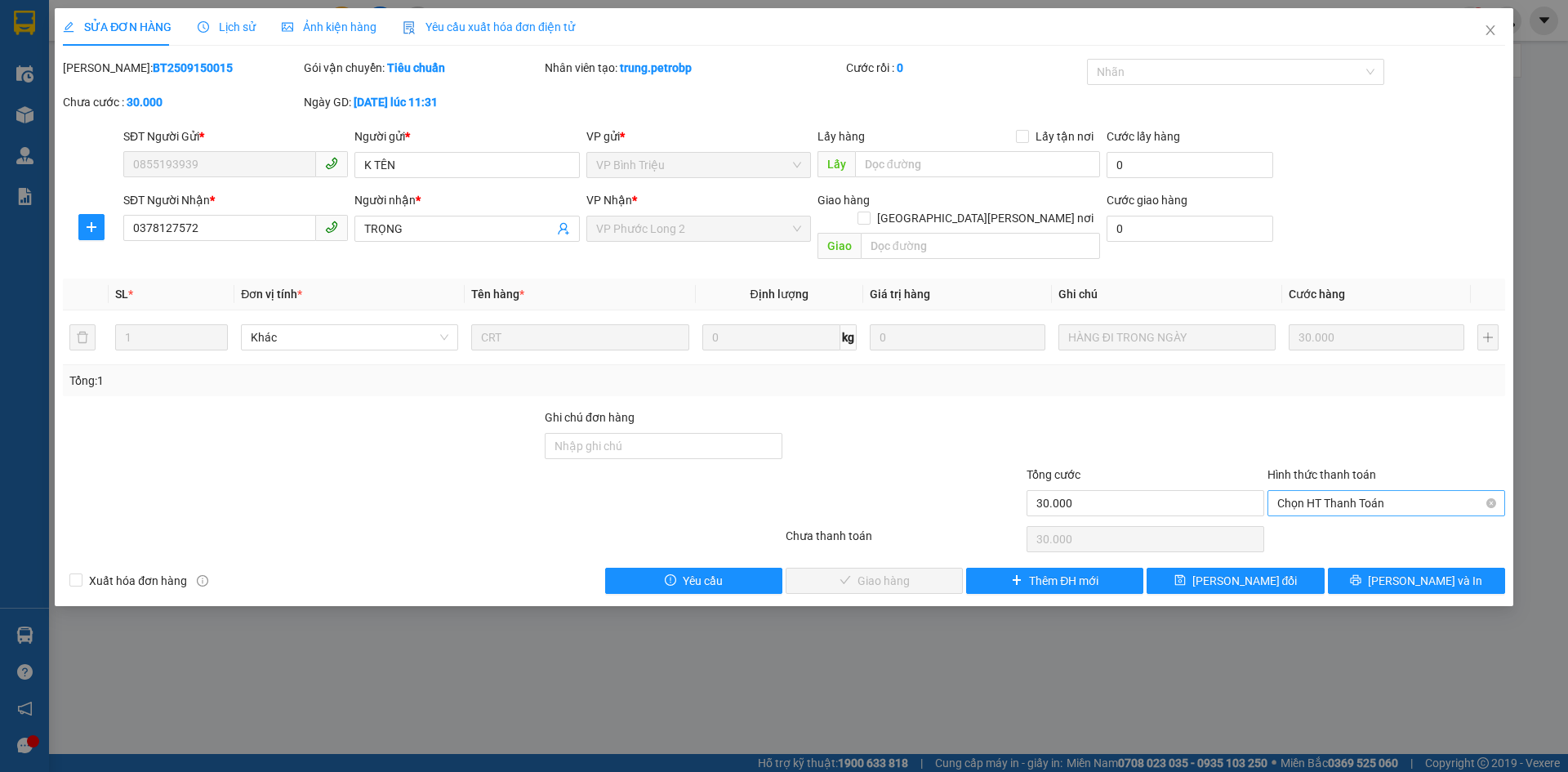
click at [1345, 491] on span "Chọn HT Thanh Toán" at bounding box center [1386, 503] width 218 height 25
drag, startPoint x: 1326, startPoint y: 514, endPoint x: 1033, endPoint y: 544, distance: 294.5
click at [1323, 514] on div "Tại văn phòng" at bounding box center [1386, 518] width 218 height 18
type input "0"
click at [906, 572] on span "[PERSON_NAME] và [PERSON_NAME] hàng" at bounding box center [927, 581] width 221 height 18
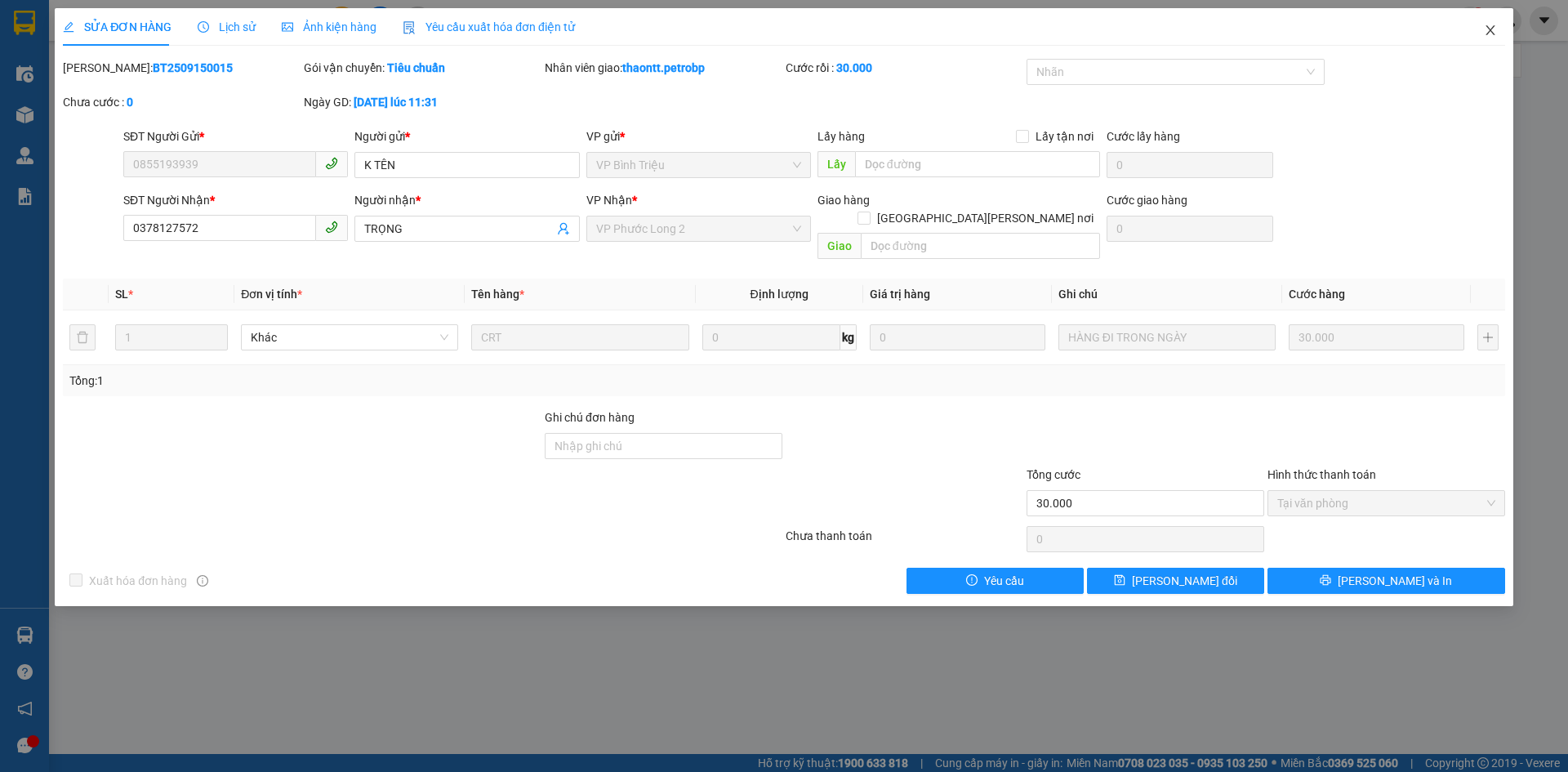
click at [1495, 21] on span "Close" at bounding box center [1491, 31] width 46 height 46
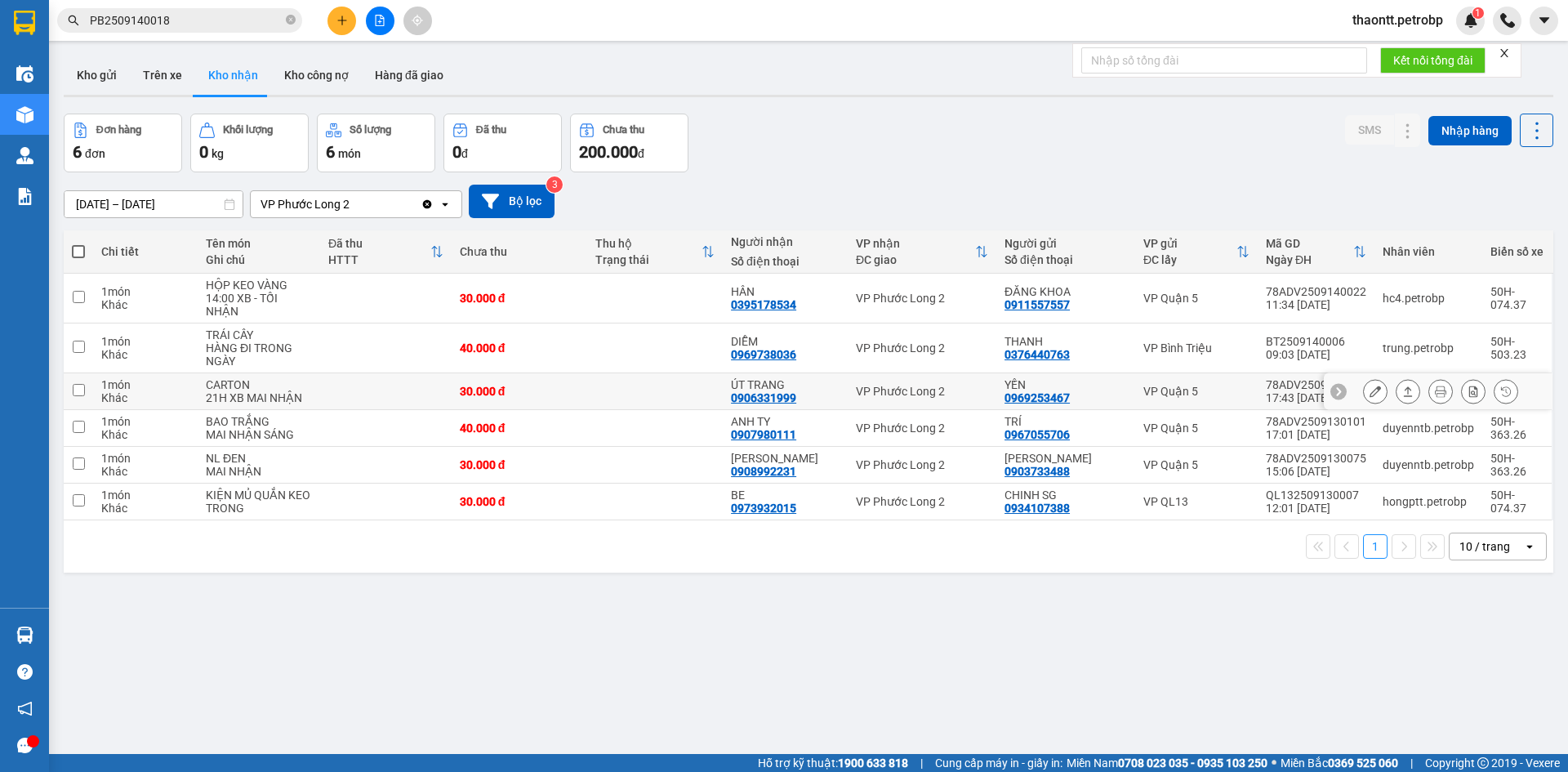
click at [647, 390] on td at bounding box center [655, 391] width 136 height 37
checkbox input "true"
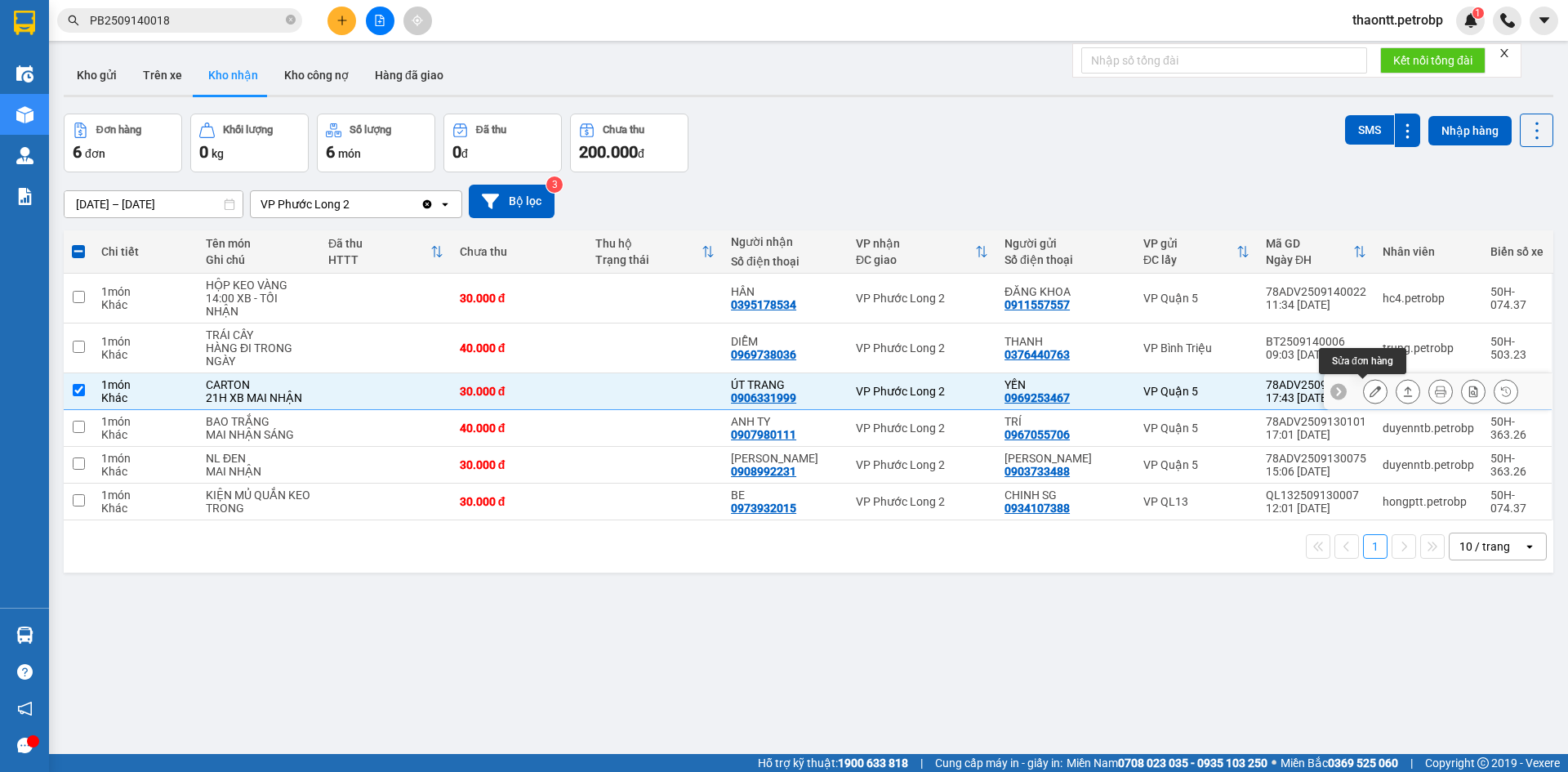
click at [1364, 392] on button at bounding box center [1375, 391] width 23 height 29
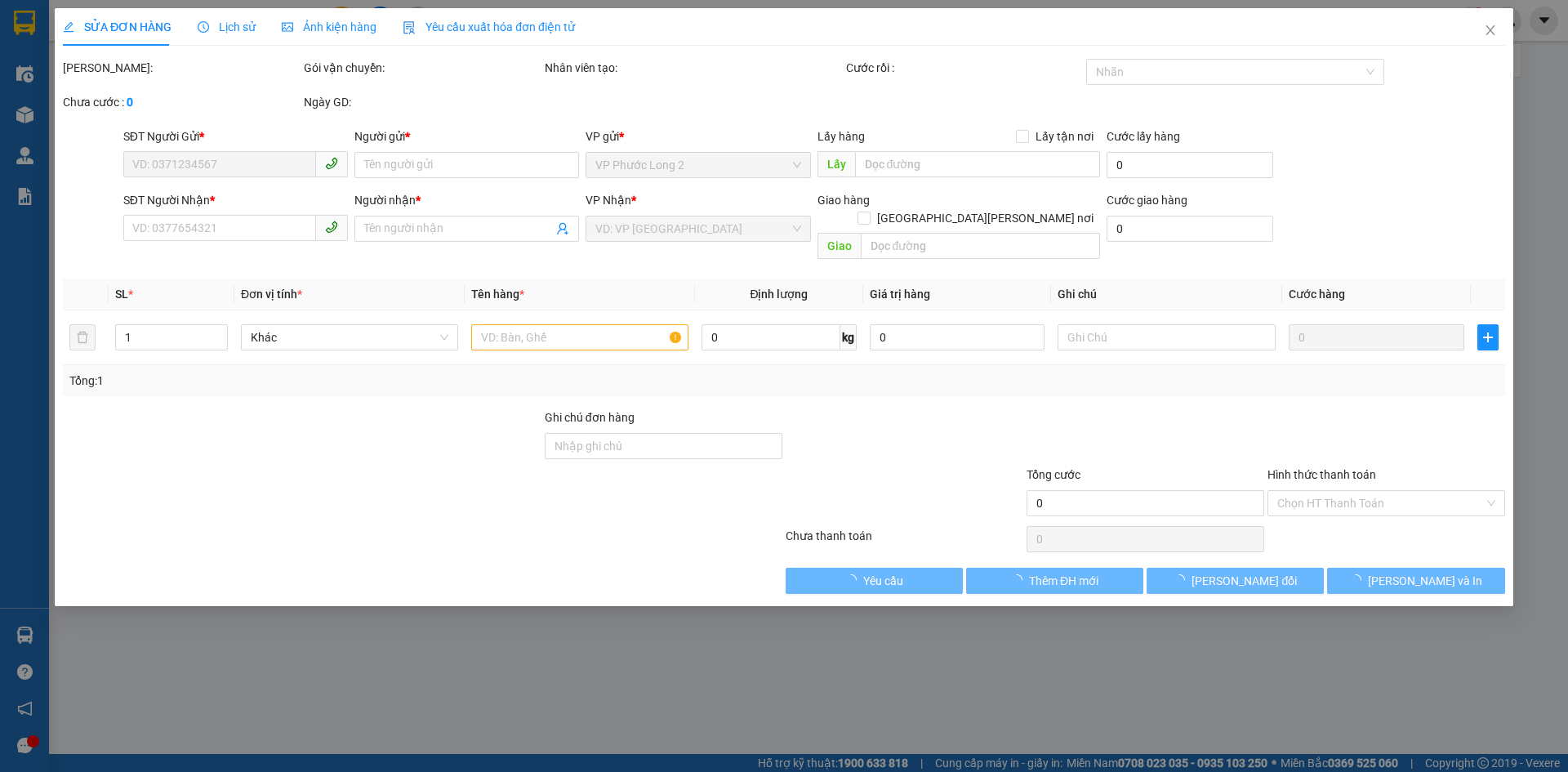
type input "0969253467"
type input "YẾN"
type input "0906331999"
type input "ÚT TRANG"
type input "30.000"
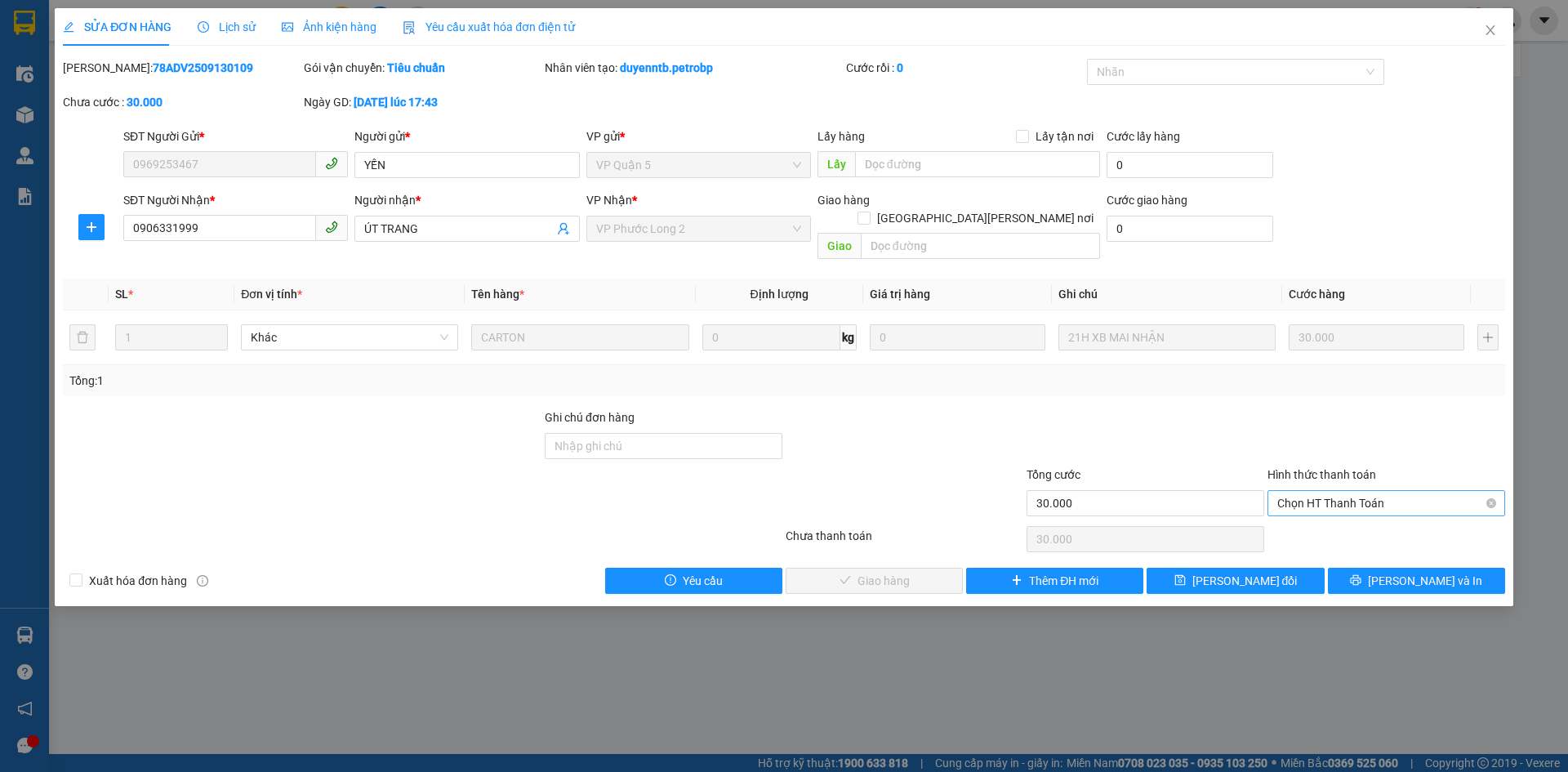
click at [1334, 491] on span "Chọn HT Thanh Toán" at bounding box center [1386, 503] width 218 height 25
drag, startPoint x: 1328, startPoint y: 513, endPoint x: 1257, endPoint y: 536, distance: 74.6
click at [1326, 515] on div "Tại văn phòng" at bounding box center [1386, 518] width 218 height 18
type input "0"
click at [879, 572] on span "[PERSON_NAME] và [PERSON_NAME] hàng" at bounding box center [927, 581] width 221 height 18
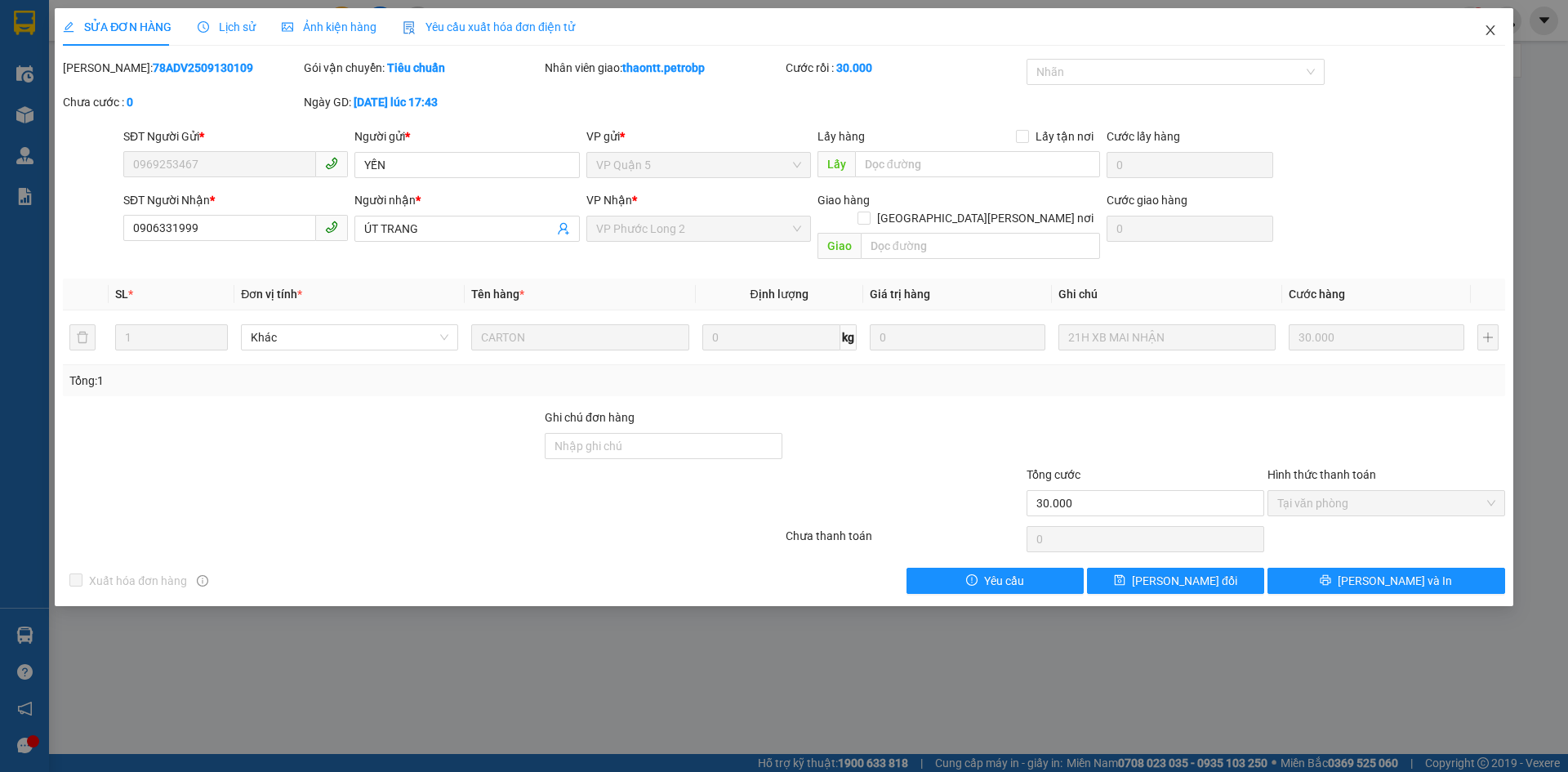
click at [1498, 26] on span "Close" at bounding box center [1491, 31] width 46 height 46
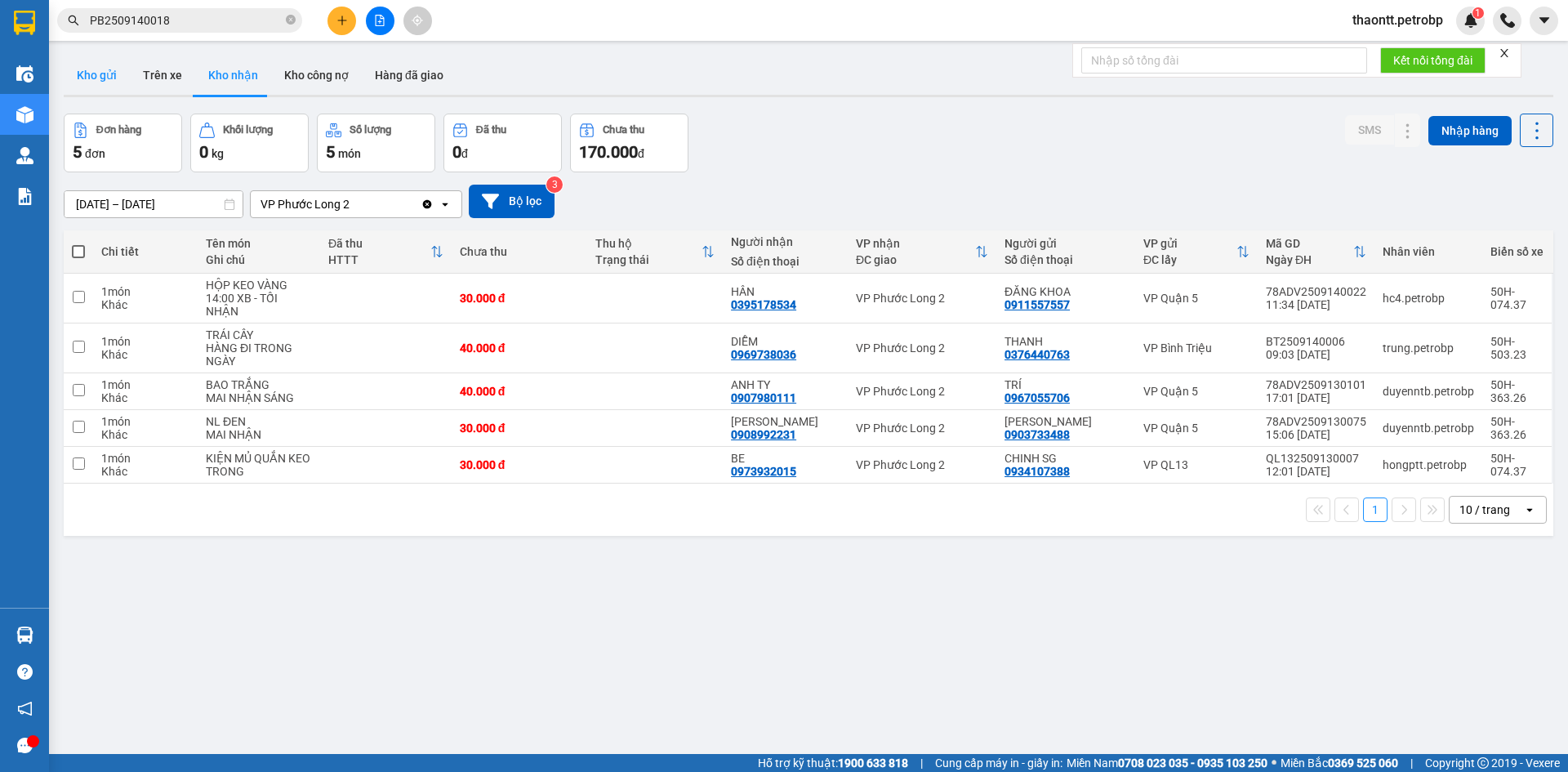
click at [97, 83] on button "Kho gửi" at bounding box center [97, 75] width 66 height 39
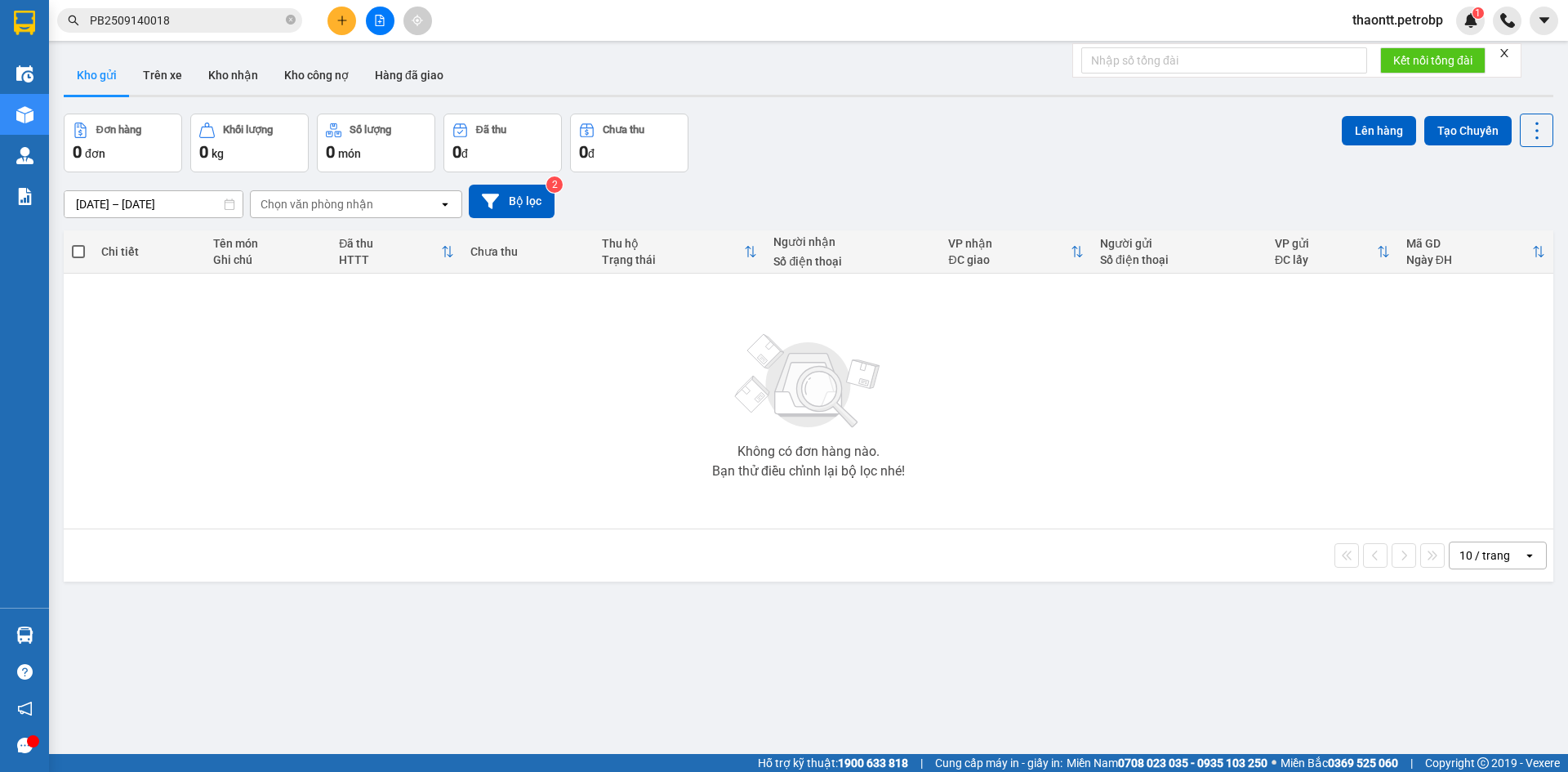
click at [754, 119] on div "Đơn hàng 0 đơn Khối lượng 0 kg Số lượng 0 món Đã thu 0 đ Chưa thu 0 đ Lên hàng …" at bounding box center [809, 143] width 1490 height 59
click at [1402, 18] on span "thaontt.petrobp" at bounding box center [1397, 20] width 117 height 20
click at [1380, 43] on span "Đăng xuất" at bounding box center [1404, 51] width 85 height 18
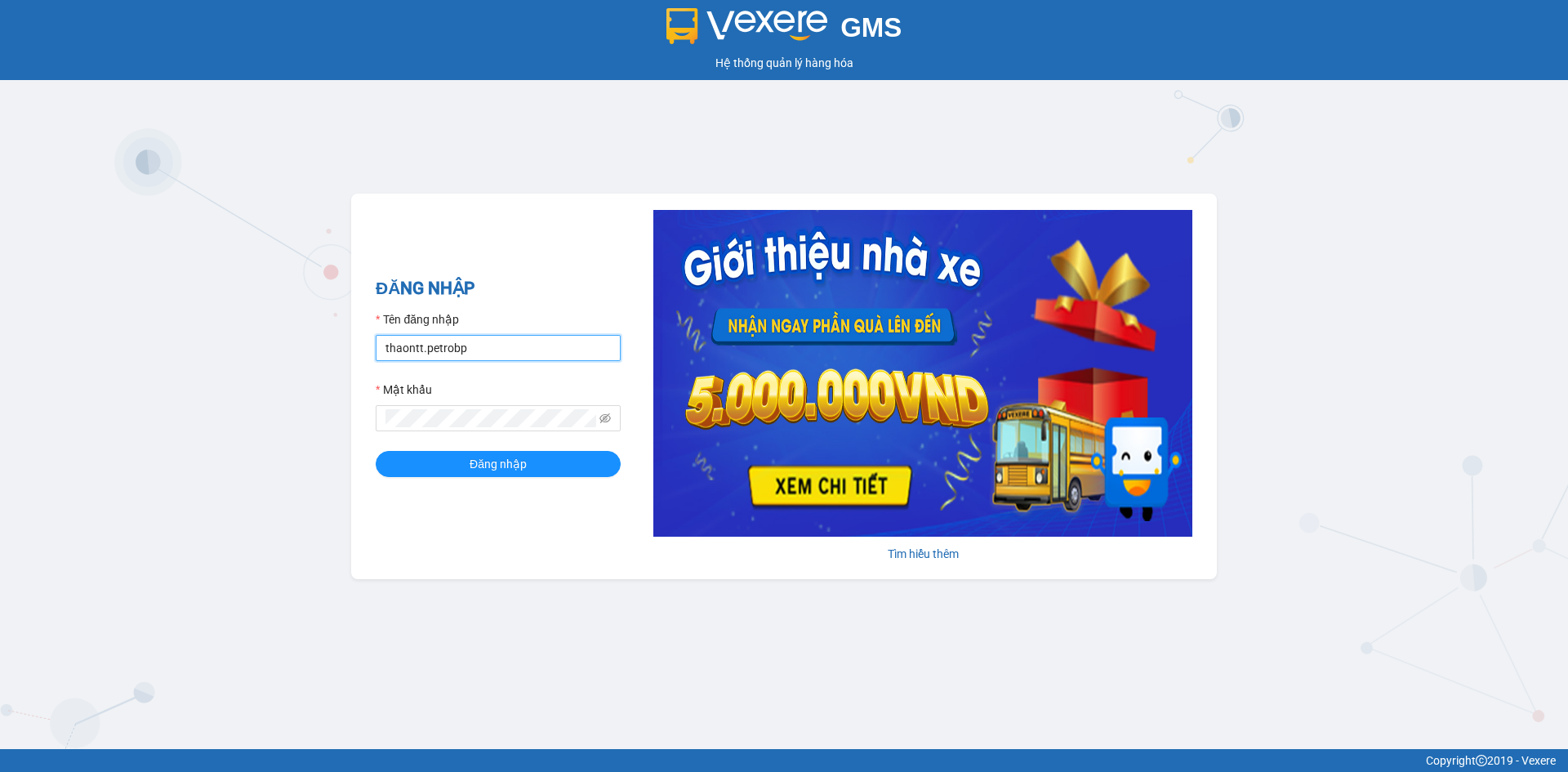
click at [483, 338] on input "thaontt.petrobp" at bounding box center [497, 348] width 245 height 26
type input "pl1.petrobp"
click at [515, 469] on span "Đăng nhập" at bounding box center [497, 464] width 57 height 18
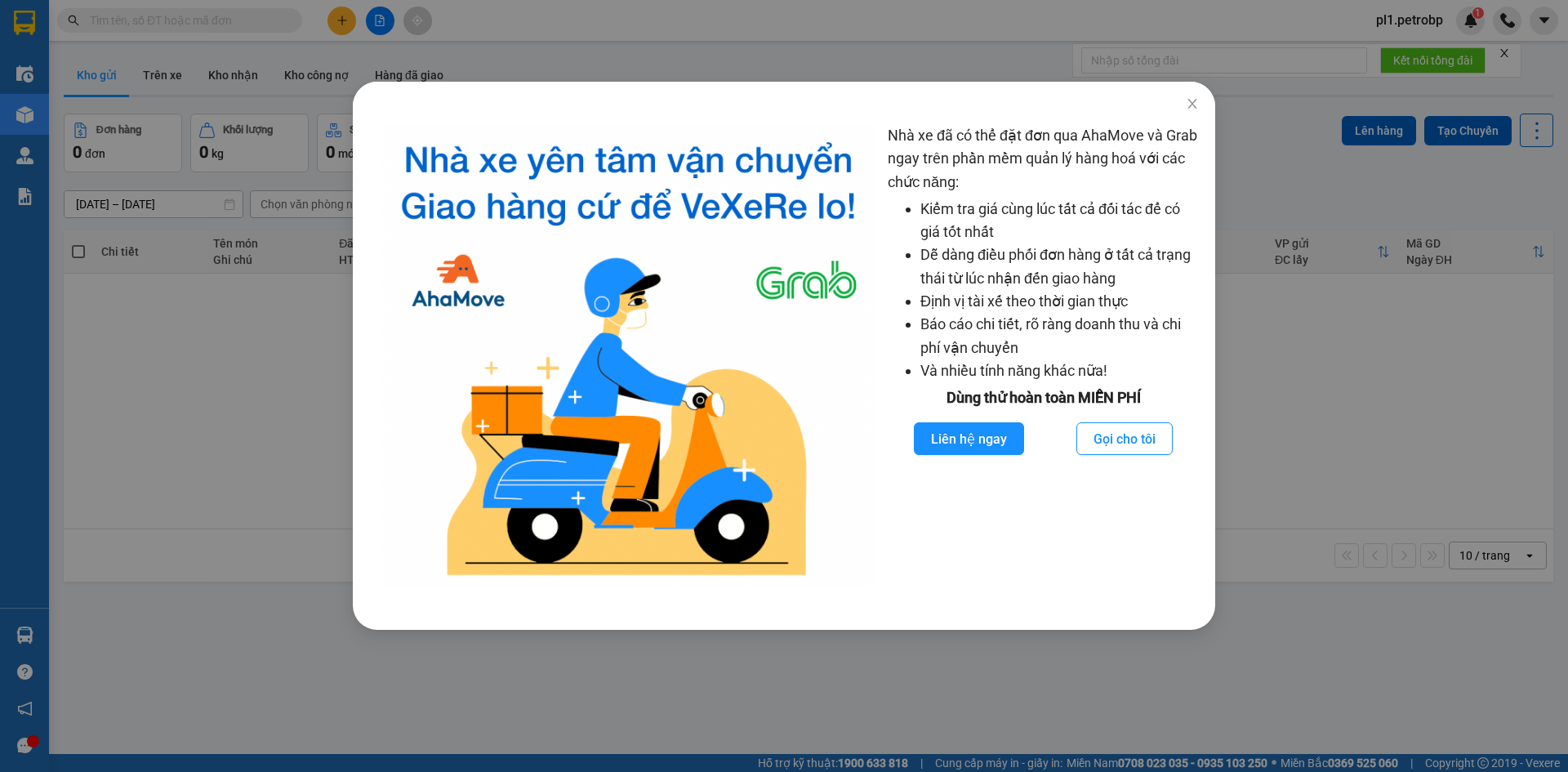
click at [246, 410] on div "Nhà xe đã có thể đặt đơn qua AhaMove và Grab ngay trên phần mềm quản lý hàng ho…" at bounding box center [784, 386] width 1568 height 772
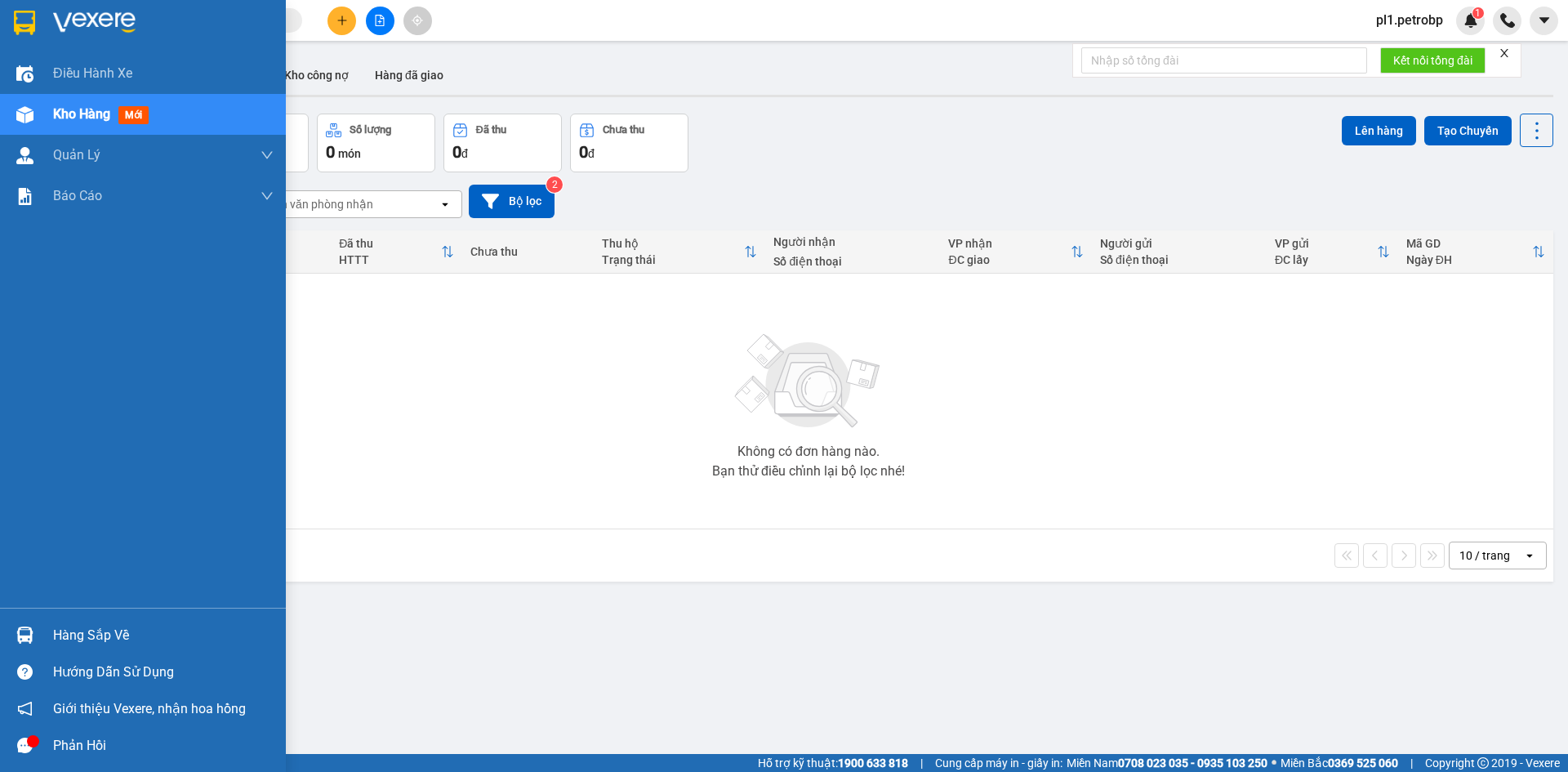
click at [52, 633] on div "Hàng sắp về" at bounding box center [143, 635] width 286 height 37
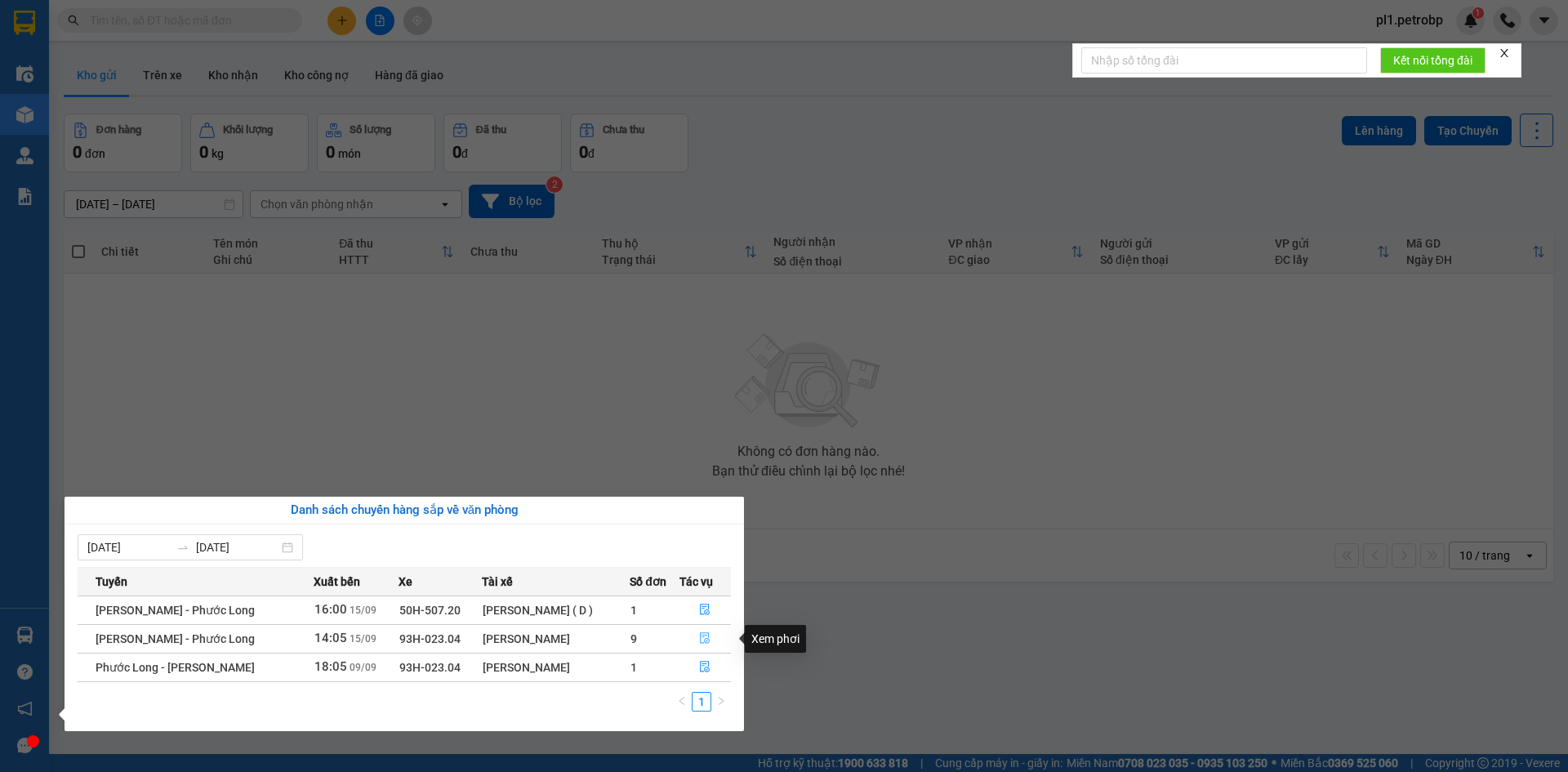
click at [704, 637] on icon "file-done" at bounding box center [704, 637] width 11 height 11
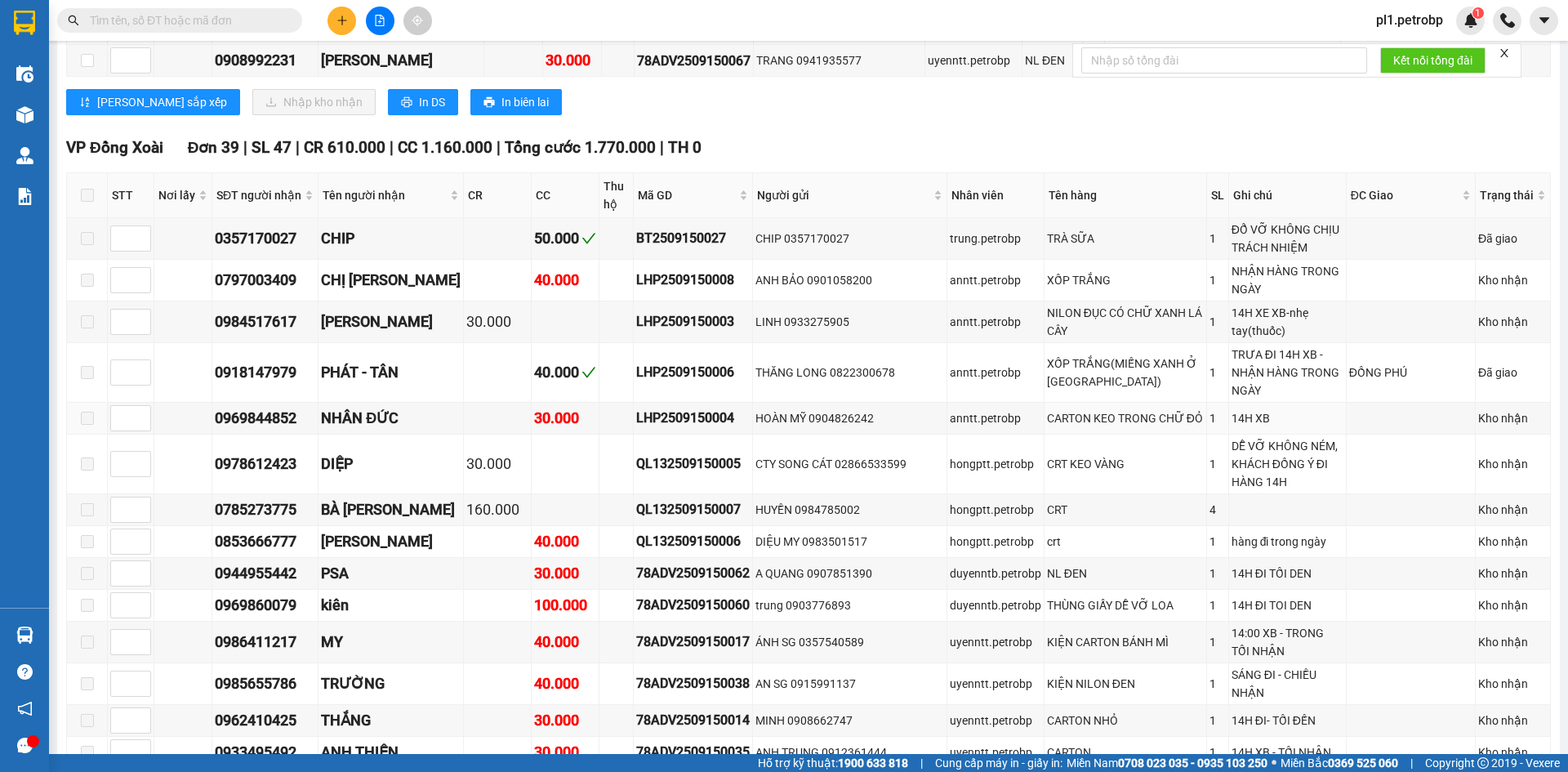
scroll to position [466, 0]
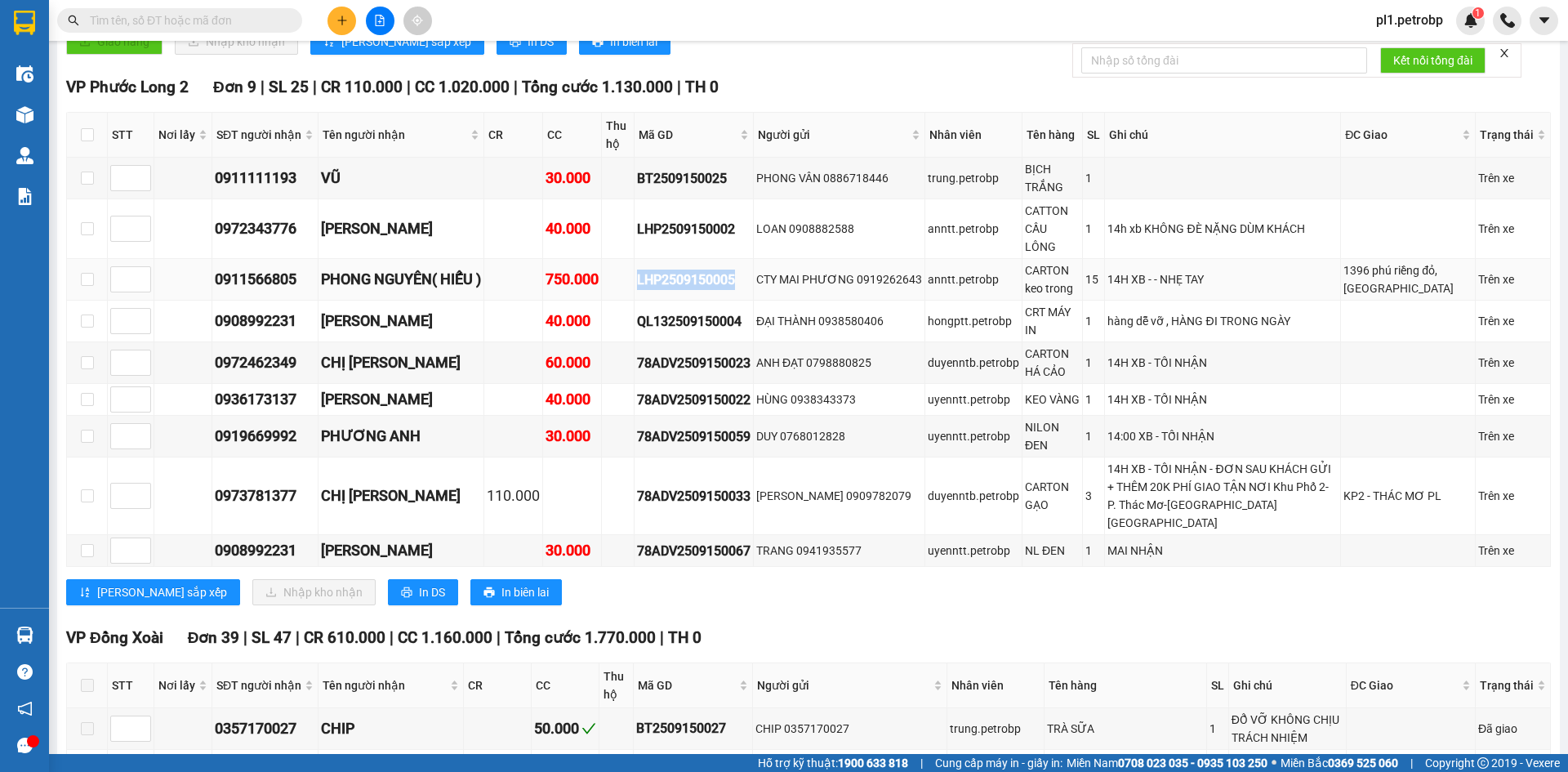
drag, startPoint x: 644, startPoint y: 253, endPoint x: 761, endPoint y: 265, distance: 117.6
click at [761, 265] on tr "0911566805 PHONG NGUYÊN( HIẾU ) 750.000 LHP2509150005 CTY MAI PHƯƠNG 0919262643…" at bounding box center [809, 280] width 1484 height 42
copy div "LHP2509150005"
paste input "LHP2509150005"
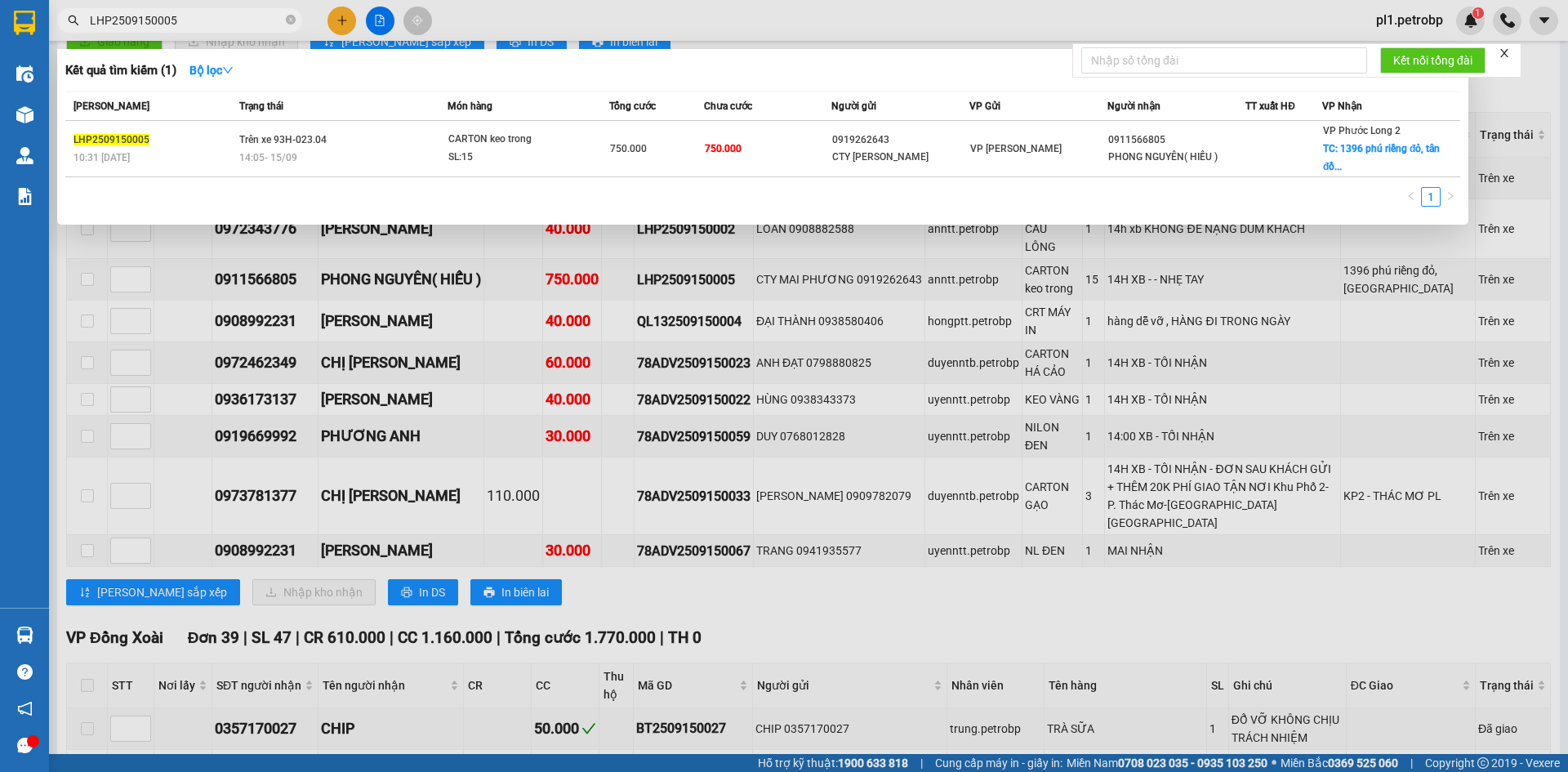
type input "LHP2509150005"
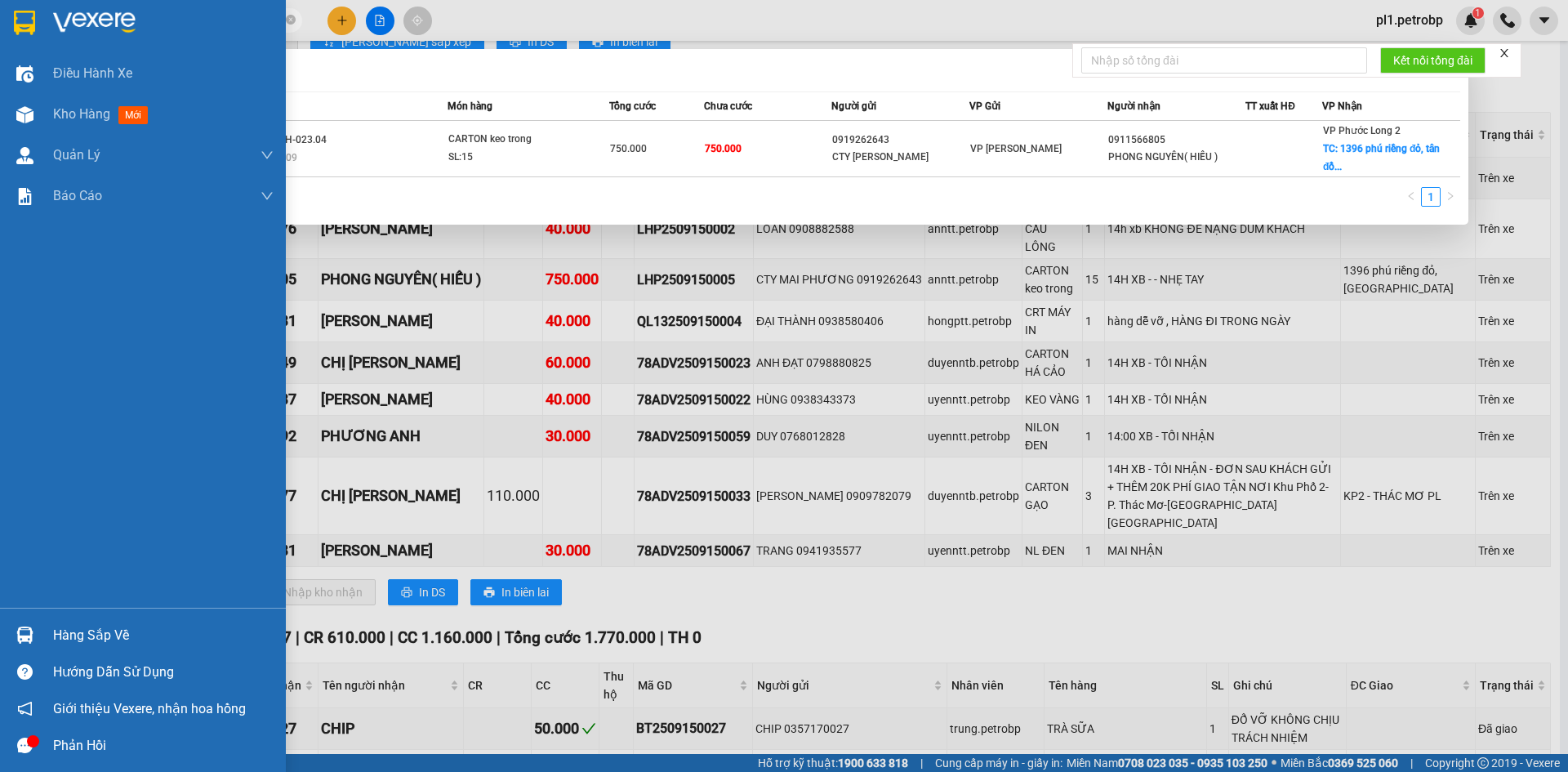
click at [0, 644] on div "Hàng sắp về" at bounding box center [143, 635] width 286 height 37
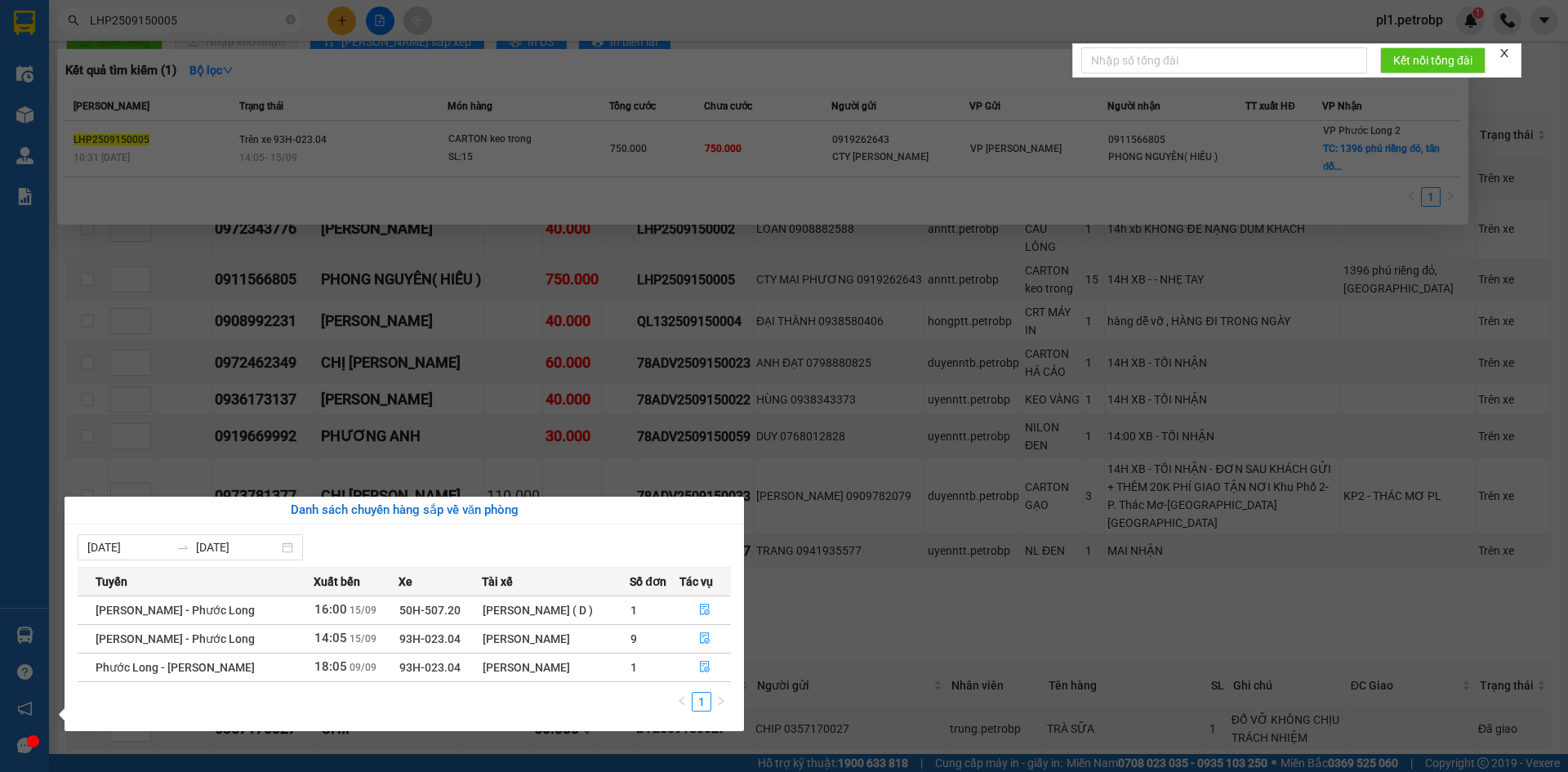
click at [893, 545] on section "Kết quả tìm kiếm ( 1 ) Bộ lọc Mã ĐH Trạng thái Món hàng Tổng cước Chưa cước Ngư…" at bounding box center [784, 386] width 1568 height 772
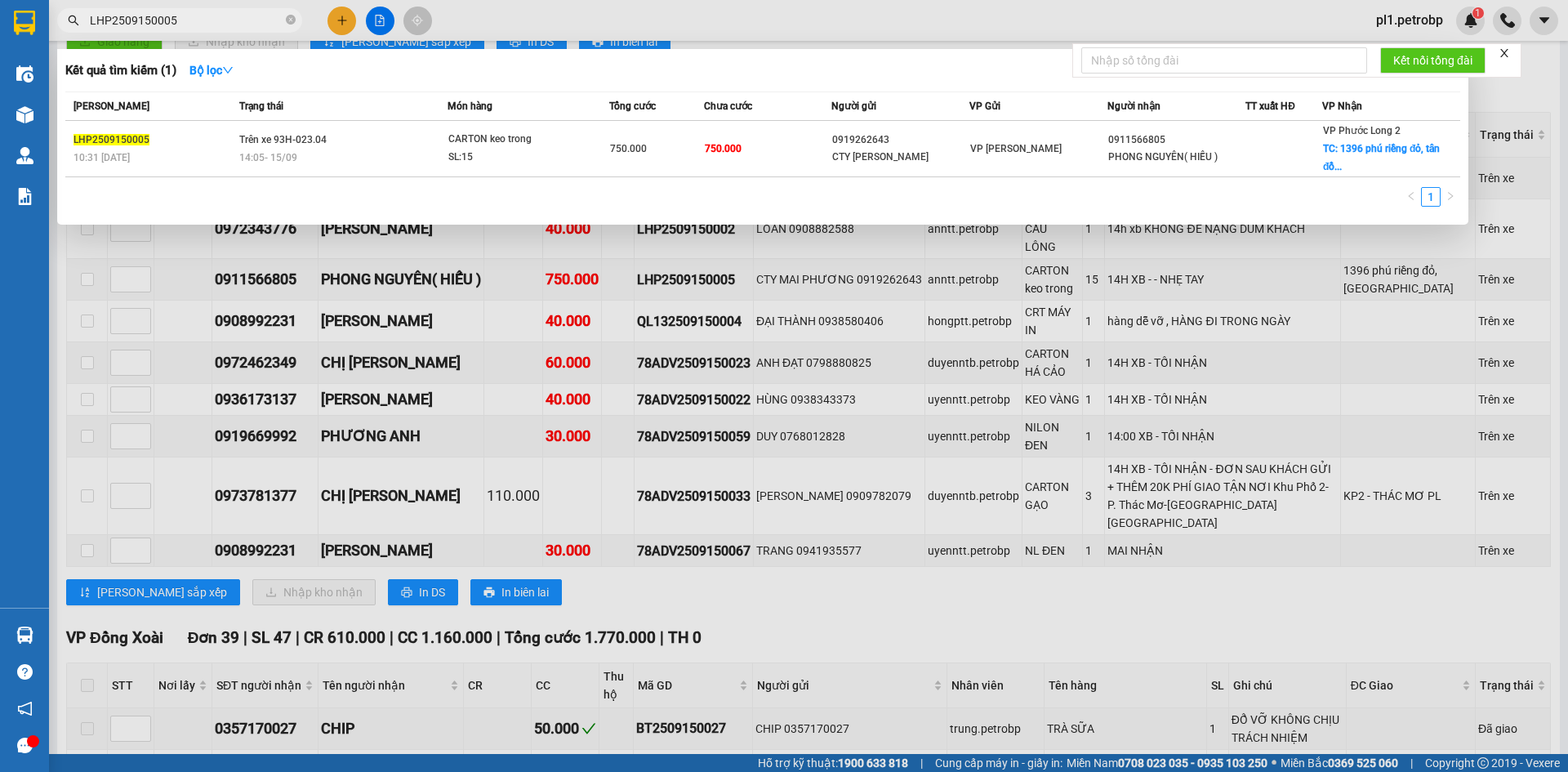
click at [893, 545] on div at bounding box center [784, 386] width 1568 height 772
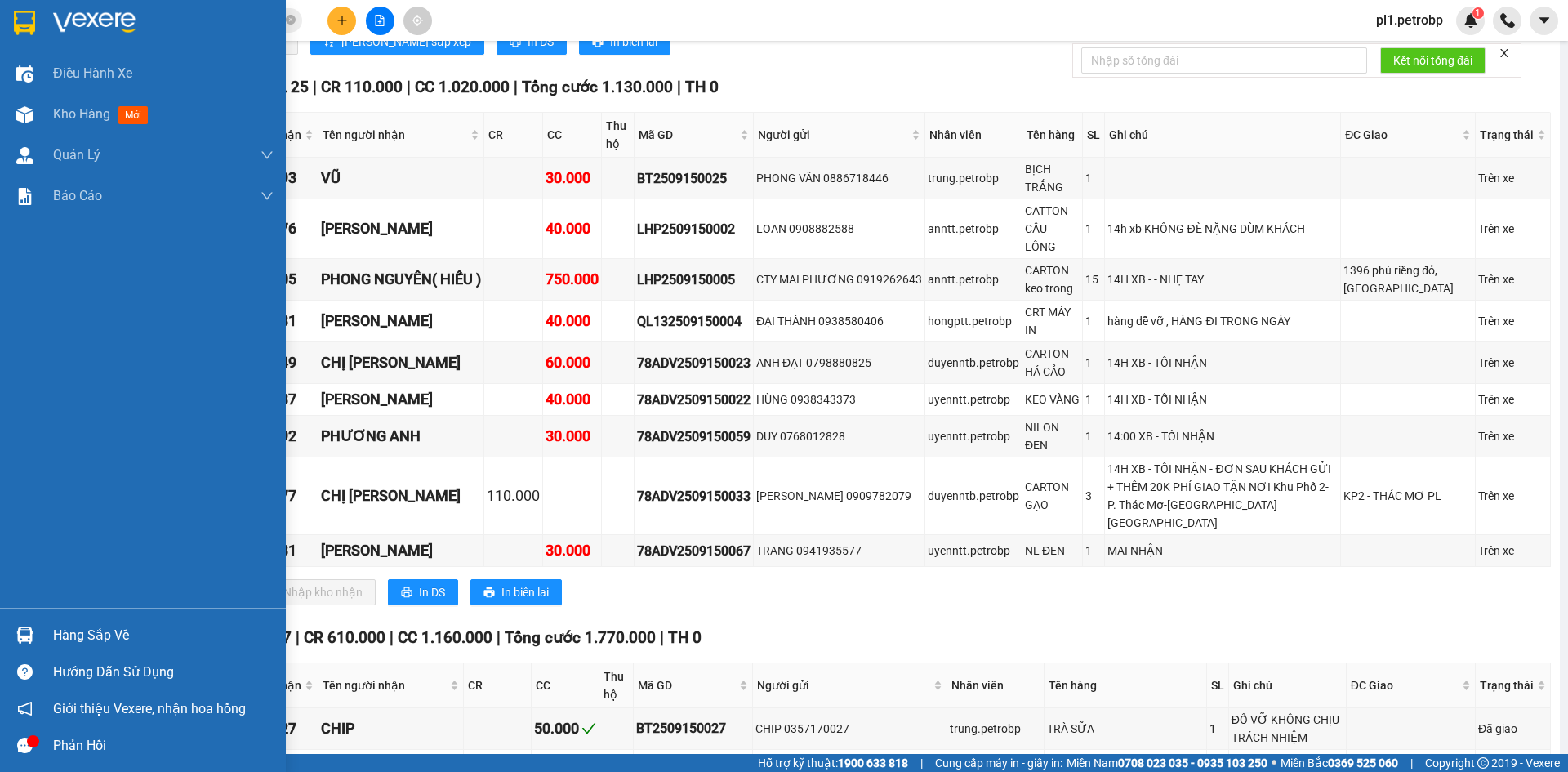
click at [20, 646] on div at bounding box center [25, 635] width 29 height 29
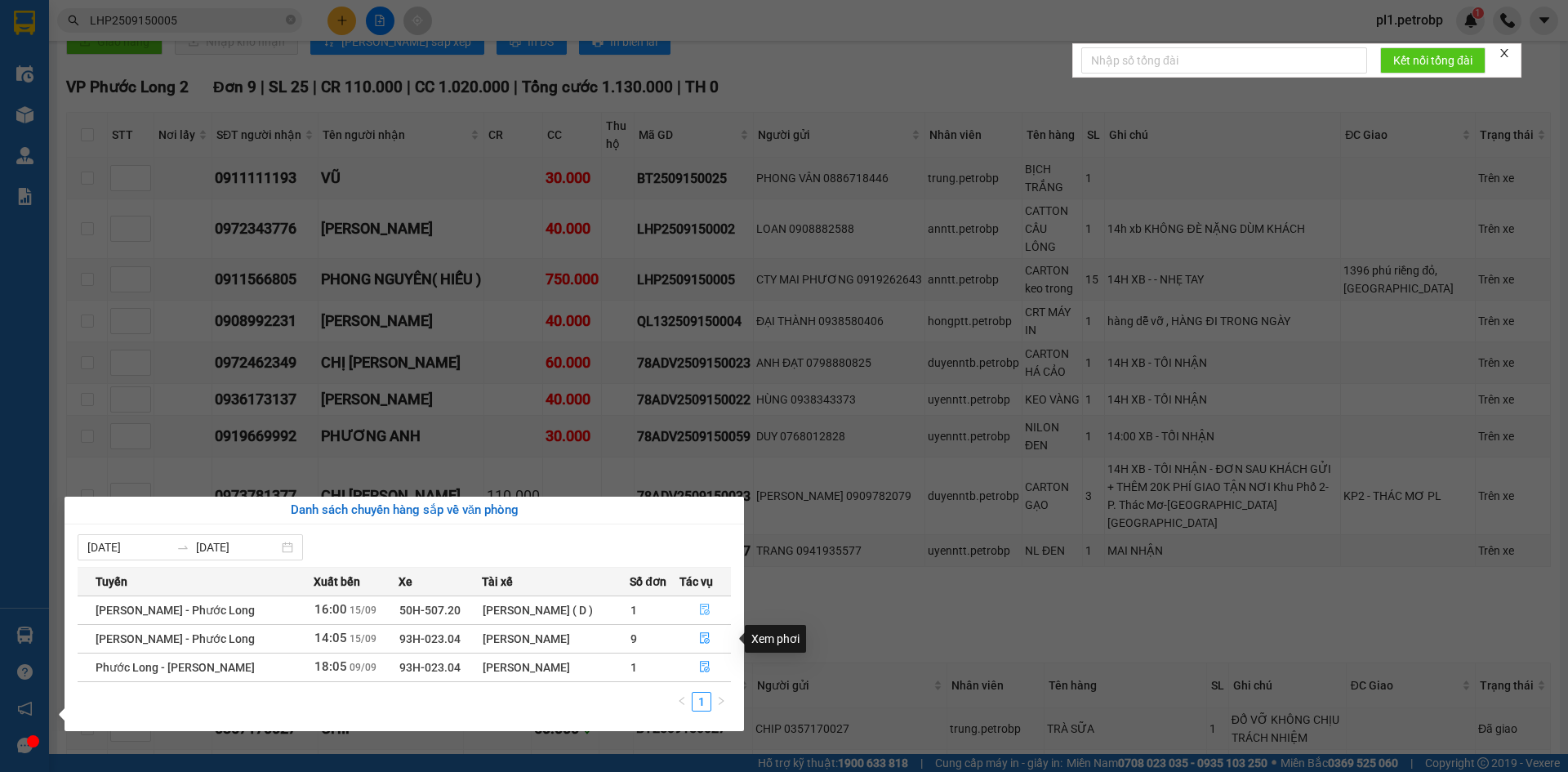
click at [707, 617] on span "file-done" at bounding box center [704, 609] width 11 height 13
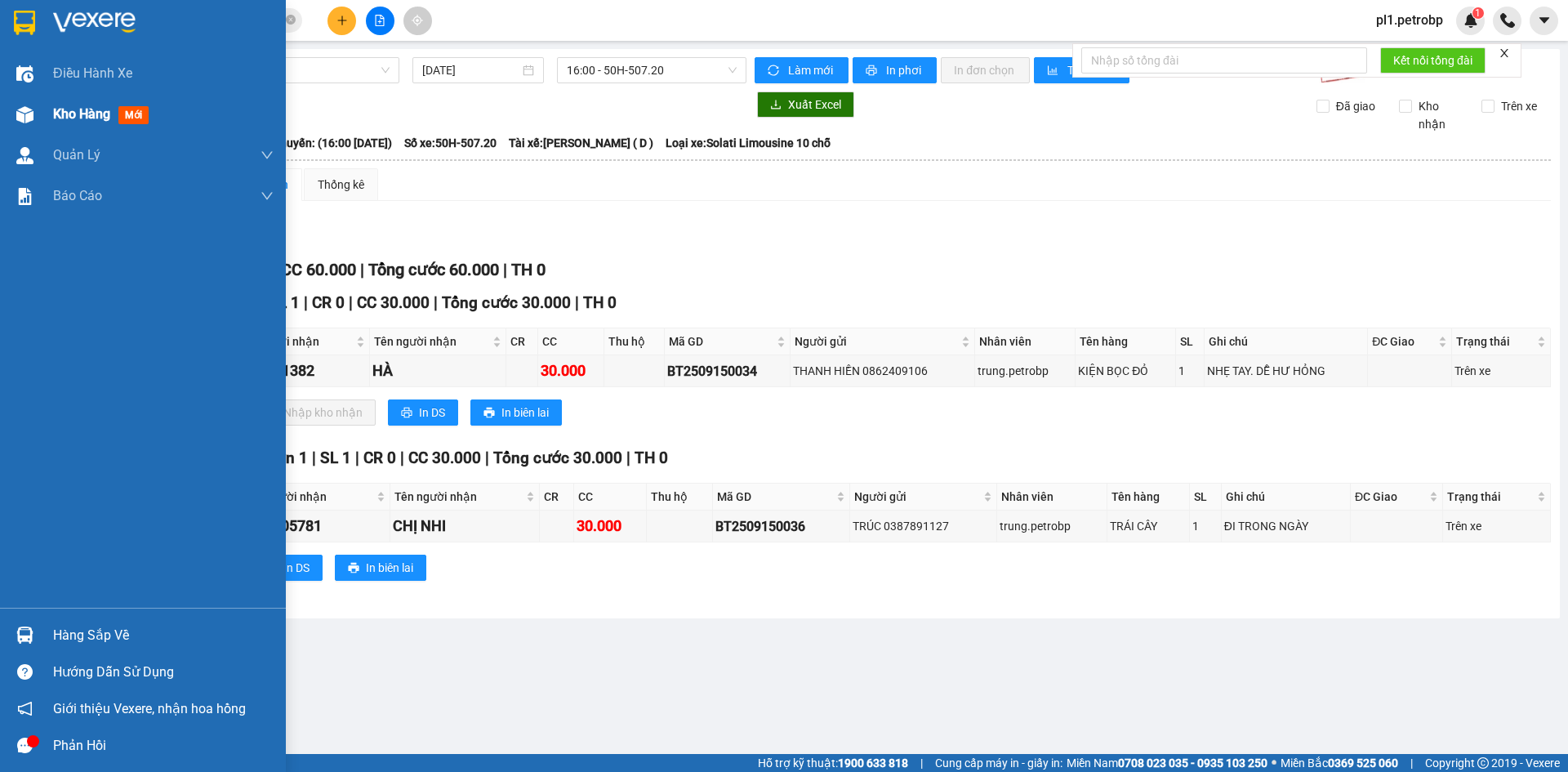
click at [71, 122] on span "Kho hàng" at bounding box center [81, 114] width 57 height 16
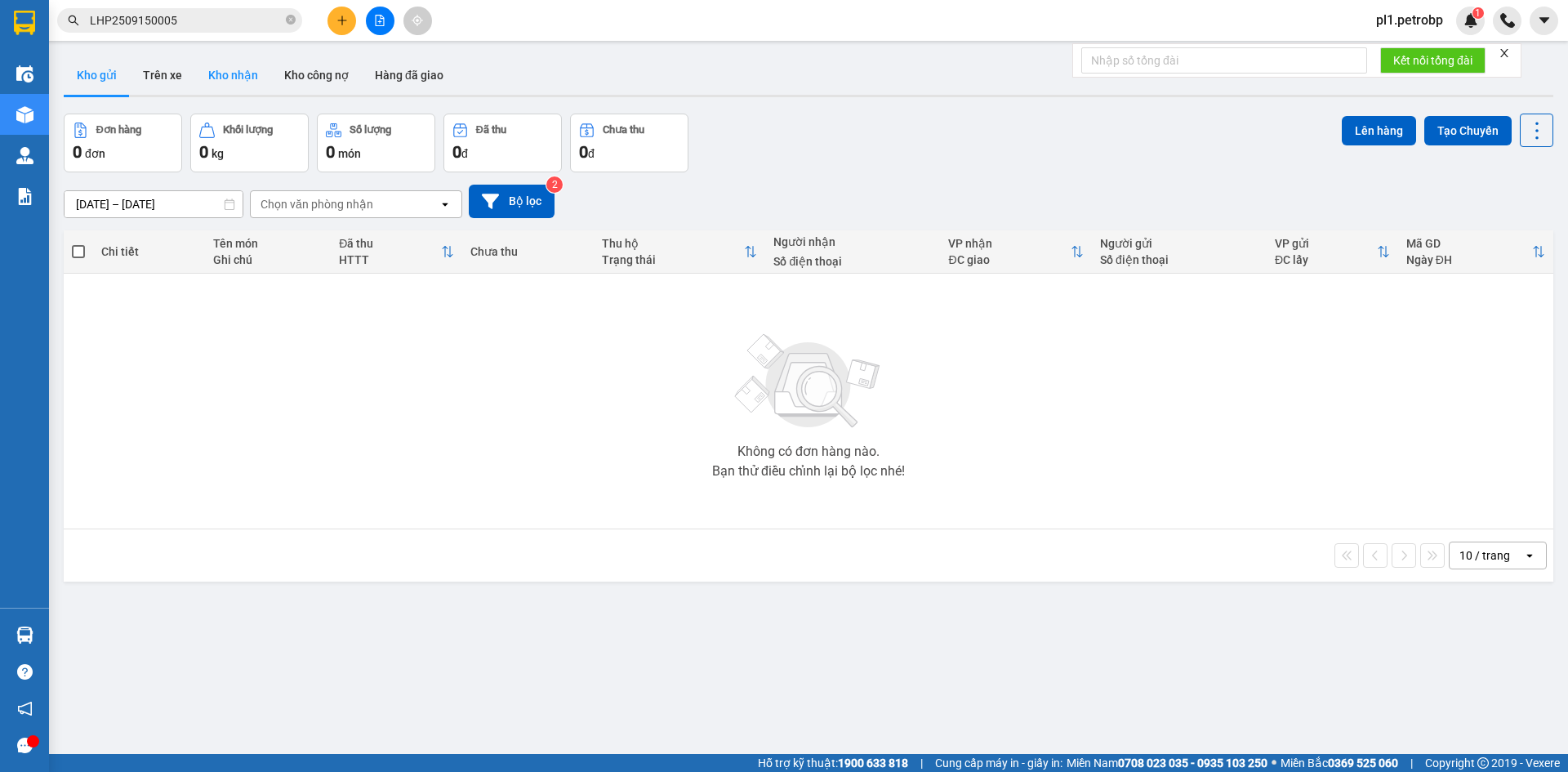
click at [230, 74] on button "Kho nhận" at bounding box center [233, 75] width 76 height 39
